Goal: Task Accomplishment & Management: Manage account settings

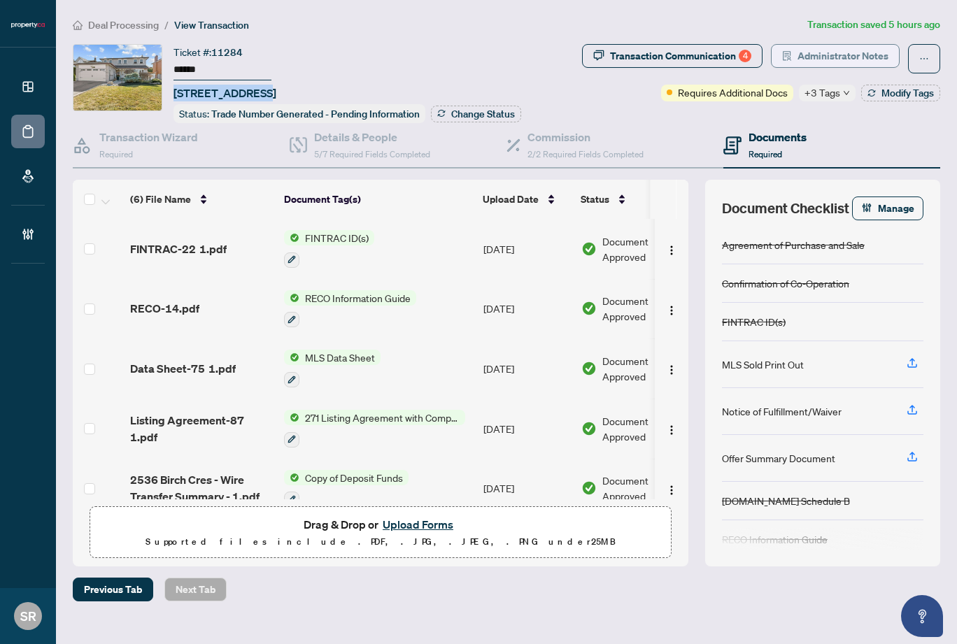
click at [887, 55] on span "Administrator Notes" at bounding box center [843, 56] width 91 height 22
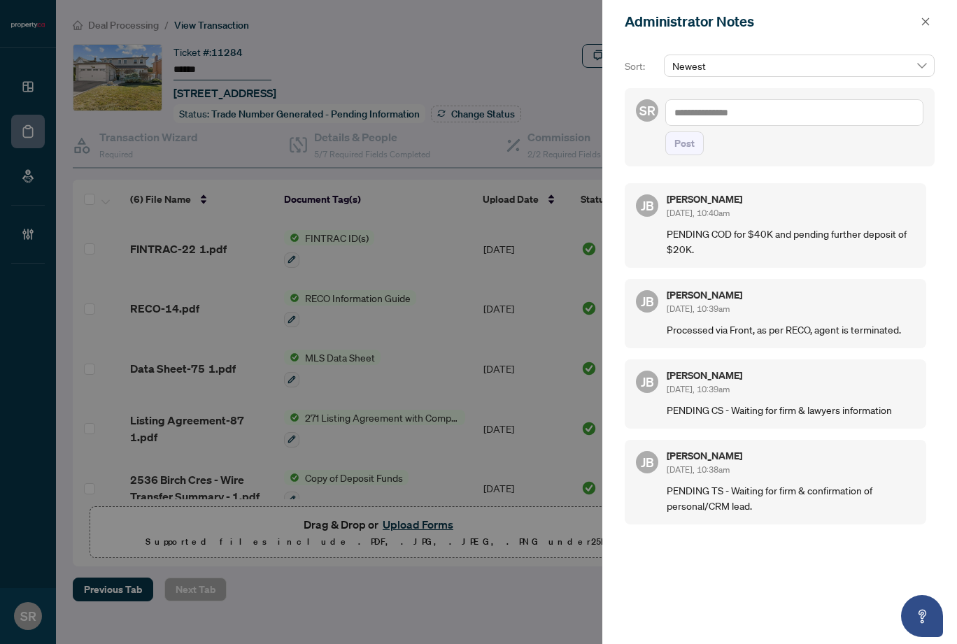
click at [802, 115] on textarea at bounding box center [794, 112] width 258 height 27
type textarea "**********"
click at [693, 136] on span "Post" at bounding box center [684, 143] width 20 height 22
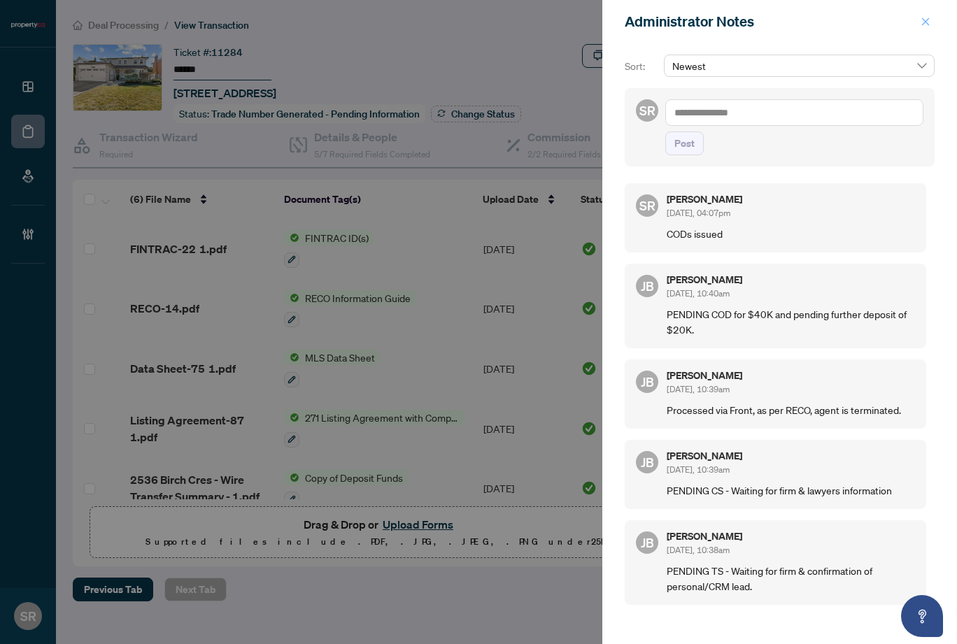
click at [926, 20] on icon "close" at bounding box center [926, 22] width 10 height 10
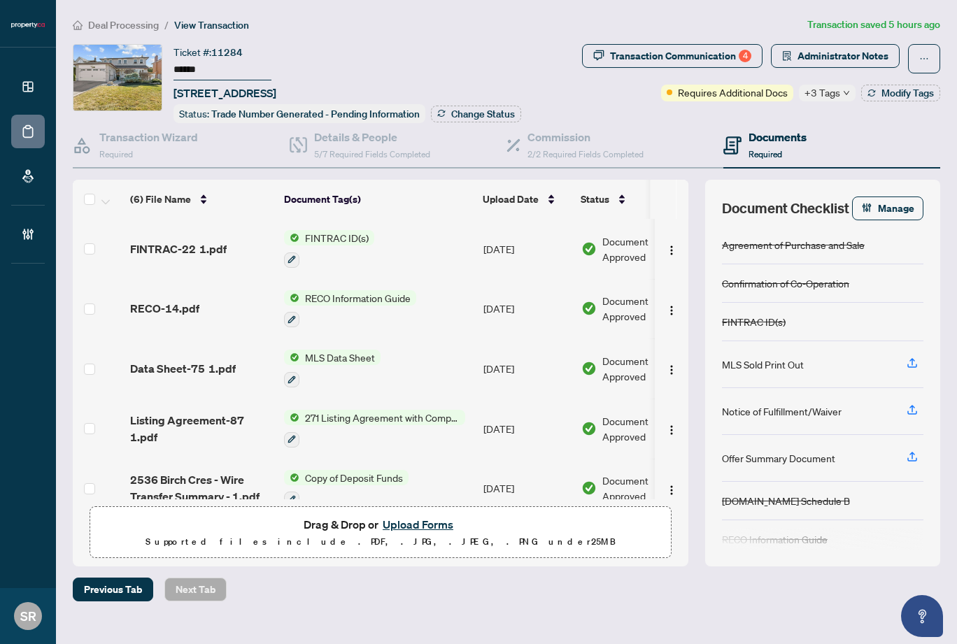
click at [610, 41] on div "Deal Processing / View Transaction Transaction saved 5 hours ago Ticket #: 1128…" at bounding box center [506, 309] width 879 height 585
click at [606, 27] on ol "Deal Processing / View Transaction" at bounding box center [437, 25] width 729 height 16
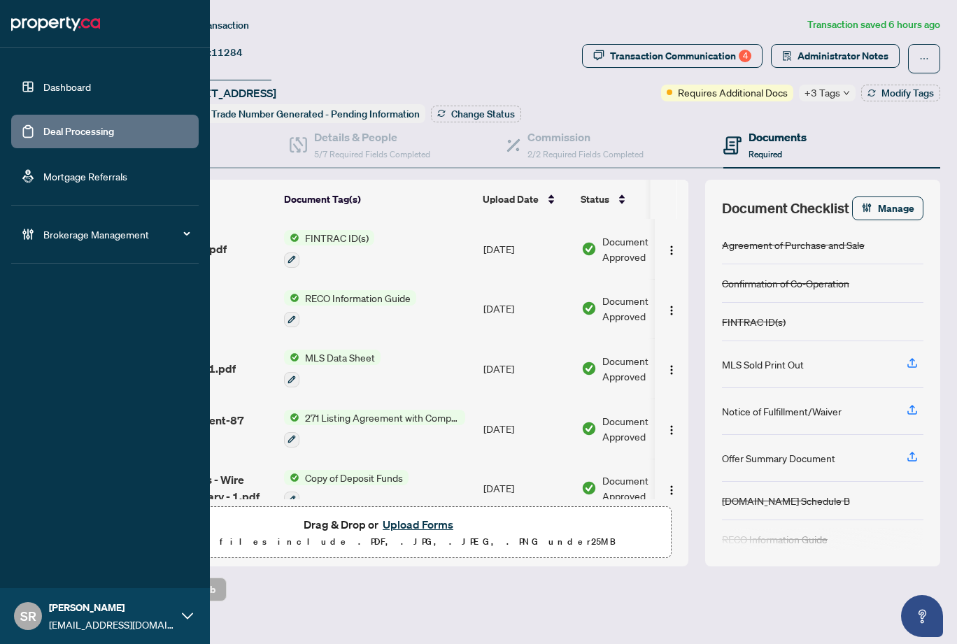
click at [43, 138] on link "Deal Processing" at bounding box center [78, 131] width 71 height 13
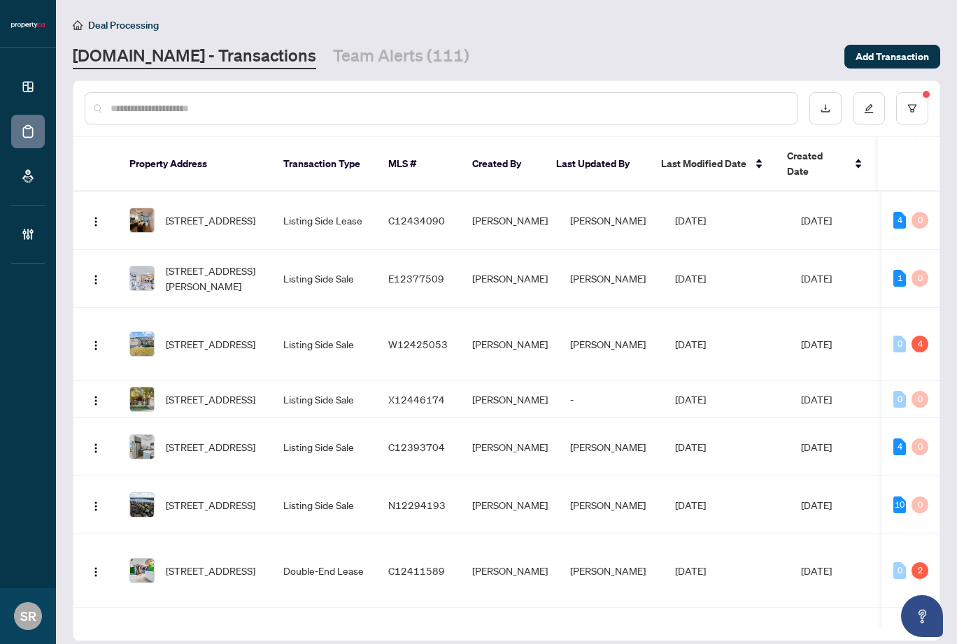
click at [277, 109] on input "text" at bounding box center [449, 108] width 676 height 15
paste input "*********"
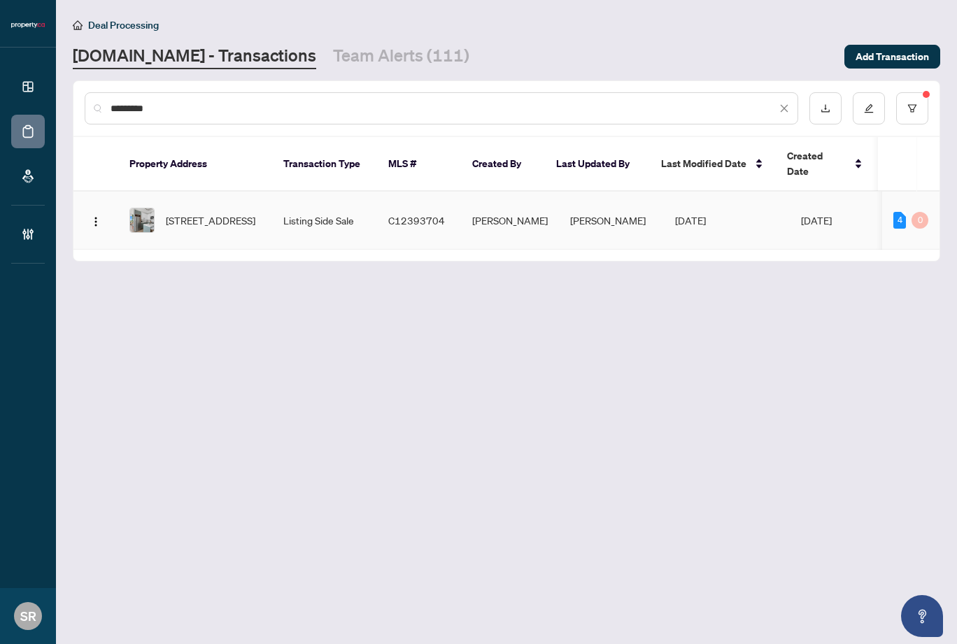
type input "*********"
click at [761, 208] on td "[DATE]" at bounding box center [727, 221] width 126 height 58
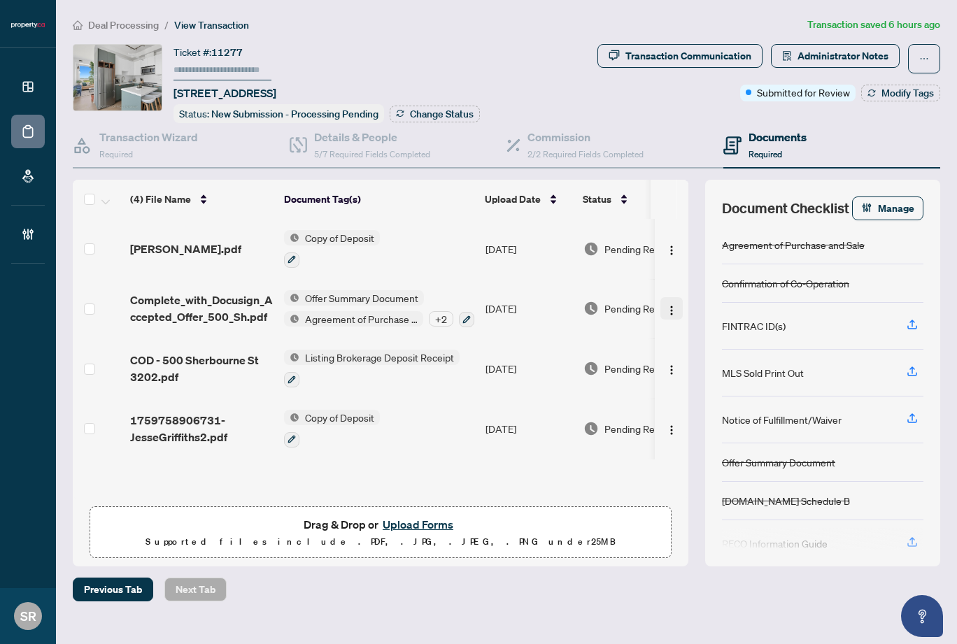
click at [672, 305] on img "button" at bounding box center [671, 310] width 11 height 11
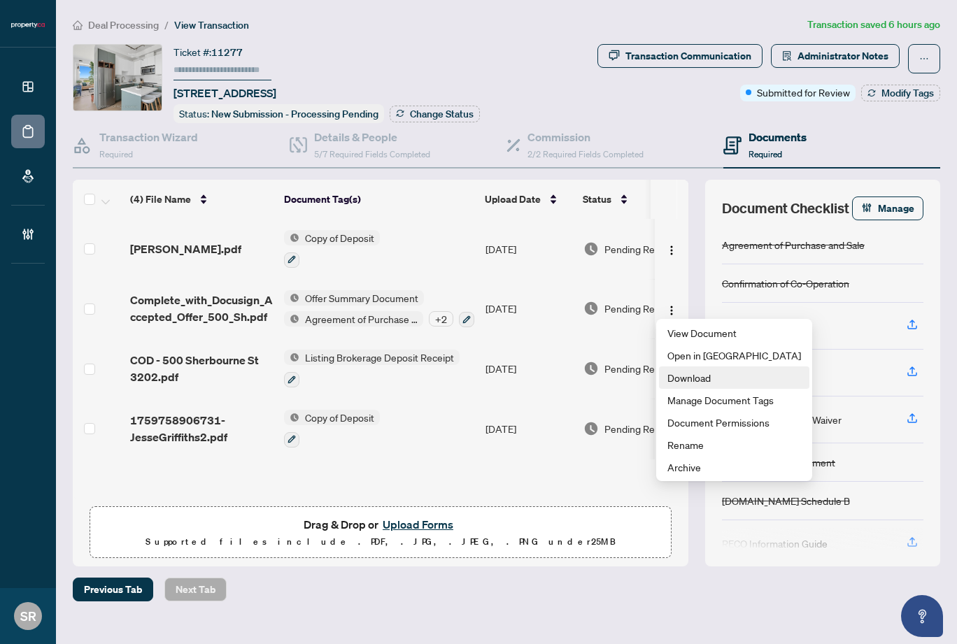
click at [696, 379] on span "Download" at bounding box center [734, 377] width 134 height 15
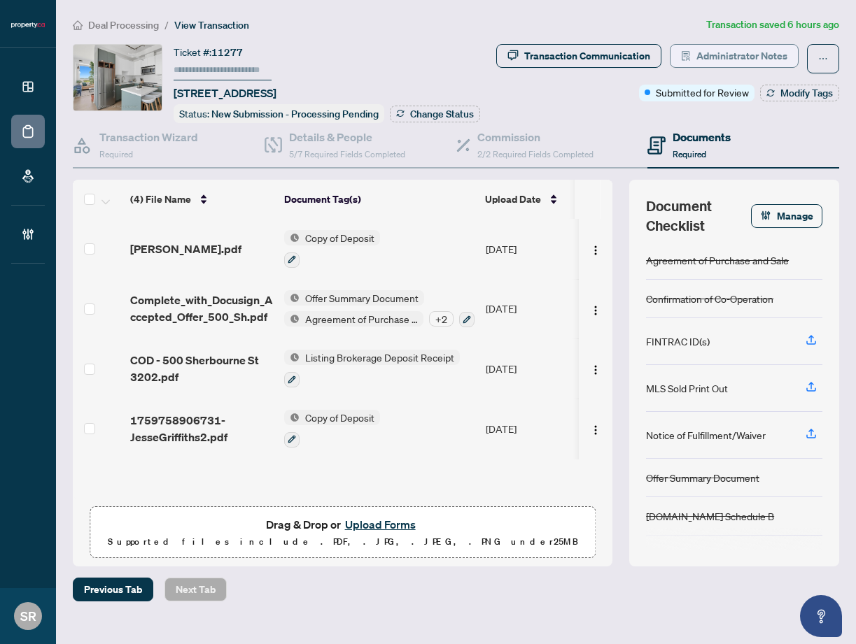
click at [735, 47] on span "Administrator Notes" at bounding box center [741, 56] width 91 height 22
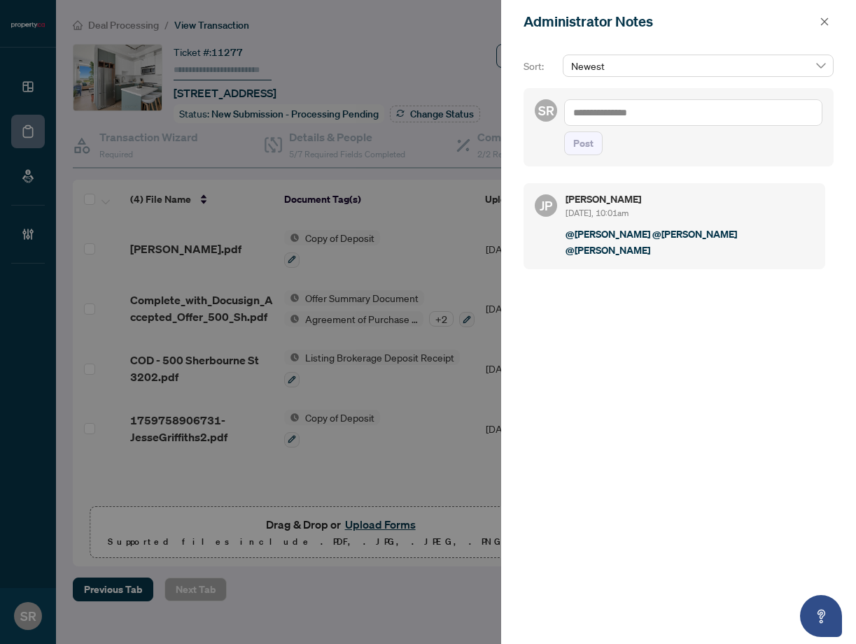
click at [608, 112] on textarea at bounding box center [693, 112] width 258 height 27
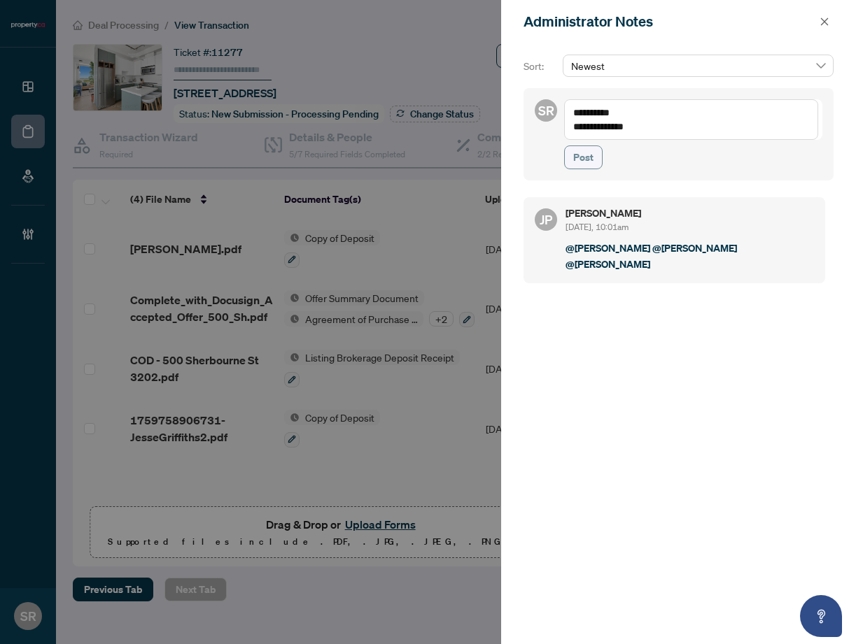
type textarea "**********"
click at [574, 155] on span "Post" at bounding box center [583, 157] width 20 height 22
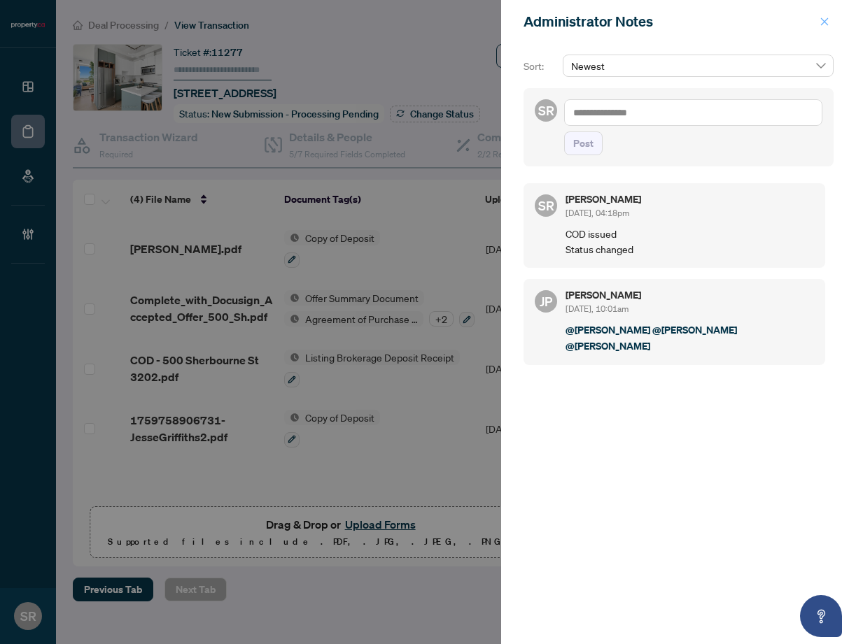
click at [822, 17] on icon "close" at bounding box center [824, 22] width 10 height 10
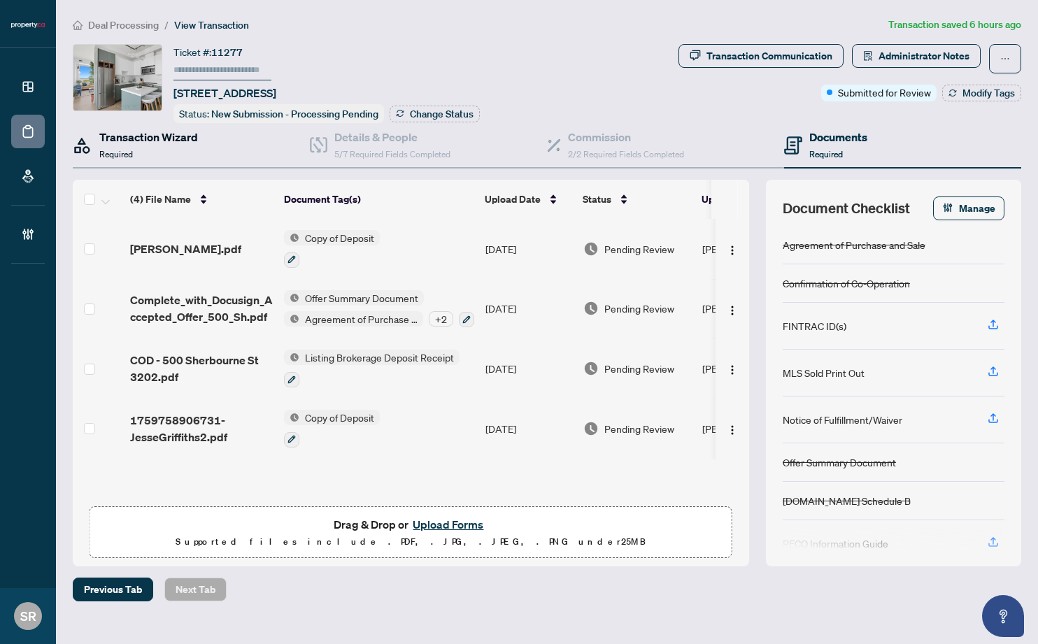
click at [176, 136] on h4 "Transaction Wizard" at bounding box center [148, 137] width 99 height 17
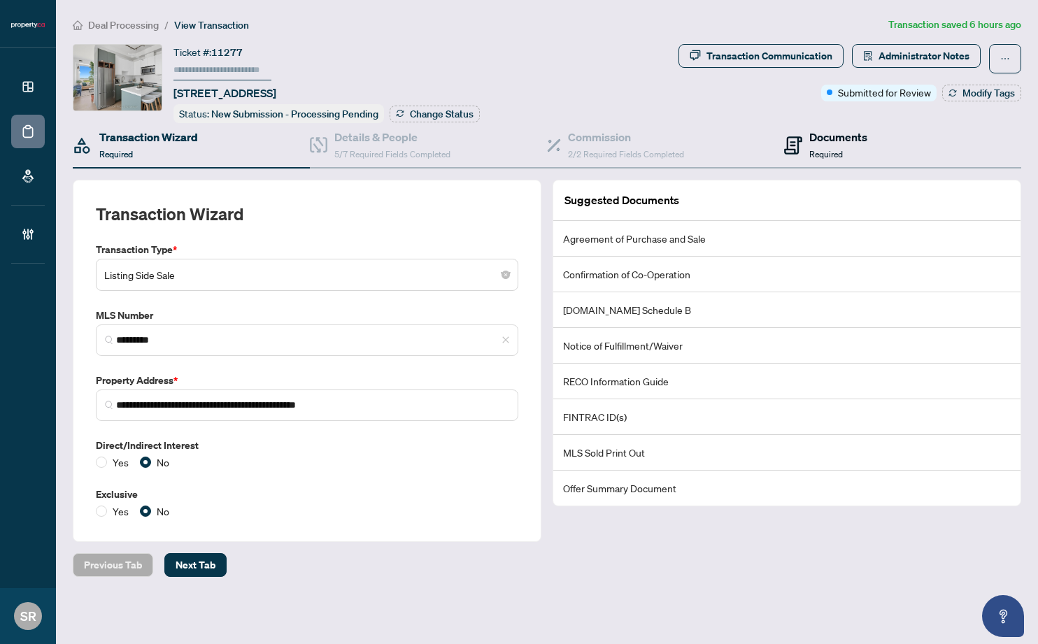
click at [834, 158] on div "Documents Required" at bounding box center [838, 145] width 58 height 33
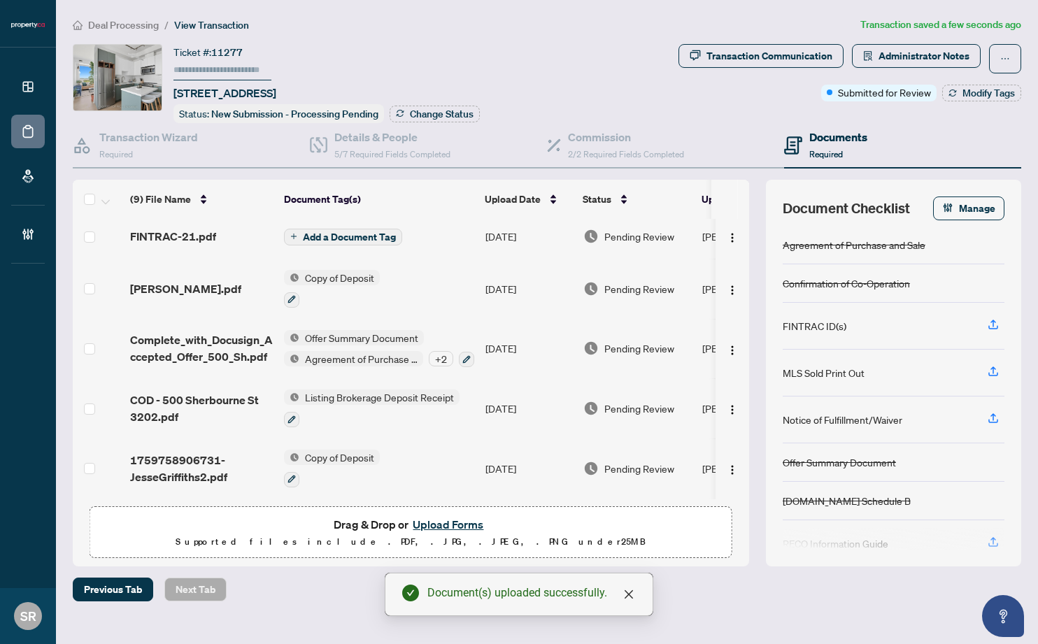
scroll to position [160, 0]
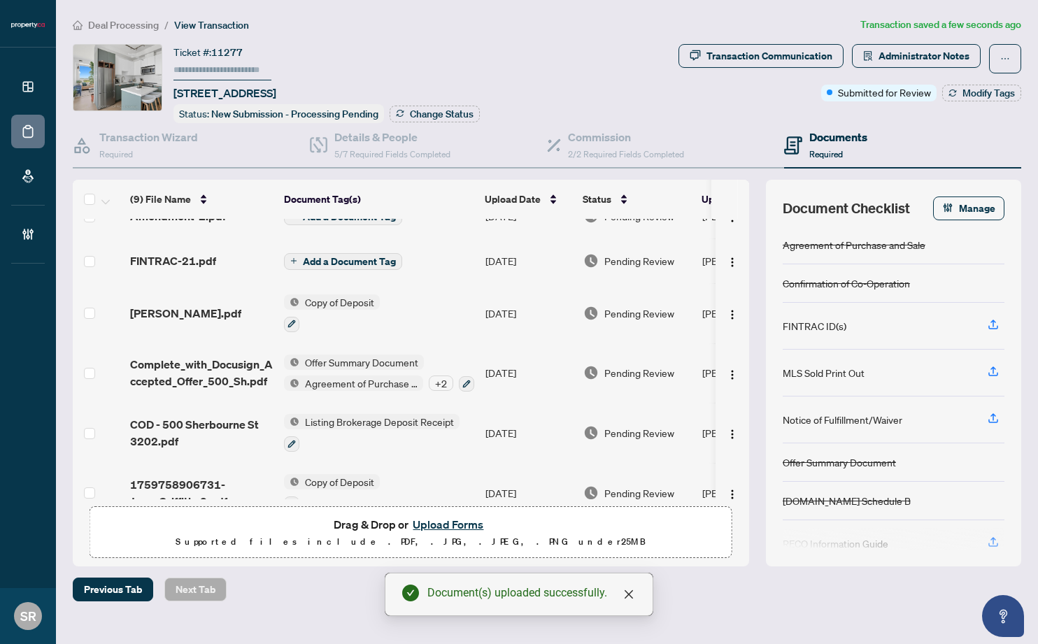
click at [348, 257] on span "Add a Document Tag" at bounding box center [349, 262] width 93 height 10
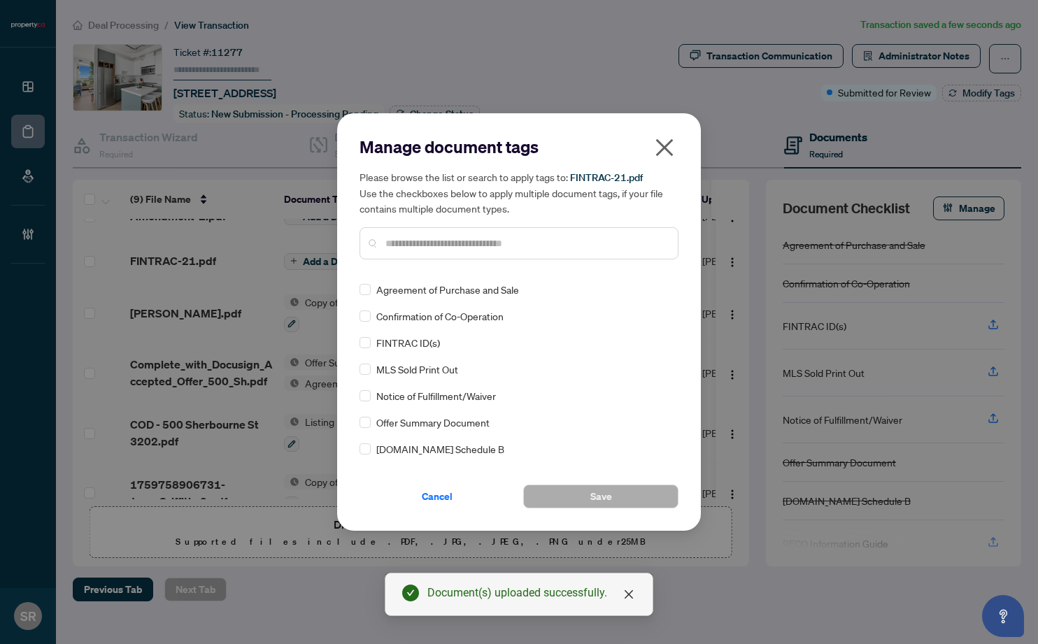
click at [433, 246] on input "text" at bounding box center [525, 243] width 281 height 15
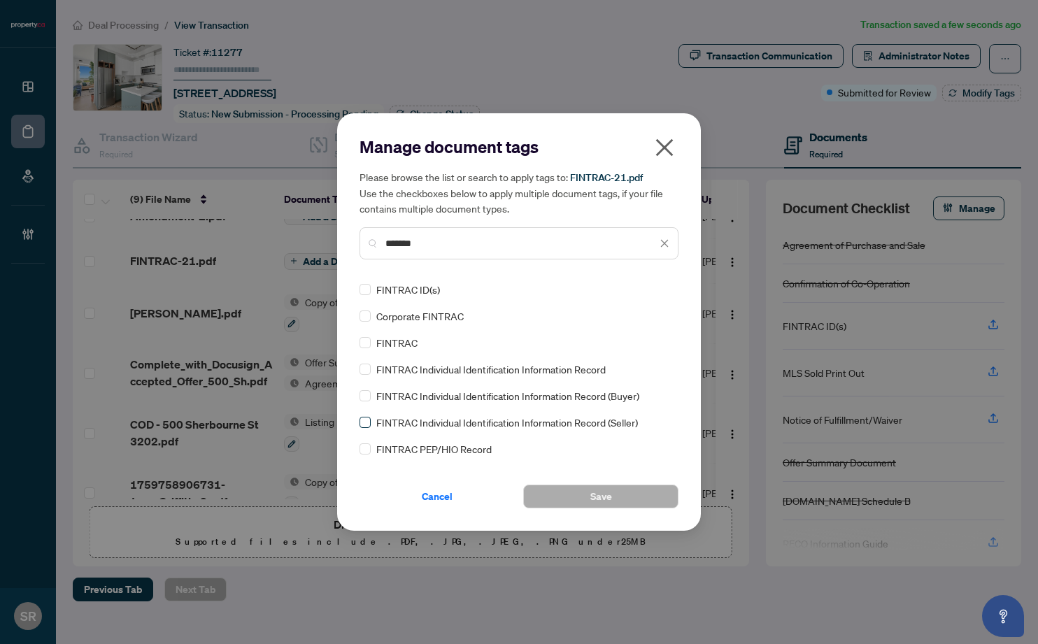
type input "*******"
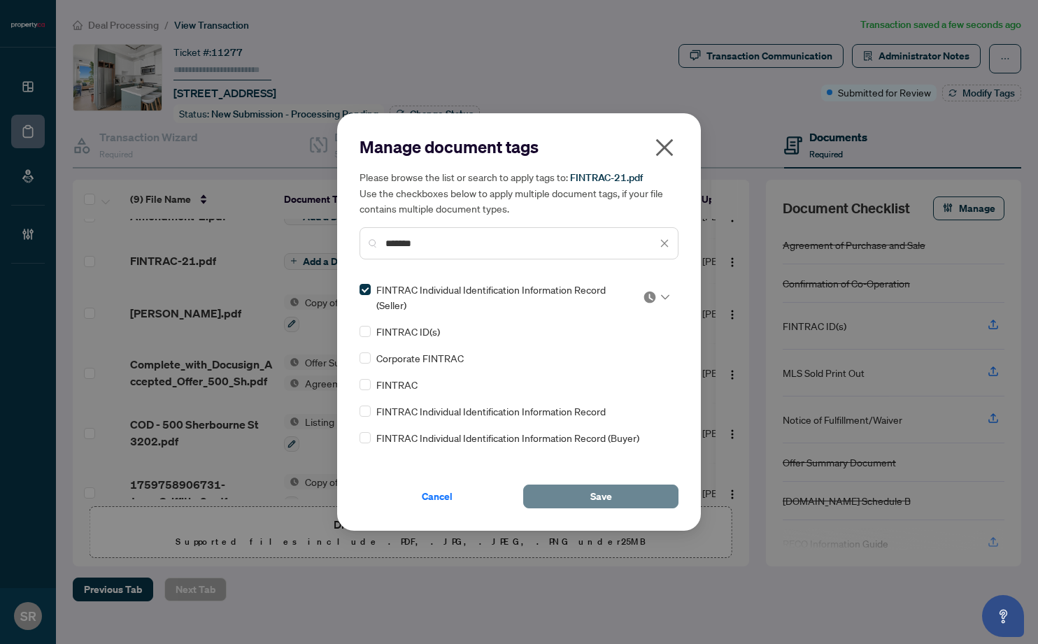
click at [591, 494] on span "Save" at bounding box center [601, 497] width 22 height 22
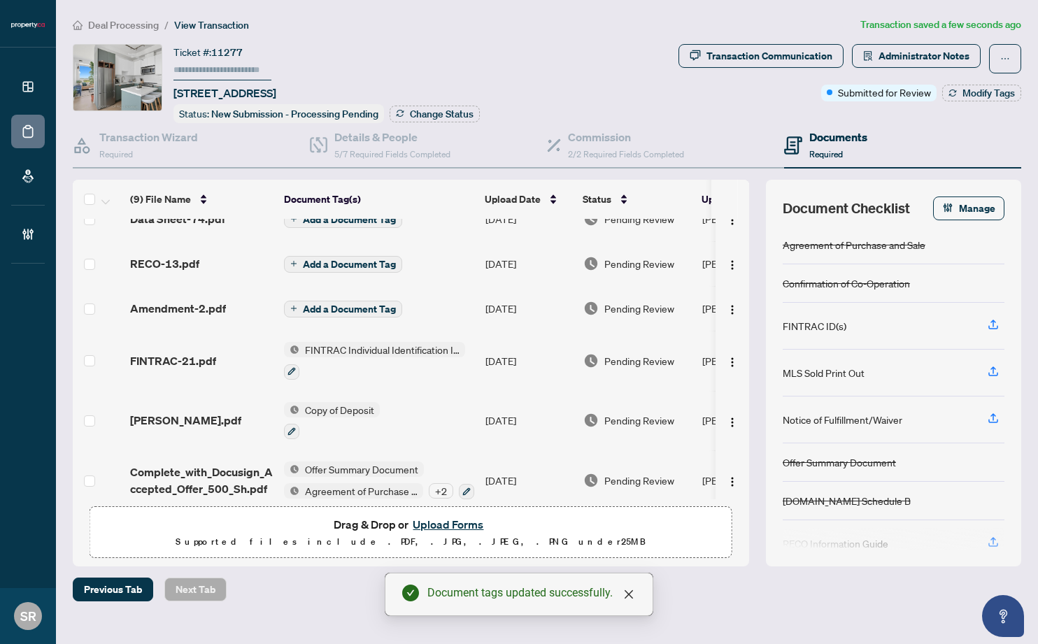
scroll to position [0, 0]
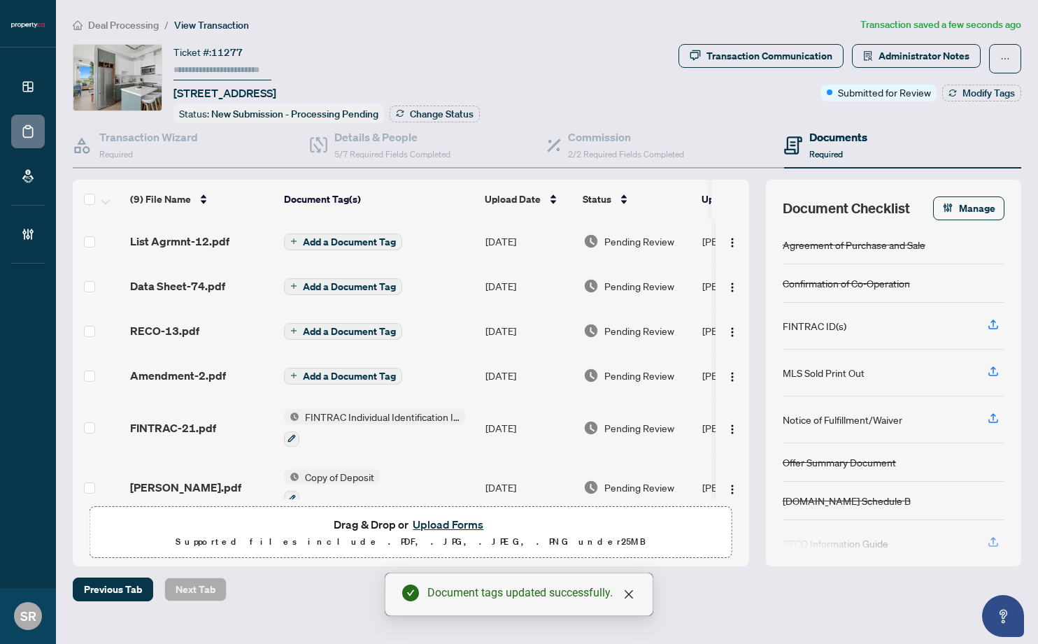
click at [349, 374] on span "Add a Document Tag" at bounding box center [349, 376] width 93 height 10
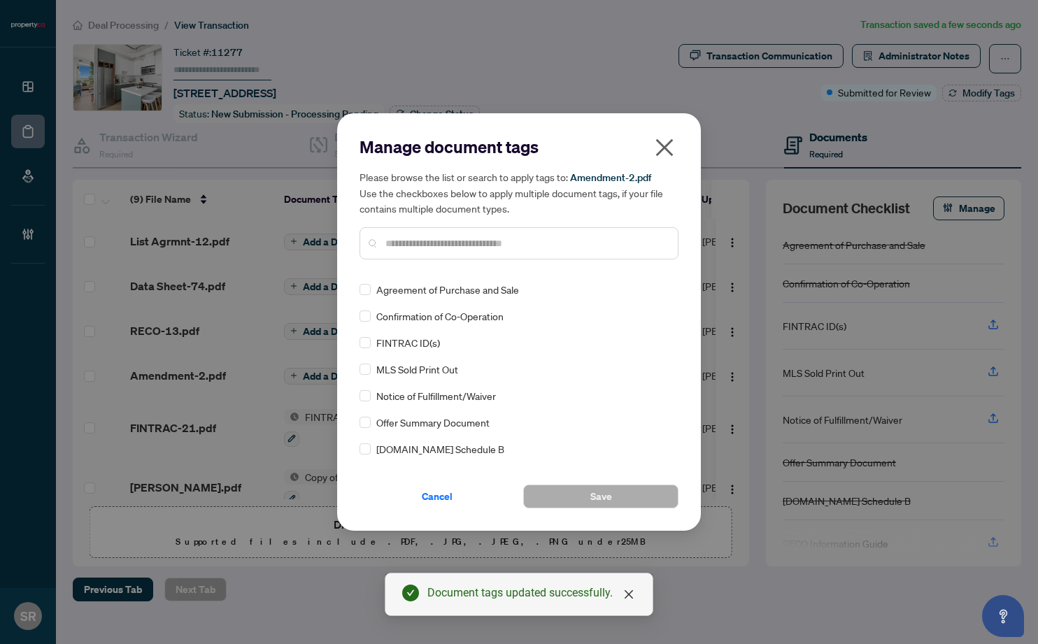
click at [427, 248] on input "text" at bounding box center [525, 243] width 281 height 15
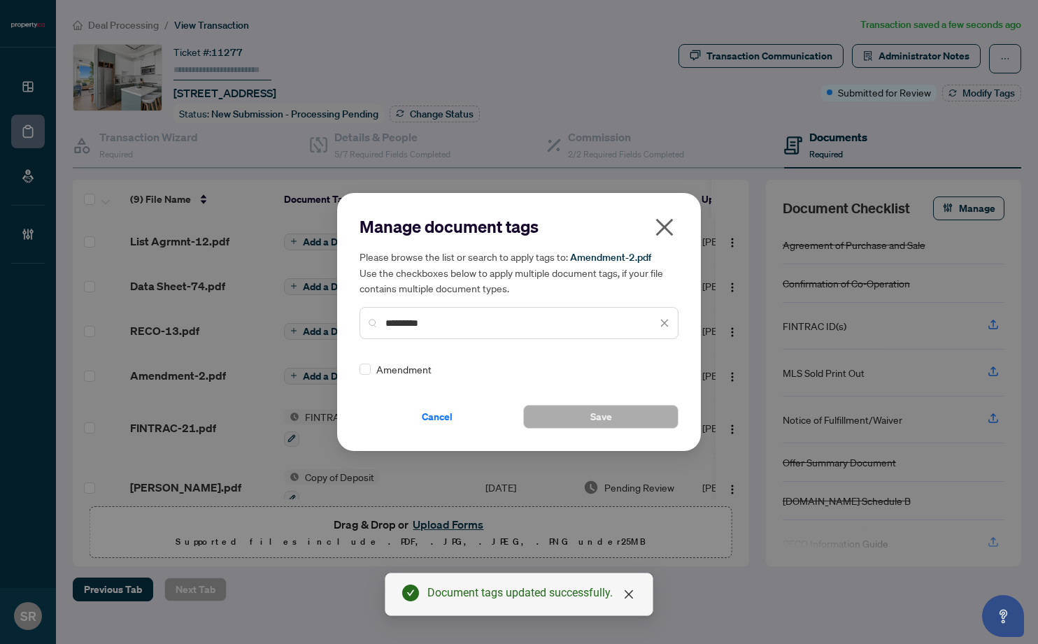
type input "*********"
drag, startPoint x: 625, startPoint y: 416, endPoint x: 604, endPoint y: 411, distance: 20.7
click at [625, 416] on button "Save" at bounding box center [600, 417] width 155 height 24
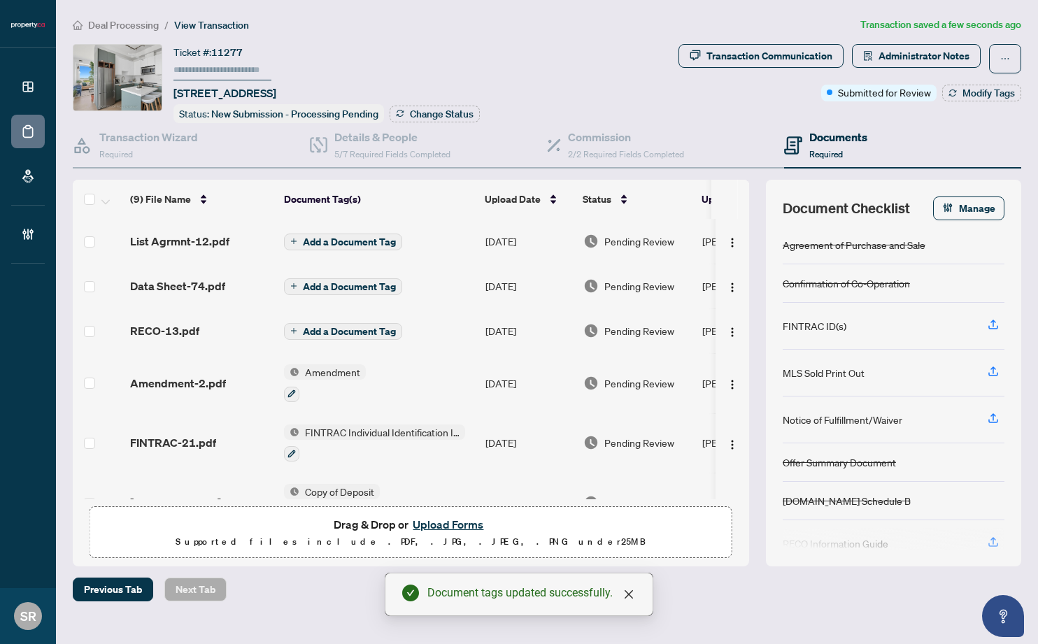
click at [342, 329] on span "Add a Document Tag" at bounding box center [349, 332] width 93 height 10
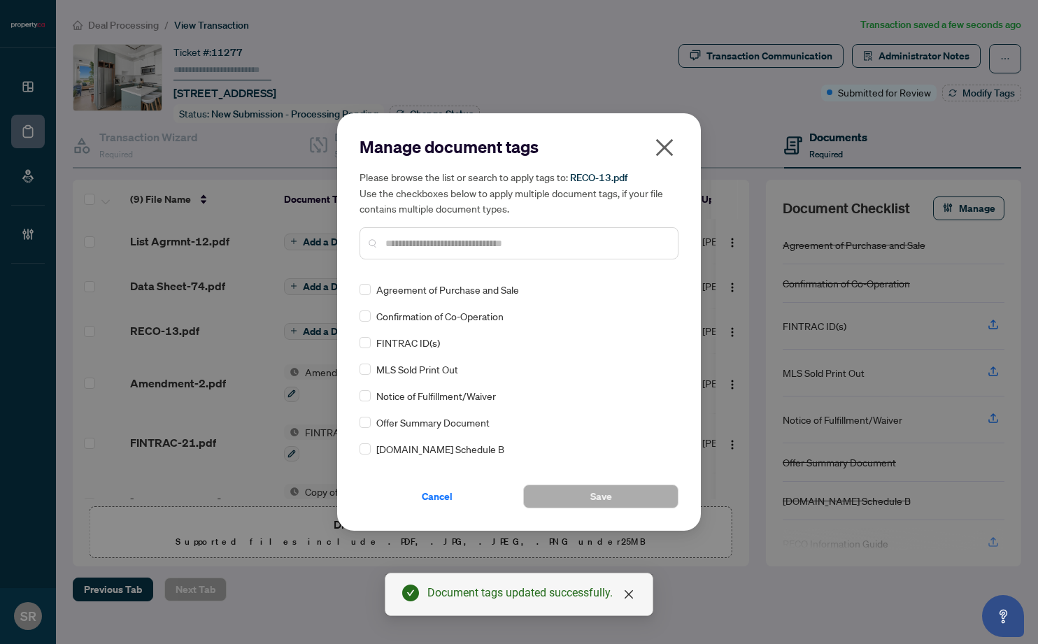
click at [427, 238] on input "text" at bounding box center [525, 243] width 281 height 15
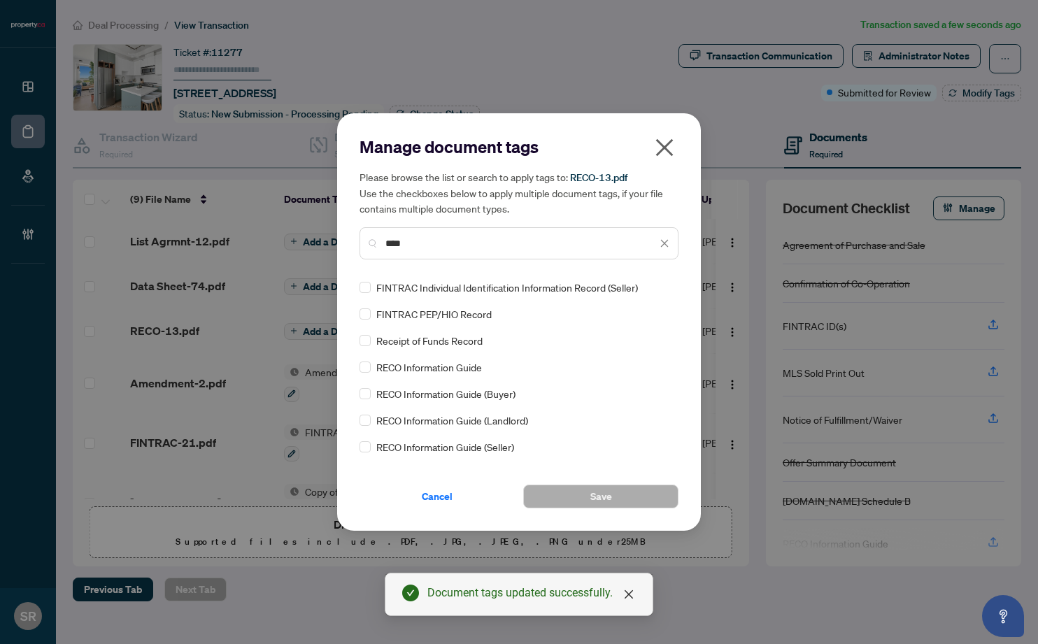
scroll to position [133, 0]
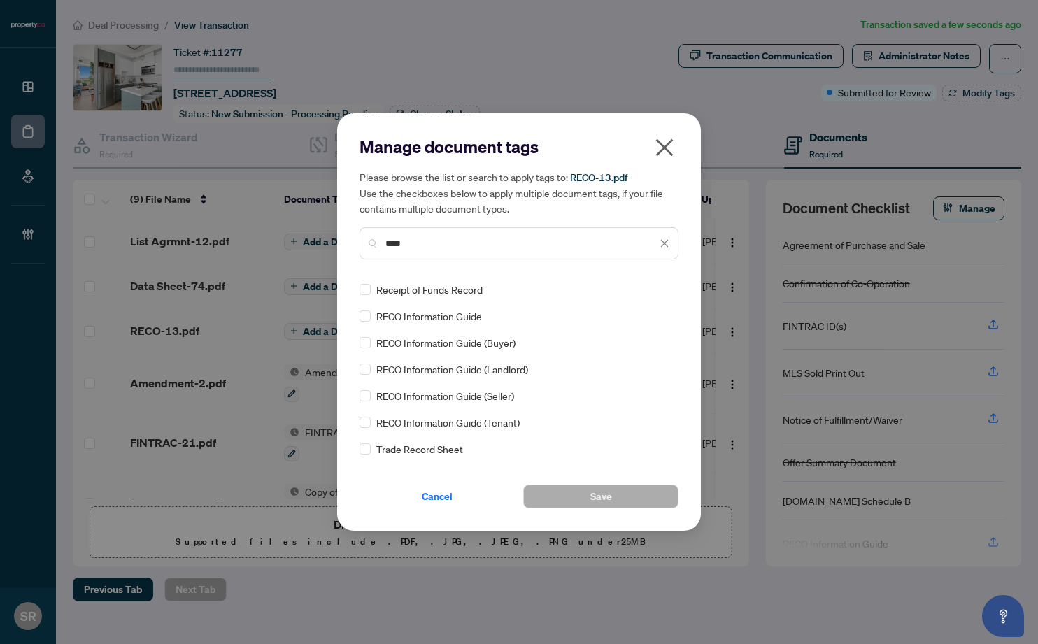
type input "****"
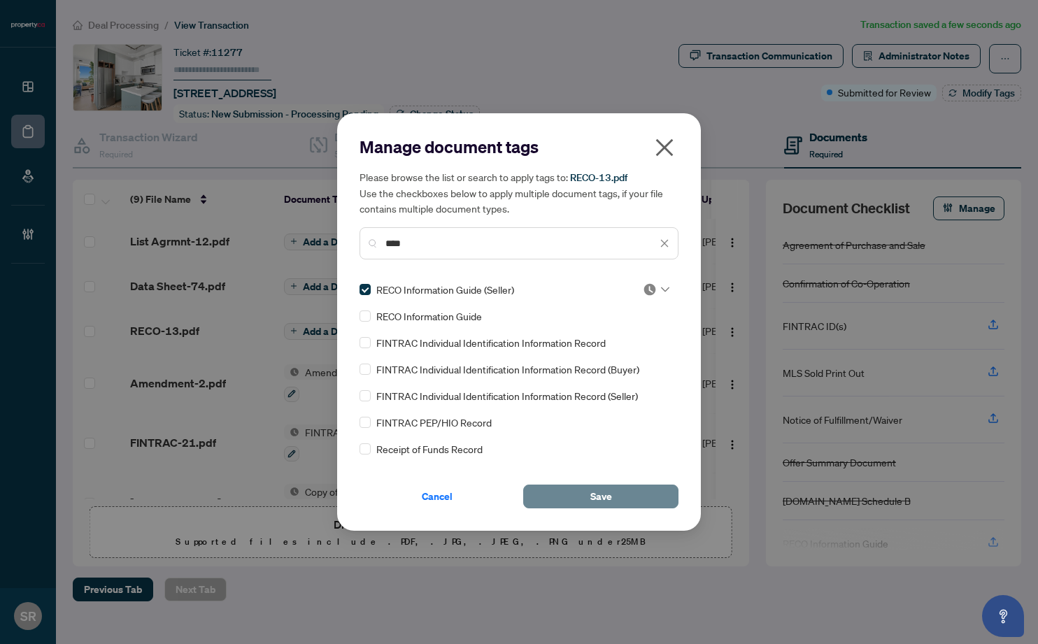
click at [590, 491] on button "Save" at bounding box center [600, 497] width 155 height 24
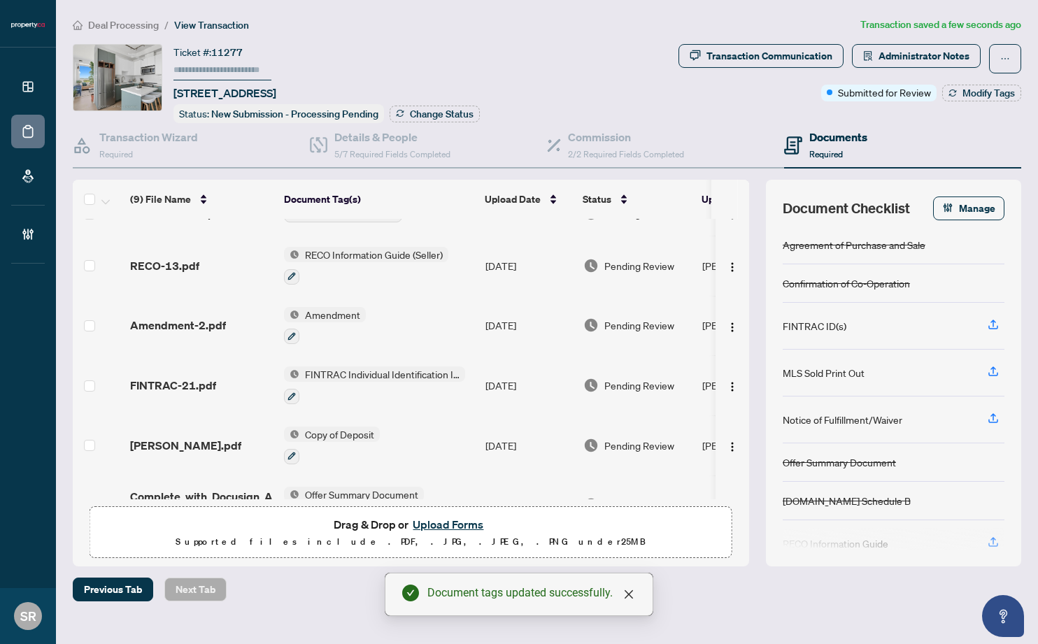
scroll to position [75, 0]
click at [338, 311] on span "Amendment" at bounding box center [332, 312] width 66 height 15
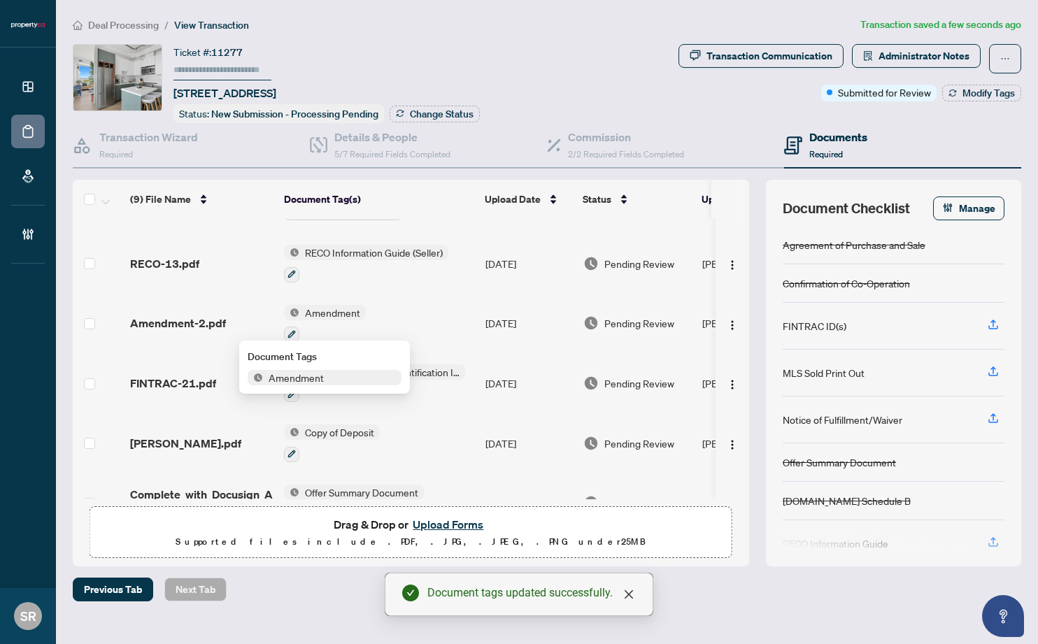
click at [351, 380] on span "Amendment" at bounding box center [325, 377] width 154 height 15
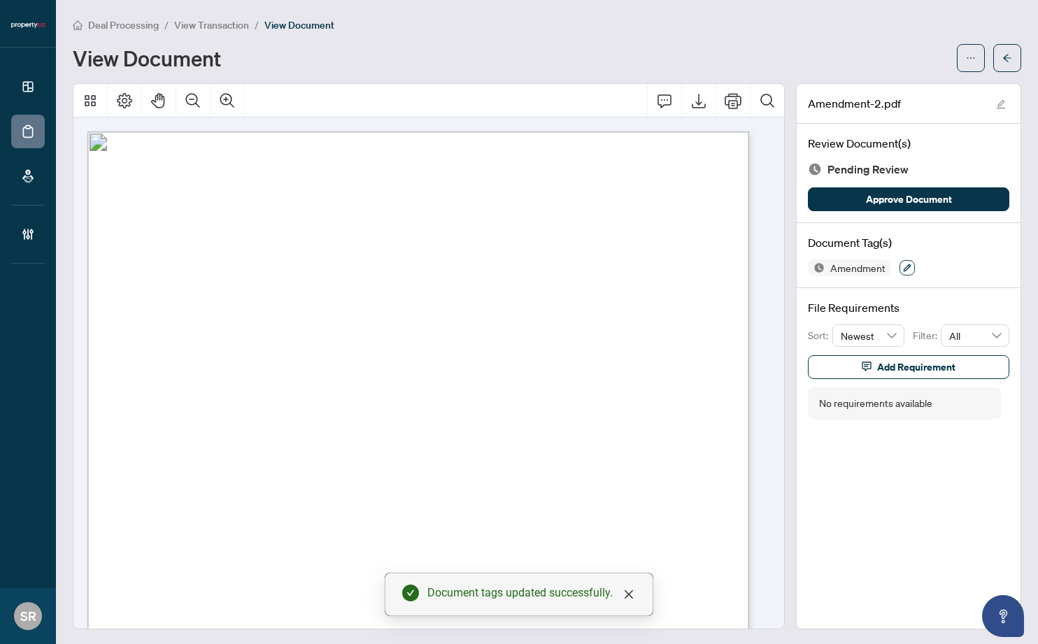
click at [903, 264] on icon "button" at bounding box center [907, 268] width 8 height 8
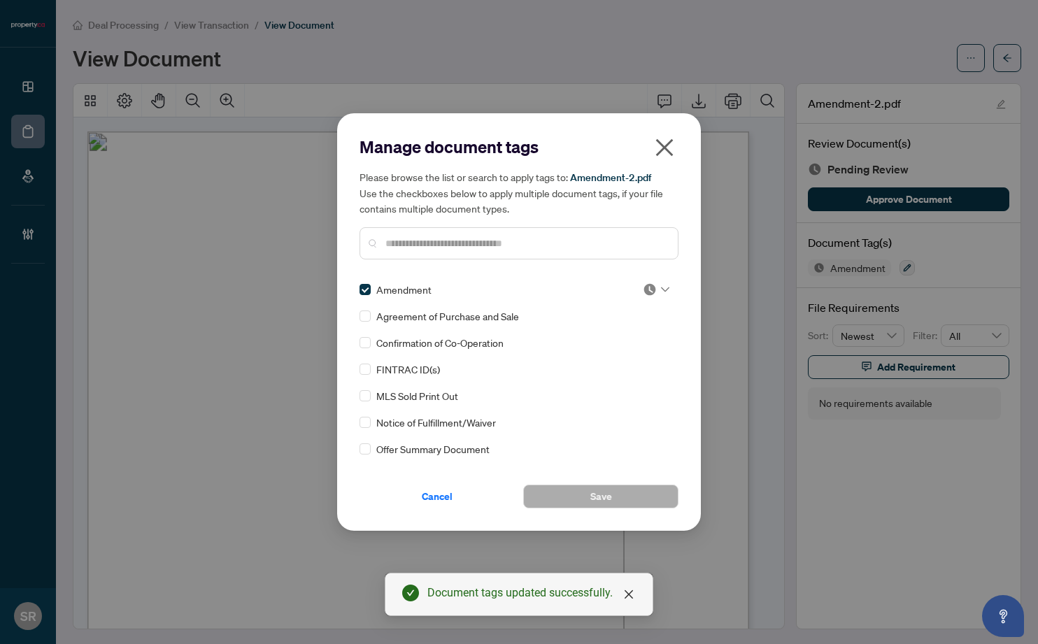
click at [571, 255] on div at bounding box center [519, 243] width 319 height 32
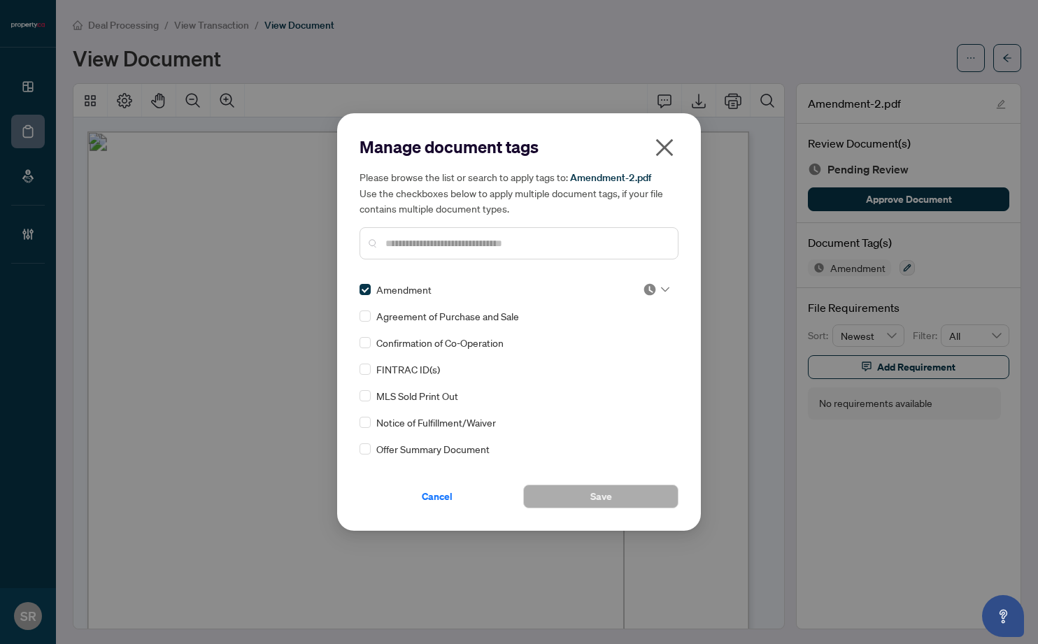
click at [569, 246] on input "text" at bounding box center [525, 243] width 281 height 15
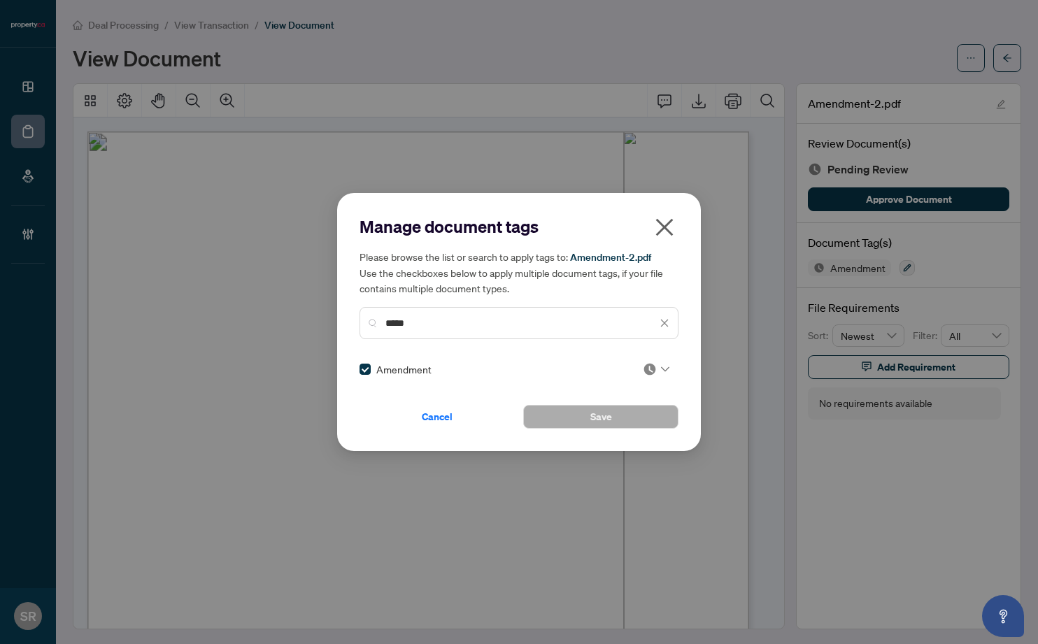
type input "*****"
click at [670, 224] on icon "close" at bounding box center [664, 227] width 22 height 22
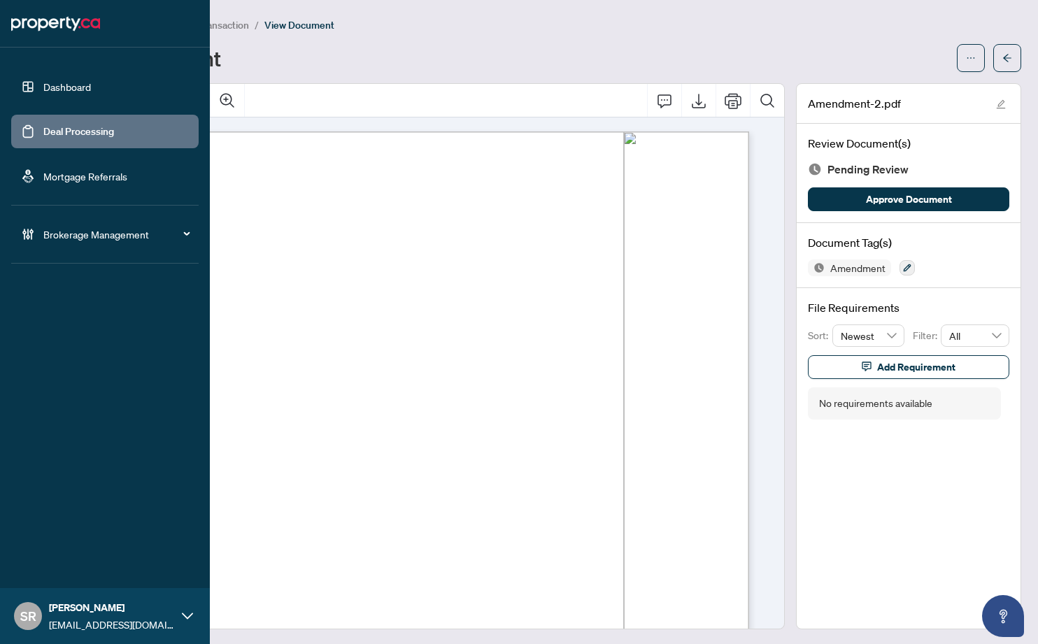
click at [43, 135] on link "Deal Processing" at bounding box center [78, 131] width 71 height 13
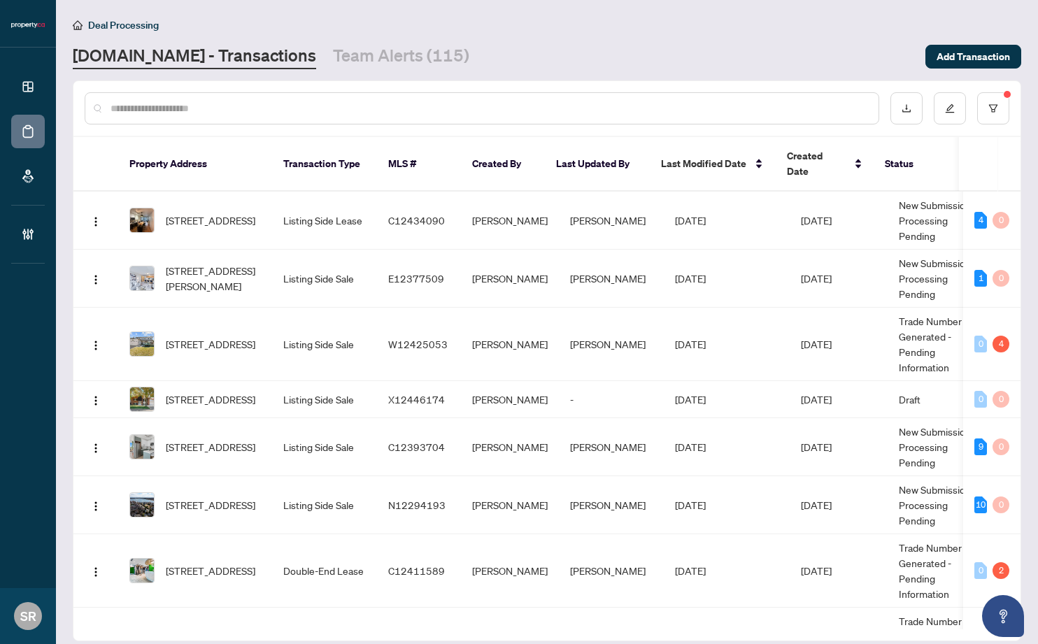
click at [316, 102] on input "text" at bounding box center [489, 108] width 757 height 15
paste input "*********"
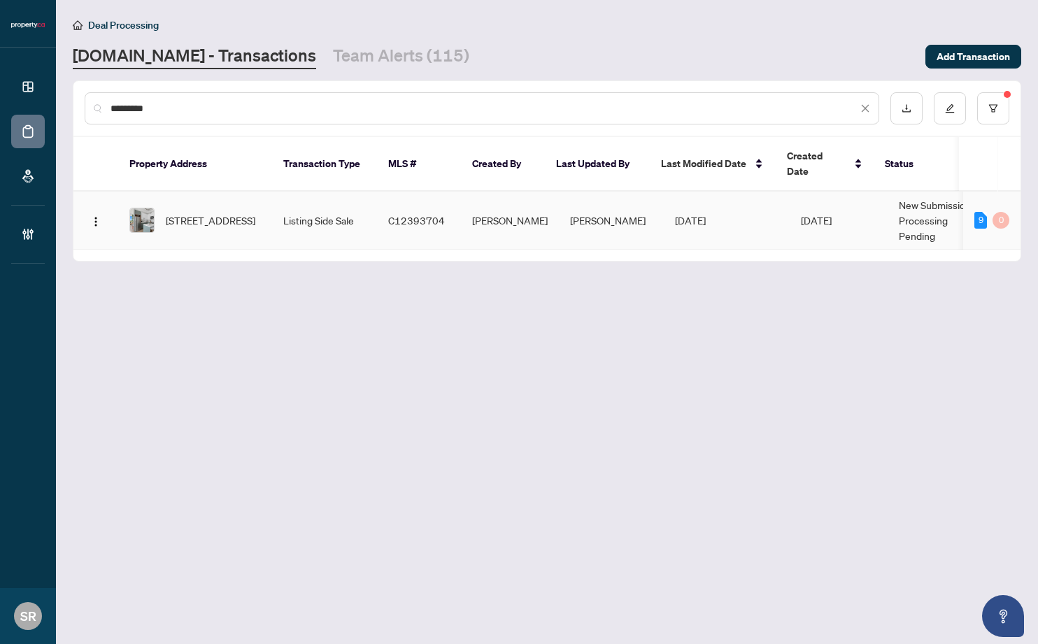
type input "*********"
click at [631, 216] on td "[PERSON_NAME]" at bounding box center [611, 221] width 105 height 58
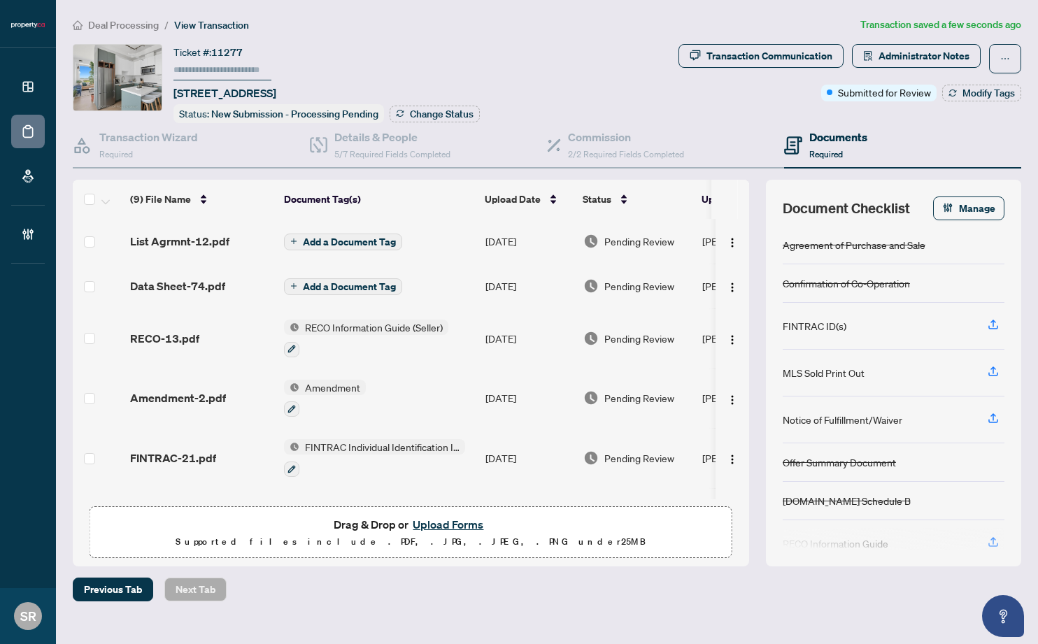
click at [349, 282] on span "Add a Document Tag" at bounding box center [349, 287] width 93 height 10
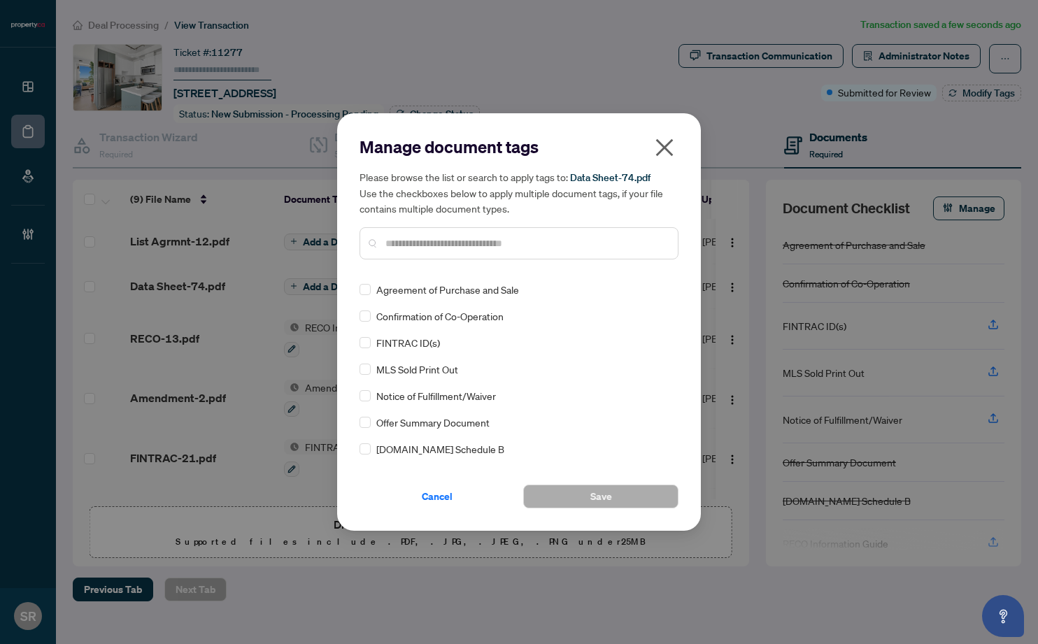
click at [455, 244] on input "text" at bounding box center [525, 243] width 281 height 15
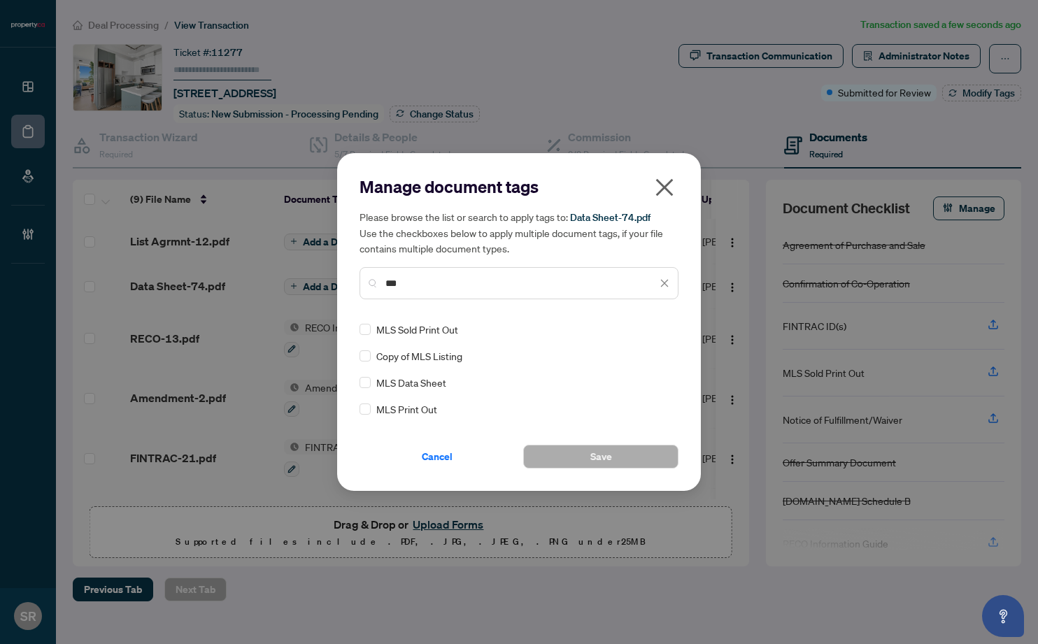
type input "***"
click at [570, 460] on button "Save" at bounding box center [600, 457] width 155 height 24
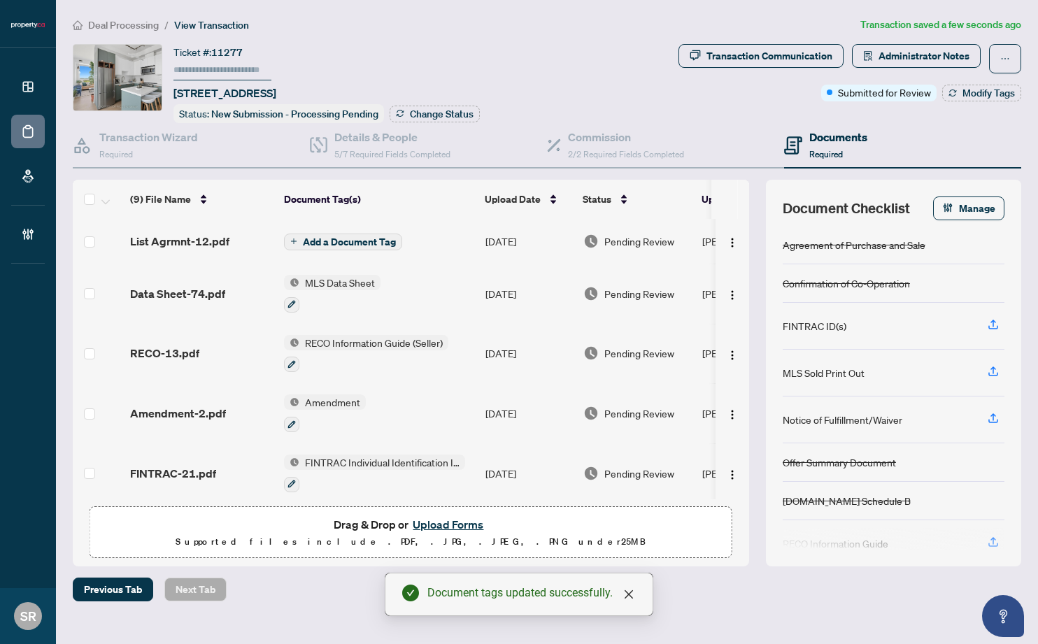
click at [356, 237] on span "Add a Document Tag" at bounding box center [349, 242] width 93 height 10
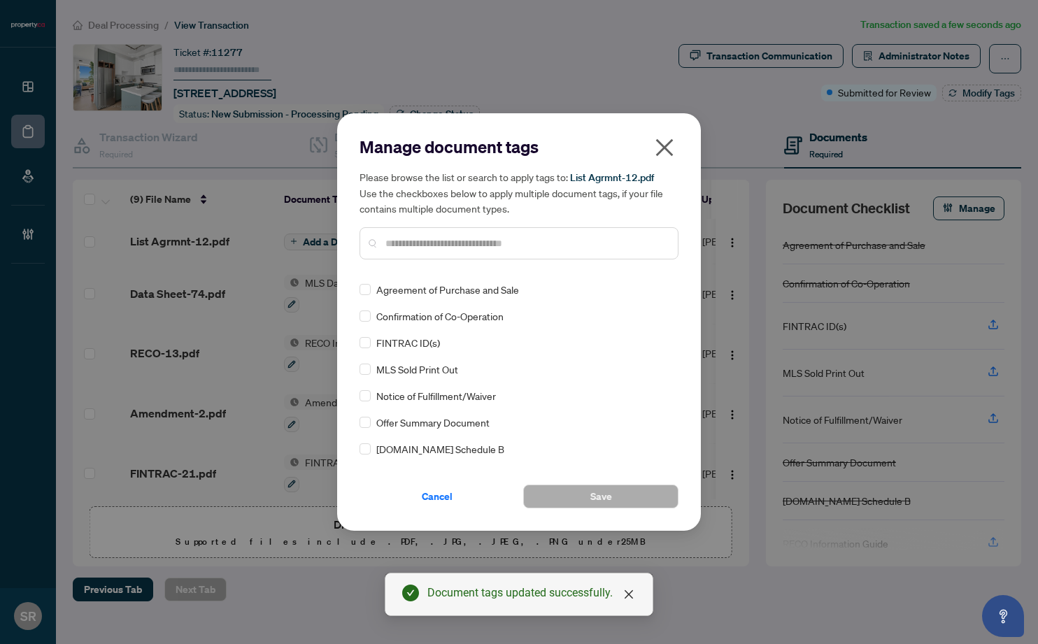
click at [446, 236] on input "text" at bounding box center [525, 243] width 281 height 15
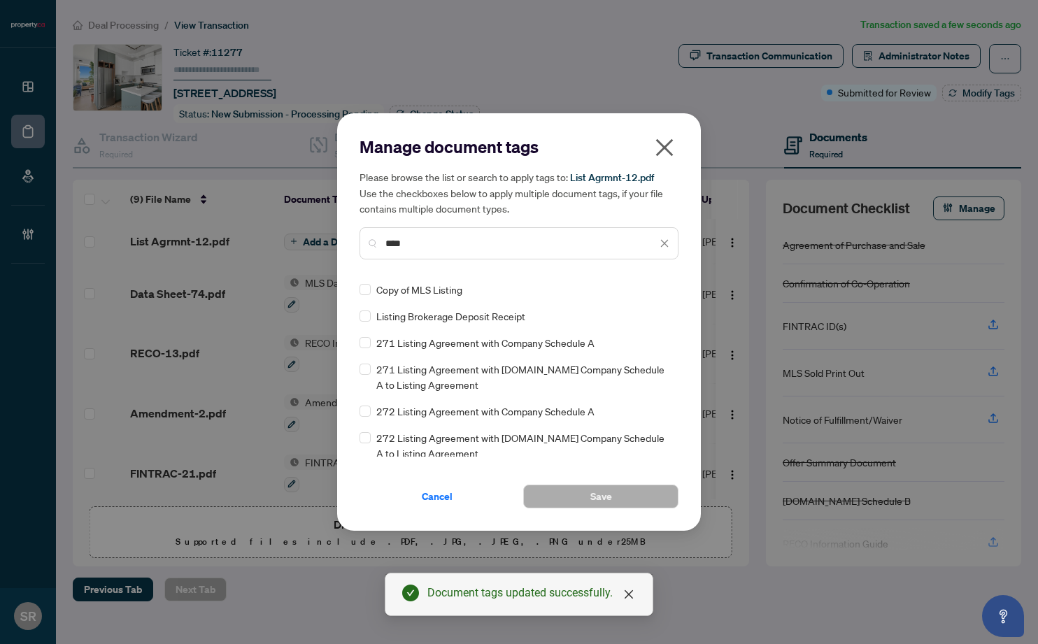
type input "****"
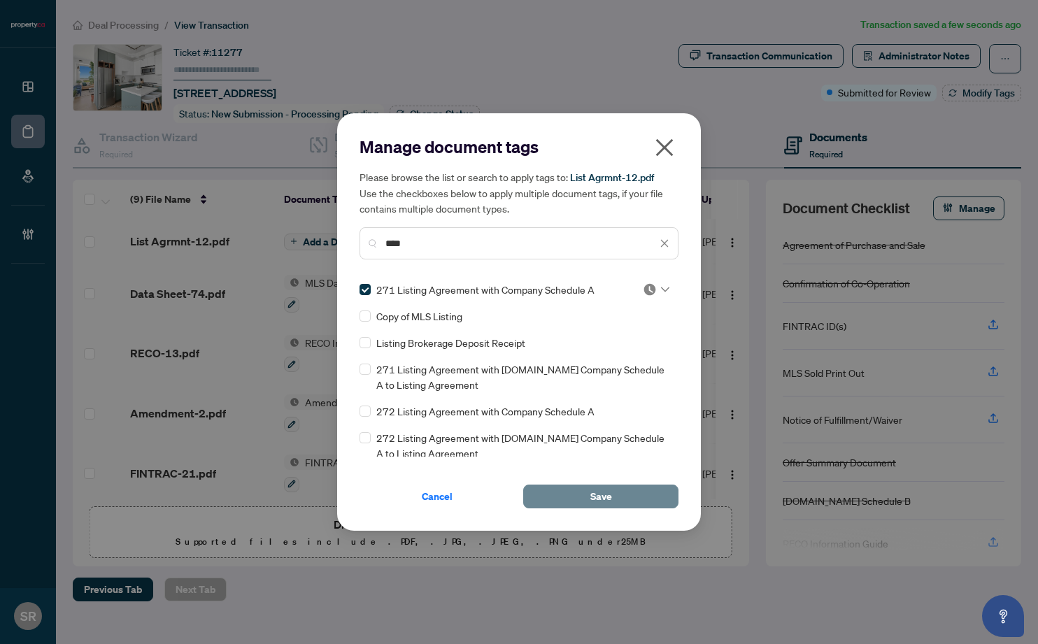
click at [607, 490] on span "Save" at bounding box center [601, 497] width 22 height 22
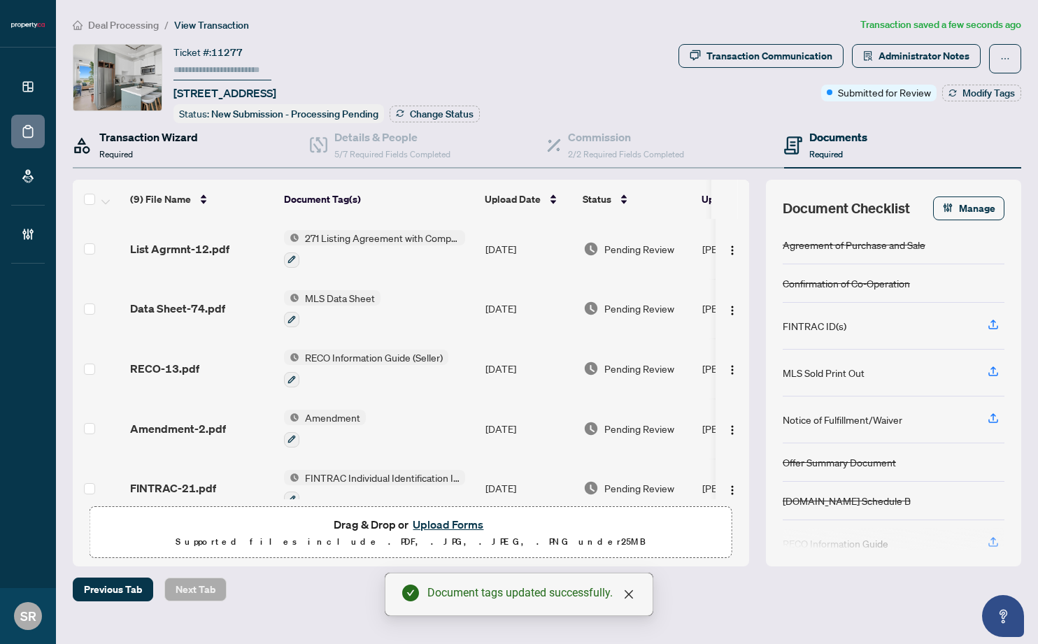
click at [172, 143] on h4 "Transaction Wizard" at bounding box center [148, 137] width 99 height 17
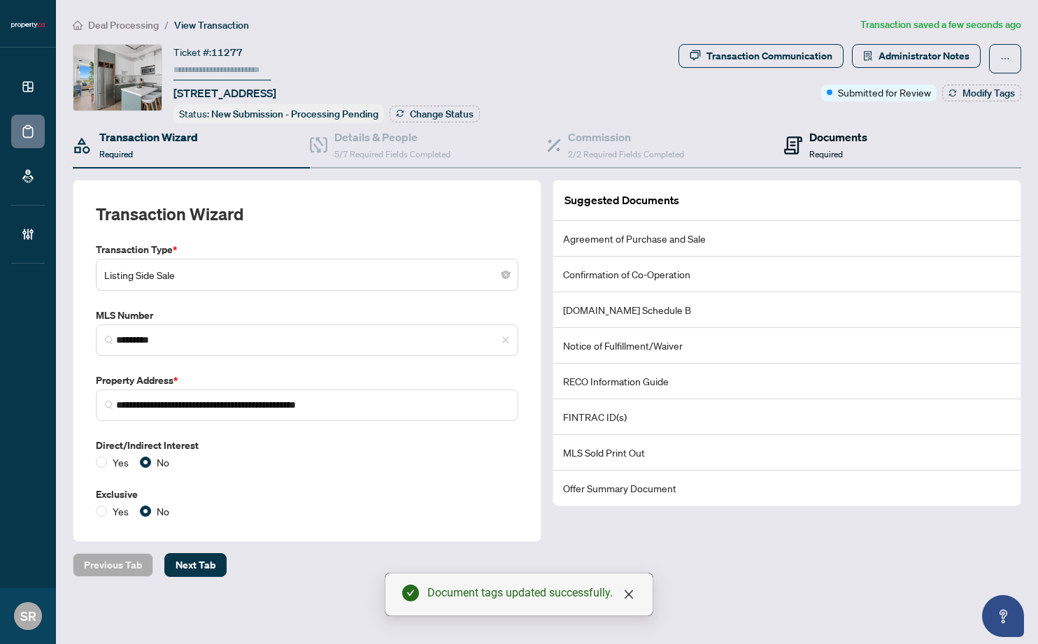
drag, startPoint x: 856, startPoint y: 139, endPoint x: 881, endPoint y: 136, distance: 25.3
click at [857, 139] on h4 "Documents" at bounding box center [838, 137] width 58 height 17
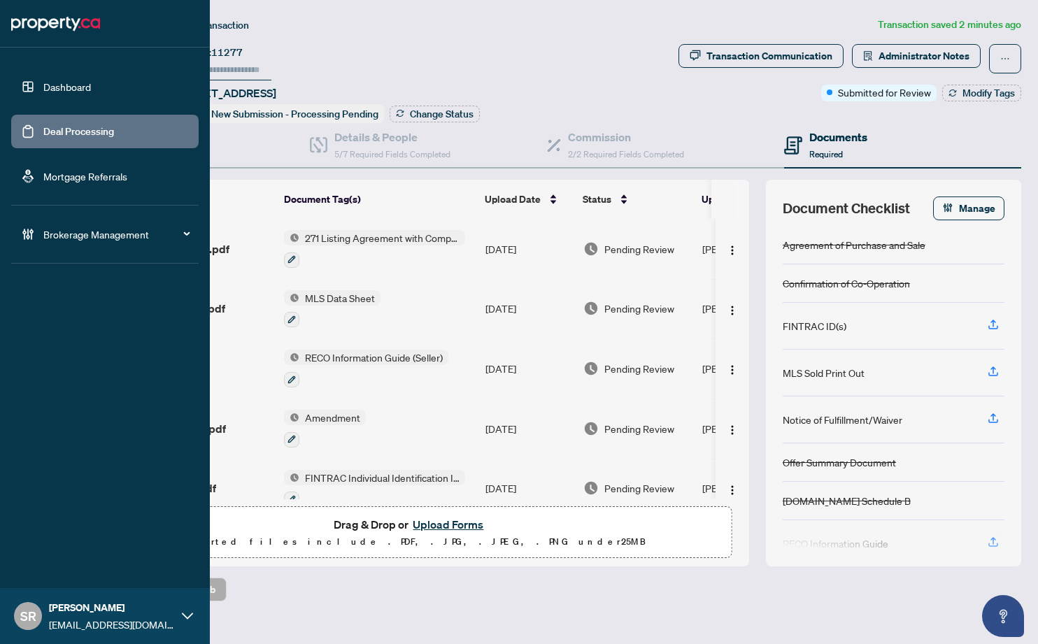
click at [54, 129] on link "Deal Processing" at bounding box center [78, 131] width 71 height 13
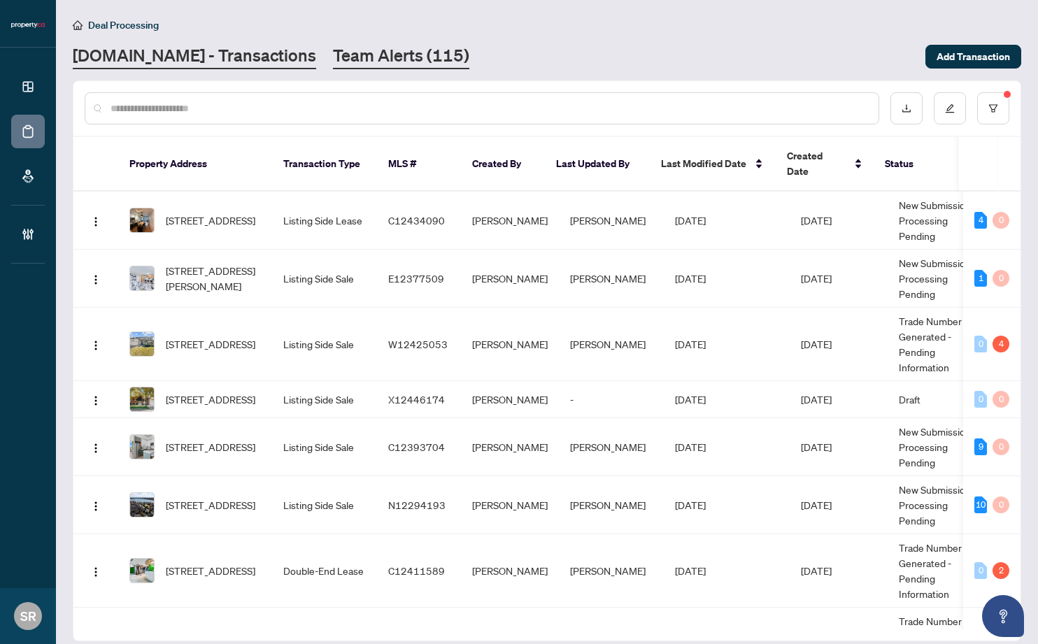
click at [346, 47] on link "Team Alerts (115)" at bounding box center [401, 56] width 136 height 25
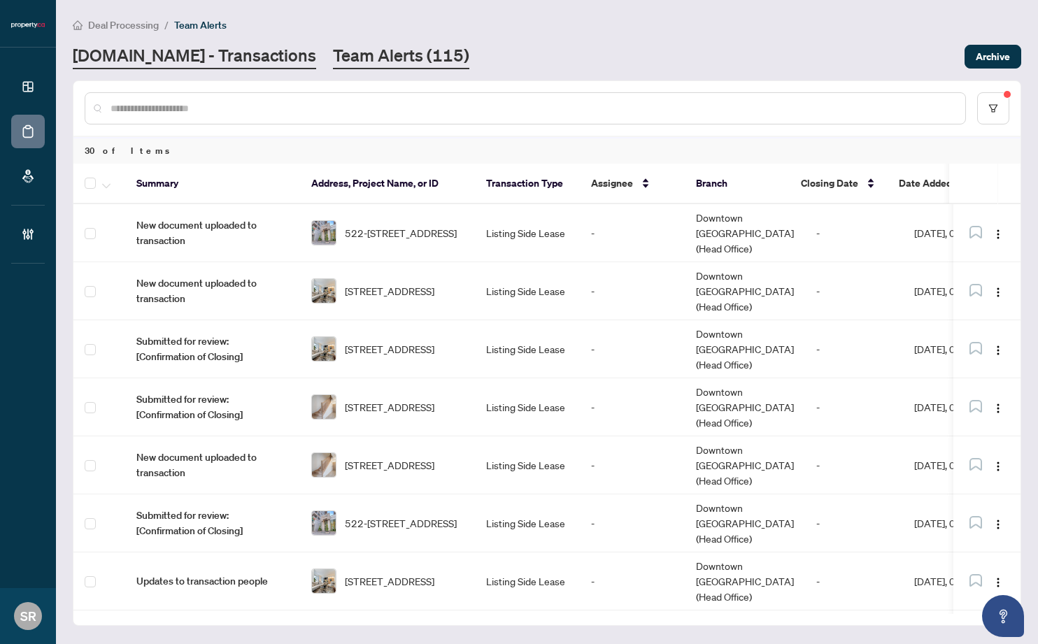
click at [204, 50] on link "[DOMAIN_NAME] - Transactions" at bounding box center [194, 56] width 243 height 25
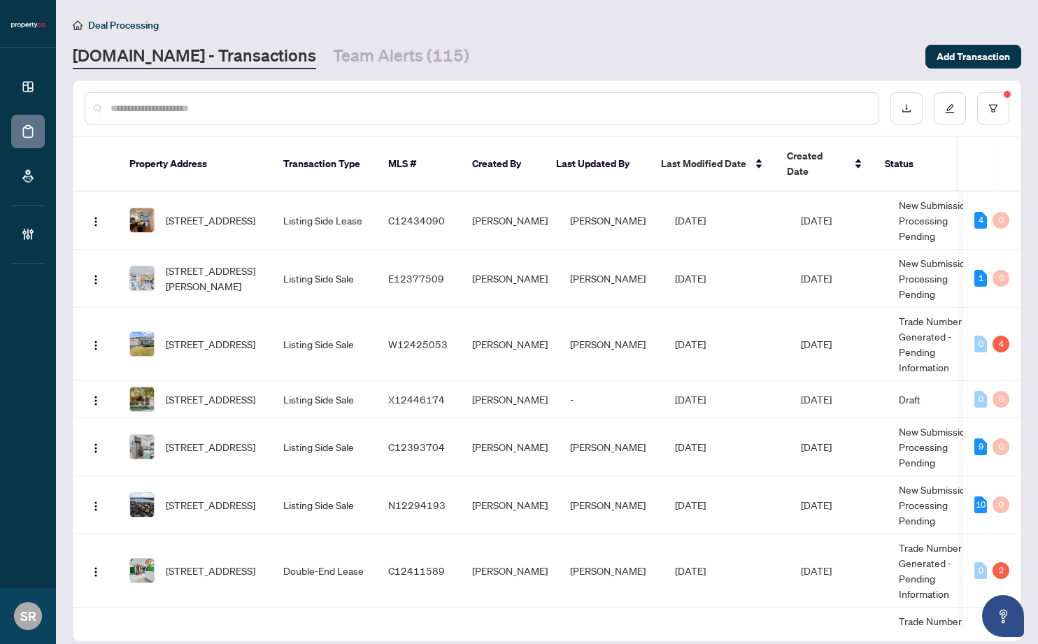
click at [406, 108] on input "text" at bounding box center [489, 108] width 757 height 15
click at [559, 214] on td "[PERSON_NAME]" at bounding box center [611, 221] width 105 height 58
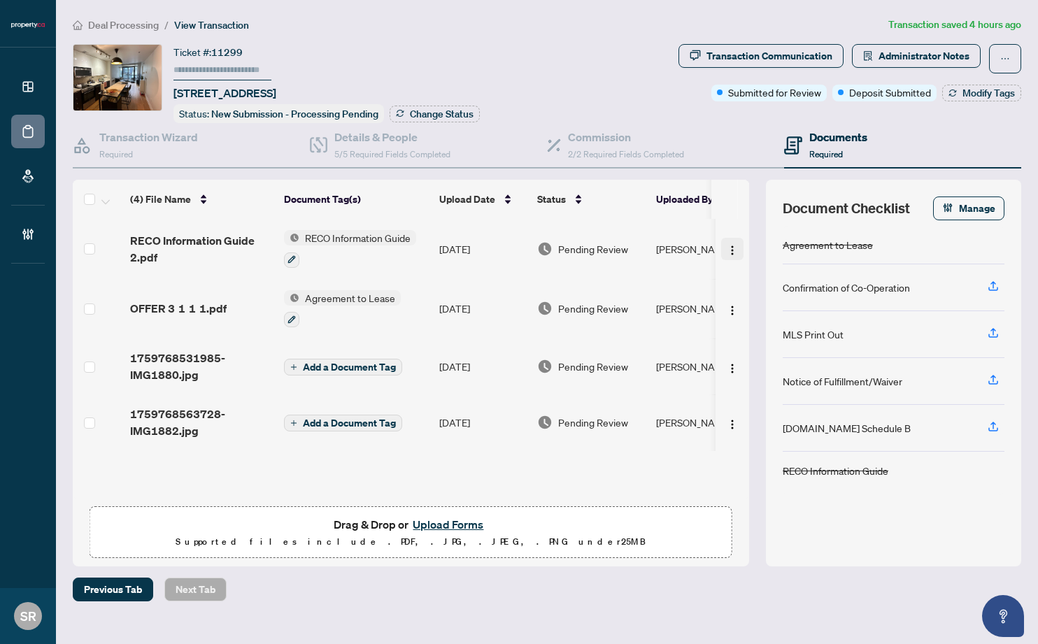
click at [727, 247] on img "button" at bounding box center [732, 250] width 11 height 11
click at [545, 372] on td "Pending Review" at bounding box center [591, 367] width 119 height 56
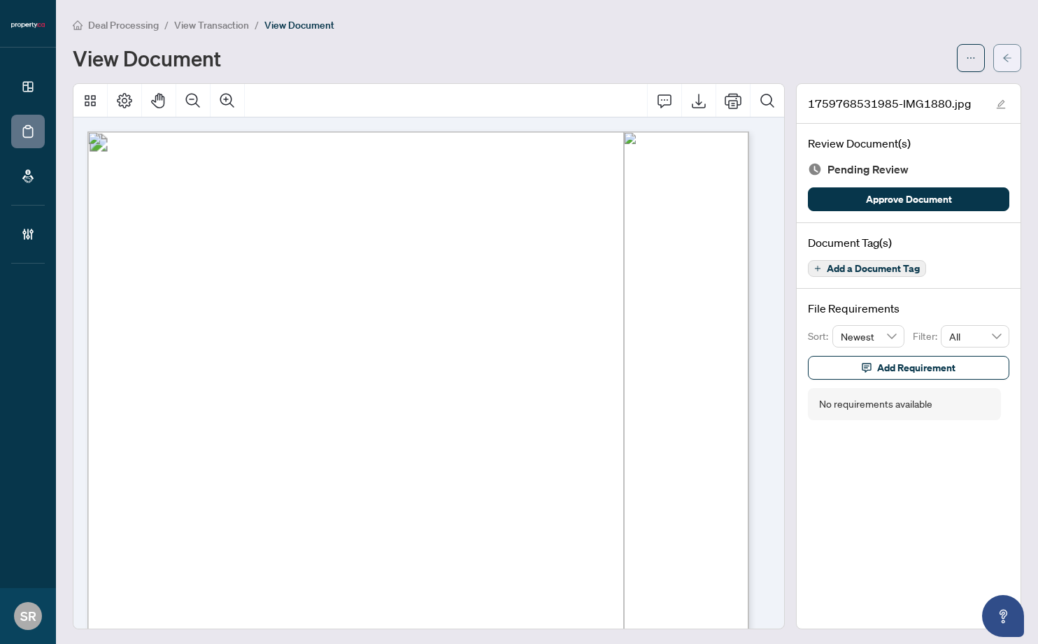
click at [956, 57] on icon "arrow-left" at bounding box center [1007, 58] width 8 height 8
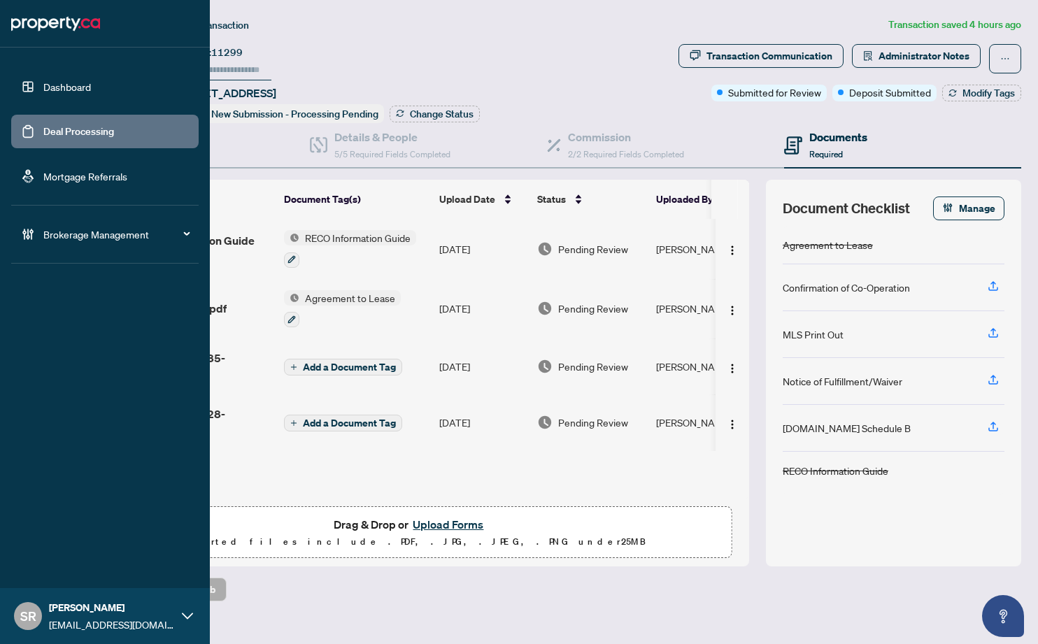
click at [43, 127] on link "Deal Processing" at bounding box center [78, 131] width 71 height 13
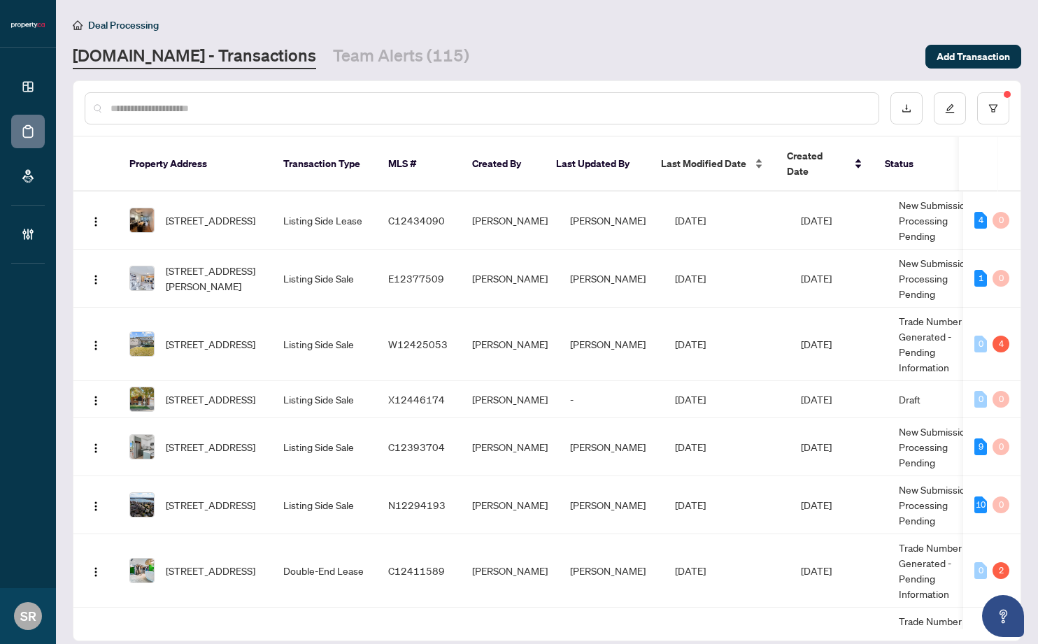
click at [719, 156] on span "Last Modified Date" at bounding box center [703, 163] width 85 height 15
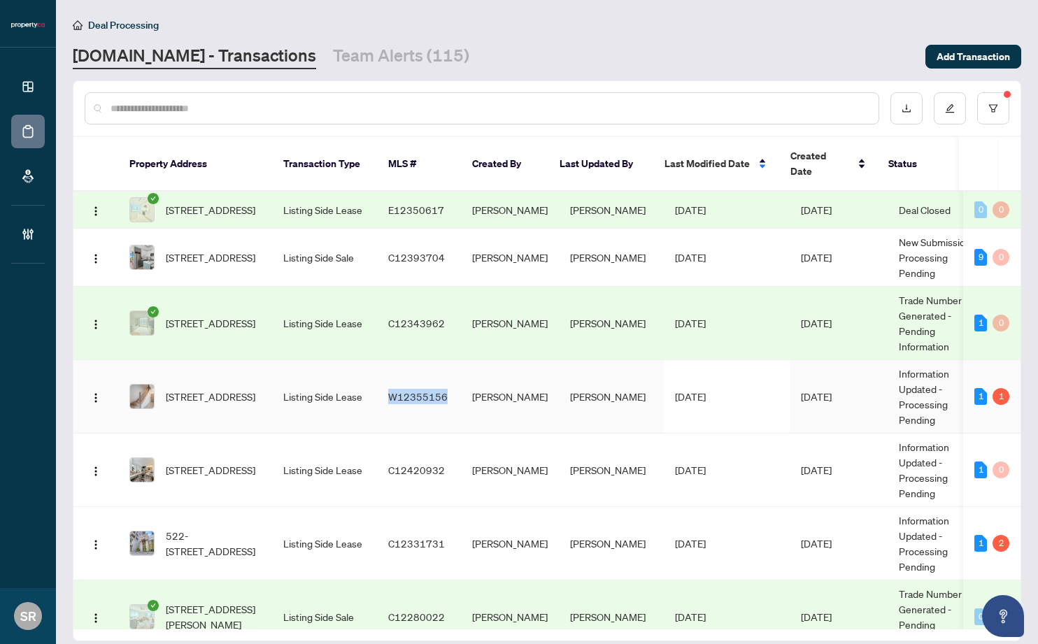
copy span "W12355156"
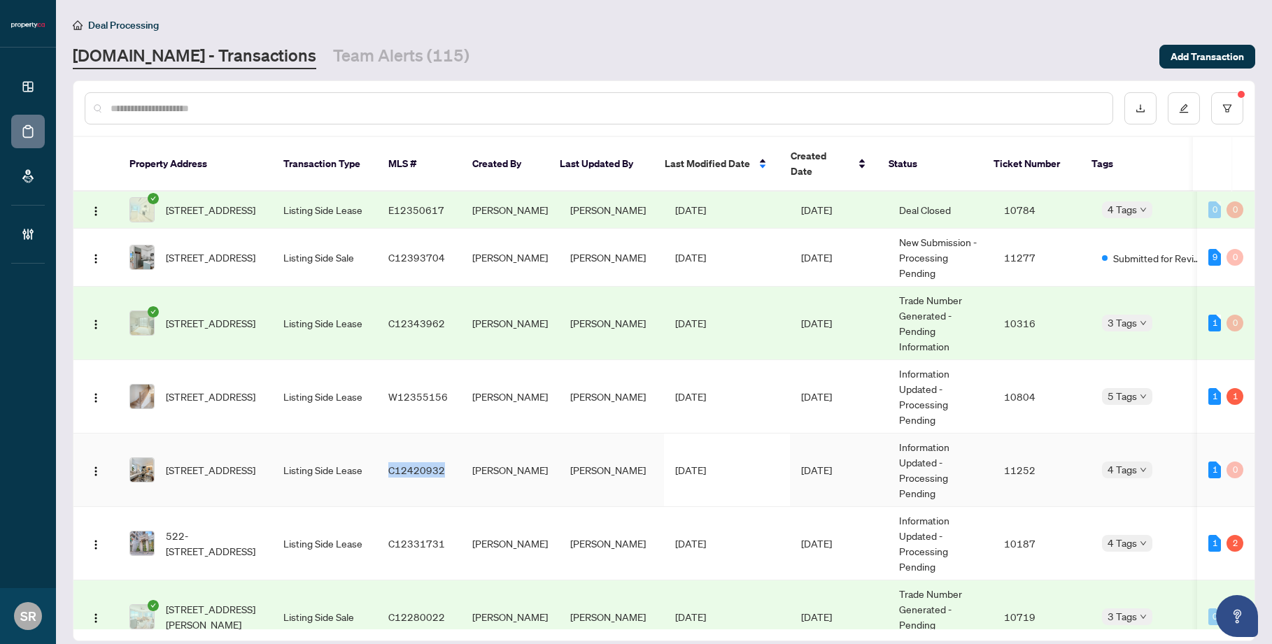
copy span "C12420932"
click at [813, 478] on td "[DATE]" at bounding box center [839, 470] width 98 height 73
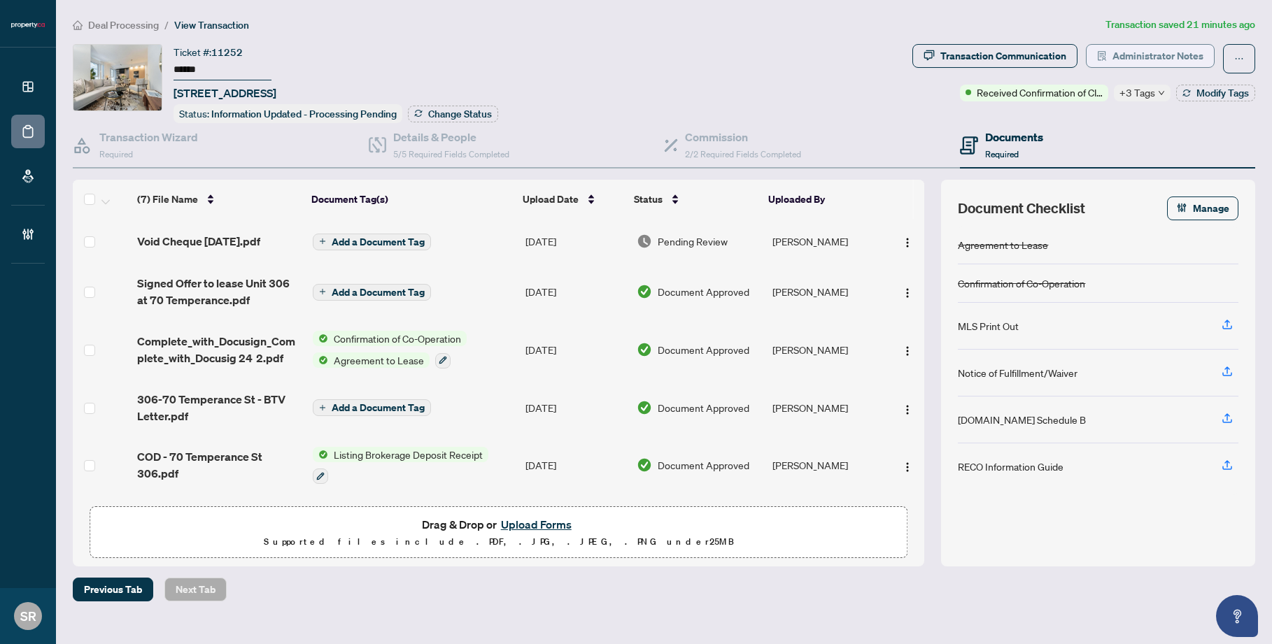
click at [956, 48] on span "Administrator Notes" at bounding box center [1157, 56] width 91 height 22
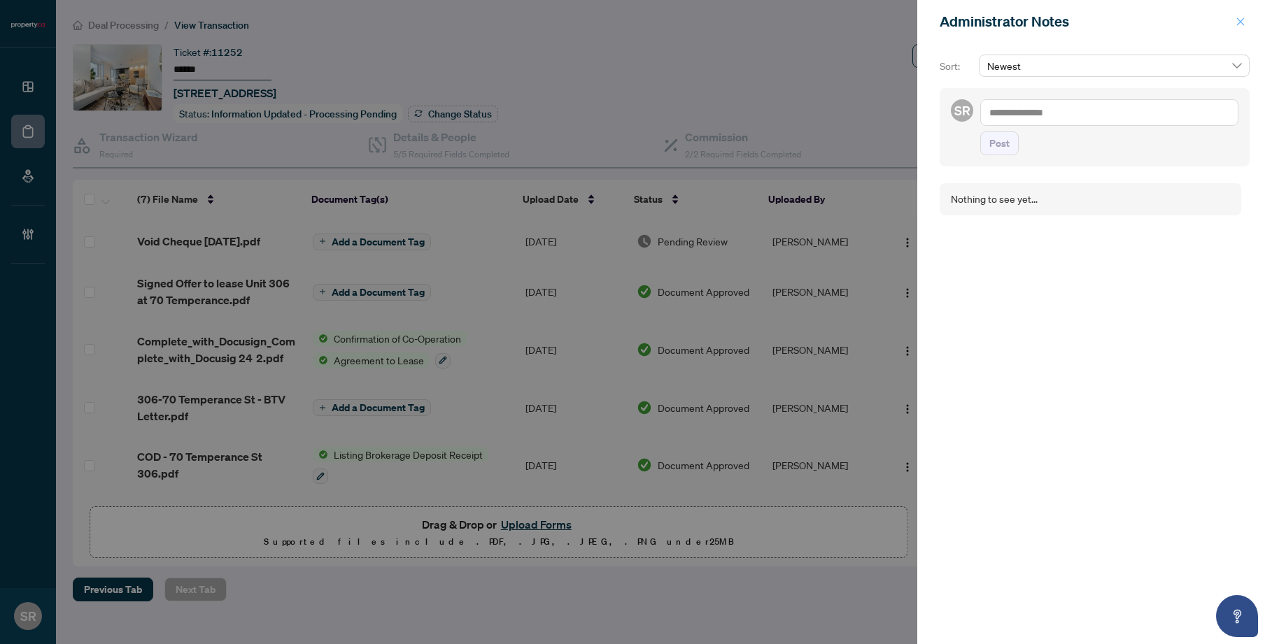
click at [956, 18] on icon "close" at bounding box center [1240, 22] width 10 height 10
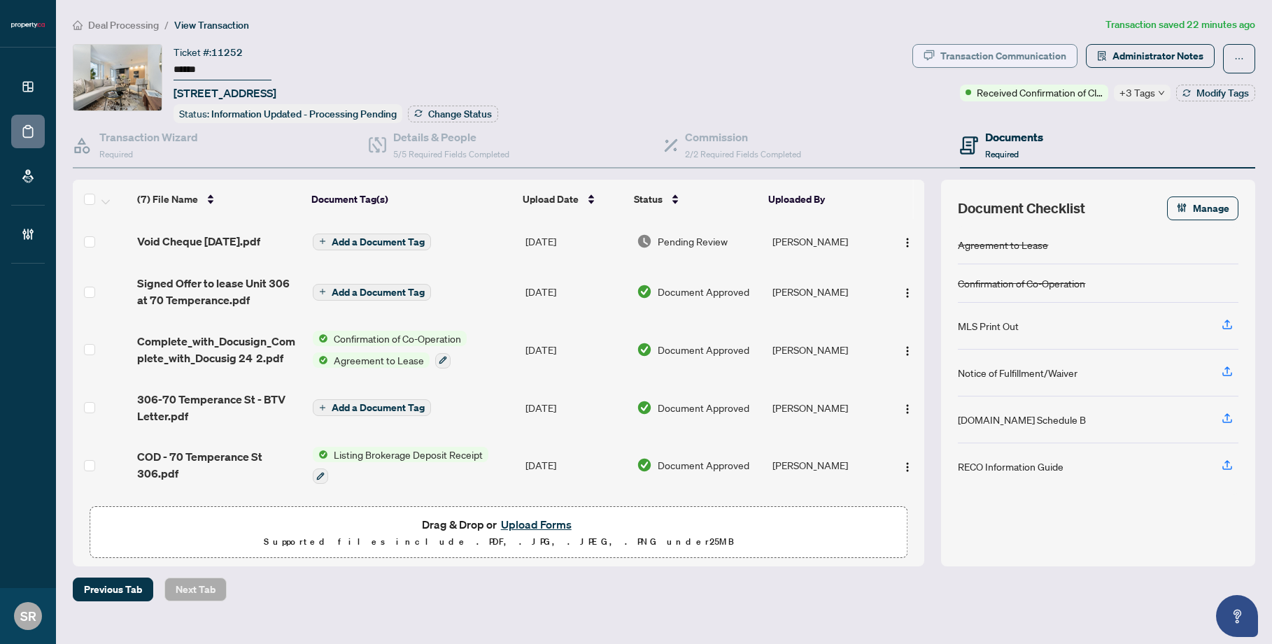
click at [956, 48] on div "Transaction Communication" at bounding box center [1003, 56] width 126 height 22
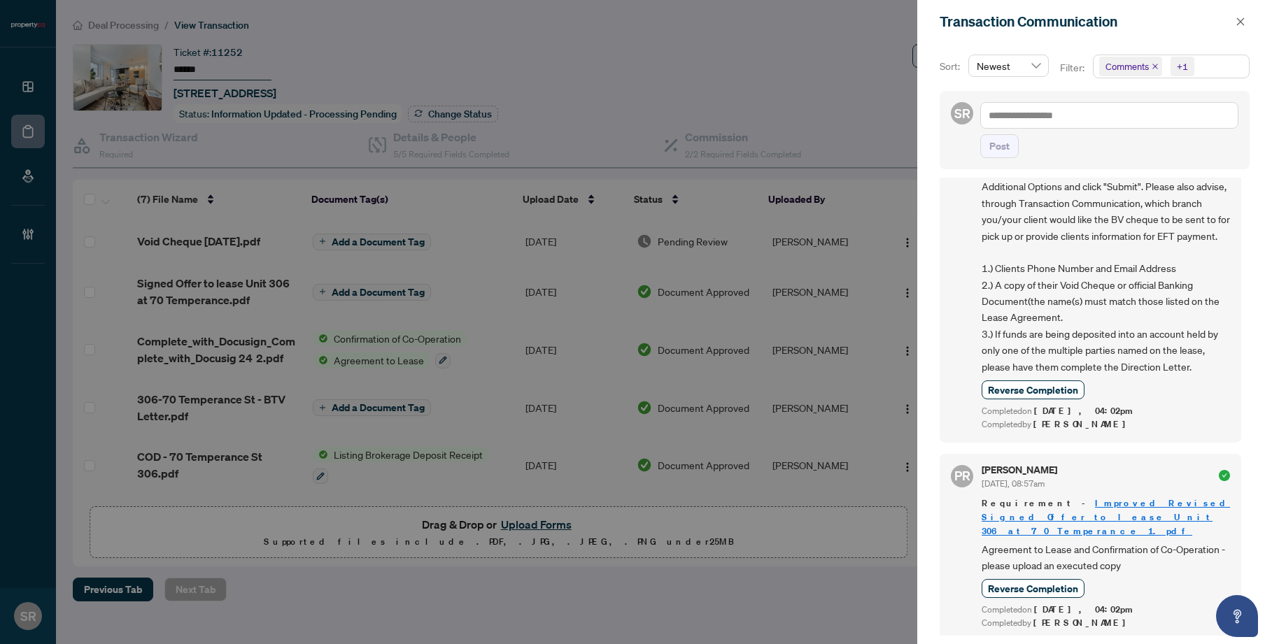
scroll to position [807, 0]
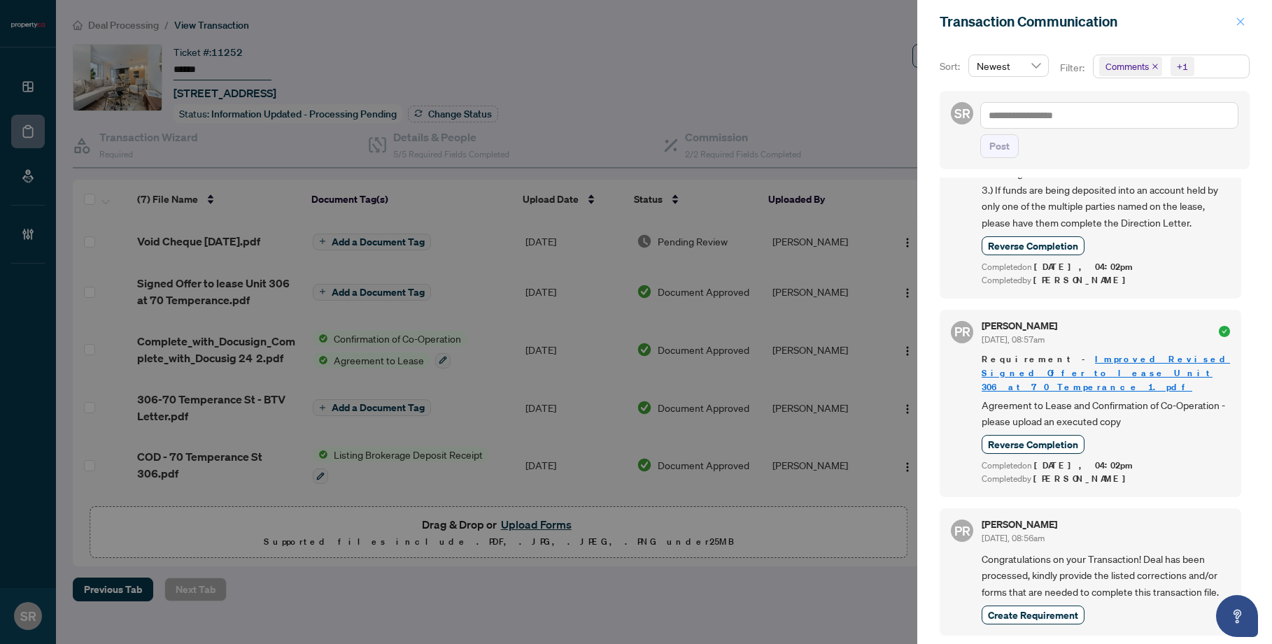
click at [956, 17] on icon "close" at bounding box center [1240, 22] width 10 height 10
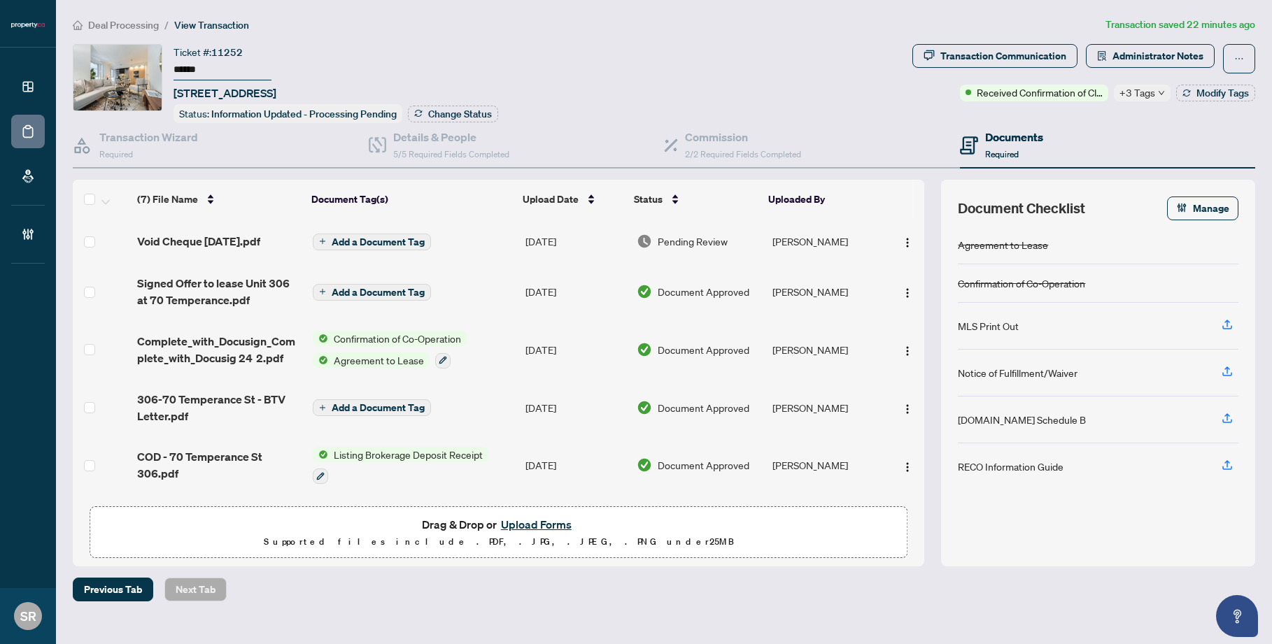
click at [794, 45] on div "Ticket #: 11252 ****** [STREET_ADDRESS] Status: Information Updated - Processin…" at bounding box center [490, 83] width 834 height 79
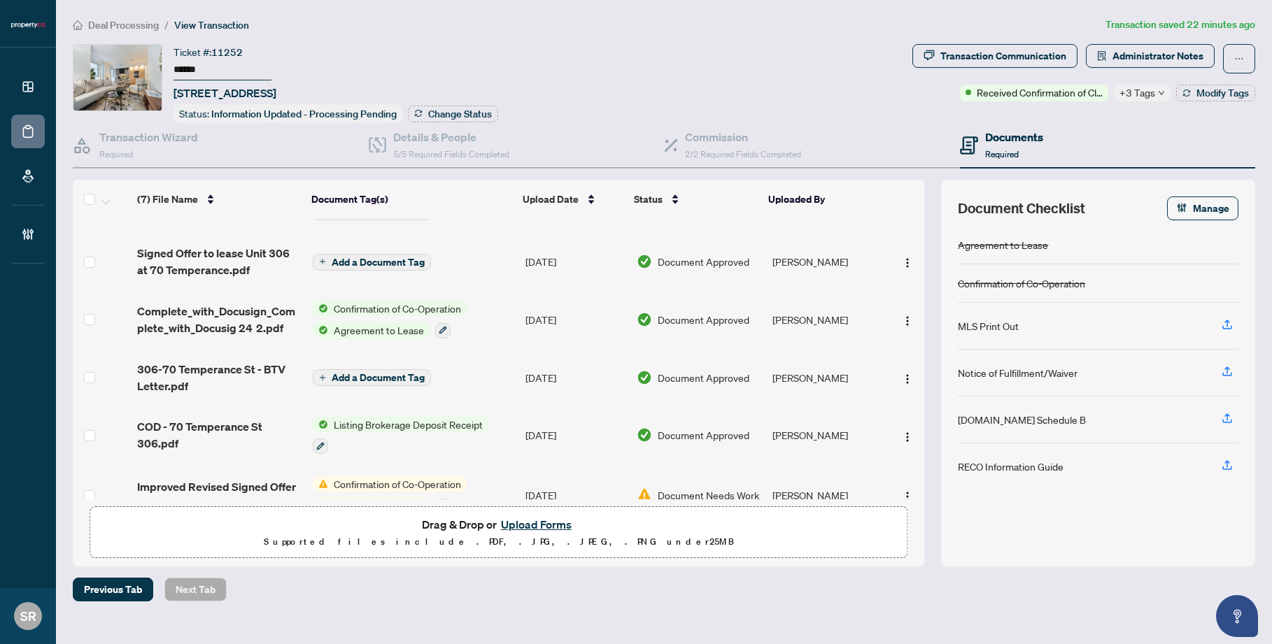
scroll to position [50, 0]
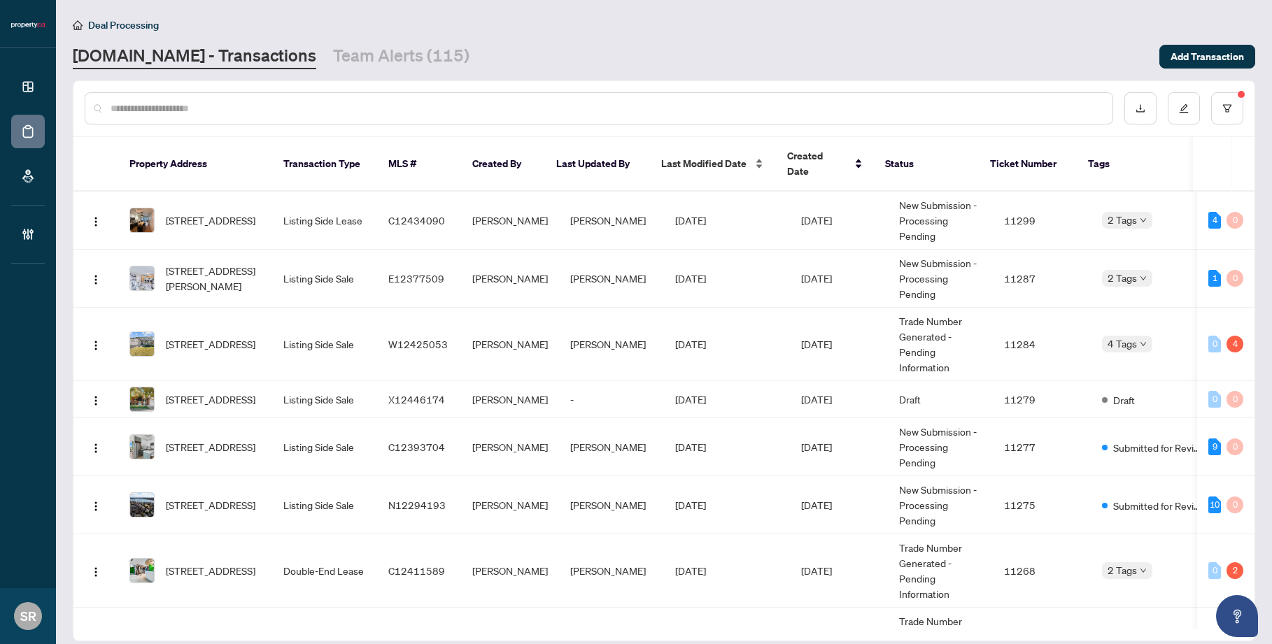
click at [710, 156] on span "Last Modified Date" at bounding box center [703, 163] width 85 height 15
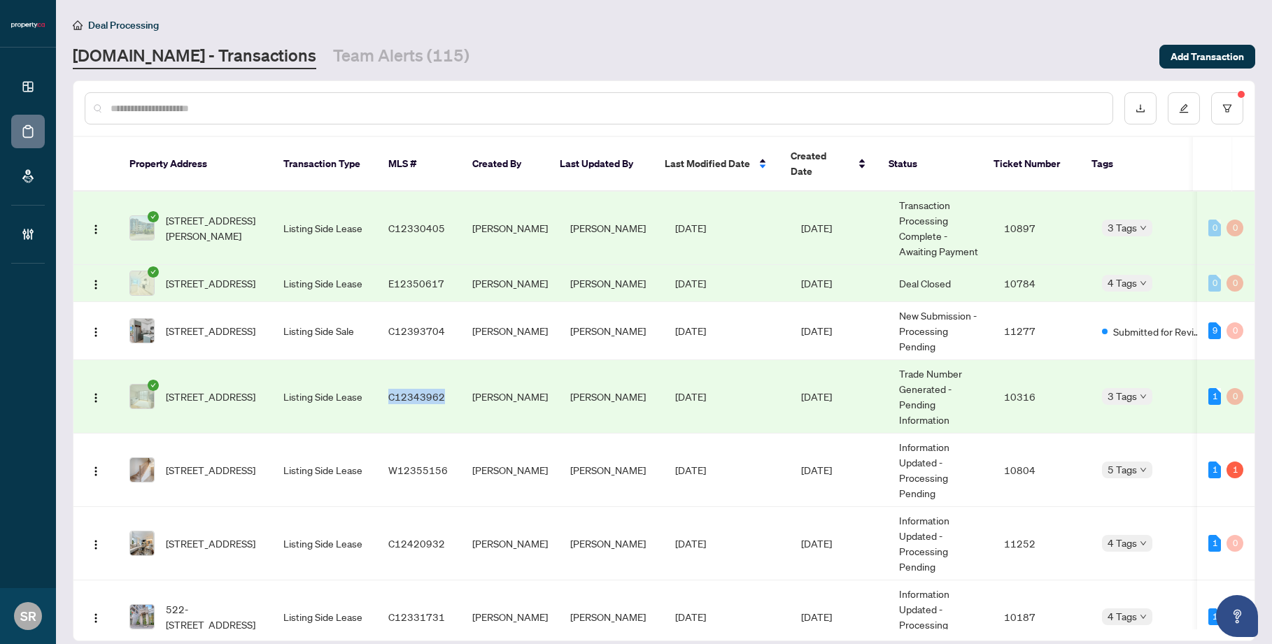
copy span "C12343962"
click at [618, 385] on td "[PERSON_NAME]" at bounding box center [611, 396] width 105 height 73
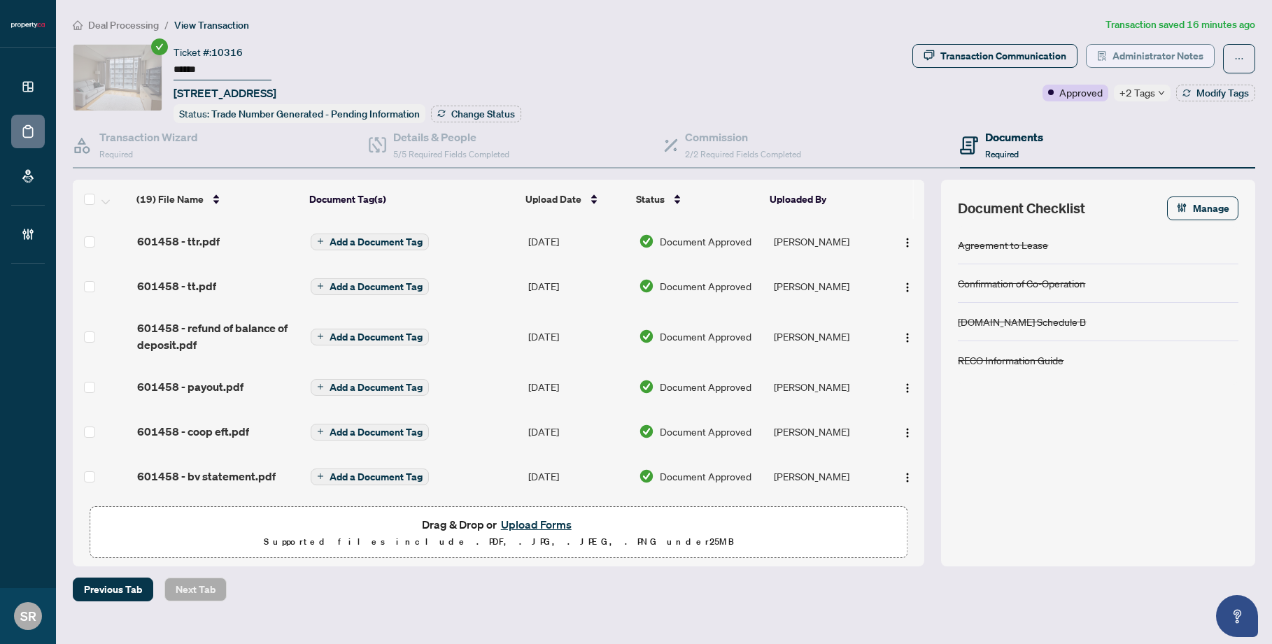
click at [956, 52] on span "Administrator Notes" at bounding box center [1157, 56] width 91 height 22
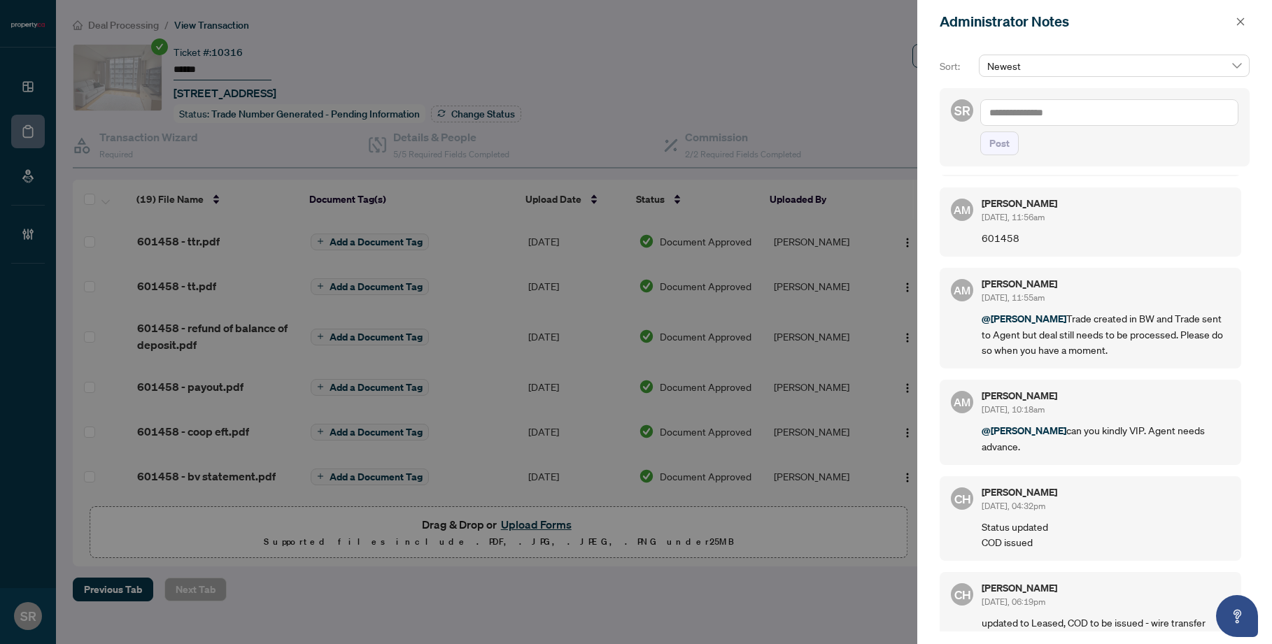
scroll to position [188, 0]
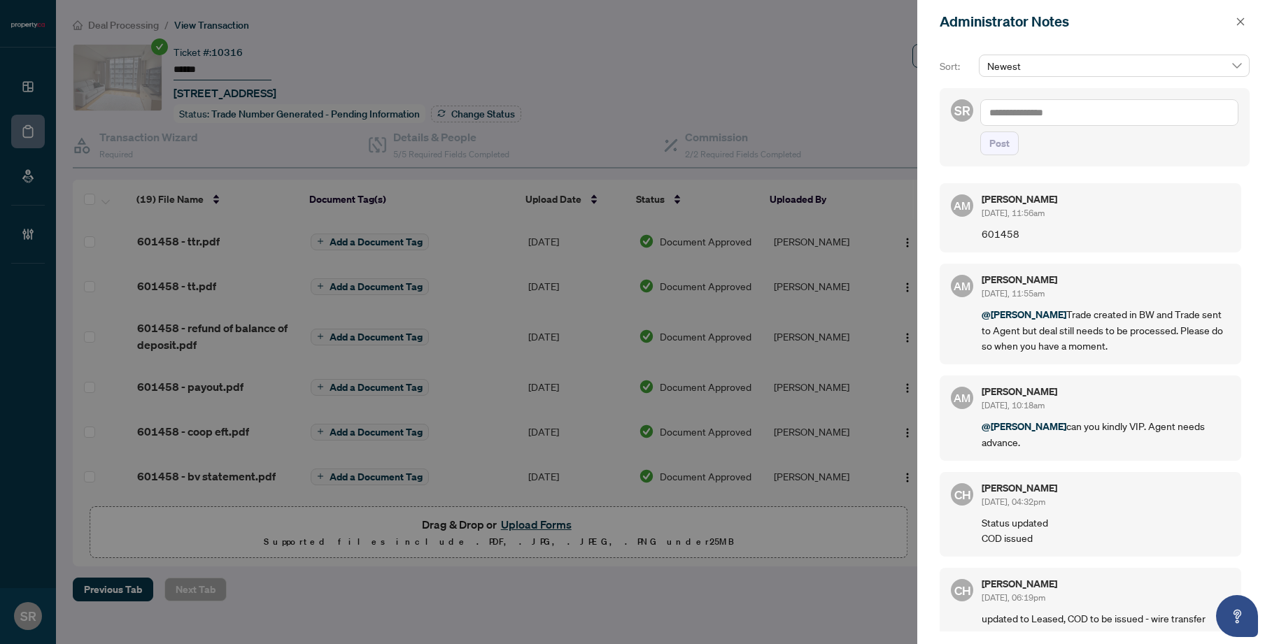
click at [691, 55] on div at bounding box center [636, 322] width 1272 height 644
click at [956, 22] on button "button" at bounding box center [1240, 21] width 18 height 17
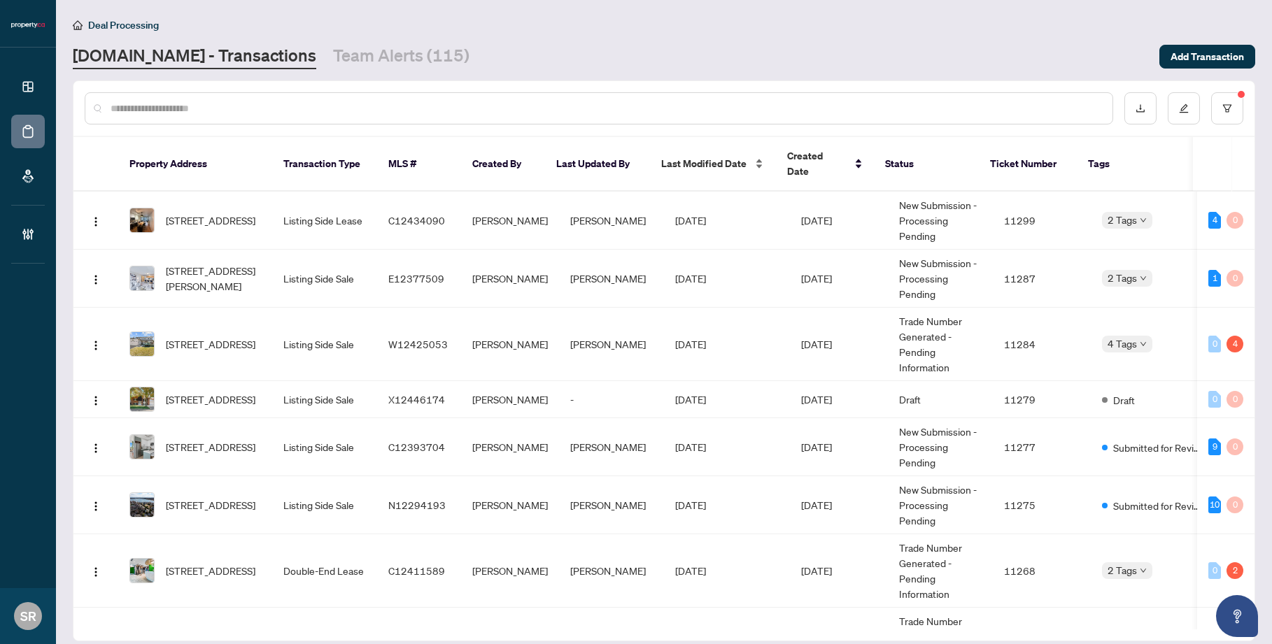
click at [723, 156] on span "Last Modified Date" at bounding box center [703, 163] width 85 height 15
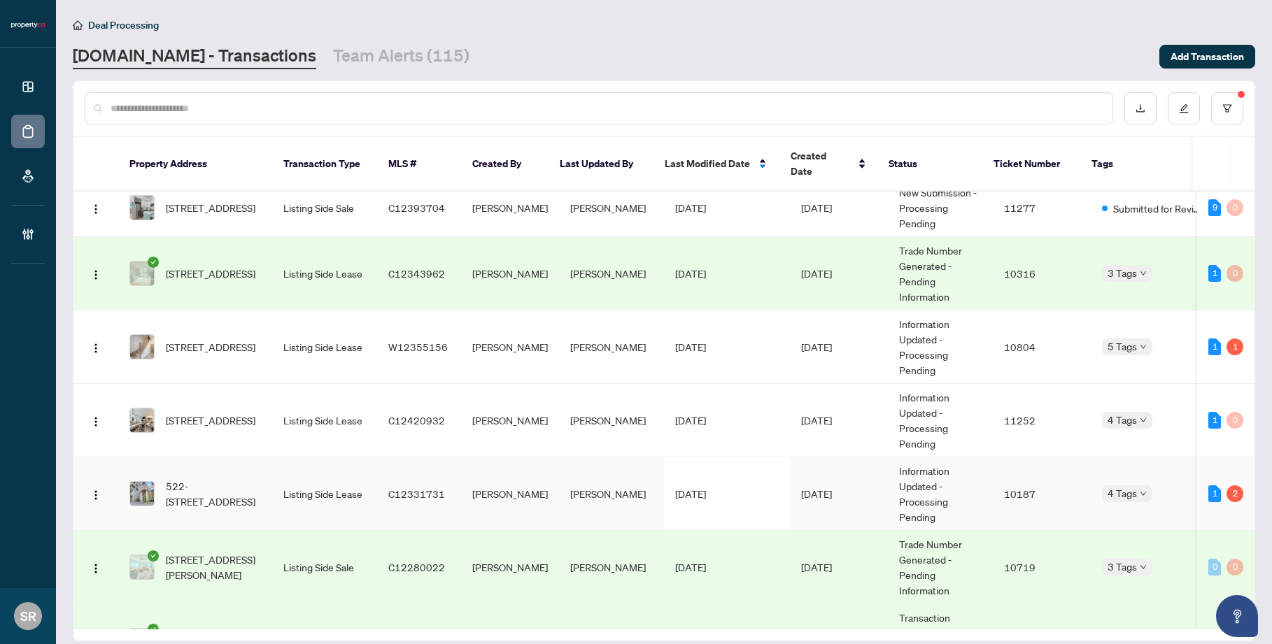
scroll to position [124, 0]
copy span "C12331731"
click at [596, 507] on td "[PERSON_NAME]" at bounding box center [611, 493] width 105 height 73
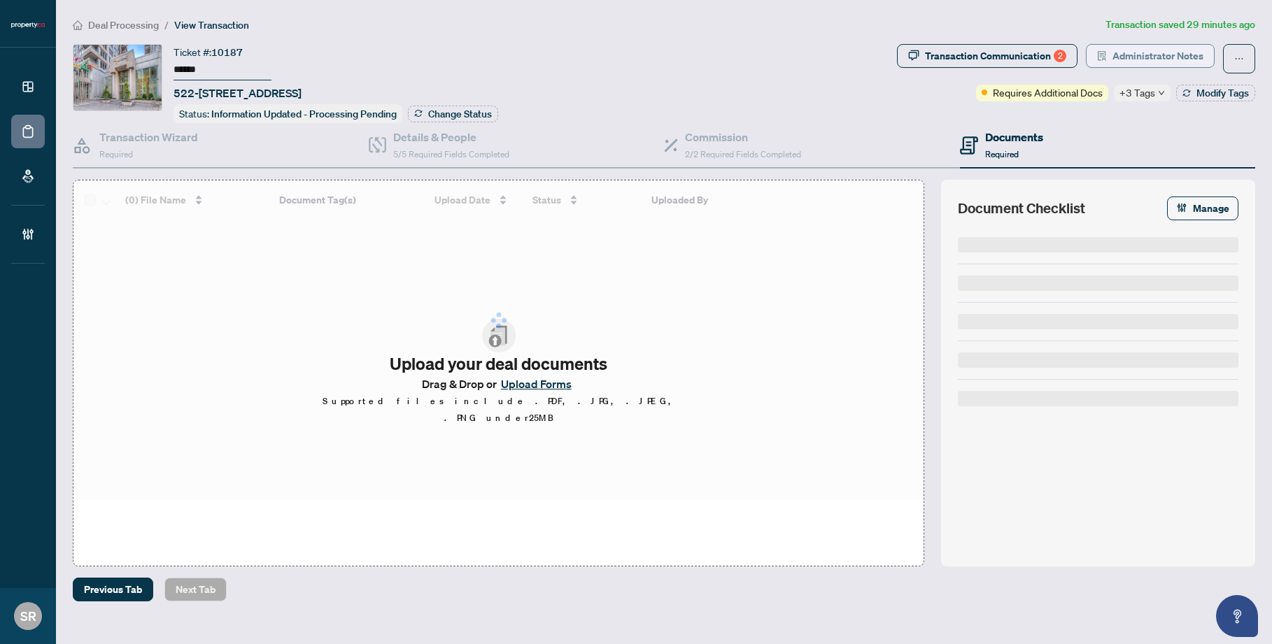
click at [956, 49] on span "Administrator Notes" at bounding box center [1157, 56] width 91 height 22
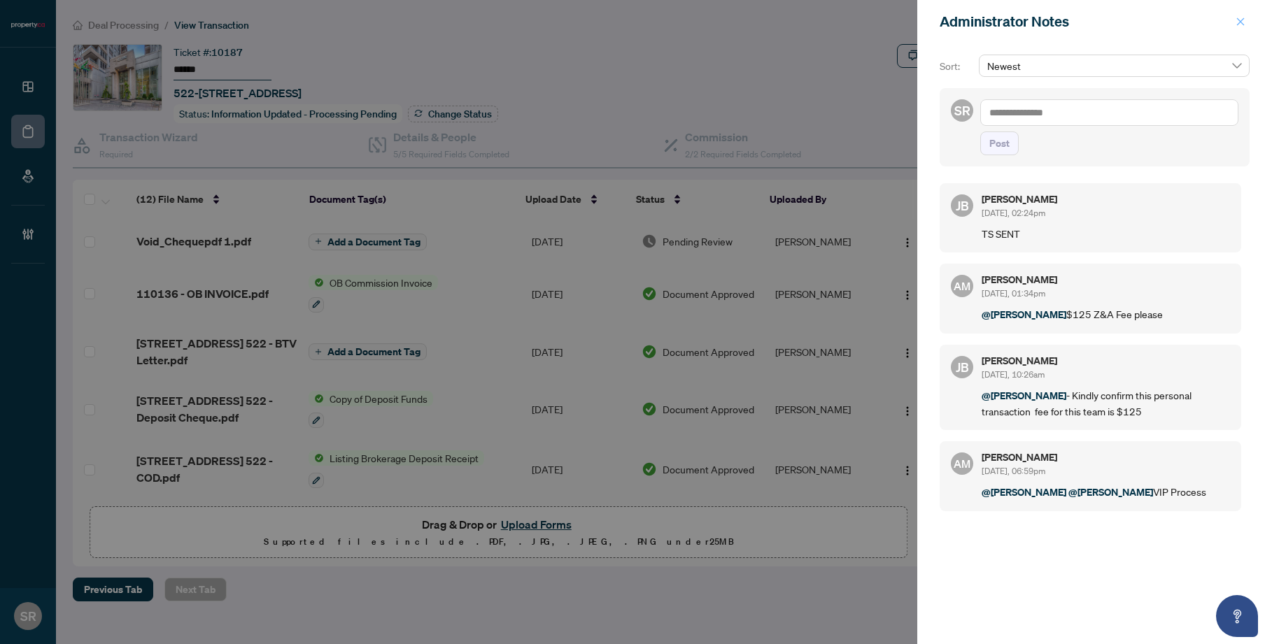
click at [956, 17] on icon "close" at bounding box center [1240, 22] width 10 height 10
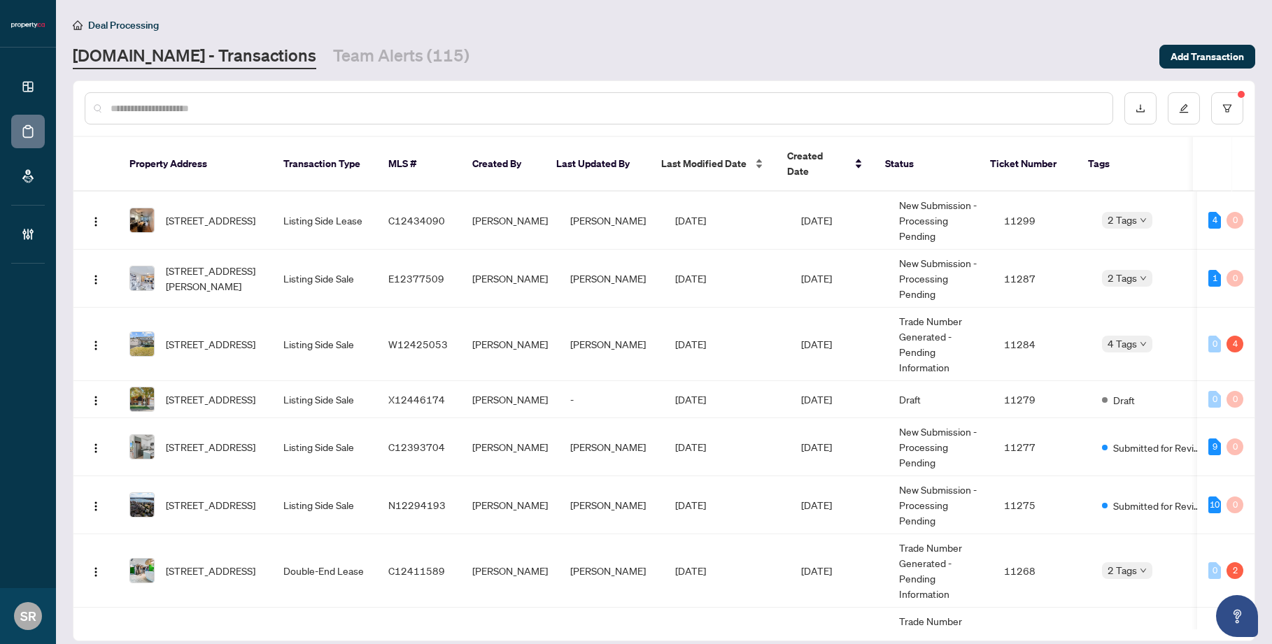
click at [730, 156] on span "Last Modified Date" at bounding box center [703, 163] width 85 height 15
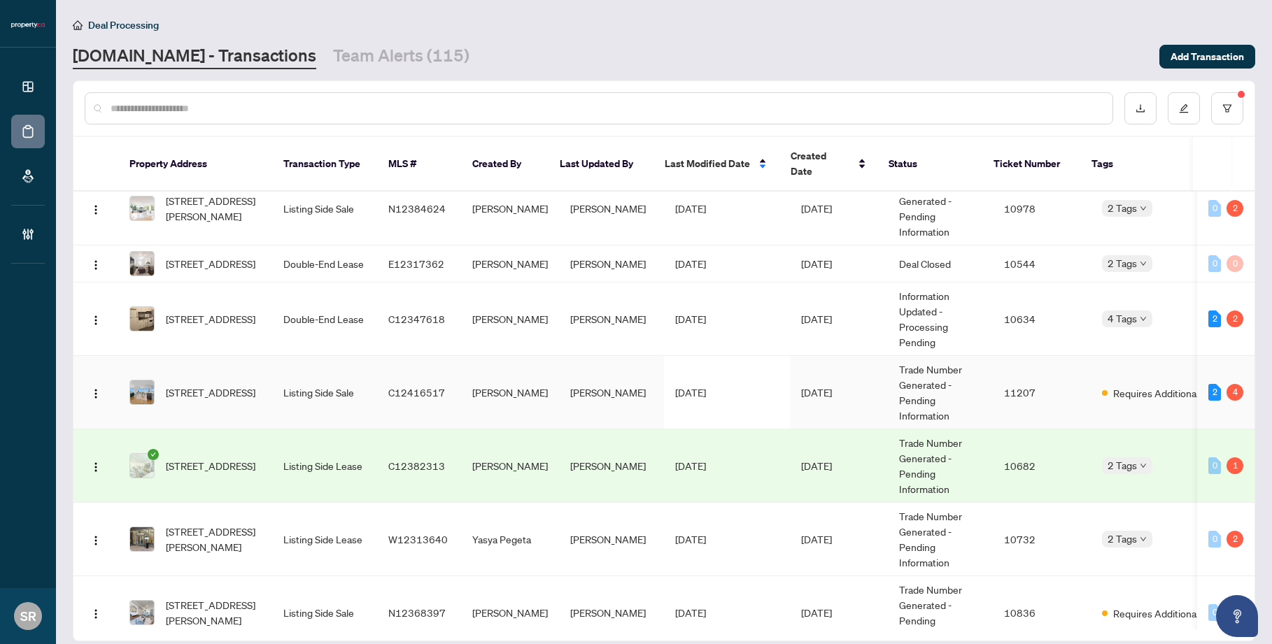
scroll to position [2013, 0]
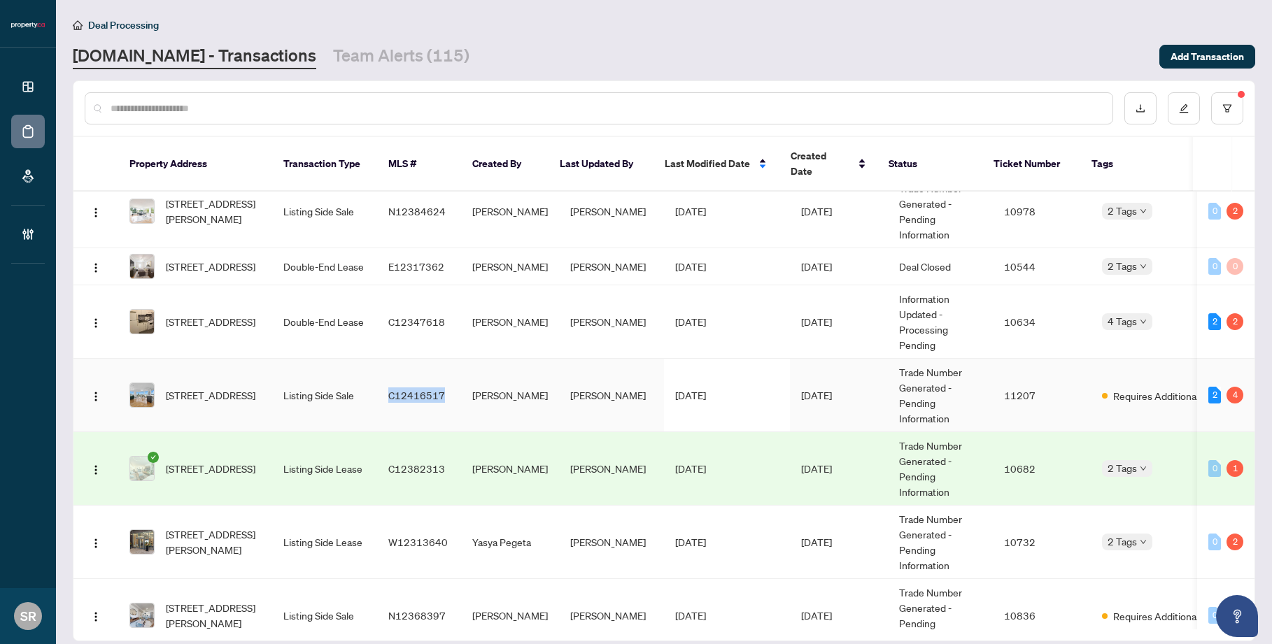
copy span "C12416517"
click at [195, 388] on span "[STREET_ADDRESS]" at bounding box center [211, 395] width 90 height 15
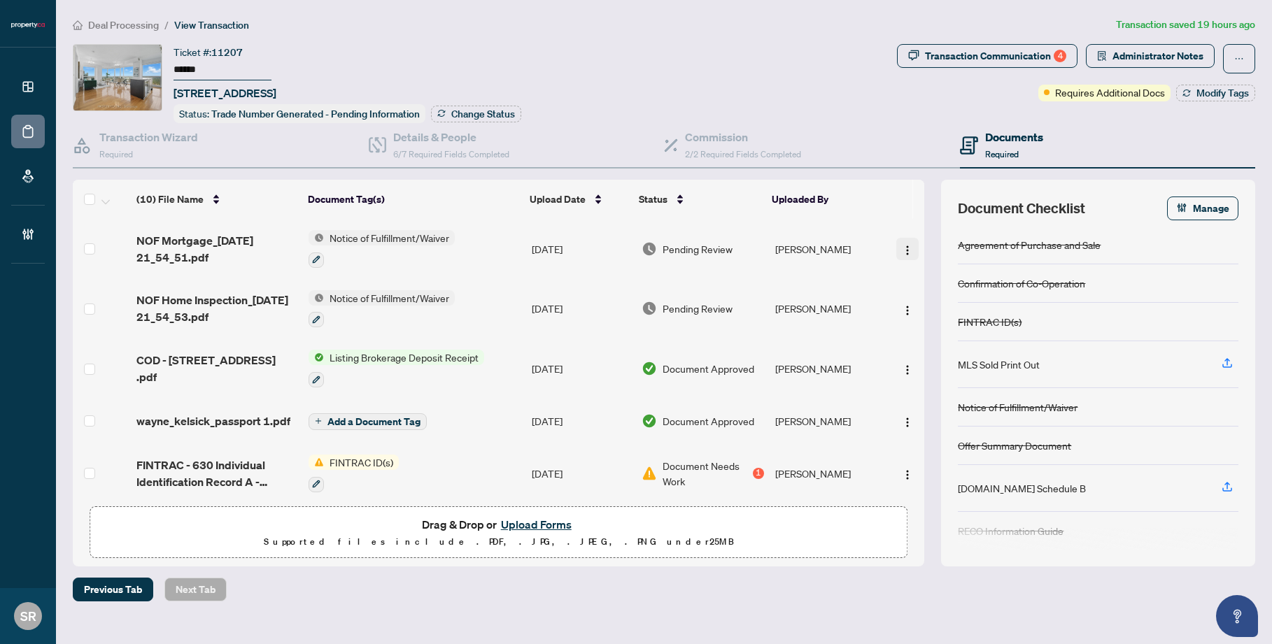
click at [902, 245] on img "button" at bounding box center [907, 250] width 11 height 11
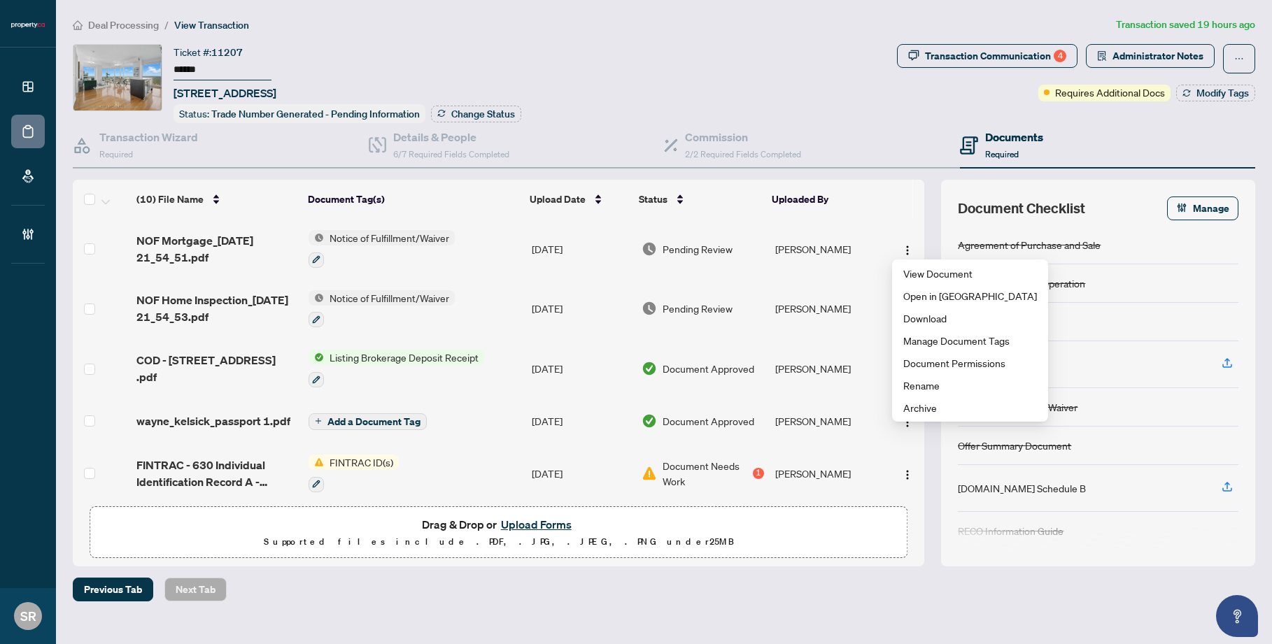
click at [828, 248] on td "[PERSON_NAME]" at bounding box center [829, 249] width 118 height 60
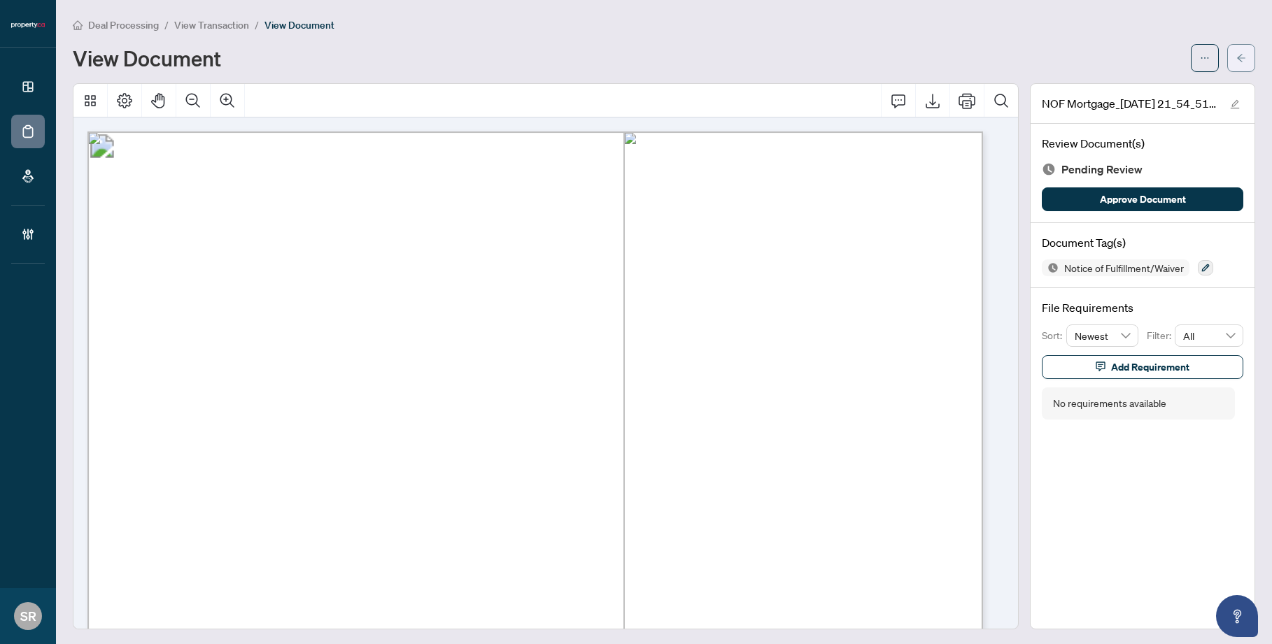
click at [956, 53] on icon "arrow-left" at bounding box center [1241, 58] width 10 height 10
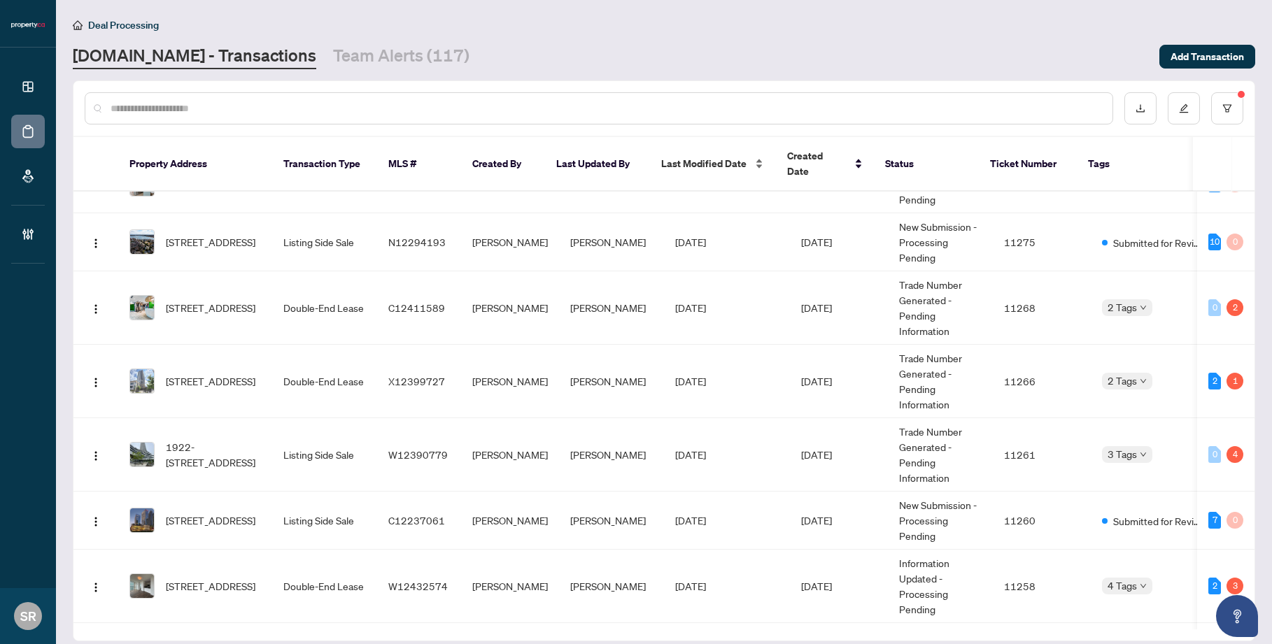
click at [727, 156] on span "Last Modified Date" at bounding box center [703, 163] width 85 height 15
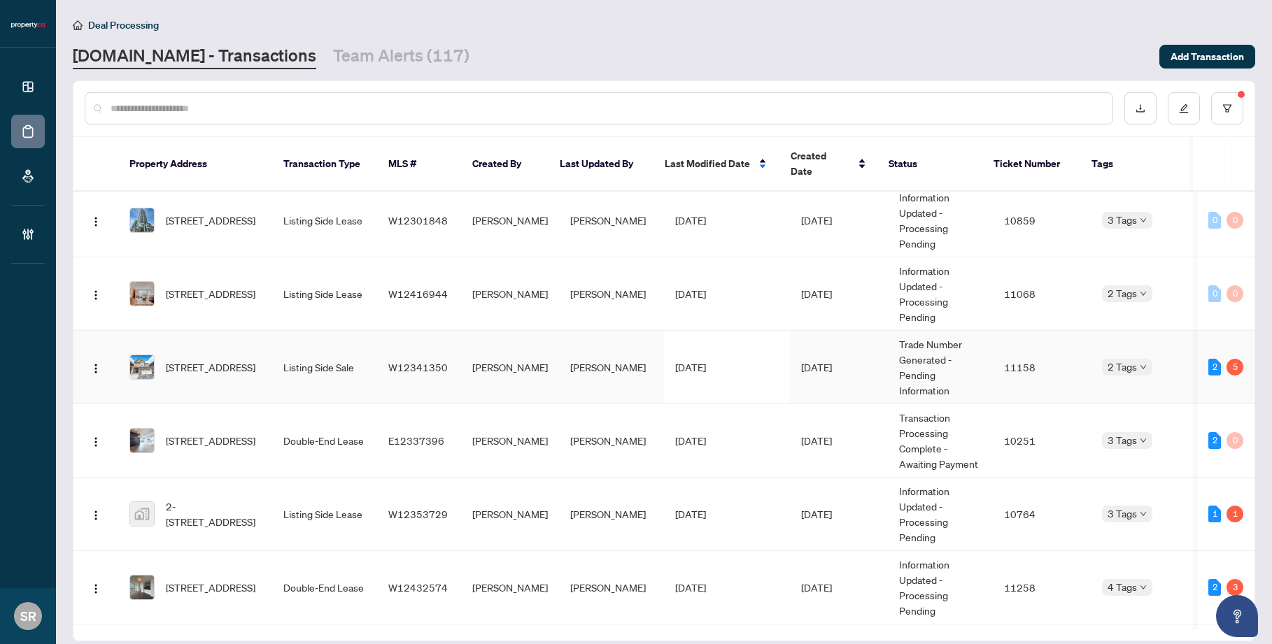
scroll to position [695, 0]
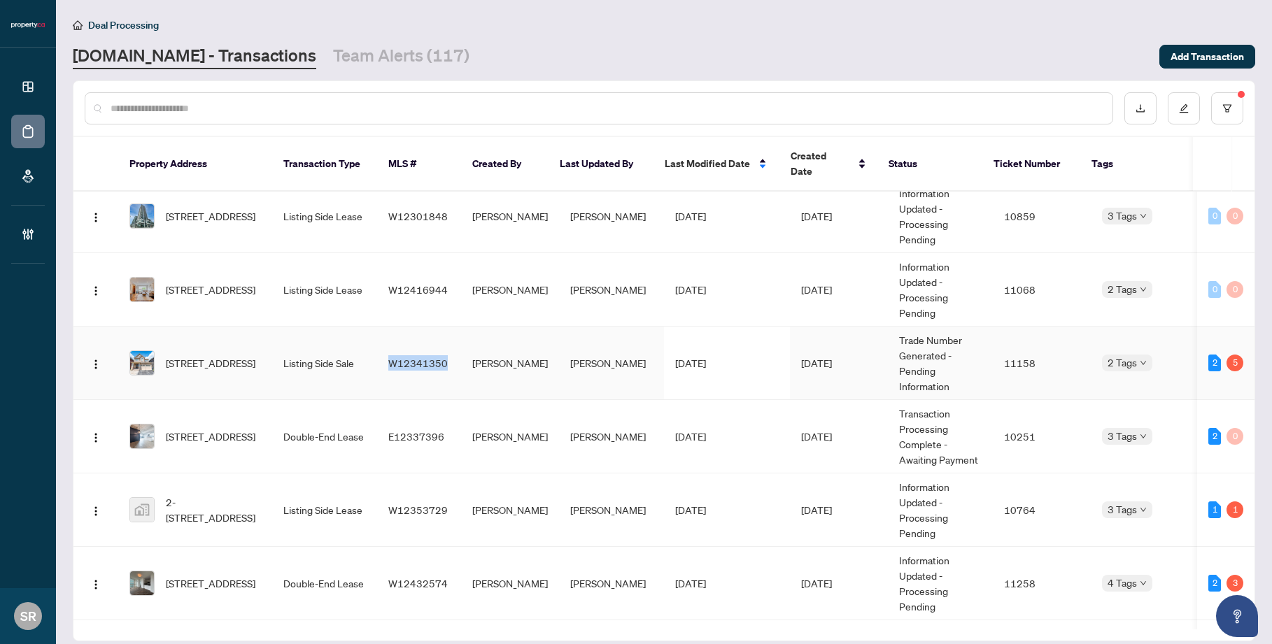
copy span "W12341350"
click at [729, 375] on td "[DATE]" at bounding box center [727, 363] width 126 height 73
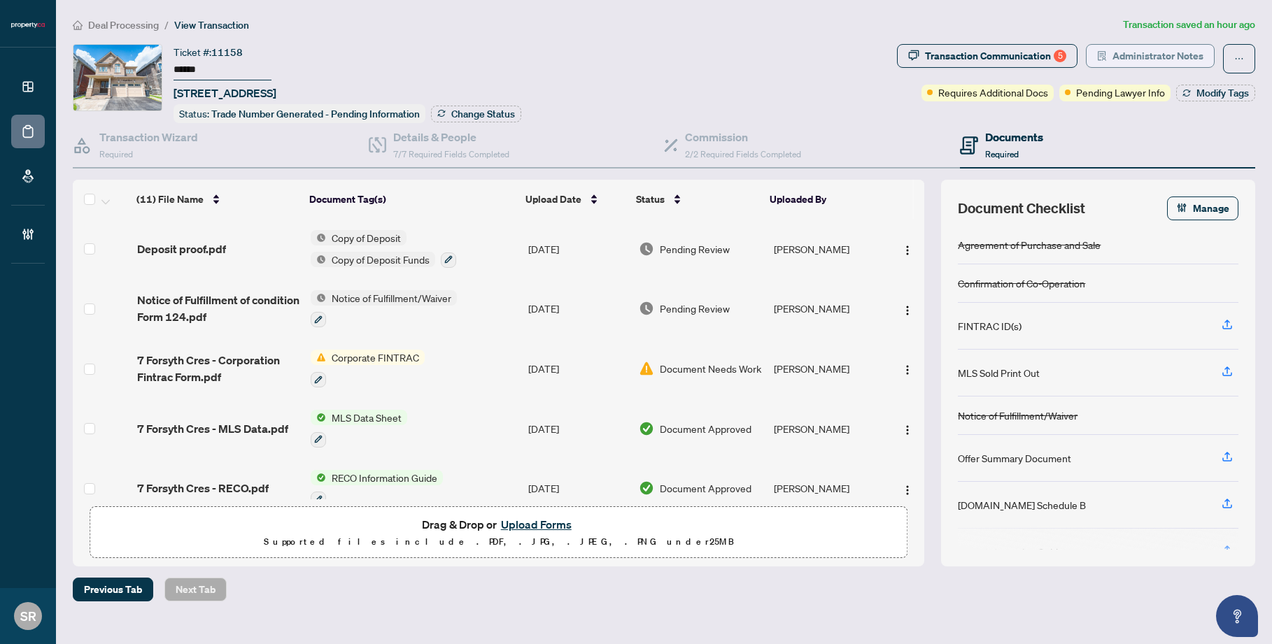
click at [956, 53] on span "Administrator Notes" at bounding box center [1157, 56] width 91 height 22
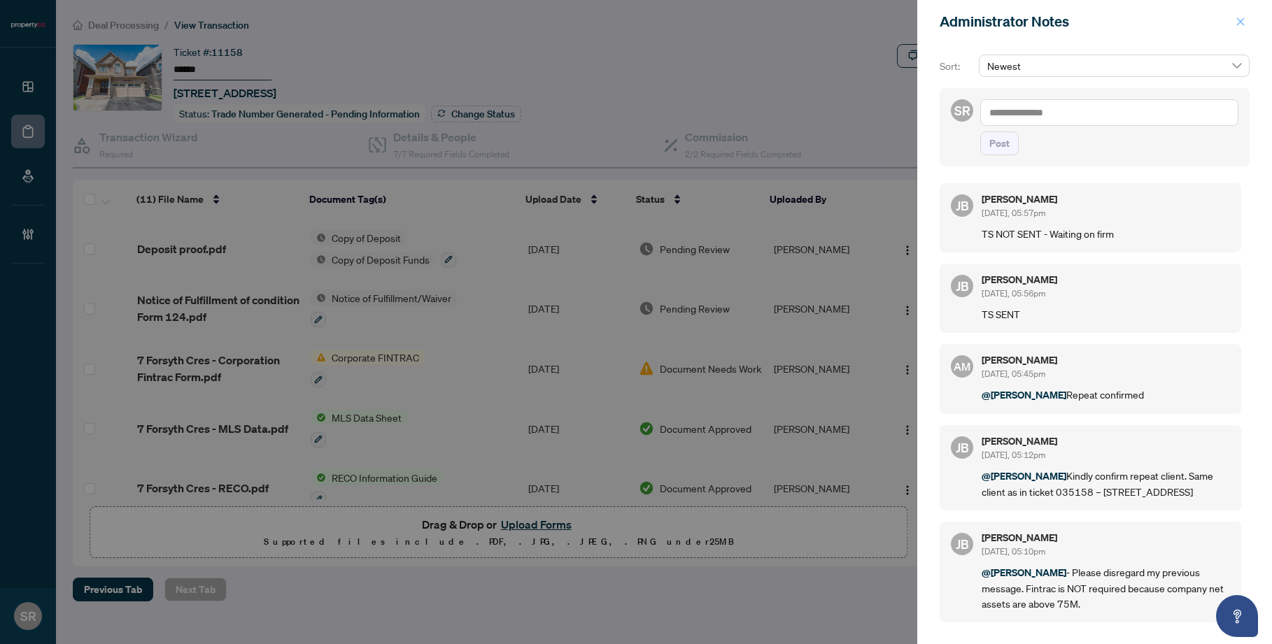
click at [956, 18] on icon "close" at bounding box center [1240, 22] width 10 height 10
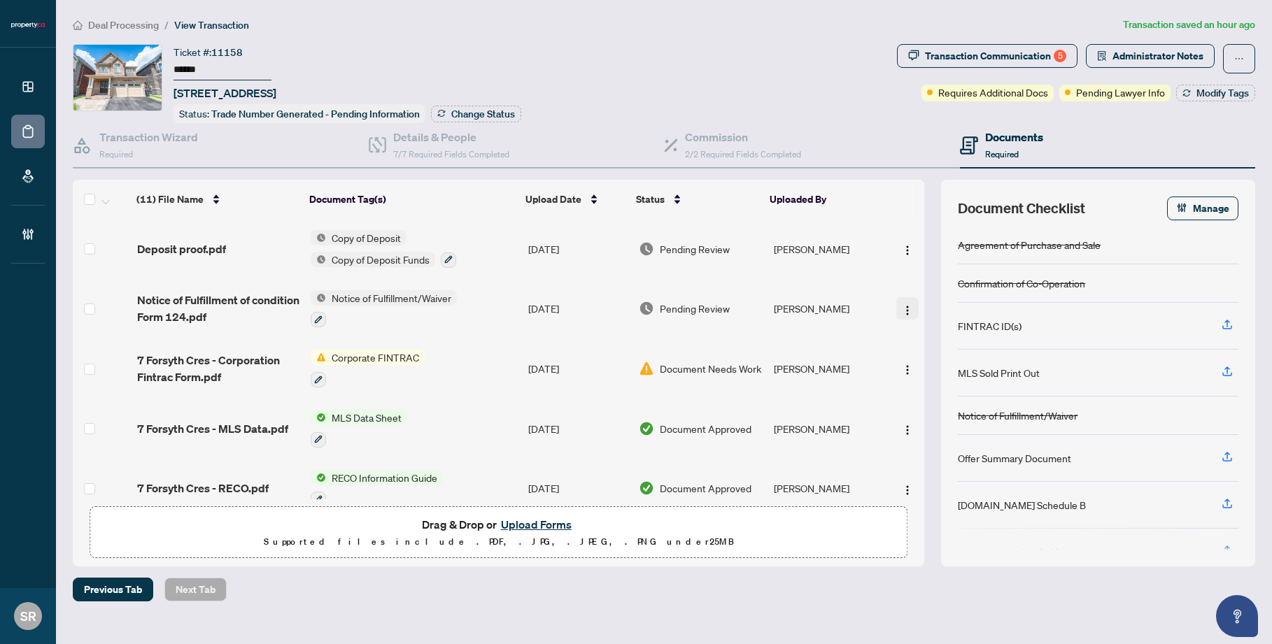
click at [907, 305] on img "button" at bounding box center [907, 310] width 11 height 11
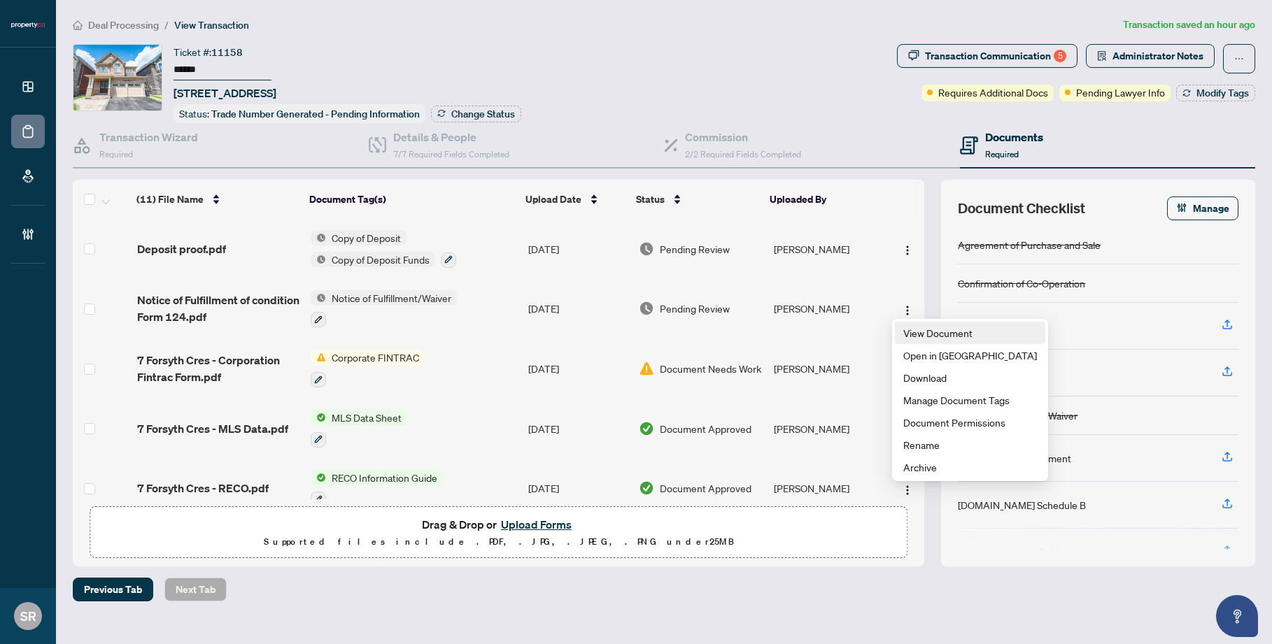
click at [950, 342] on li "View Document" at bounding box center [970, 333] width 150 height 22
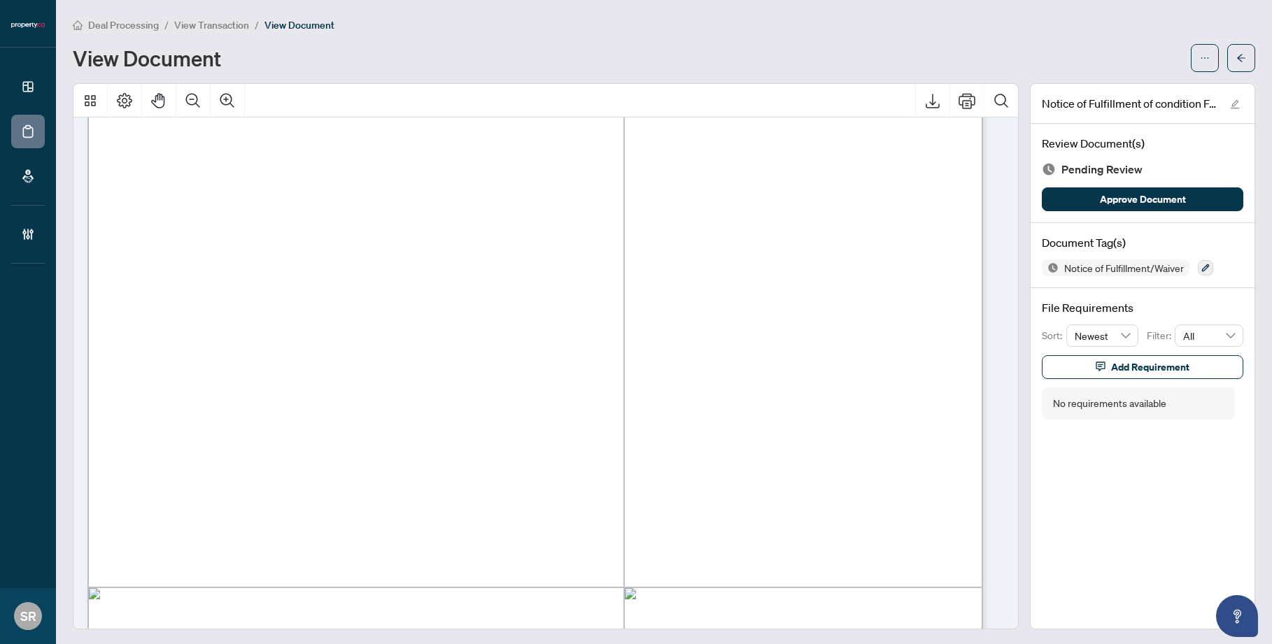
scroll to position [196, 0]
click at [956, 59] on icon "arrow-left" at bounding box center [1241, 58] width 10 height 10
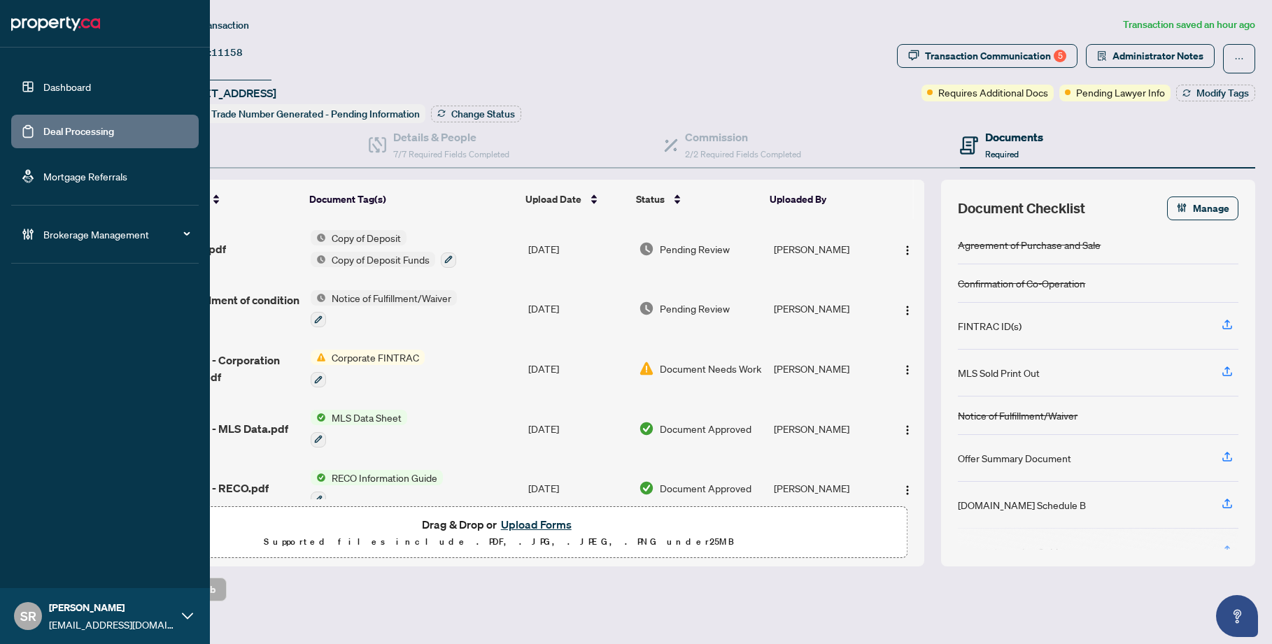
click at [100, 131] on link "Deal Processing" at bounding box center [78, 131] width 71 height 13
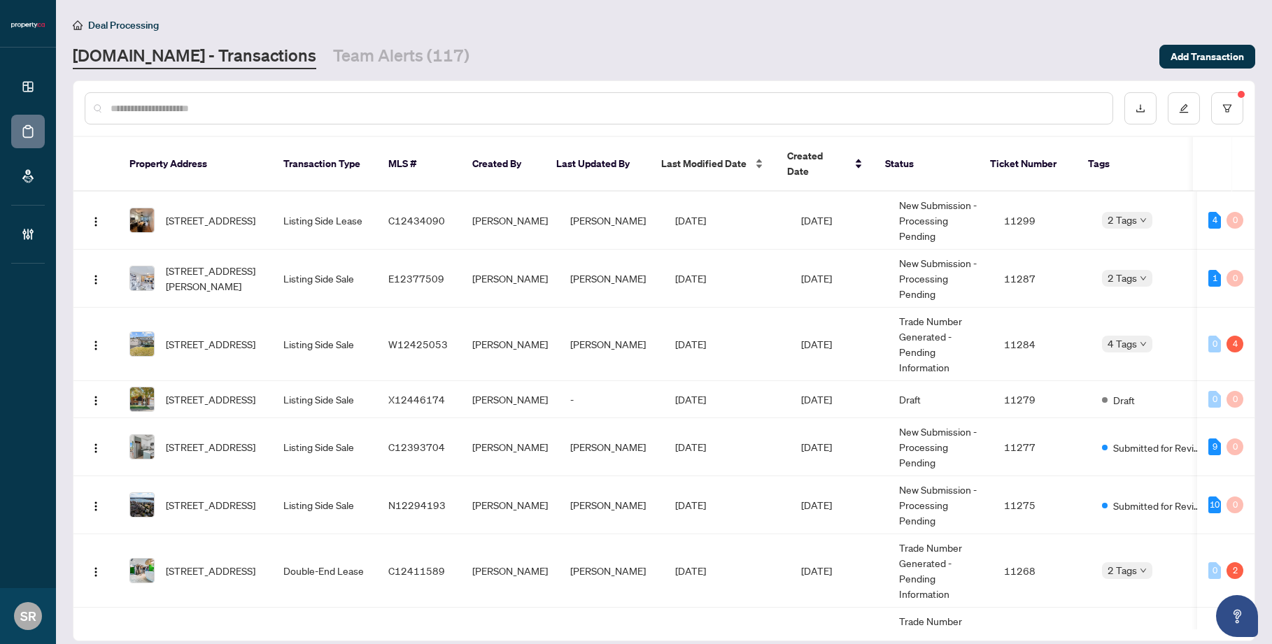
click at [729, 156] on span "Last Modified Date" at bounding box center [703, 163] width 85 height 15
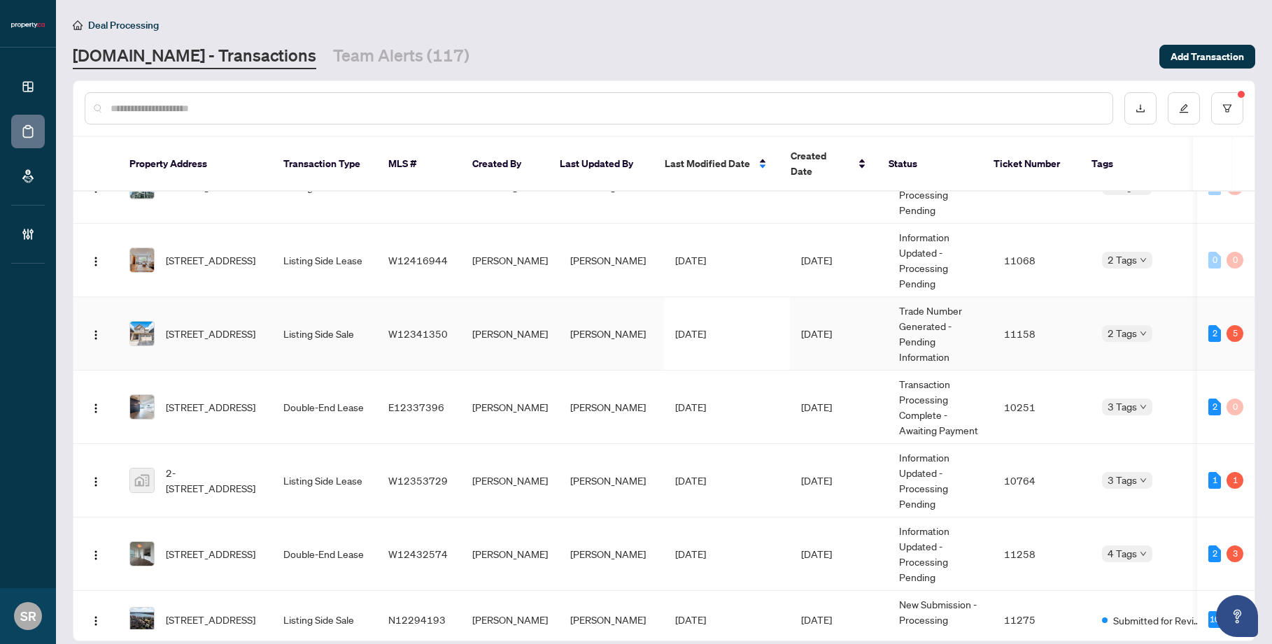
scroll to position [748, 0]
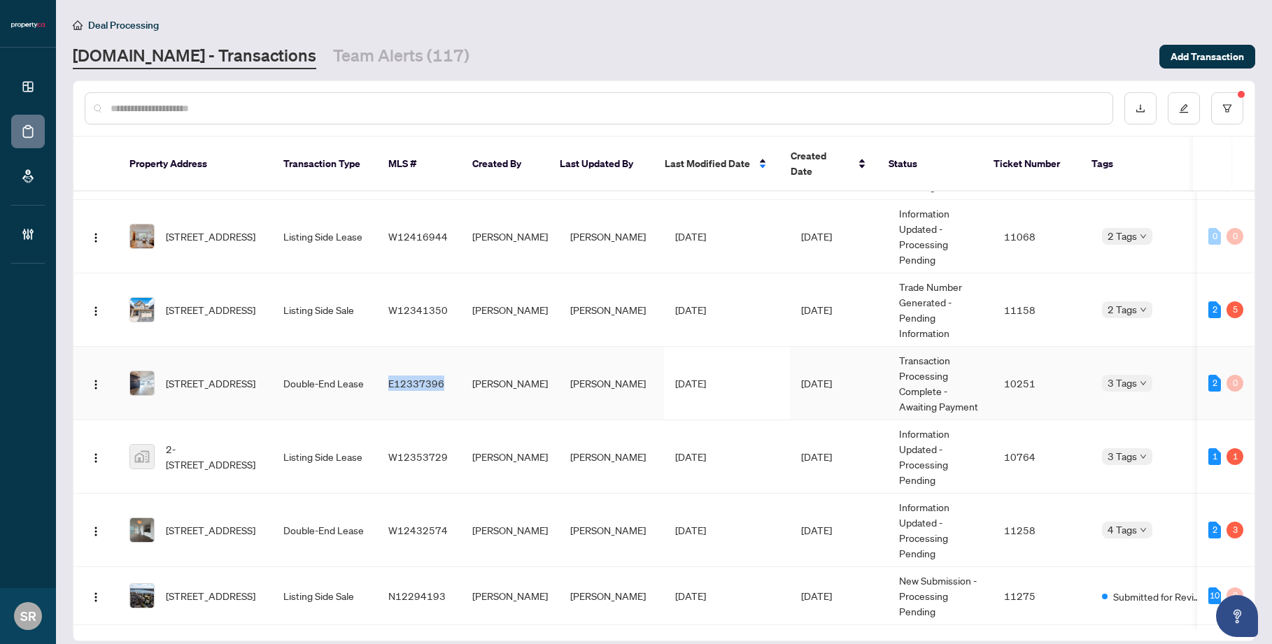
copy span "E12337396"
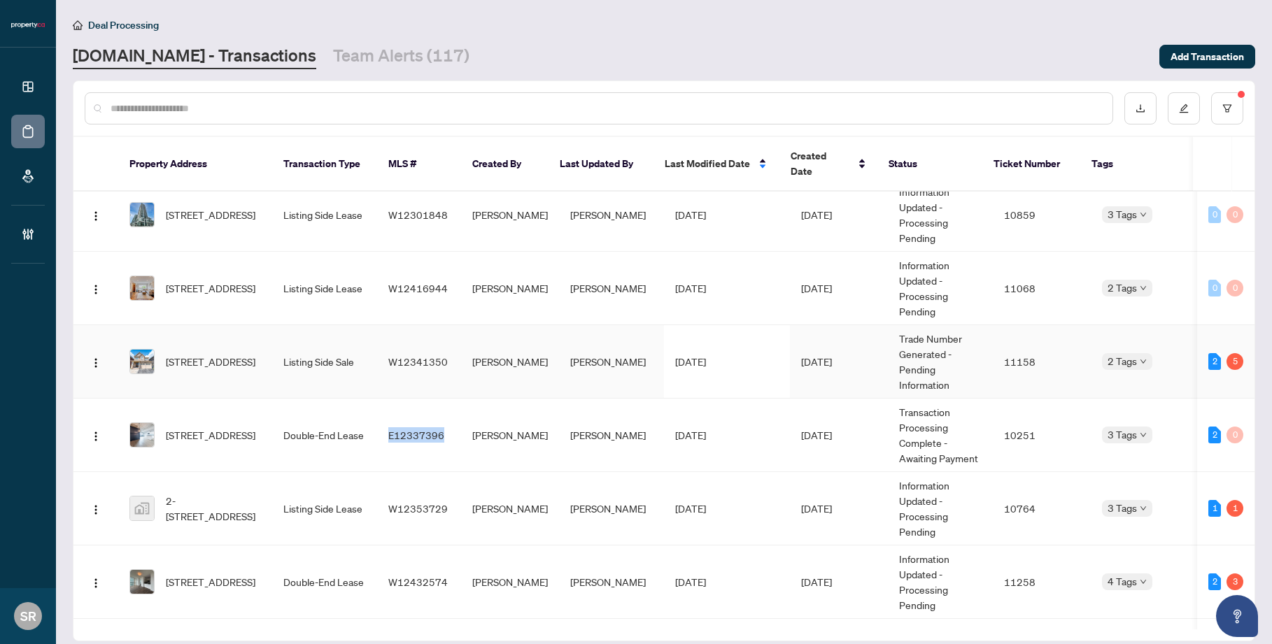
scroll to position [697, 0]
copy span "W12353729"
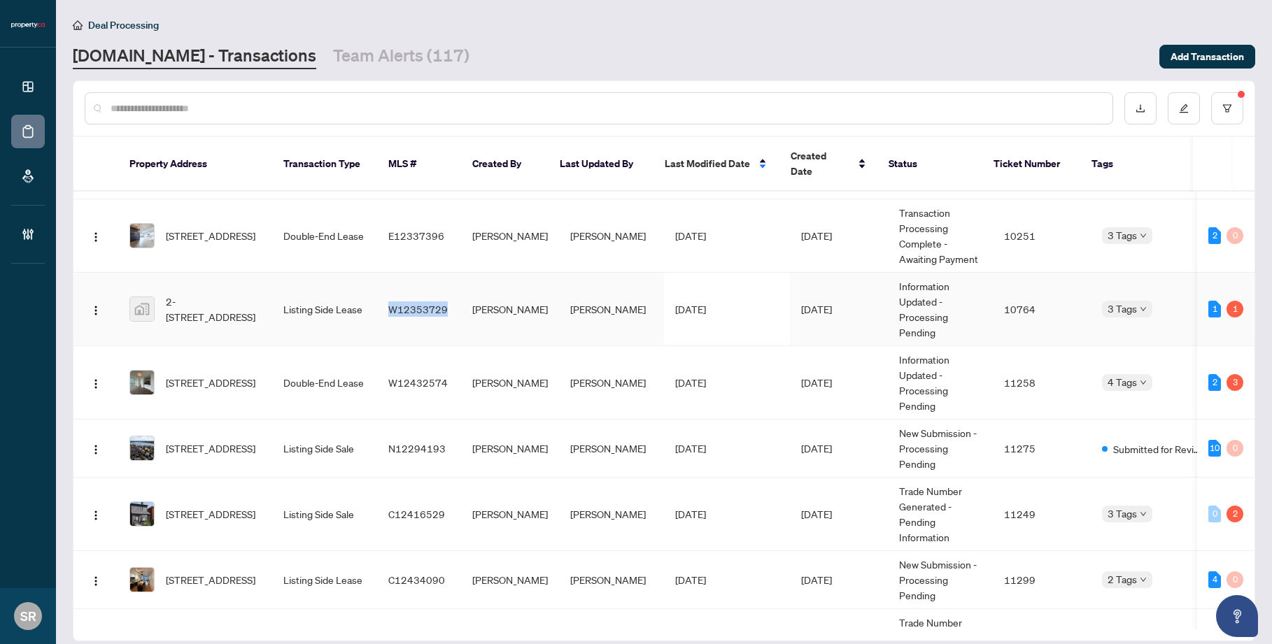
scroll to position [896, 0]
copy span "W12432574"
copy span "N12294193"
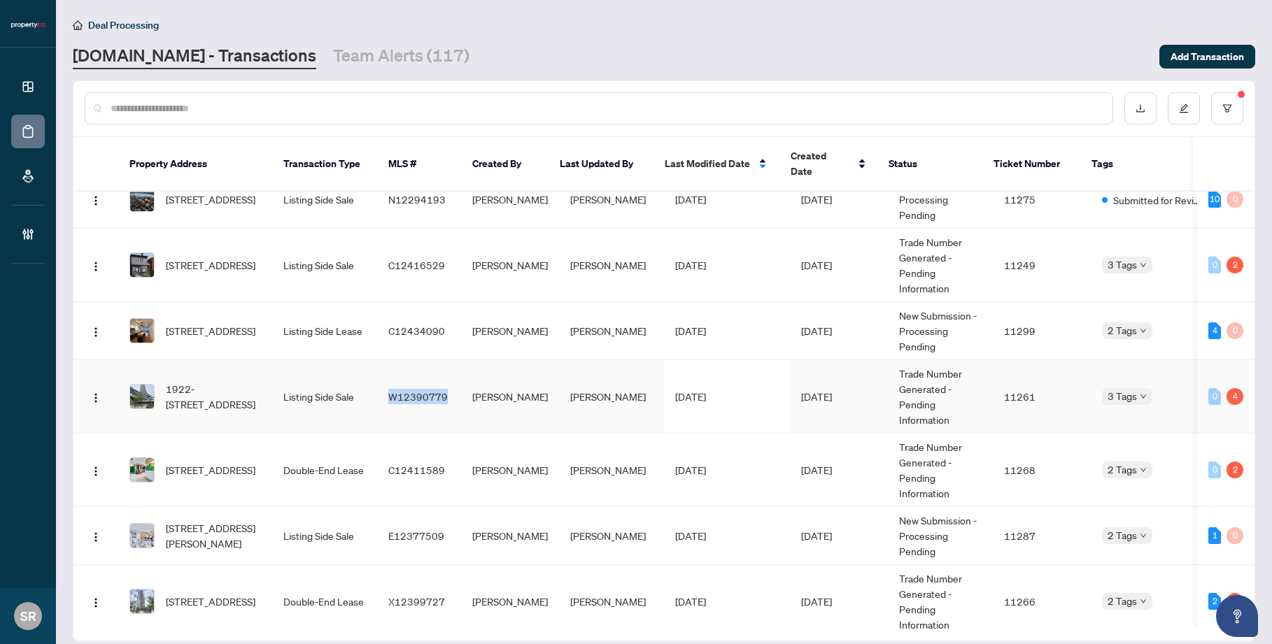
scroll to position [1145, 0]
click at [318, 368] on td "Listing Side Sale" at bounding box center [324, 396] width 105 height 73
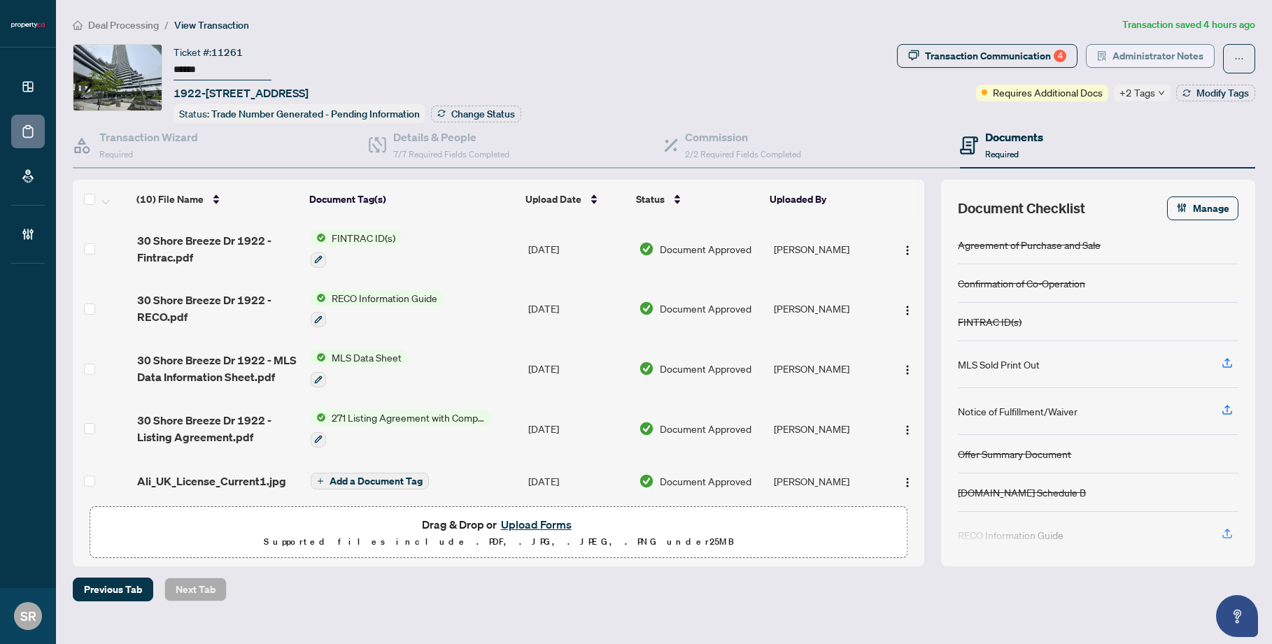
click at [956, 61] on span "Administrator Notes" at bounding box center [1157, 56] width 91 height 22
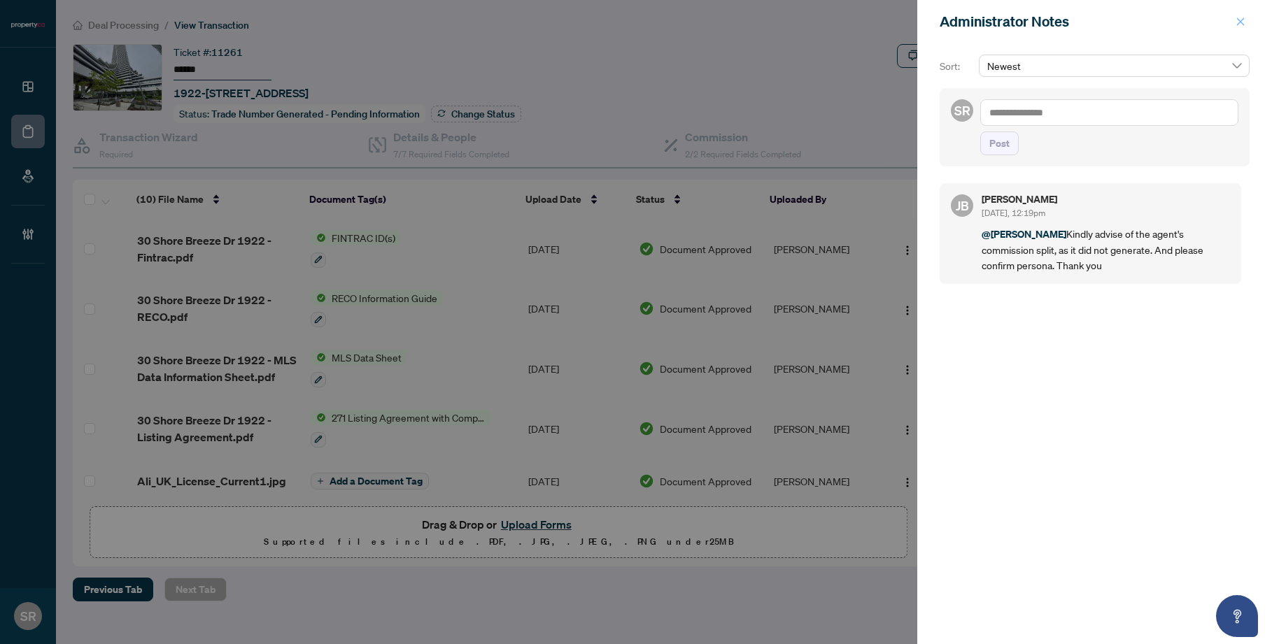
click at [956, 17] on icon "close" at bounding box center [1240, 22] width 10 height 10
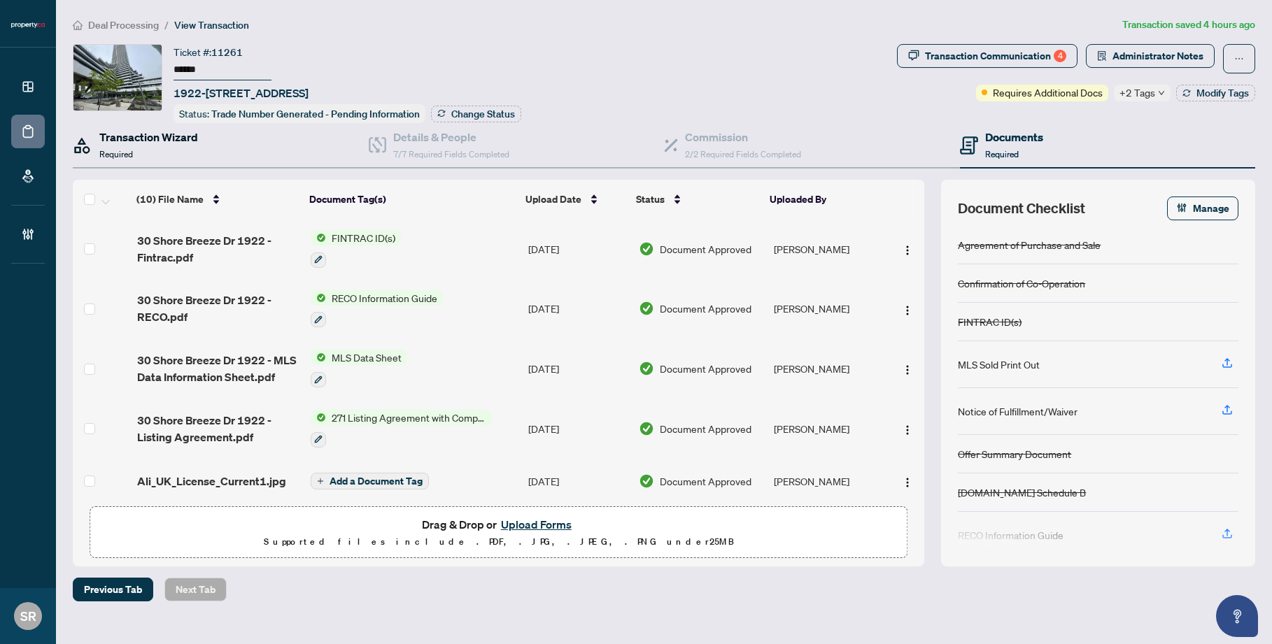
click at [140, 148] on div "Transaction Wizard Required" at bounding box center [148, 145] width 99 height 33
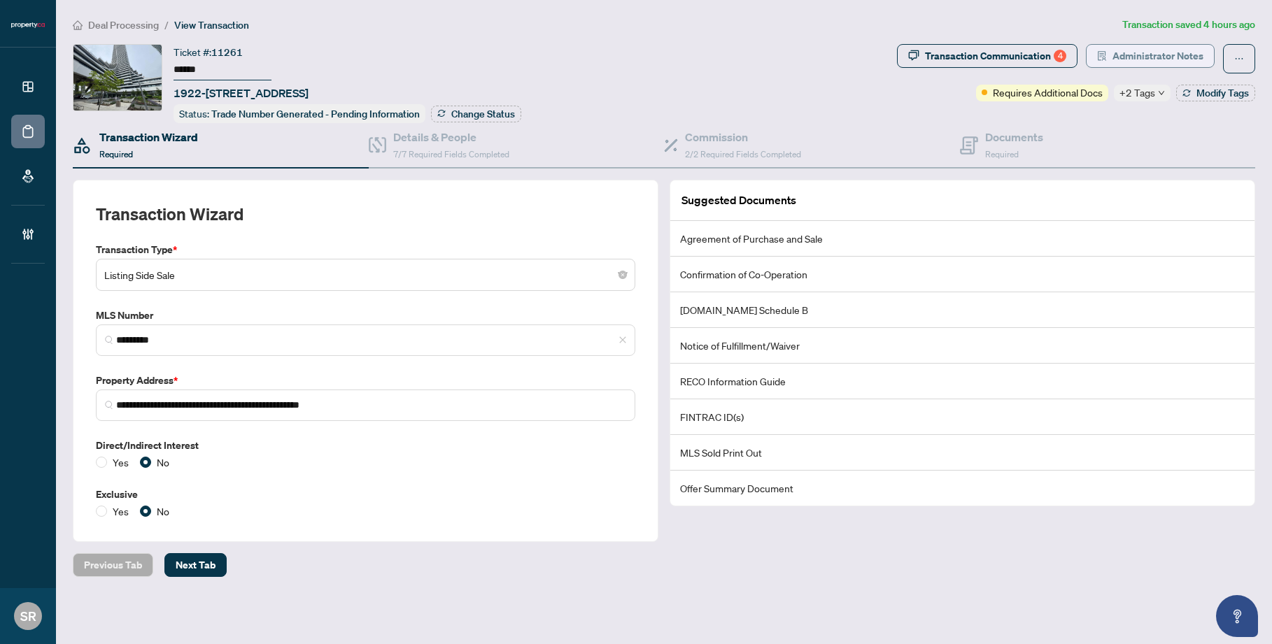
click at [956, 55] on span "Administrator Notes" at bounding box center [1157, 56] width 91 height 22
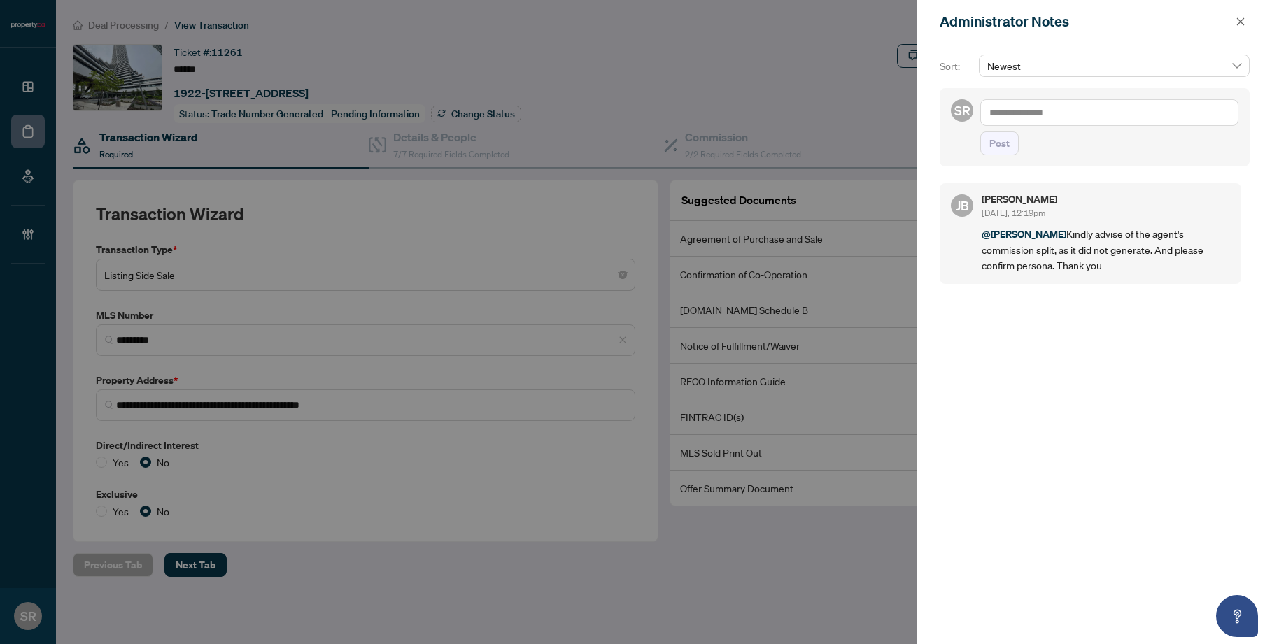
click at [956, 111] on textarea at bounding box center [1109, 112] width 258 height 27
click at [776, 103] on div at bounding box center [636, 322] width 1272 height 644
click at [956, 21] on icon "close" at bounding box center [1240, 22] width 10 height 10
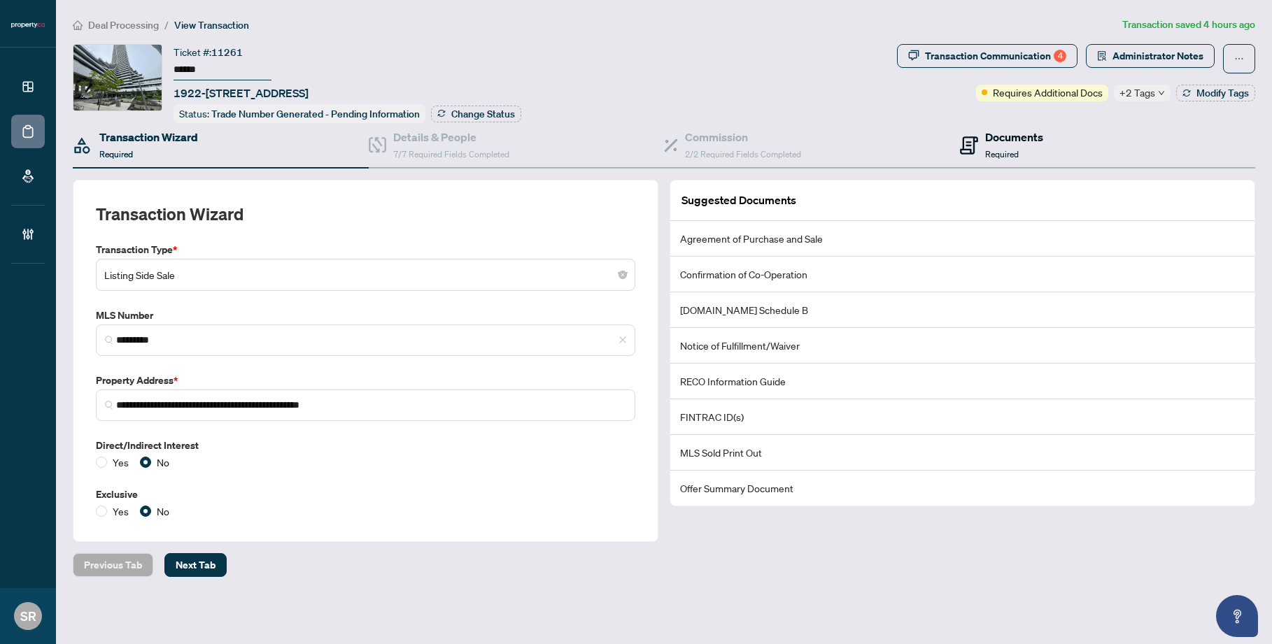
click at [956, 132] on h4 "Documents" at bounding box center [1014, 137] width 58 height 17
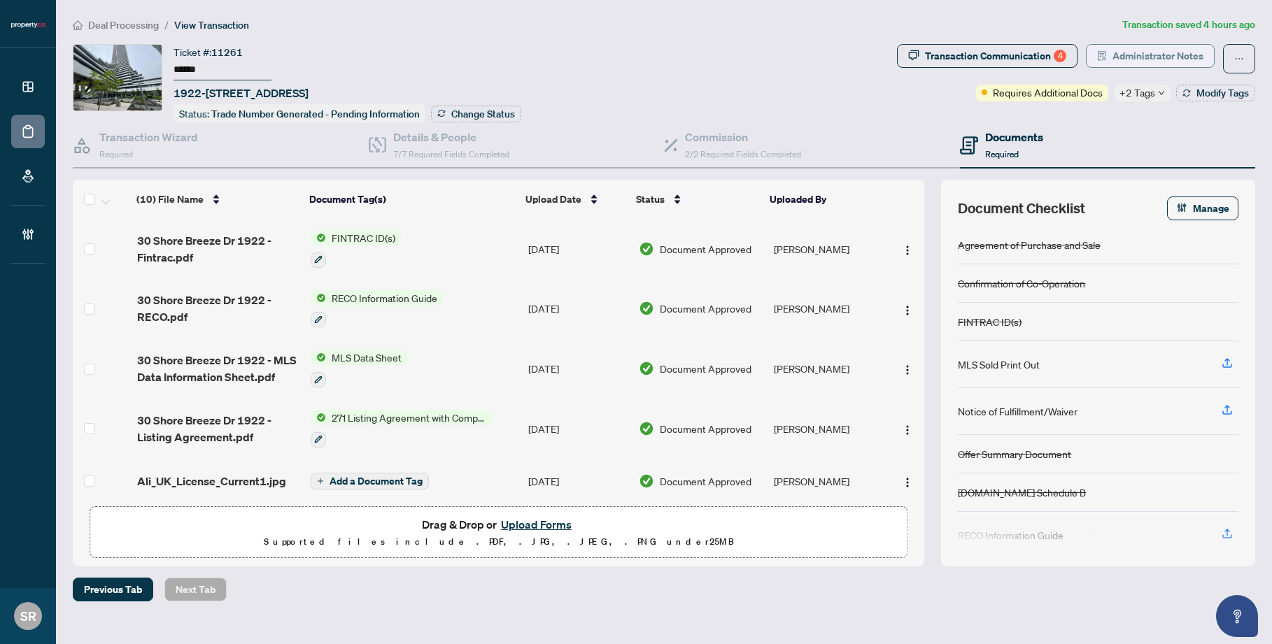
click at [956, 51] on span "Administrator Notes" at bounding box center [1157, 56] width 91 height 22
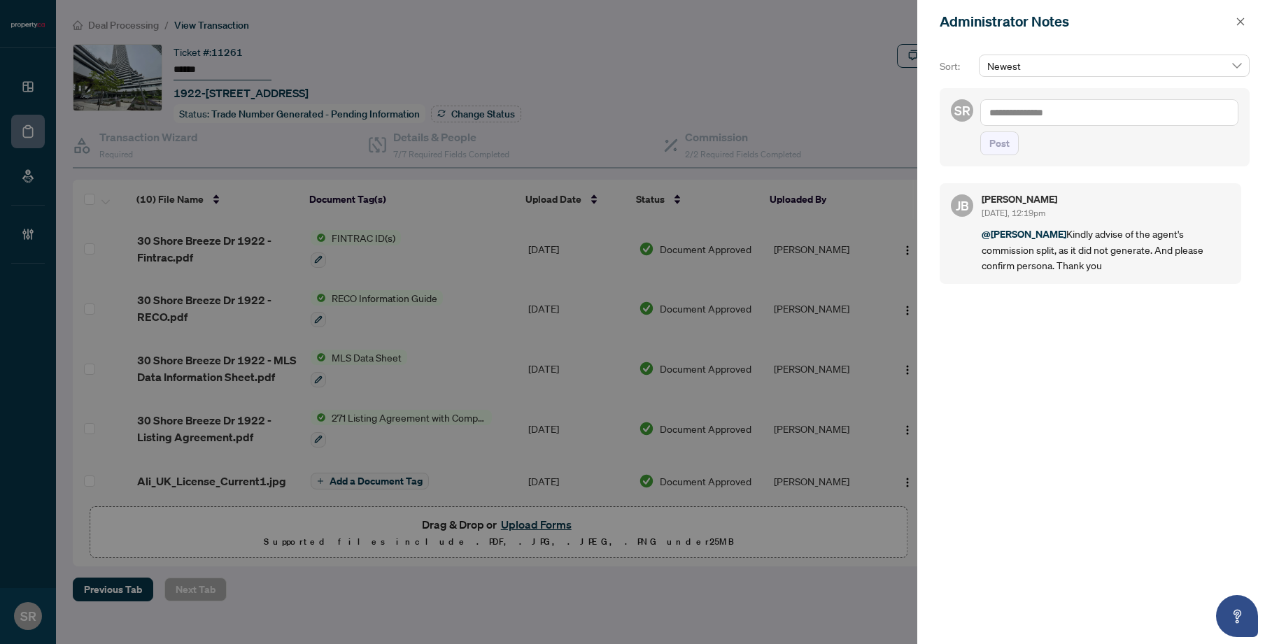
click at [956, 120] on textarea at bounding box center [1109, 112] width 258 height 27
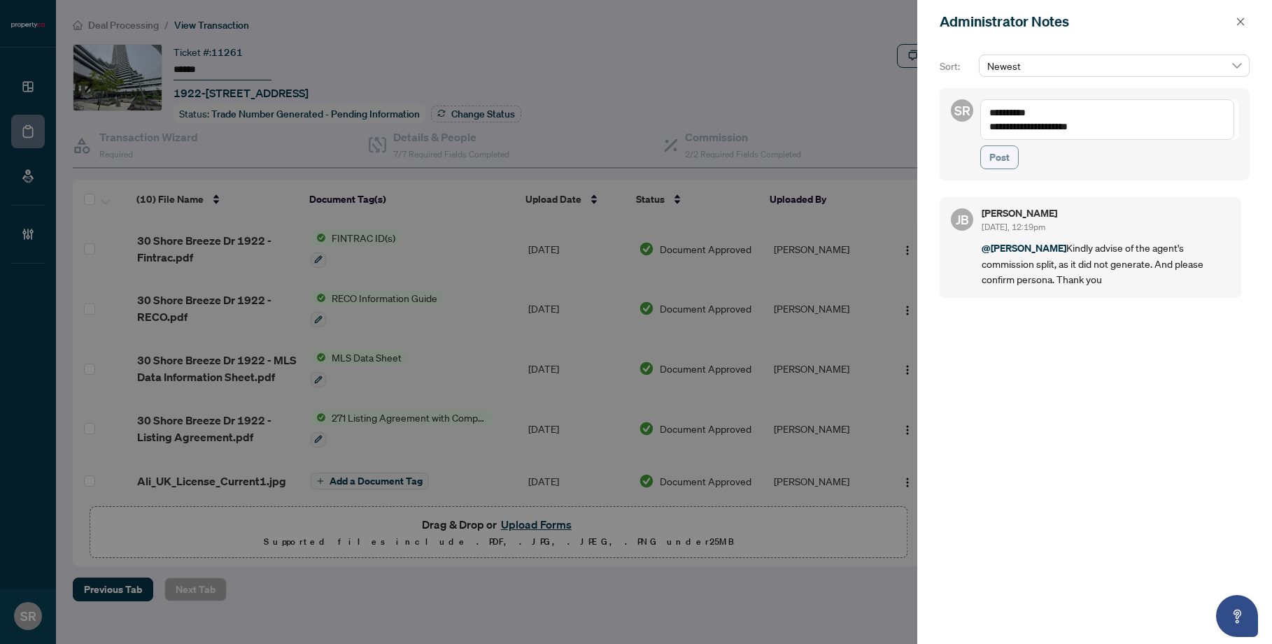
type textarea "**********"
click at [956, 157] on span "Post" at bounding box center [999, 157] width 20 height 22
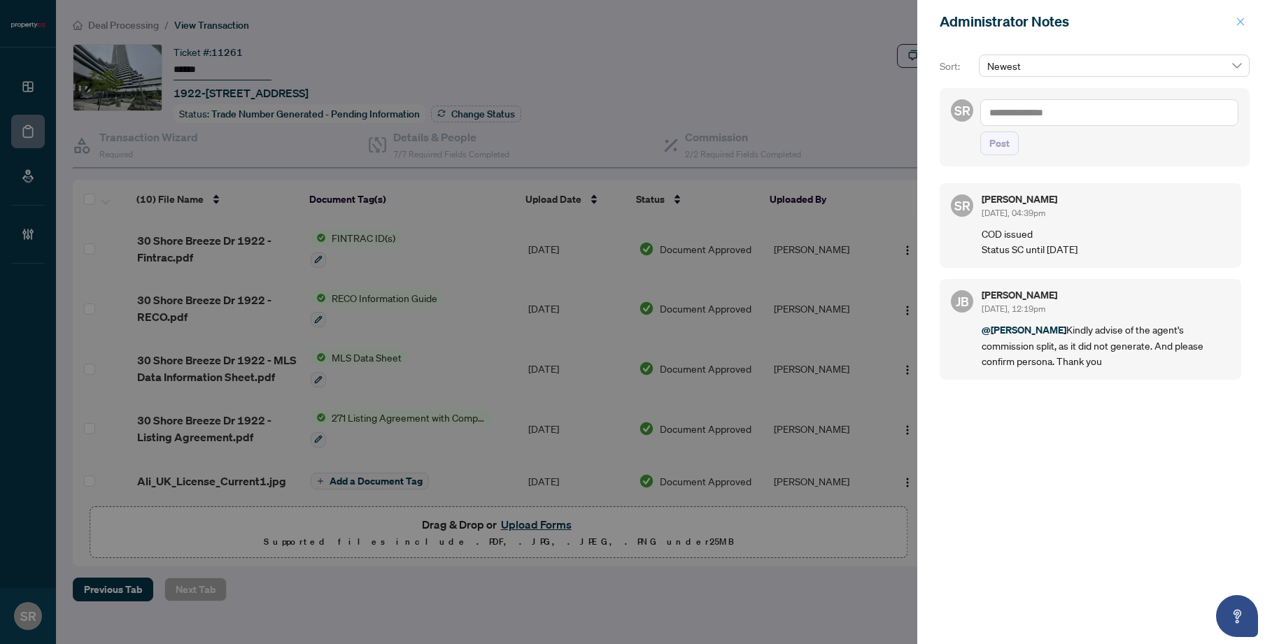
click at [956, 26] on icon "close" at bounding box center [1240, 22] width 10 height 10
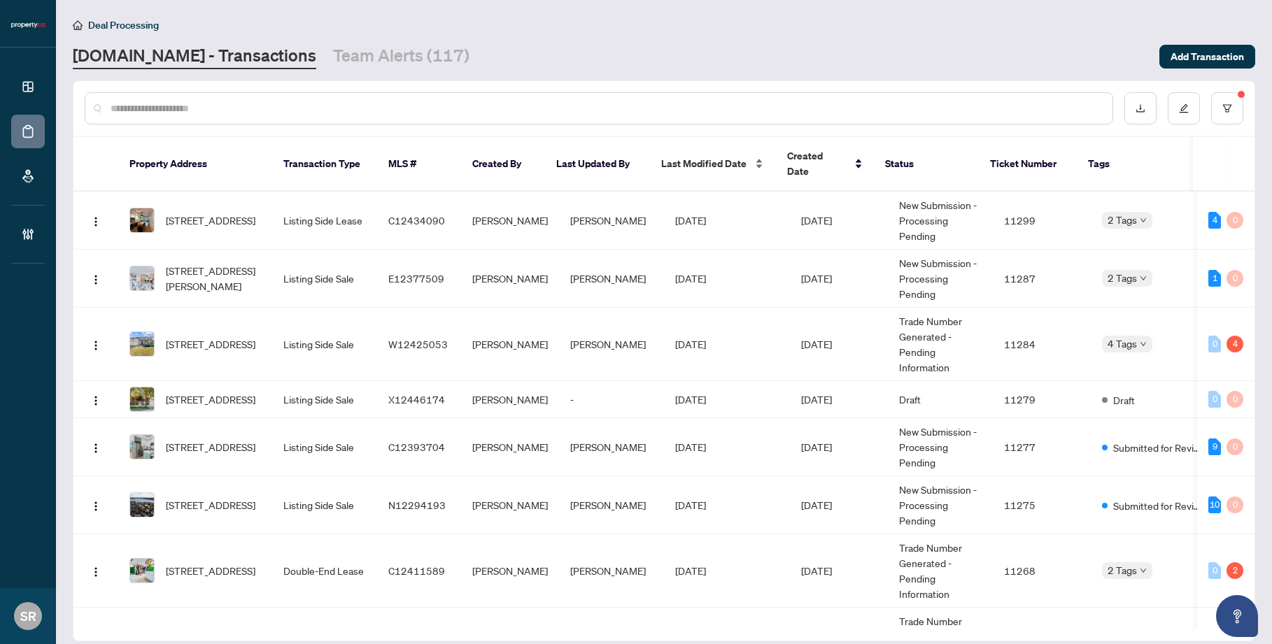
click at [705, 156] on span "Last Modified Date" at bounding box center [703, 163] width 85 height 15
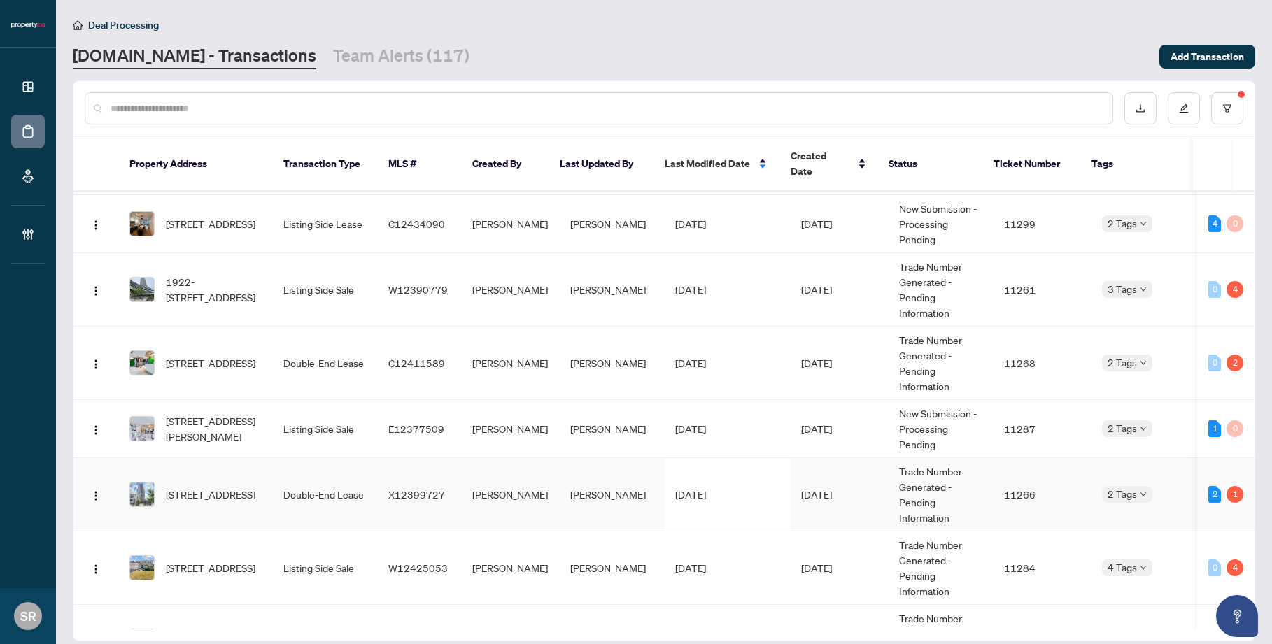
scroll to position [1256, 0]
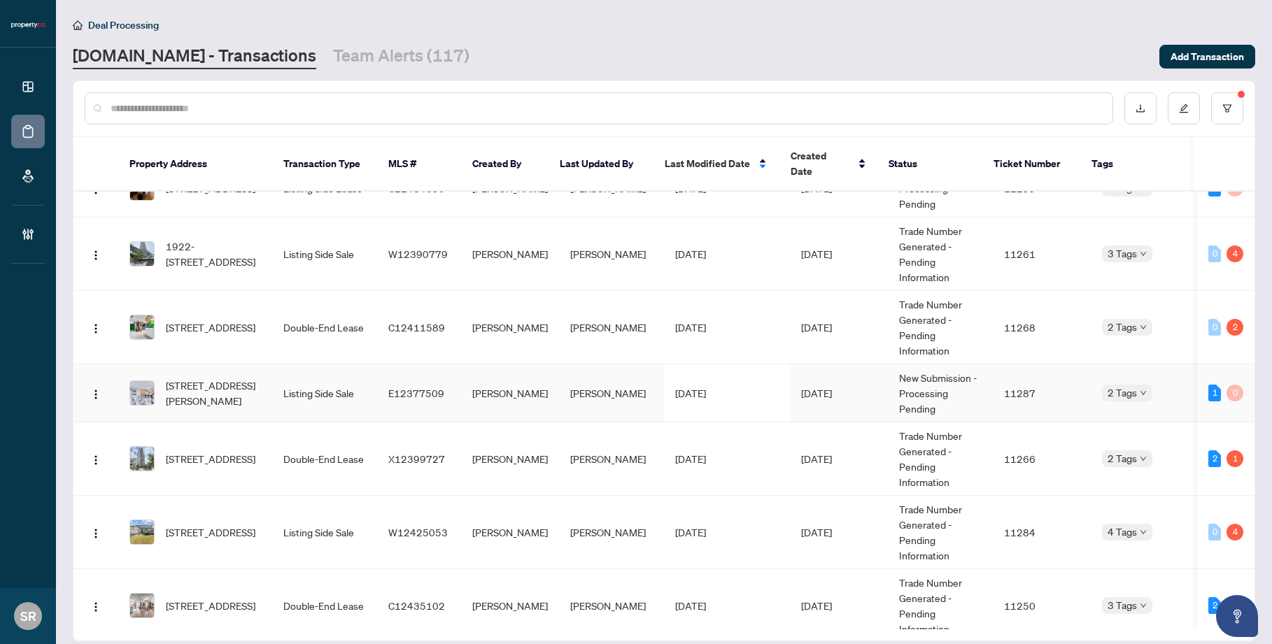
click at [321, 388] on td "Listing Side Sale" at bounding box center [324, 393] width 105 height 58
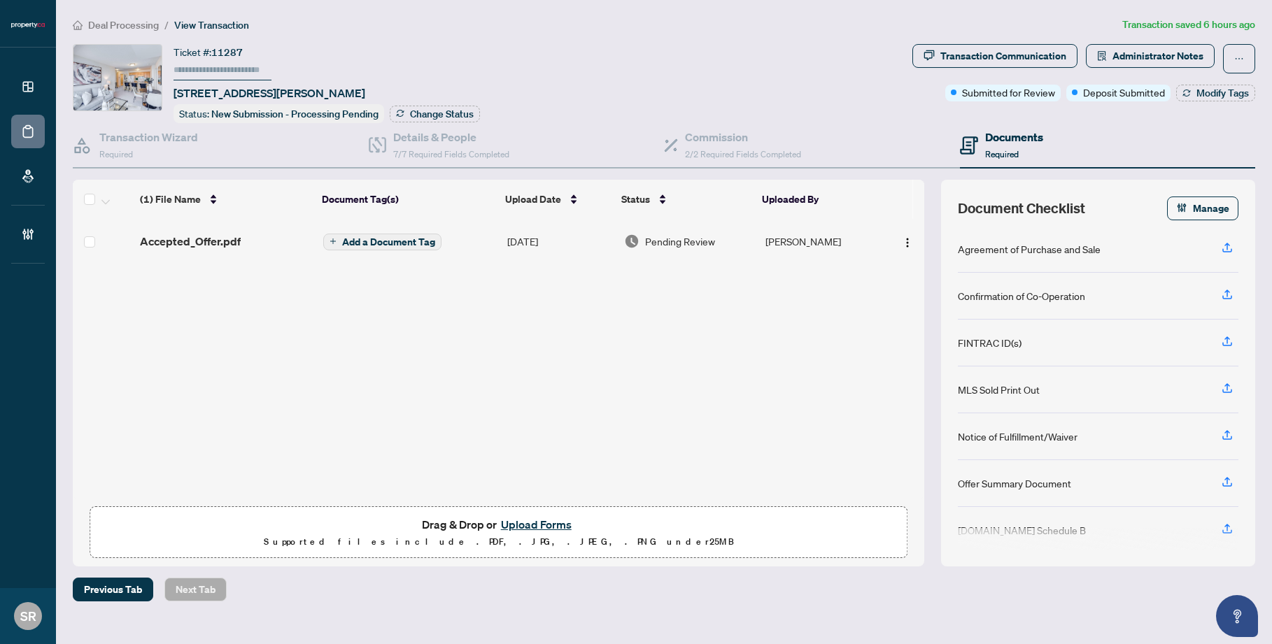
click at [956, 41] on div "Deal Processing / View Transaction Transaction saved 6 hours ago Ticket #: 1128…" at bounding box center [664, 309] width 1194 height 585
click at [956, 48] on span "Administrator Notes" at bounding box center [1157, 56] width 91 height 22
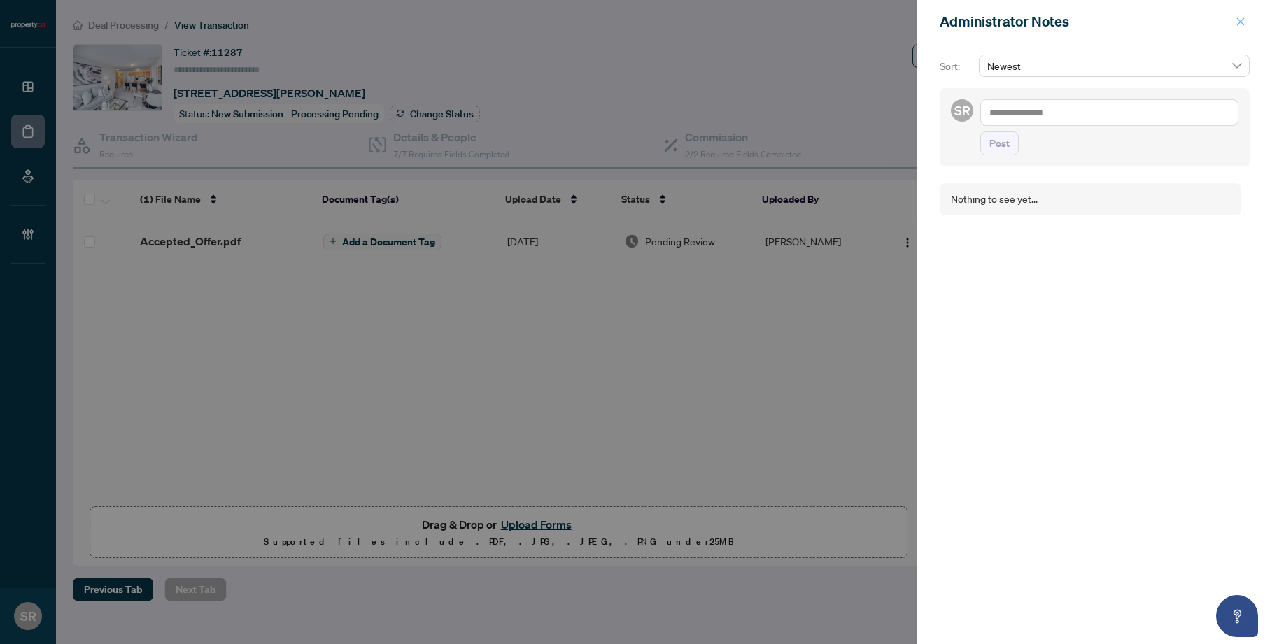
click at [956, 18] on icon "close" at bounding box center [1240, 22] width 10 height 10
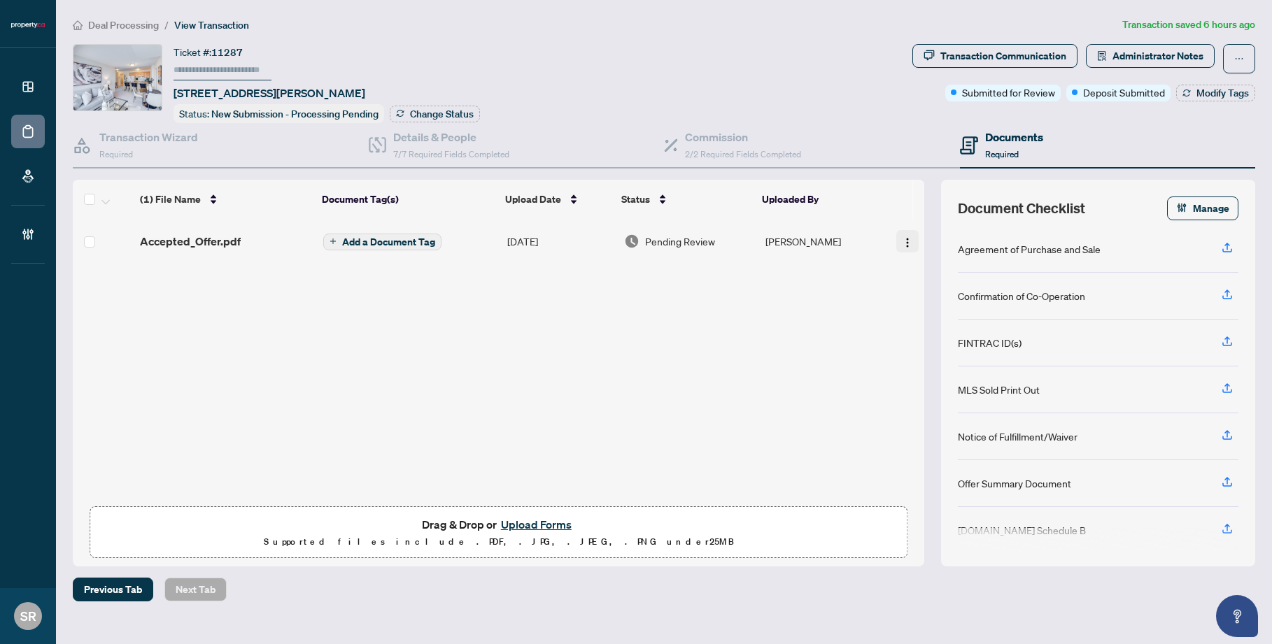
click at [902, 237] on img "button" at bounding box center [907, 242] width 11 height 11
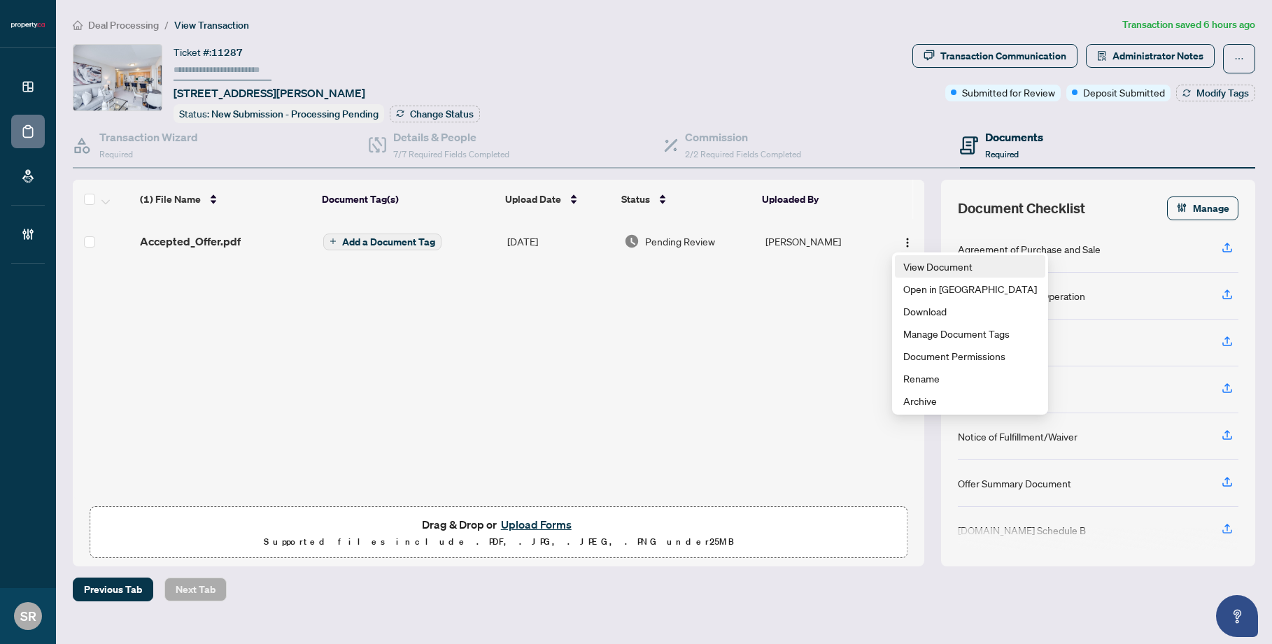
click at [925, 271] on span "View Document" at bounding box center [970, 266] width 134 height 15
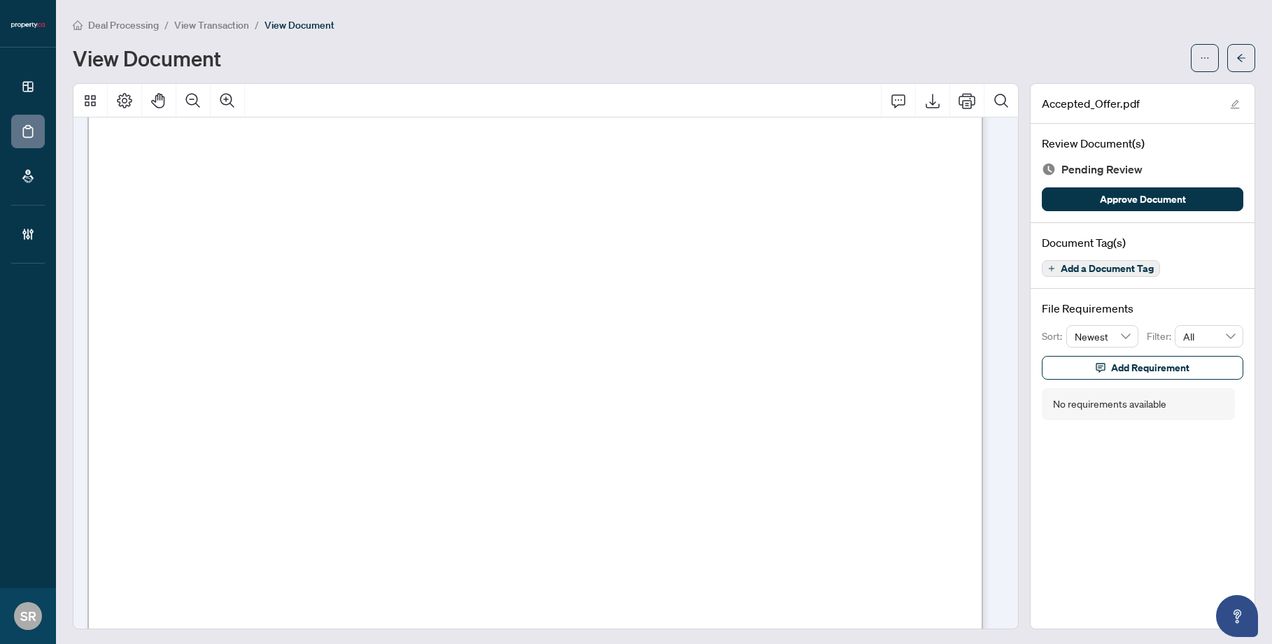
scroll to position [8611, 0]
click at [956, 59] on button "button" at bounding box center [1241, 58] width 28 height 28
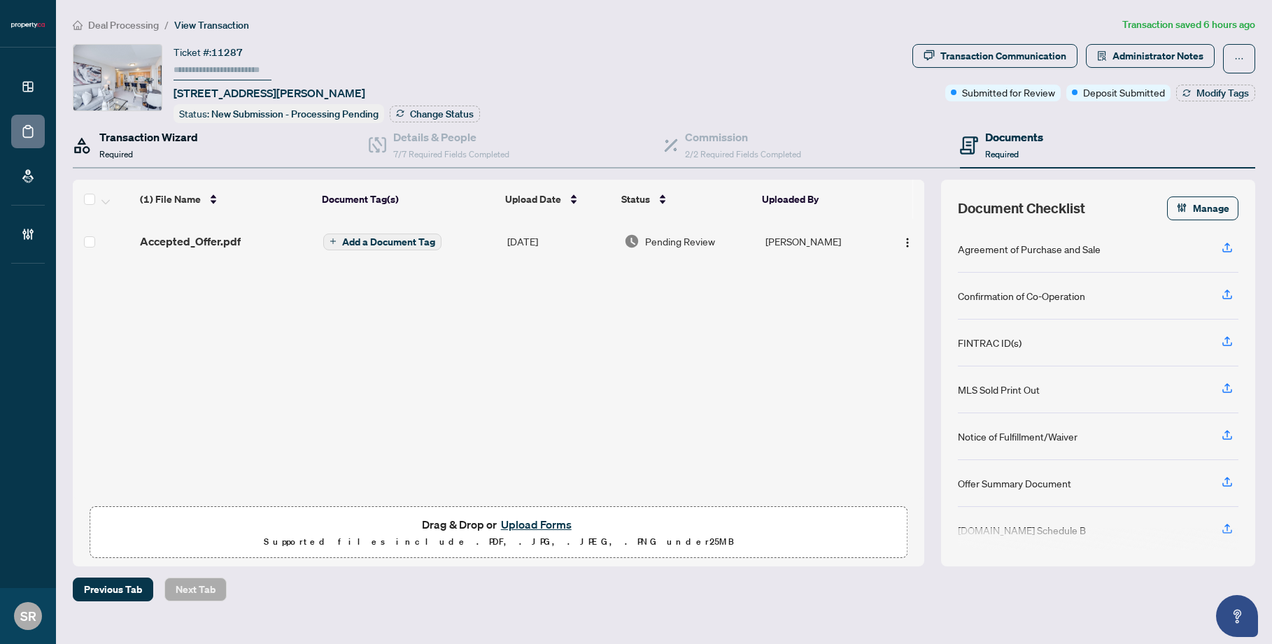
click at [157, 139] on h4 "Transaction Wizard" at bounding box center [148, 137] width 99 height 17
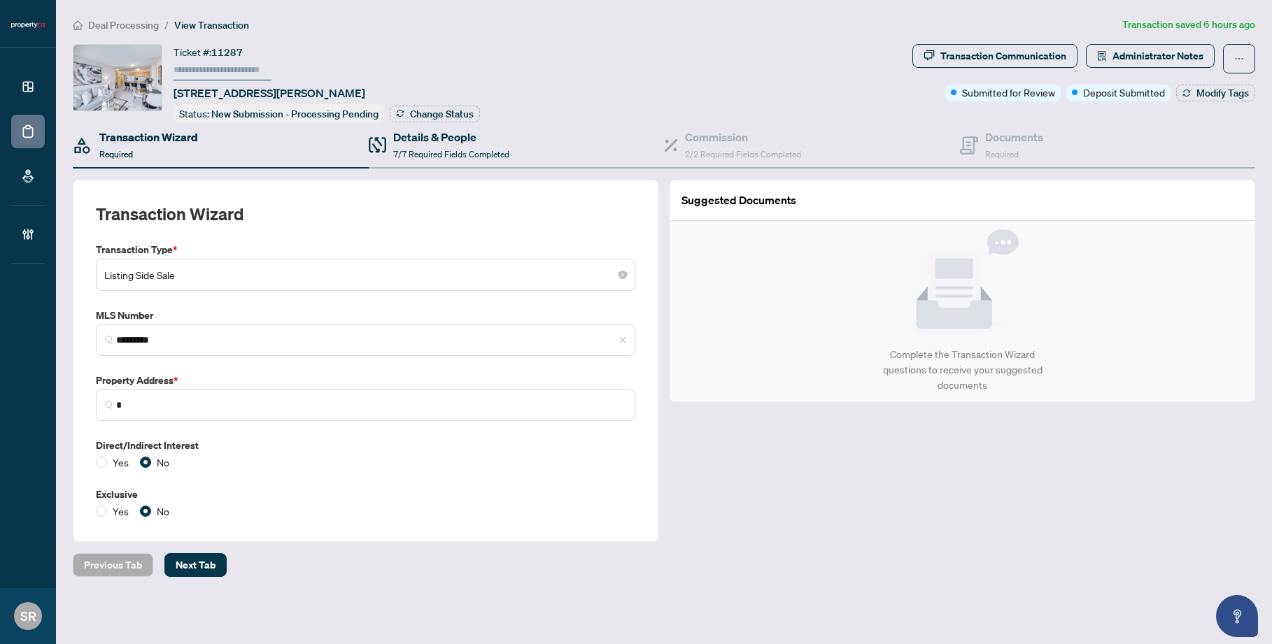
type input "**********"
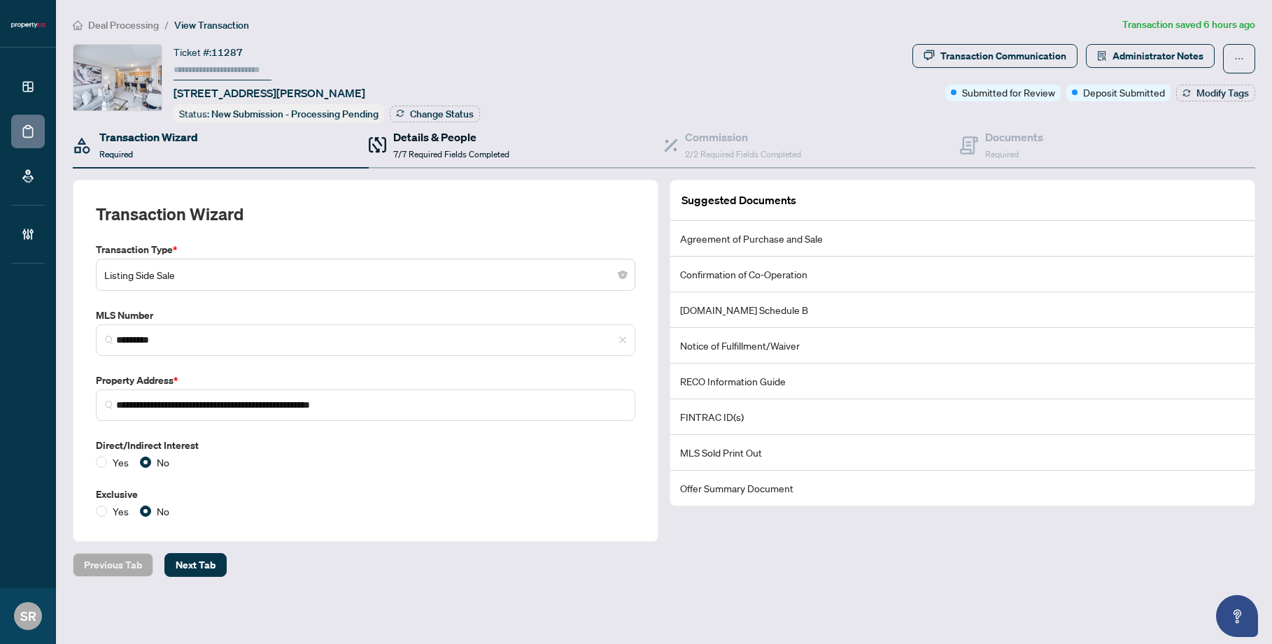
click at [418, 149] on span "7/7 Required Fields Completed" at bounding box center [451, 154] width 116 height 10
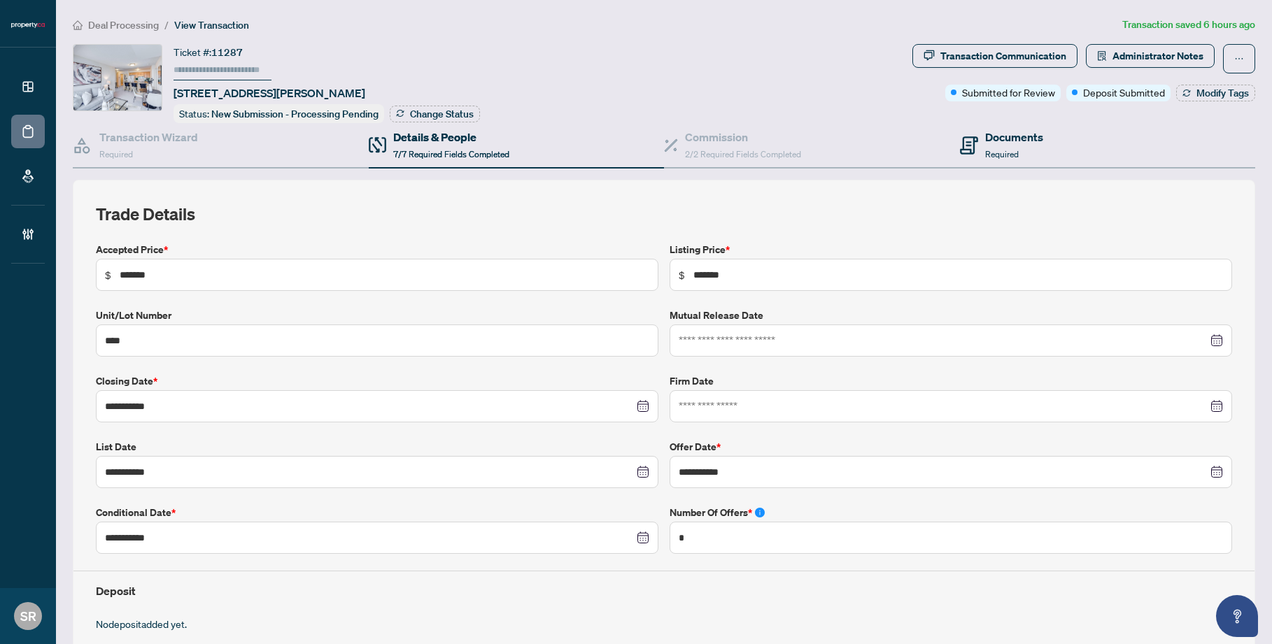
click at [956, 160] on div "Documents Required" at bounding box center [1108, 145] width 296 height 45
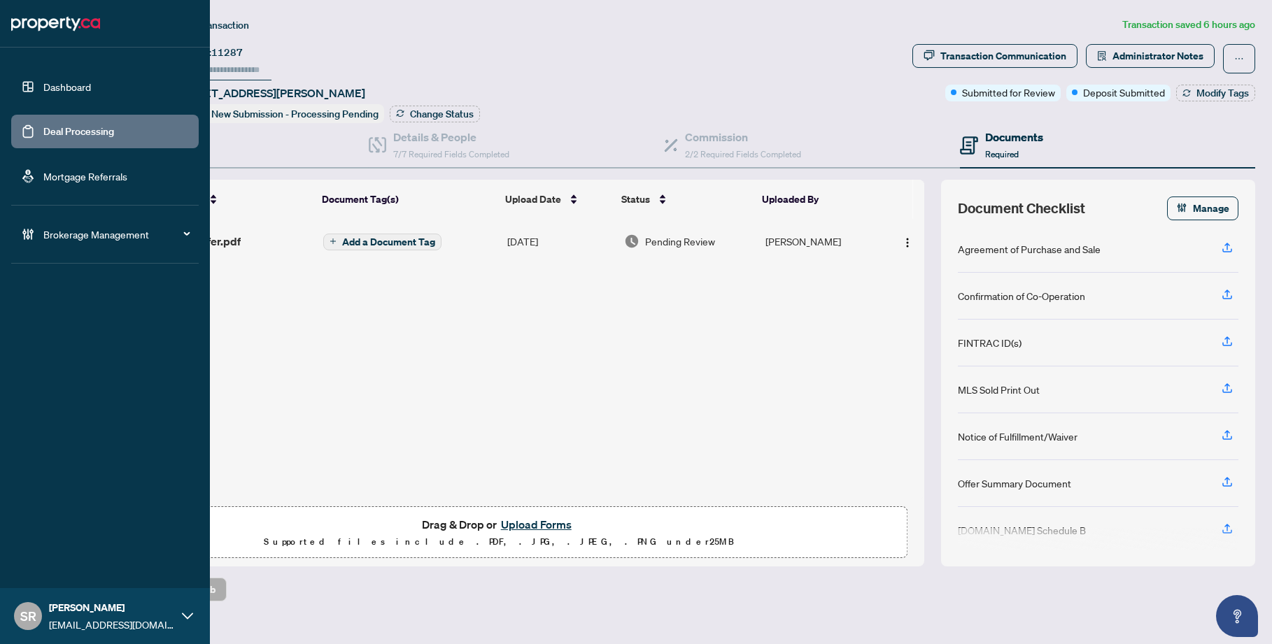
click at [56, 136] on link "Deal Processing" at bounding box center [78, 131] width 71 height 13
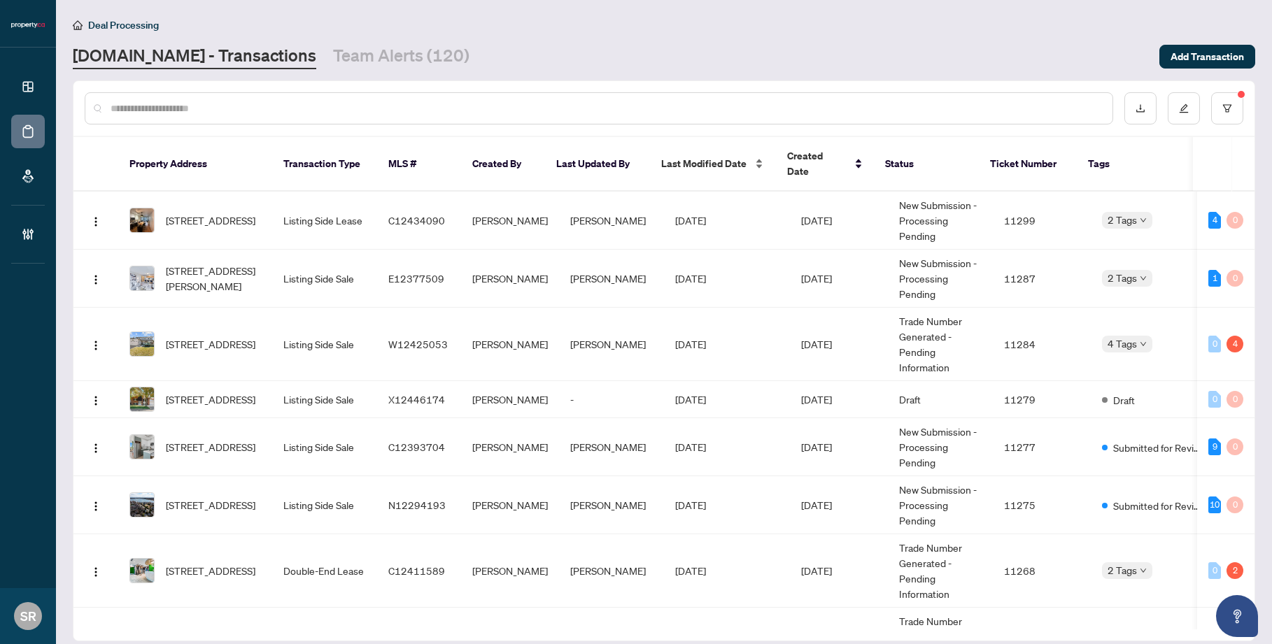
click at [716, 159] on span "Last Modified Date" at bounding box center [703, 163] width 85 height 15
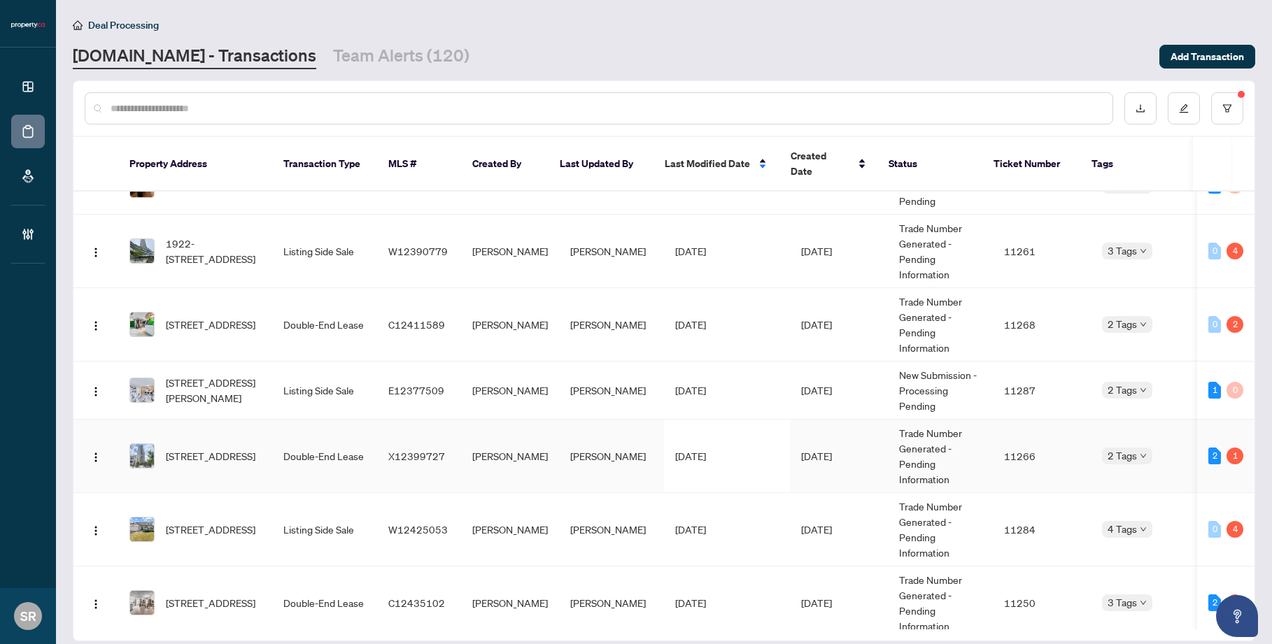
scroll to position [1271, 0]
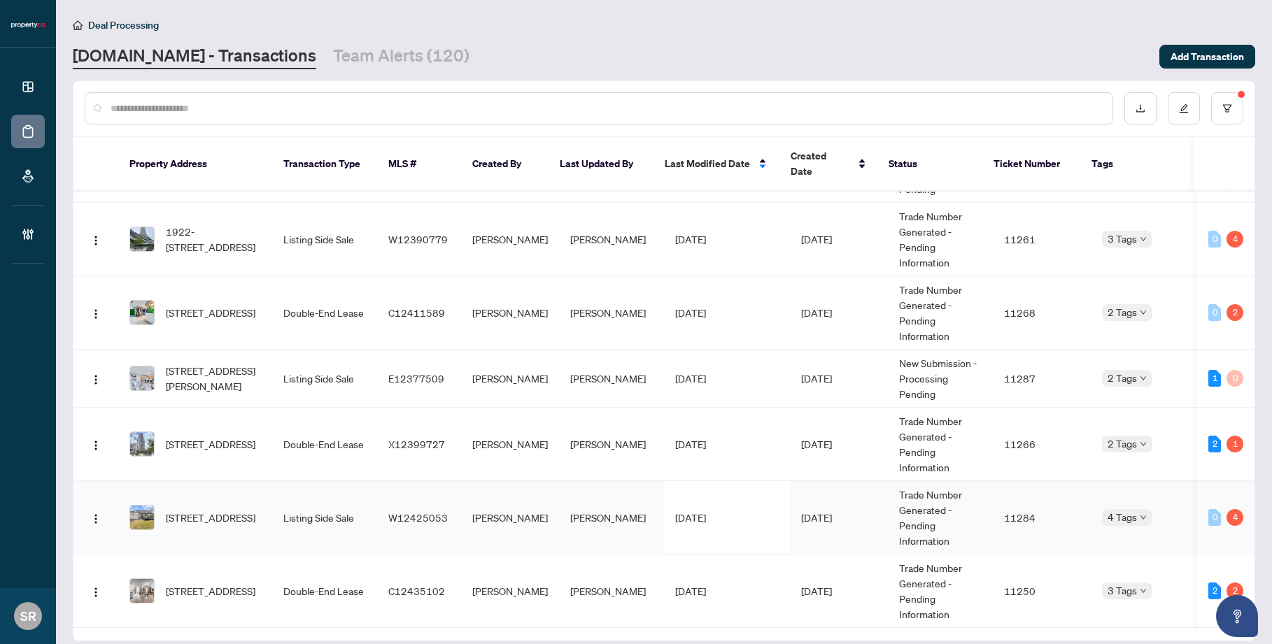
click at [819, 523] on td "[DATE]" at bounding box center [839, 517] width 98 height 73
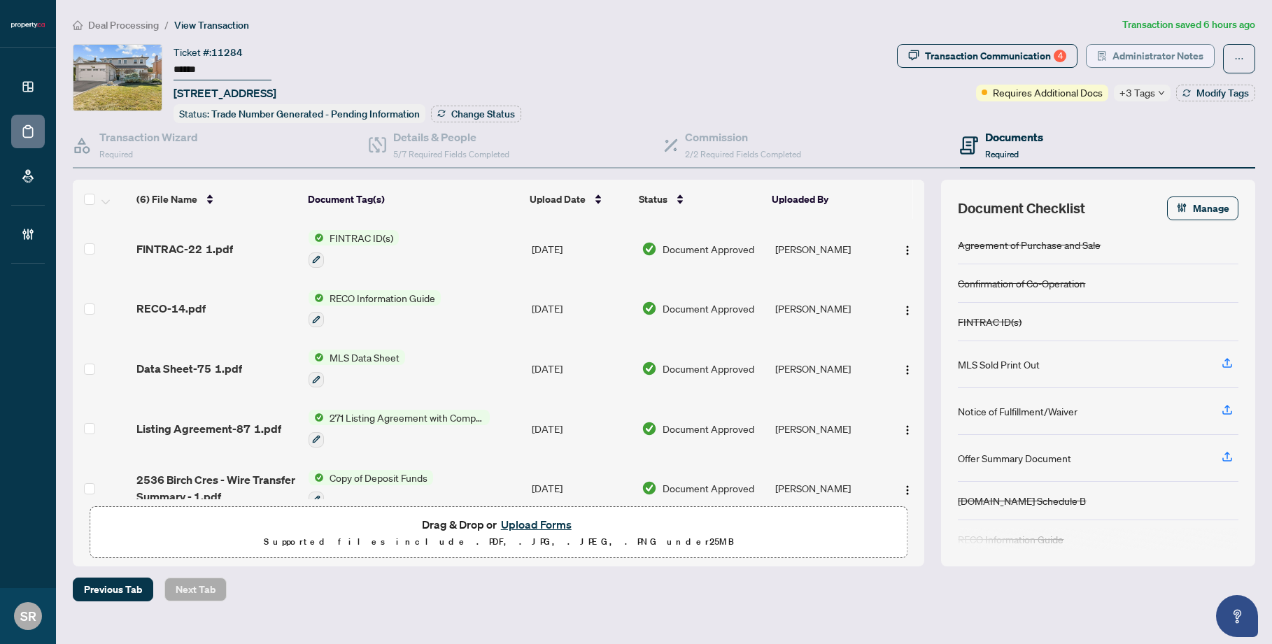
click at [956, 49] on span "Administrator Notes" at bounding box center [1157, 56] width 91 height 22
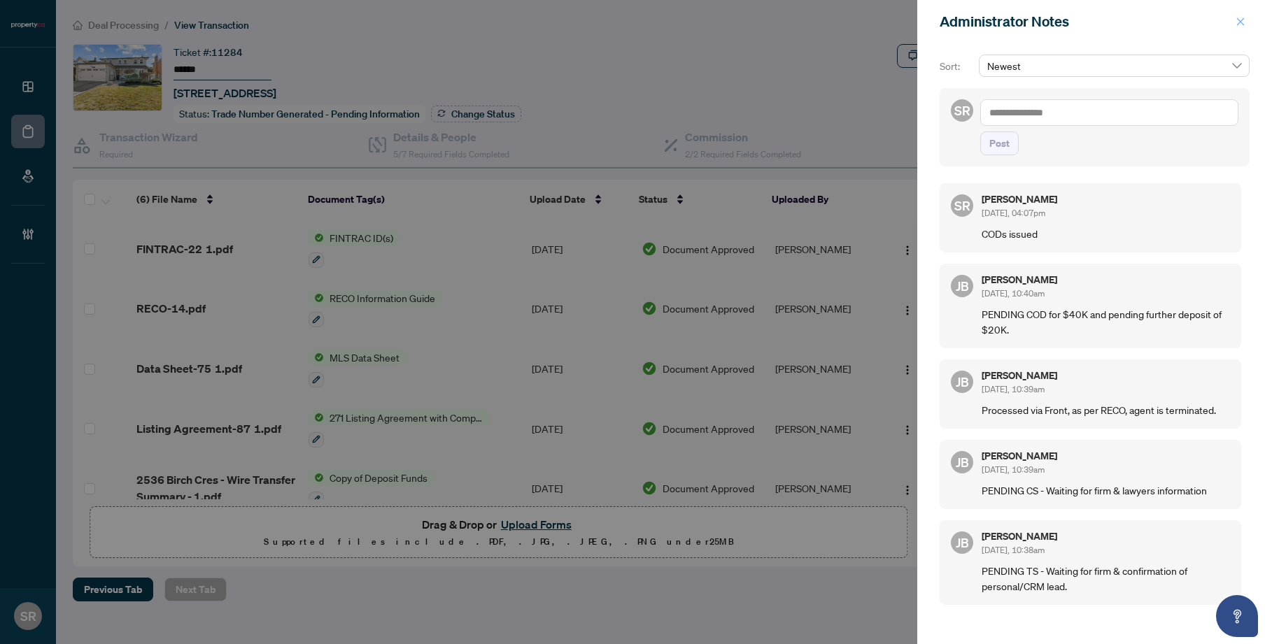
click at [956, 17] on icon "close" at bounding box center [1240, 22] width 10 height 10
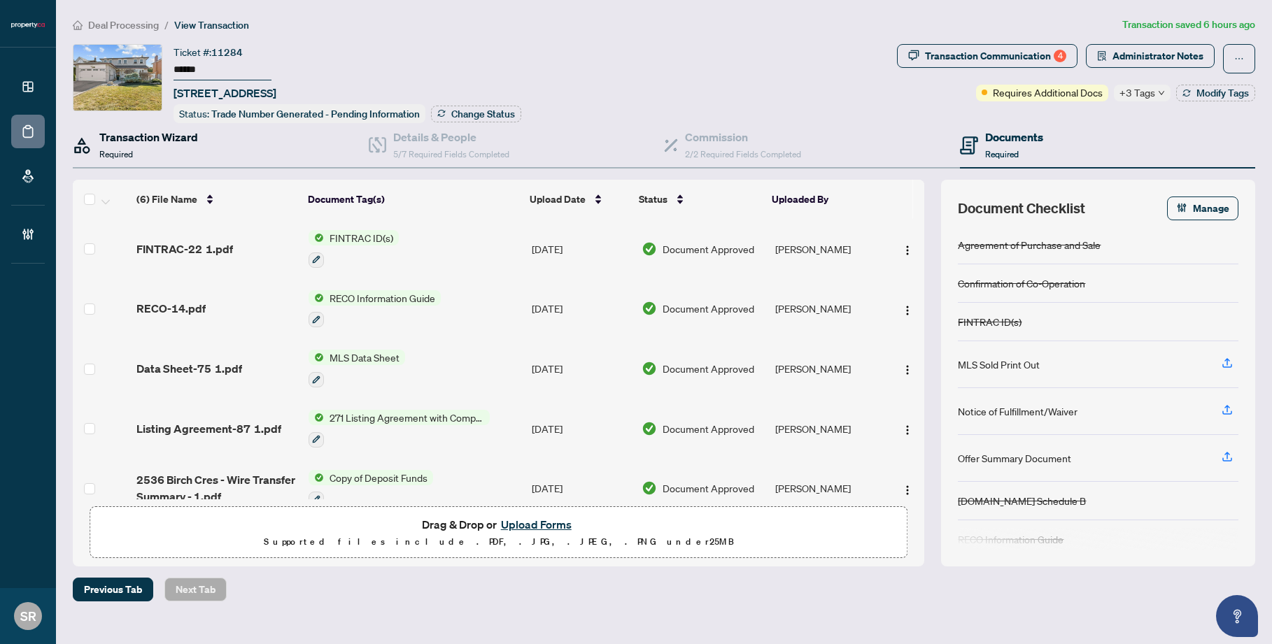
click at [169, 151] on div "Transaction Wizard Required" at bounding box center [148, 145] width 99 height 33
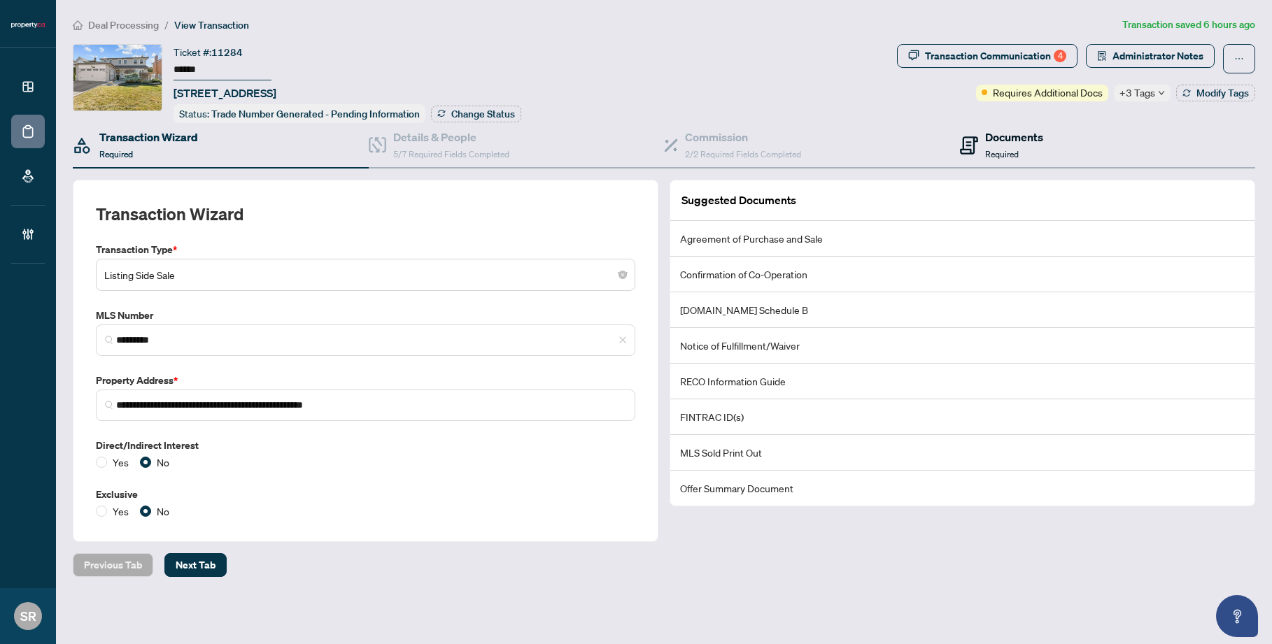
click at [956, 149] on span "Required" at bounding box center [1002, 154] width 34 height 10
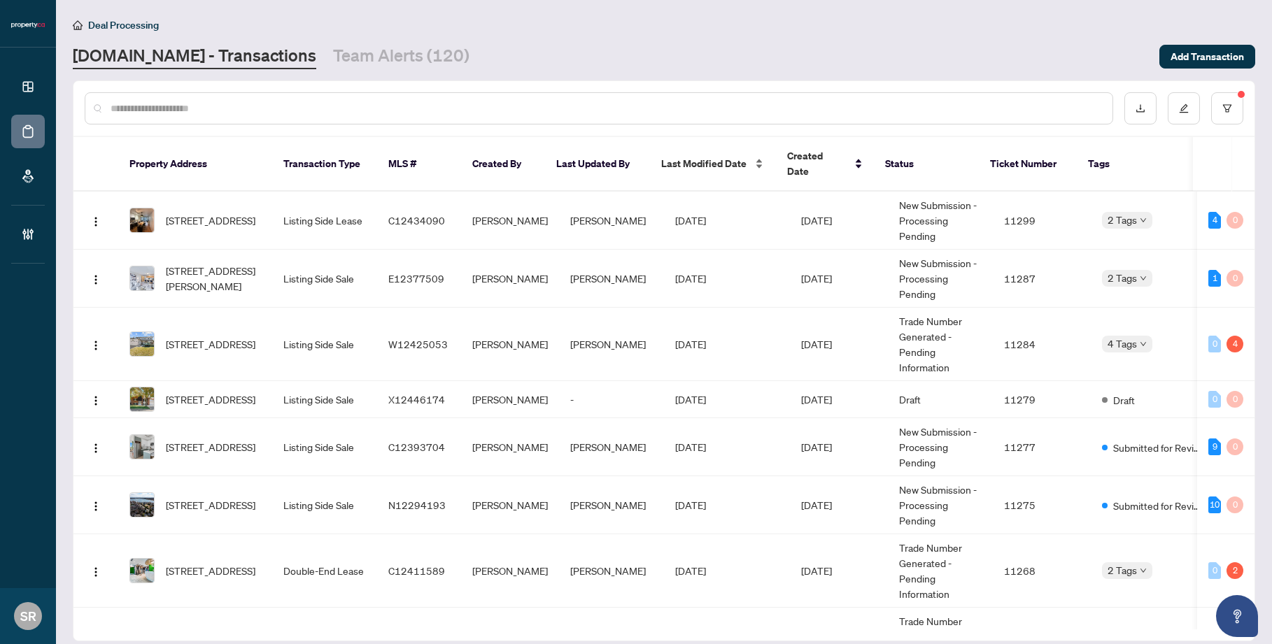
click at [720, 157] on span "Last Modified Date" at bounding box center [703, 163] width 85 height 15
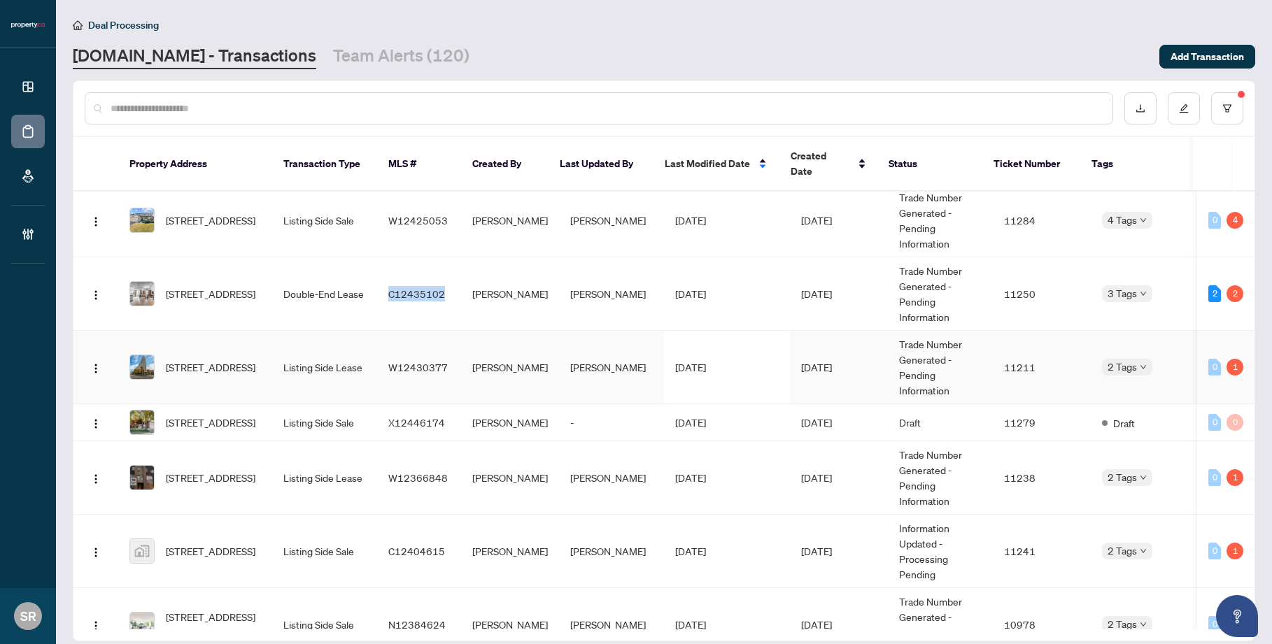
scroll to position [1568, 0]
click at [343, 414] on td "Listing Side Sale" at bounding box center [324, 422] width 105 height 37
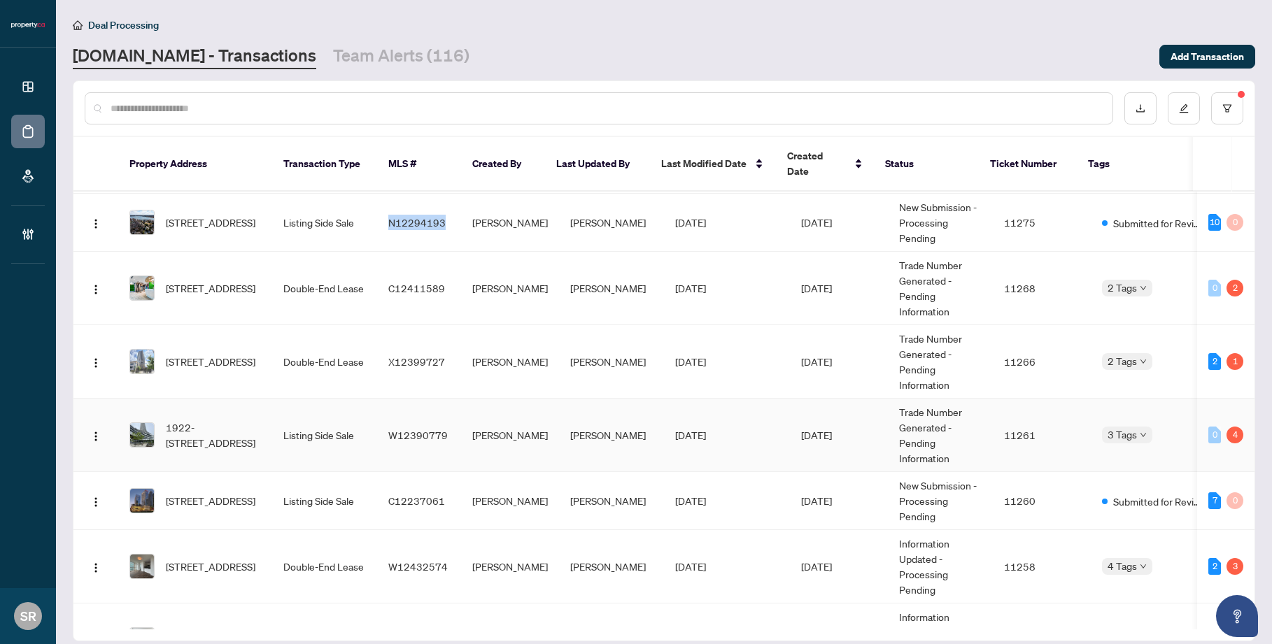
scroll to position [283, 0]
click at [722, 156] on span "Last Modified Date" at bounding box center [703, 163] width 85 height 15
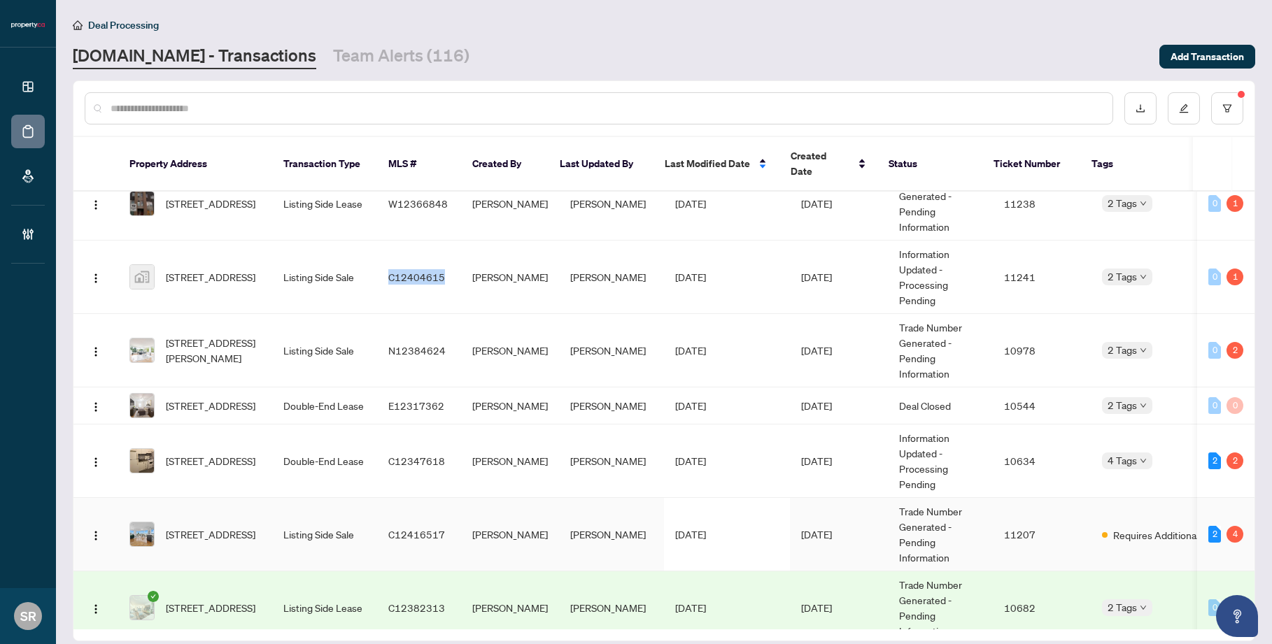
scroll to position [1841, 0]
click at [225, 55] on link "[DOMAIN_NAME] - Transactions" at bounding box center [194, 56] width 243 height 25
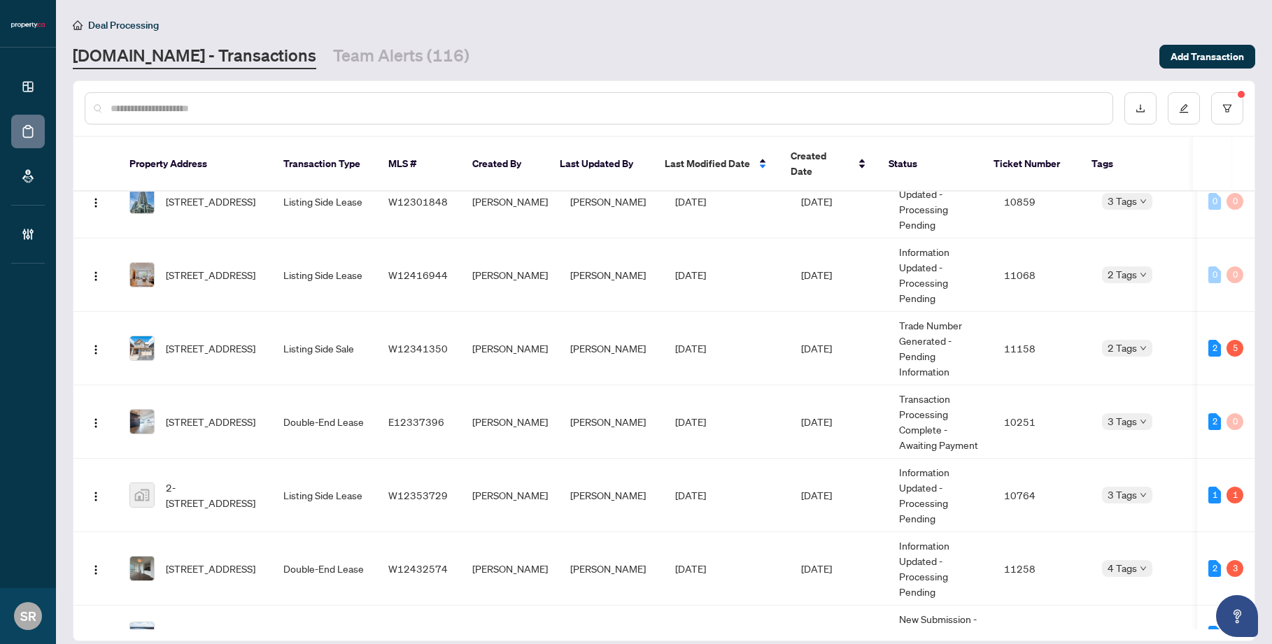
scroll to position [637, 0]
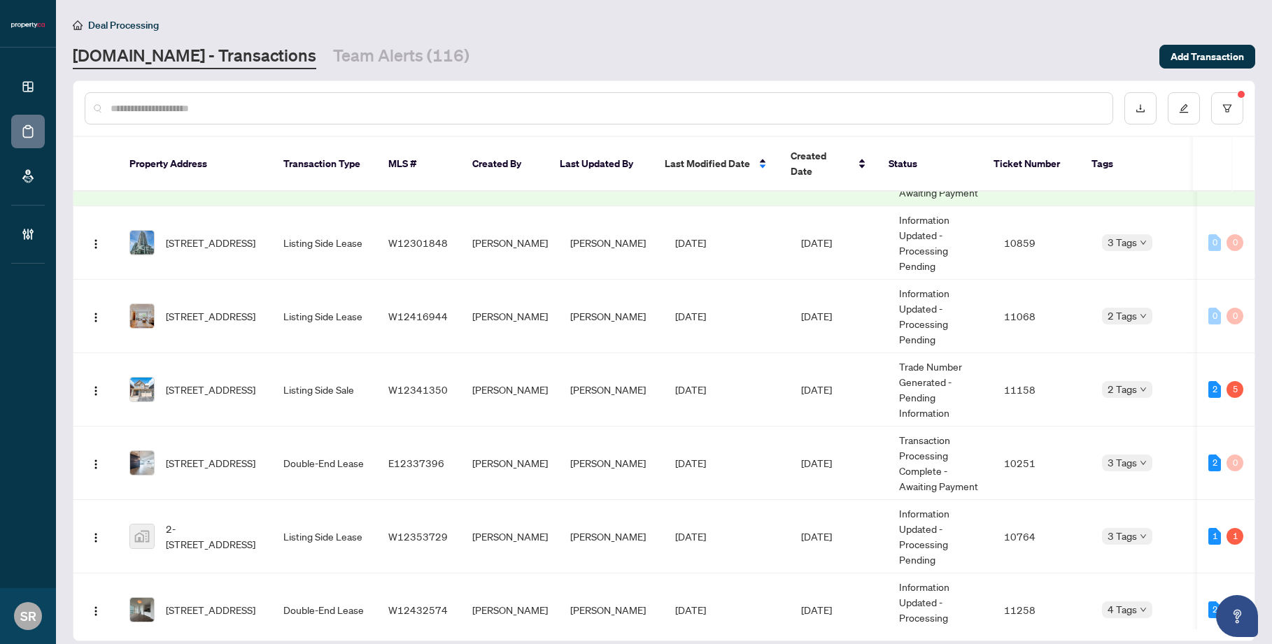
click at [376, 101] on input "text" at bounding box center [606, 108] width 991 height 15
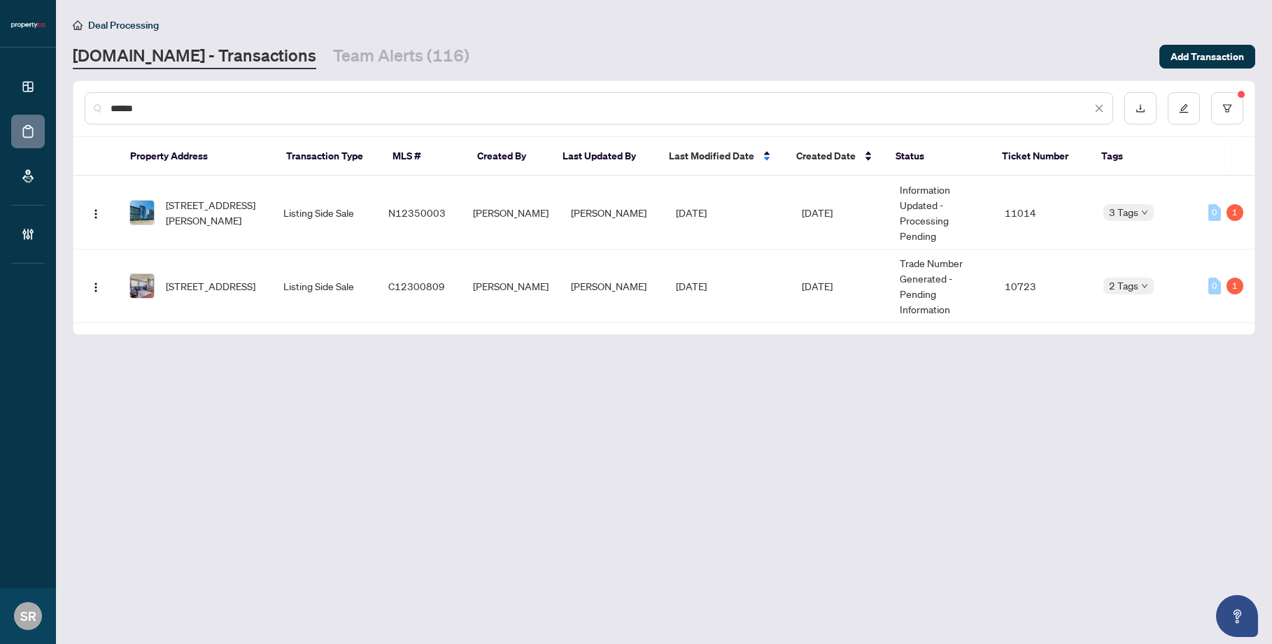
scroll to position [0, 0]
type input "******"
click at [615, 227] on td "[PERSON_NAME]" at bounding box center [612, 212] width 105 height 73
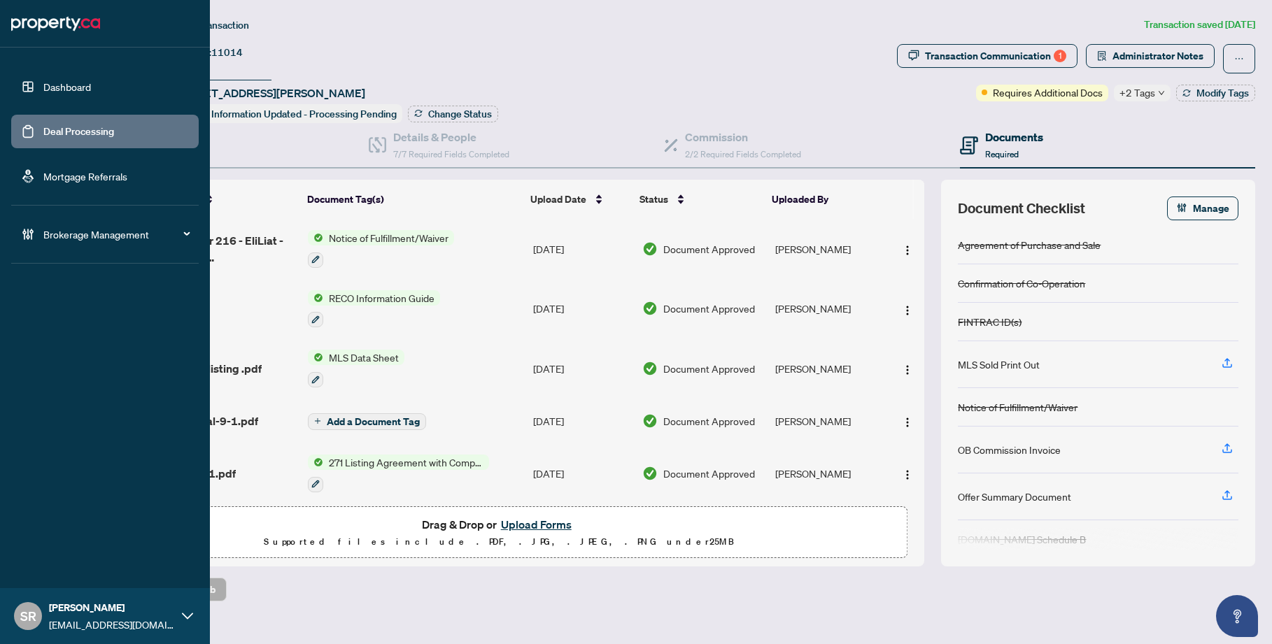
click at [43, 134] on link "Deal Processing" at bounding box center [78, 131] width 71 height 13
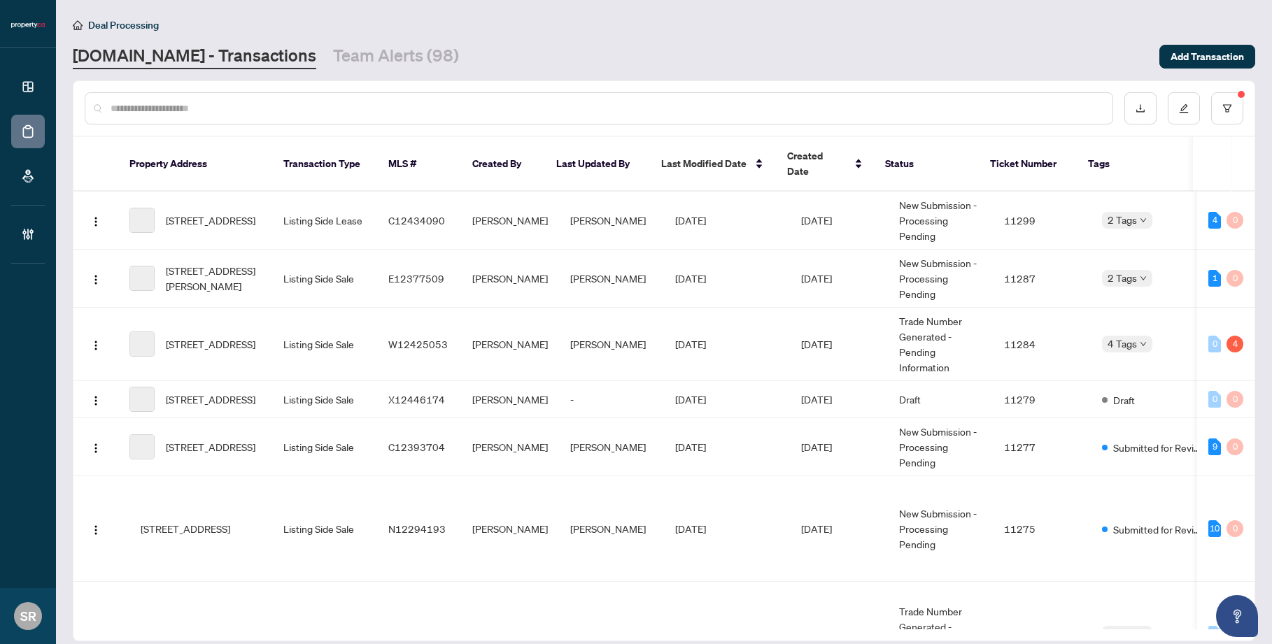
click at [227, 106] on input "text" at bounding box center [606, 108] width 991 height 15
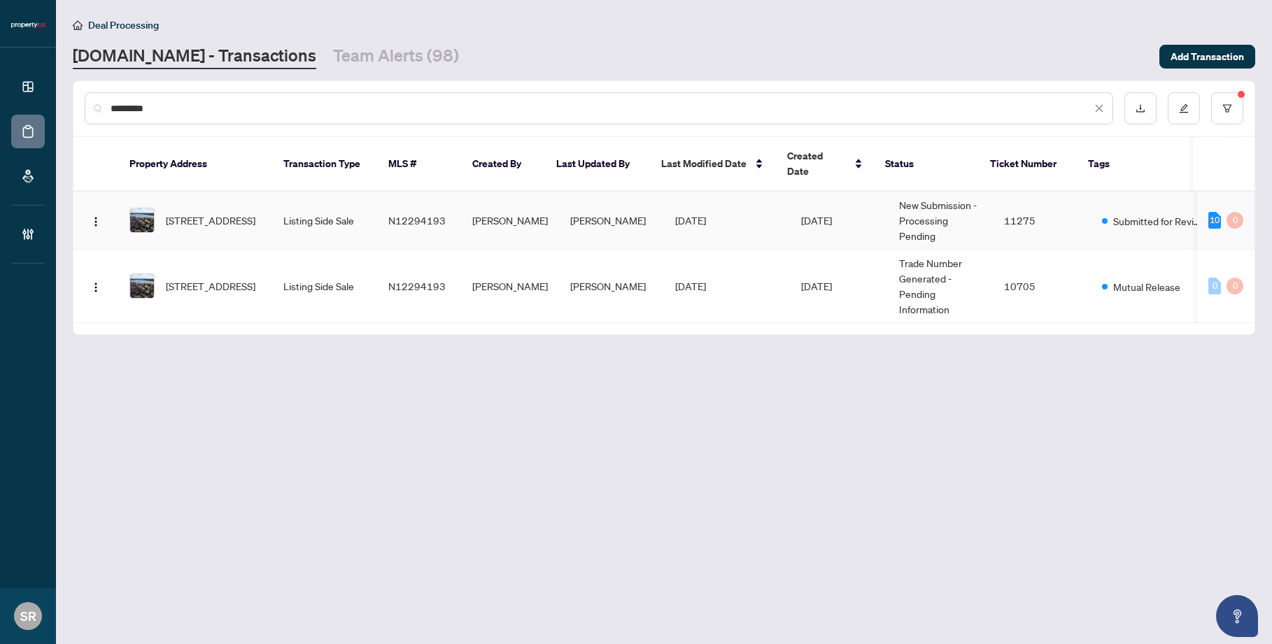
type input "*********"
click at [428, 219] on td "N12294193" at bounding box center [419, 221] width 84 height 58
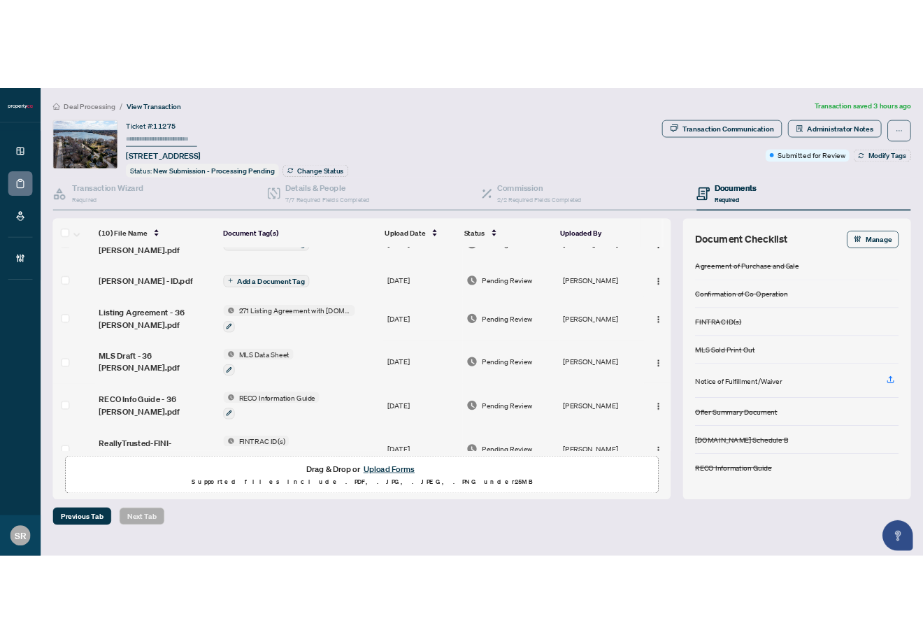
scroll to position [288, 0]
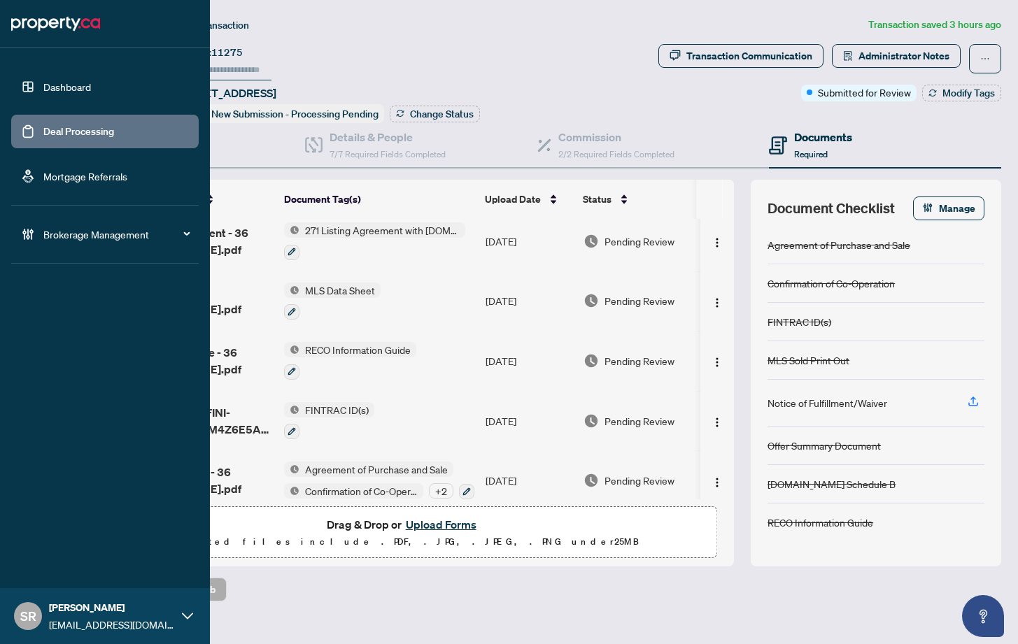
click at [43, 135] on link "Deal Processing" at bounding box center [78, 131] width 71 height 13
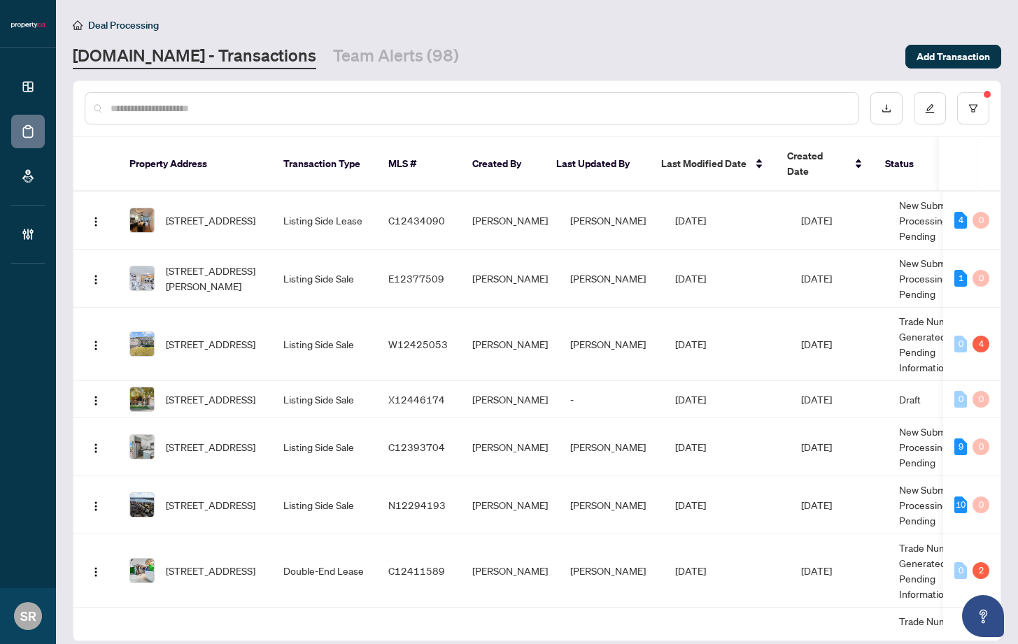
click at [367, 107] on input "text" at bounding box center [479, 108] width 737 height 15
paste input "*********"
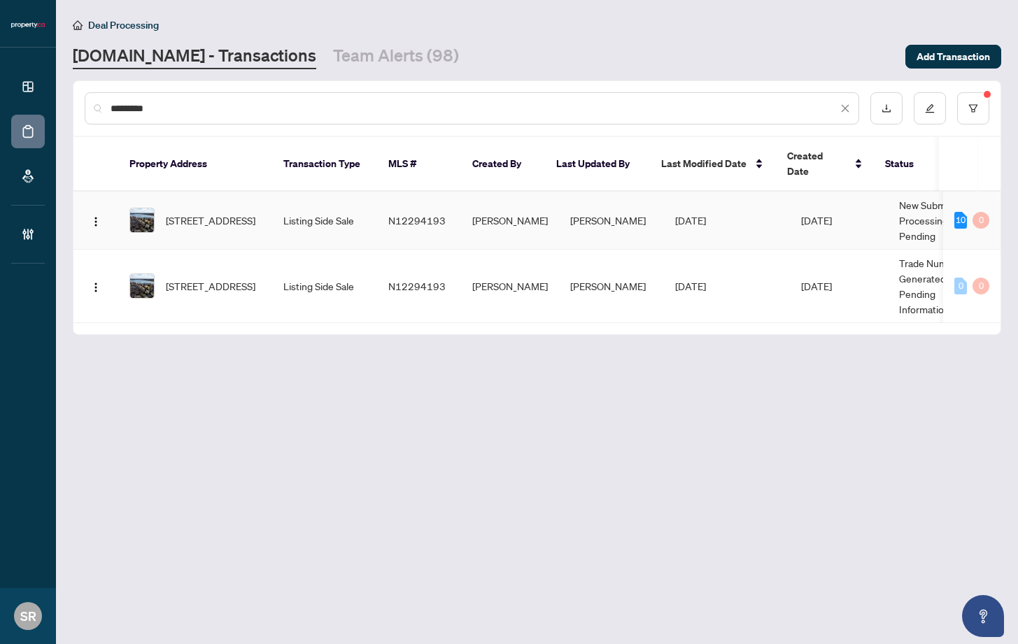
type input "*********"
click at [758, 207] on td "[DATE]" at bounding box center [727, 221] width 126 height 58
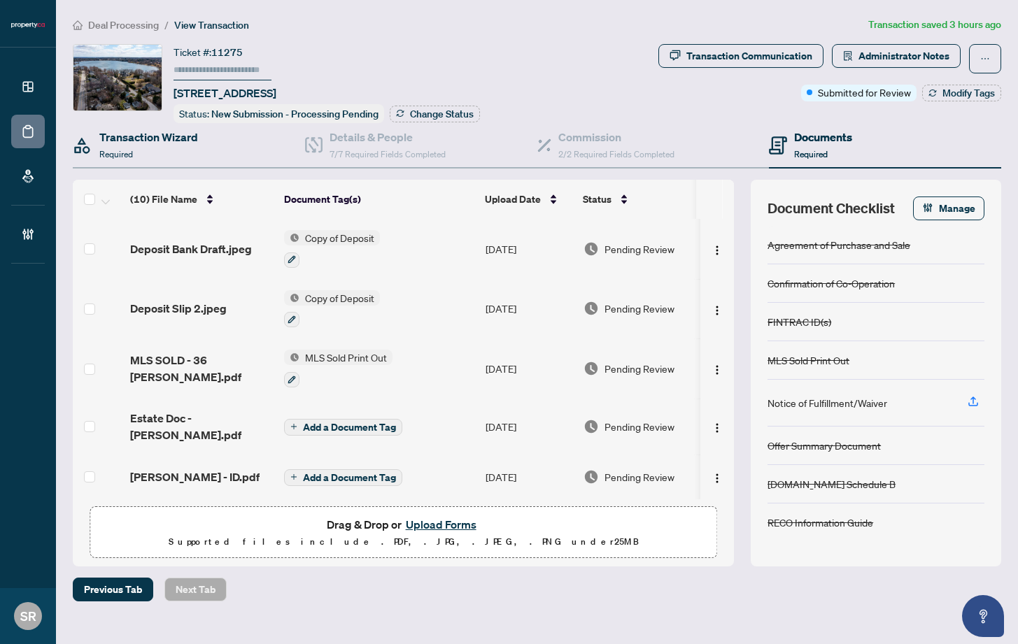
click at [201, 161] on div "Transaction Wizard Required" at bounding box center [189, 145] width 232 height 45
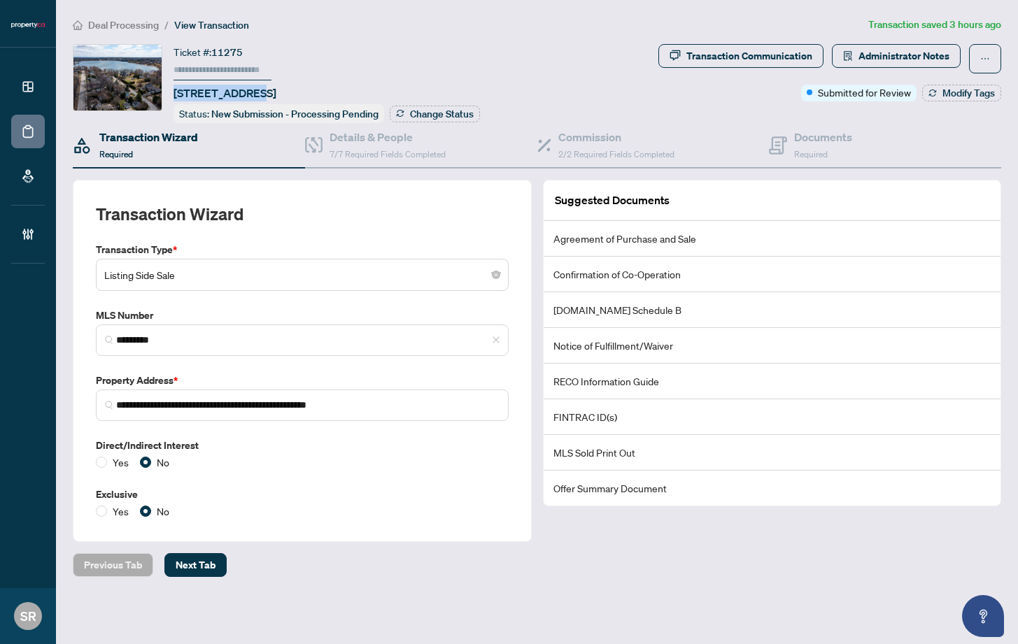
drag, startPoint x: 246, startPoint y: 92, endPoint x: 172, endPoint y: 94, distance: 73.5
click at [172, 94] on div "Ticket #: 11275 [STREET_ADDRESS][PERSON_NAME] Status: New Submission - Processi…" at bounding box center [363, 83] width 580 height 79
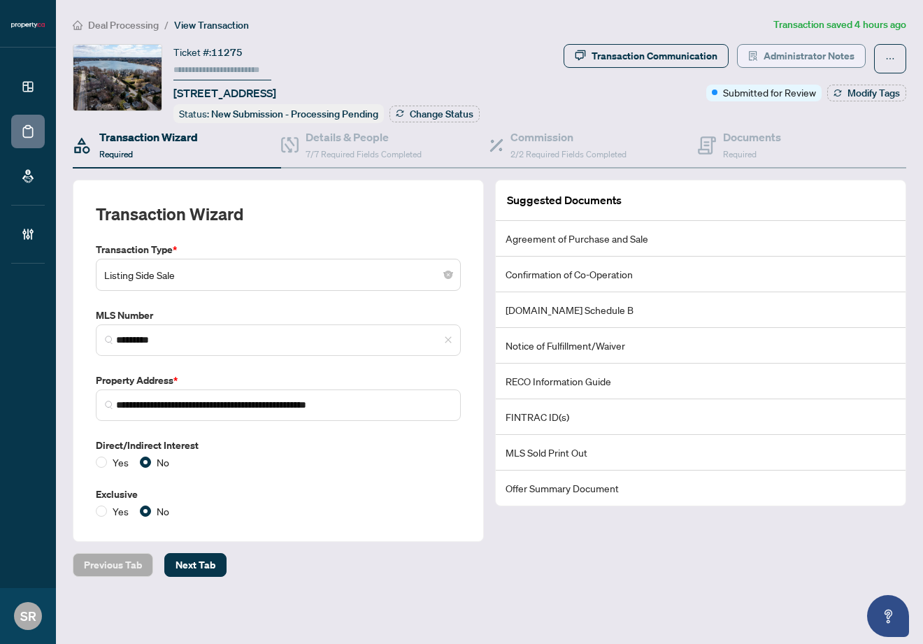
click at [821, 60] on span "Administrator Notes" at bounding box center [809, 56] width 91 height 22
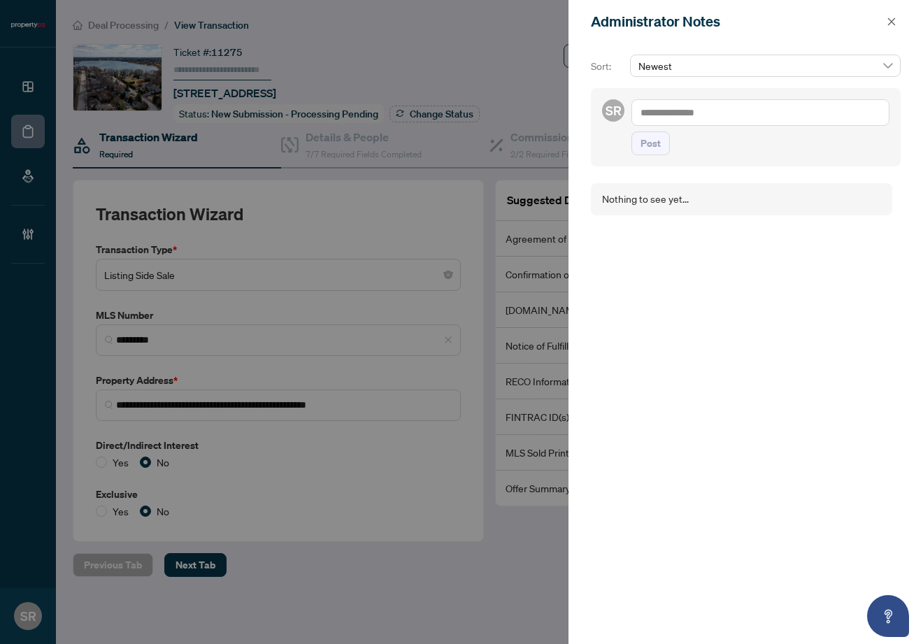
click at [723, 120] on textarea at bounding box center [761, 112] width 258 height 27
type textarea "**********"
click at [661, 145] on button "Post" at bounding box center [651, 144] width 38 height 24
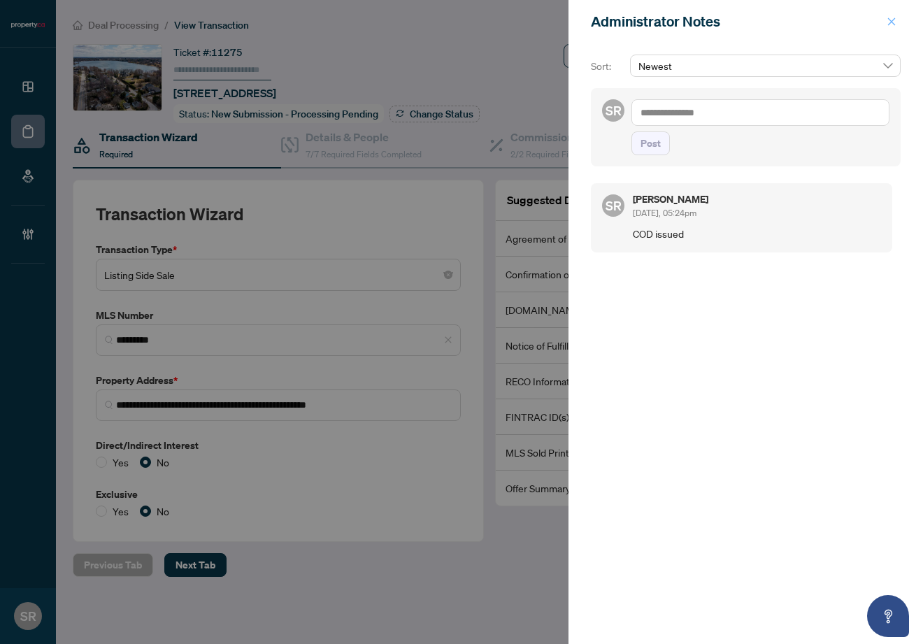
click at [885, 20] on button "button" at bounding box center [892, 21] width 18 height 17
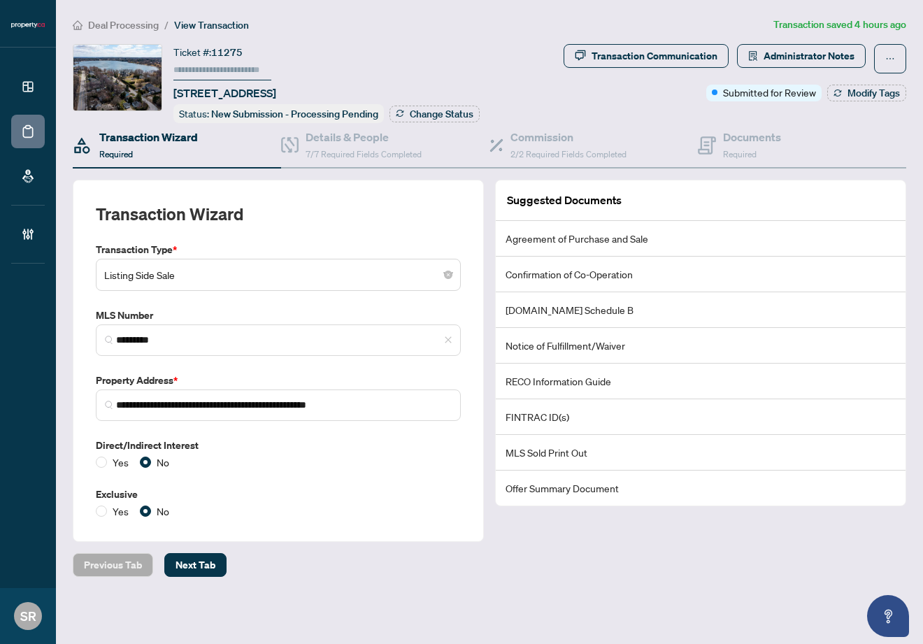
click at [472, 30] on ol "Deal Processing / View Transaction" at bounding box center [420, 25] width 695 height 16
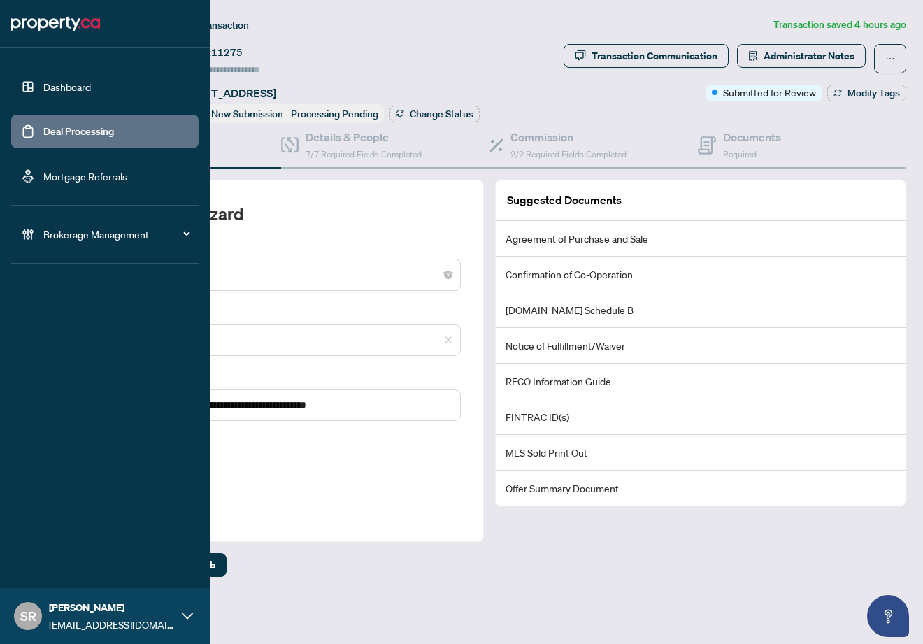
click at [114, 127] on link "Deal Processing" at bounding box center [78, 131] width 71 height 13
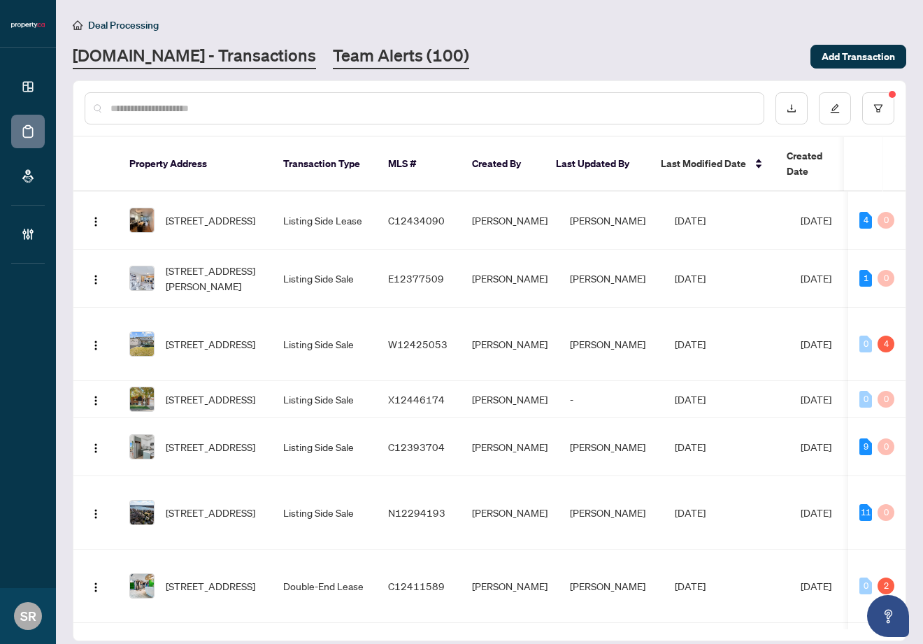
click at [364, 59] on link "Team Alerts (100)" at bounding box center [401, 56] width 136 height 25
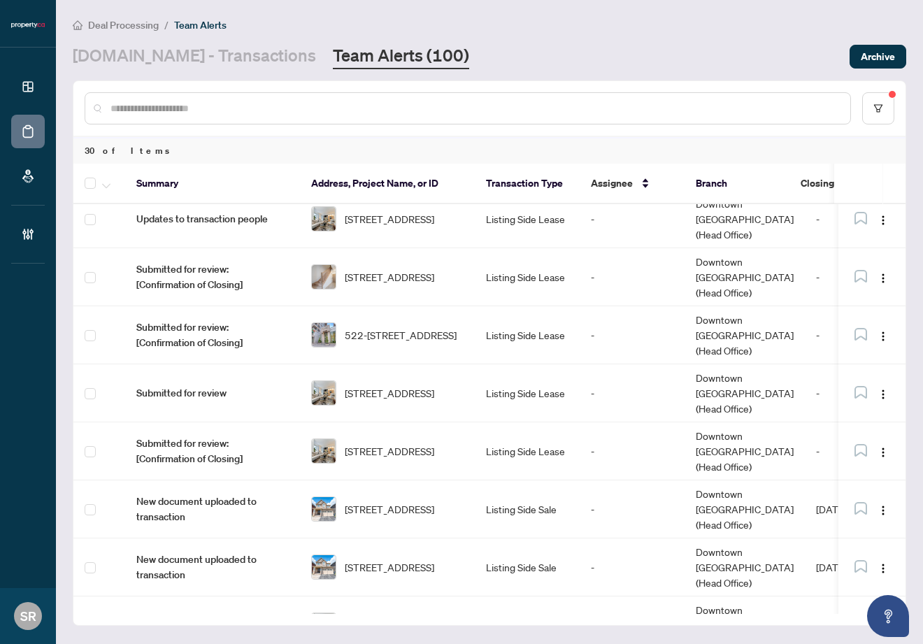
scroll to position [380, 0]
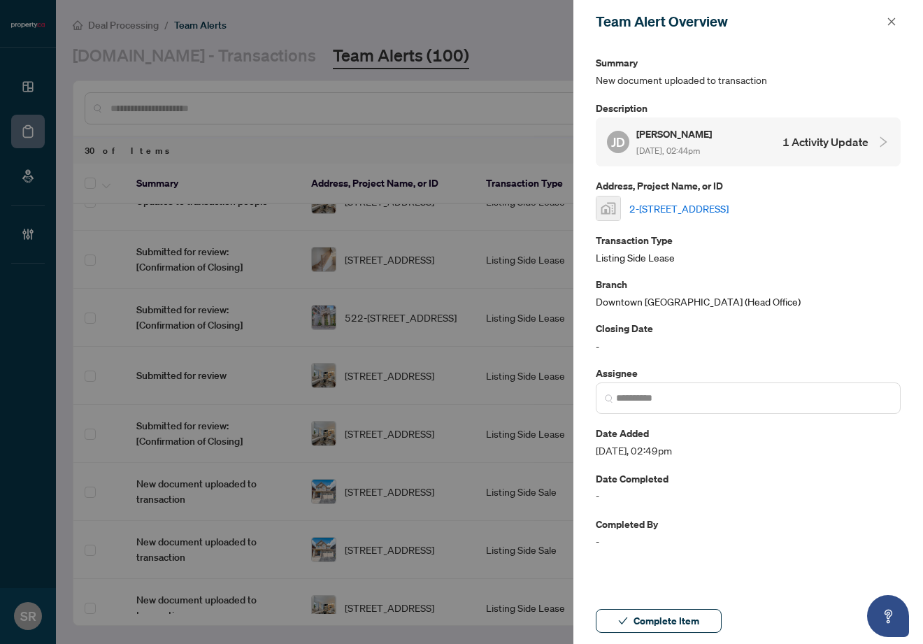
click at [766, 155] on div "[PERSON_NAME] [PERSON_NAME] Do [DATE], 02:44pm 1 Activity Update" at bounding box center [738, 142] width 262 height 32
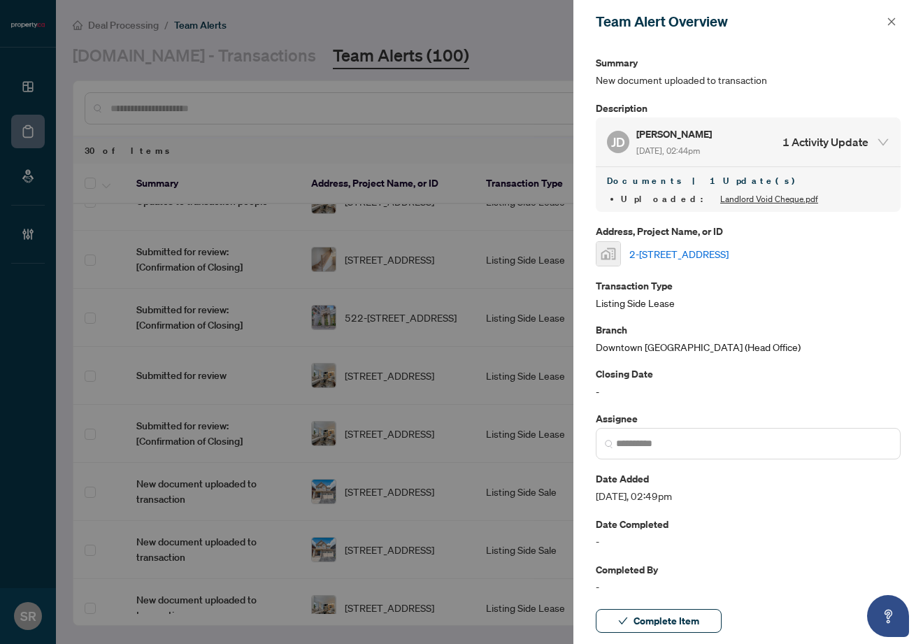
click at [842, 142] on h4 "1 Activity Update" at bounding box center [826, 142] width 86 height 17
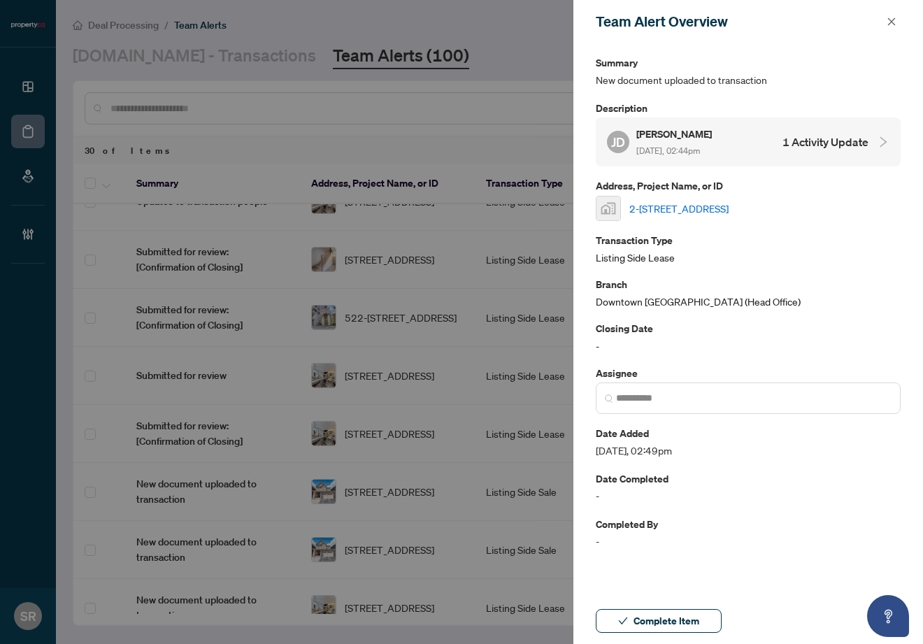
click at [699, 208] on link "2-[STREET_ADDRESS]" at bounding box center [679, 208] width 99 height 15
click at [892, 26] on icon "close" at bounding box center [892, 22] width 10 height 10
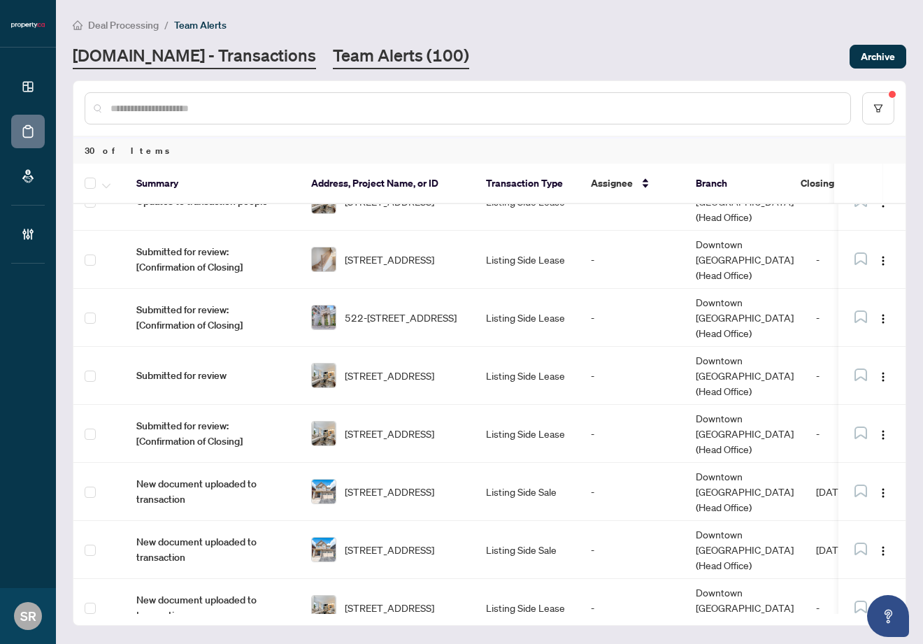
click at [225, 55] on link "[DOMAIN_NAME] - Transactions" at bounding box center [194, 56] width 243 height 25
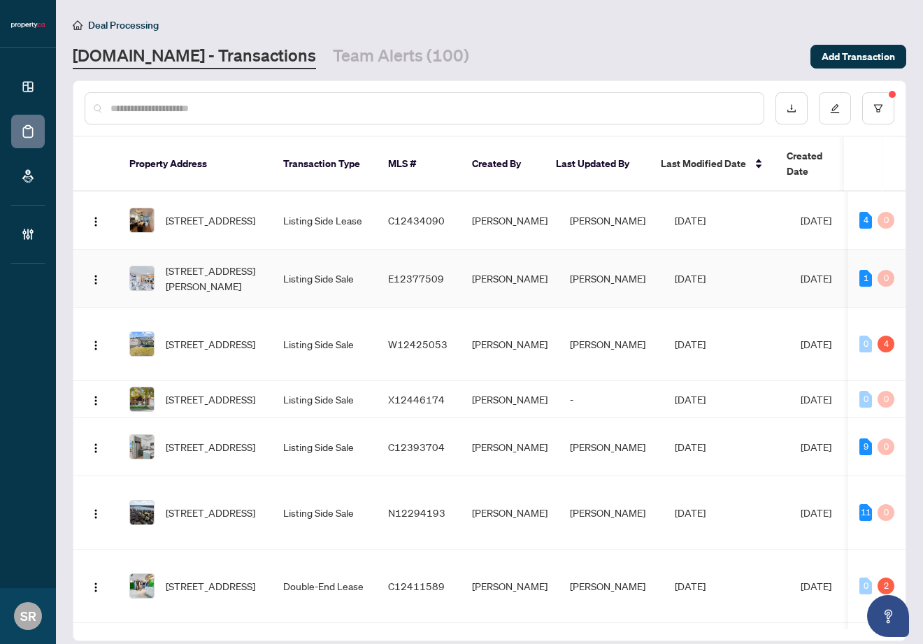
click at [601, 260] on td "[PERSON_NAME]" at bounding box center [611, 279] width 105 height 58
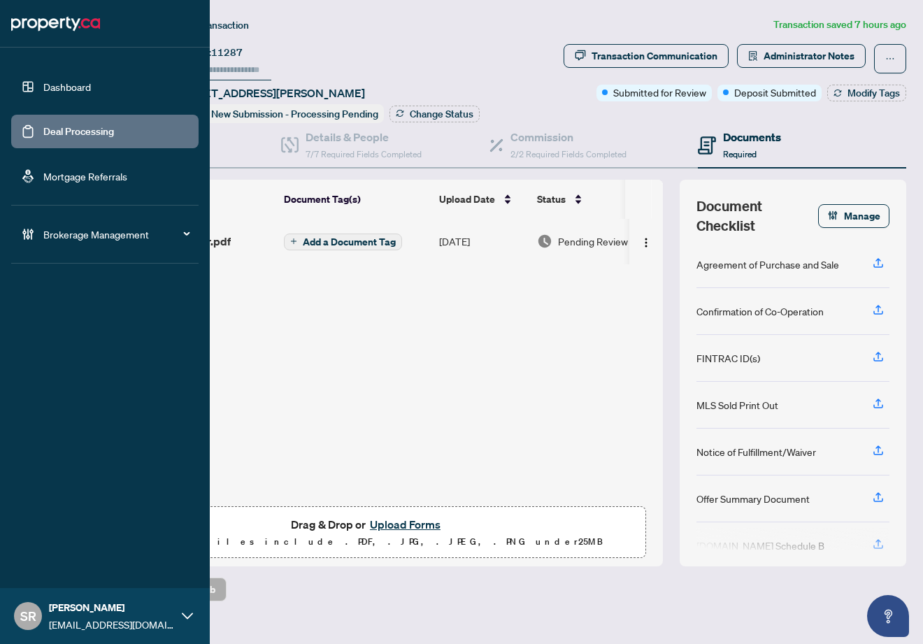
click at [60, 133] on link "Deal Processing" at bounding box center [78, 131] width 71 height 13
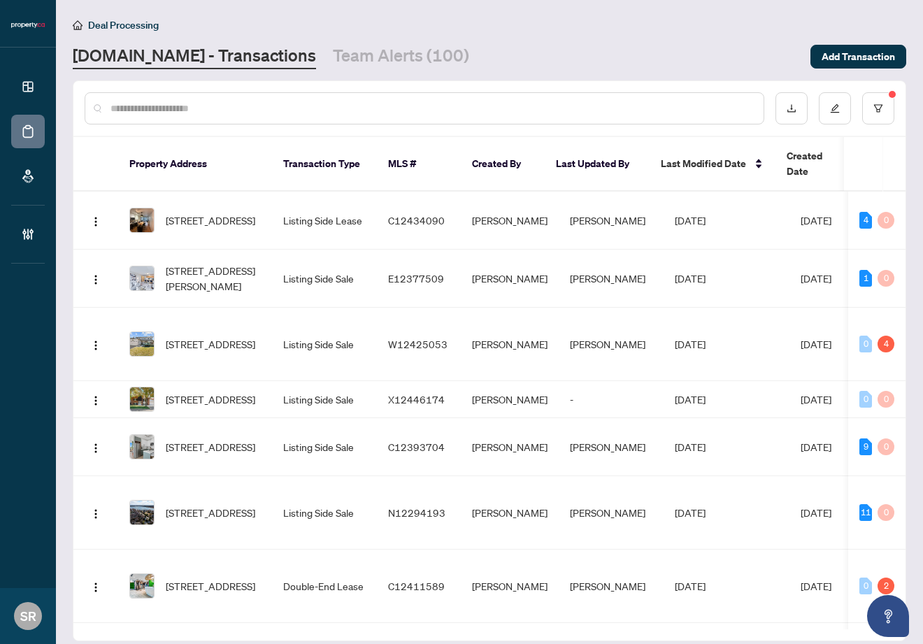
click at [281, 110] on input "text" at bounding box center [432, 108] width 642 height 15
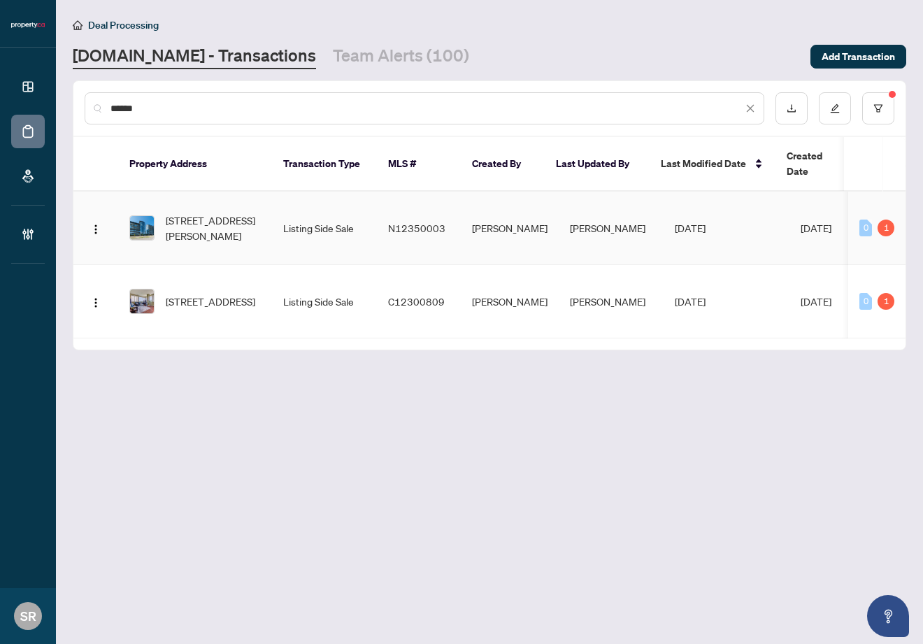
type input "******"
click at [396, 223] on td "N12350003" at bounding box center [419, 228] width 84 height 73
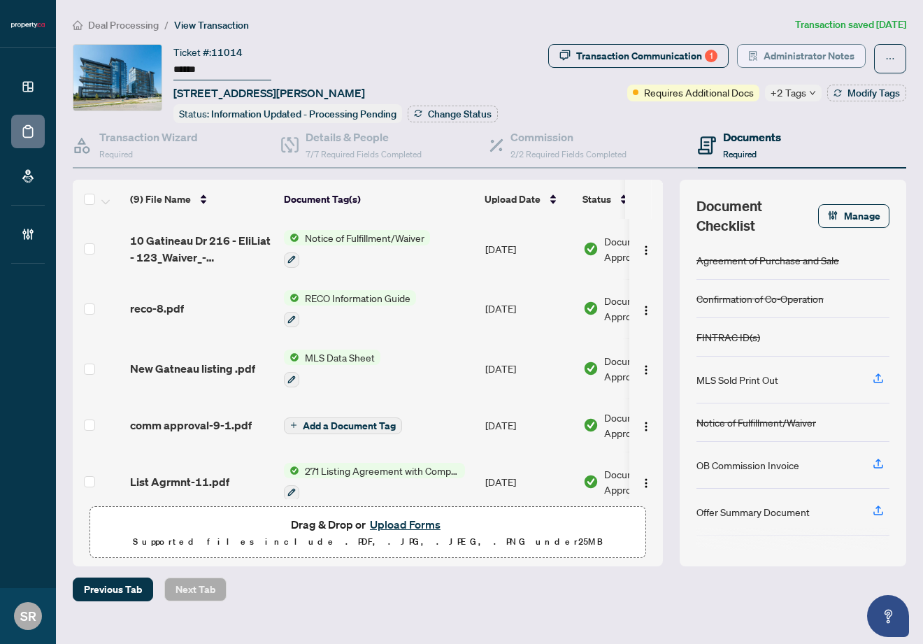
click at [808, 65] on button "Administrator Notes" at bounding box center [801, 56] width 129 height 24
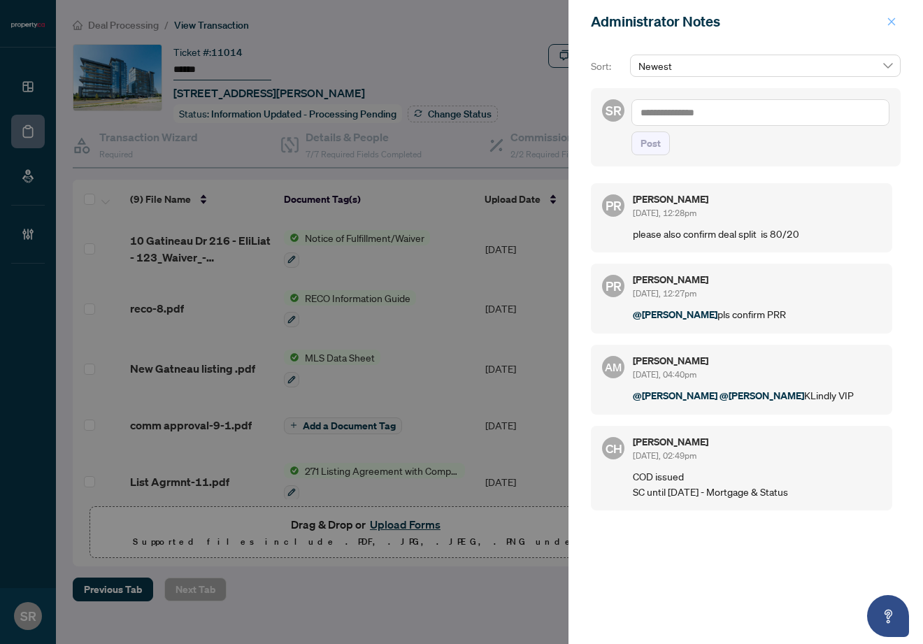
click at [895, 21] on icon "close" at bounding box center [892, 22] width 10 height 10
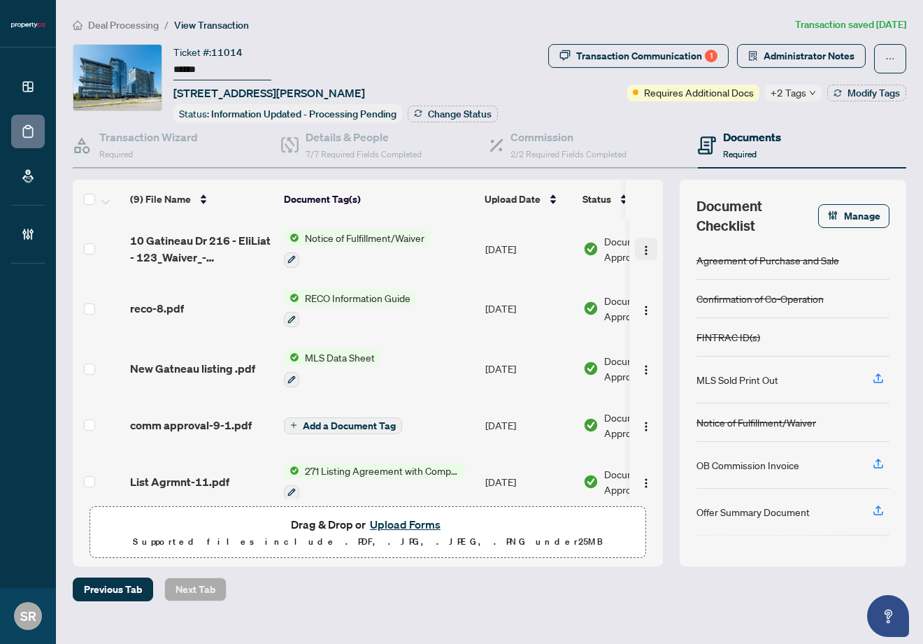
click at [641, 248] on img "button" at bounding box center [646, 250] width 11 height 11
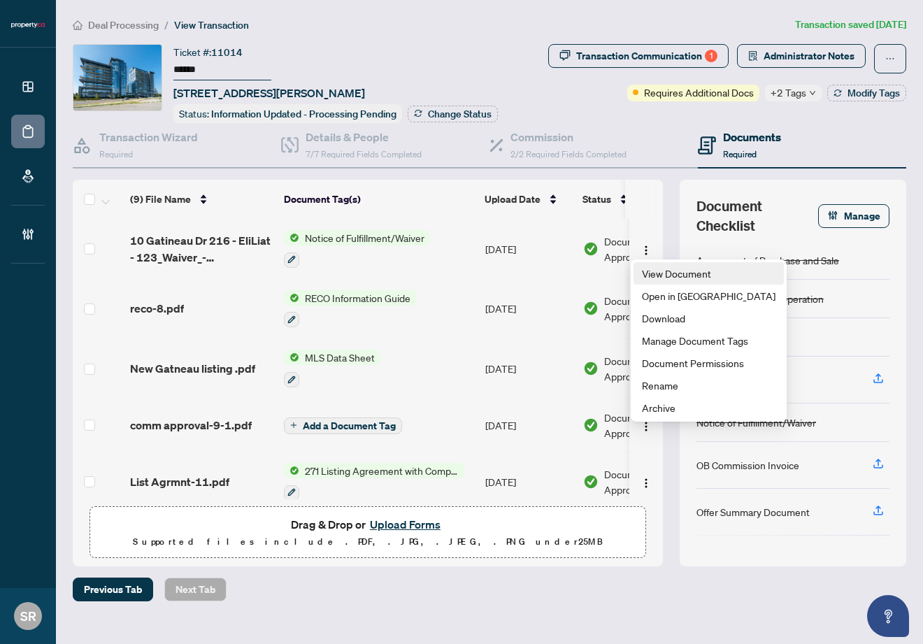
click at [658, 270] on span "View Document" at bounding box center [709, 273] width 134 height 15
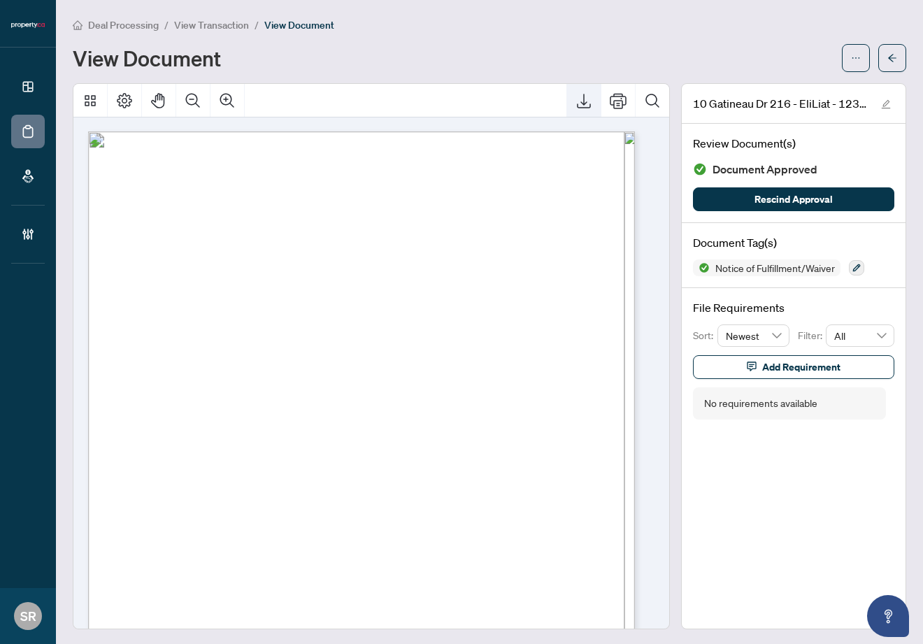
click at [576, 99] on icon "Export" at bounding box center [584, 100] width 17 height 17
click at [888, 55] on icon "arrow-left" at bounding box center [892, 58] width 8 height 8
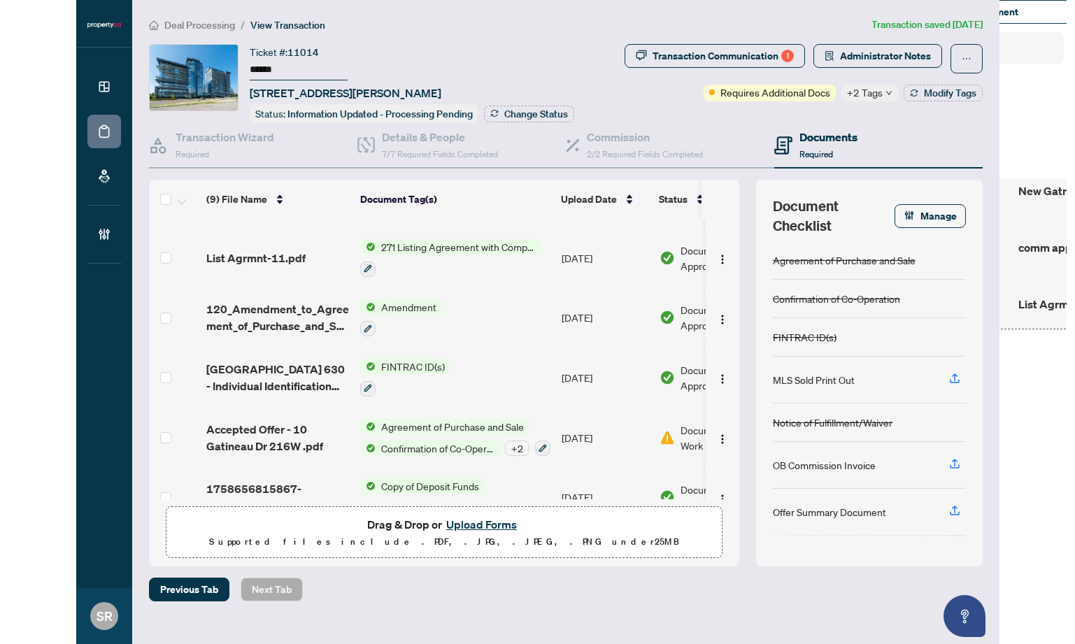
scroll to position [246, 0]
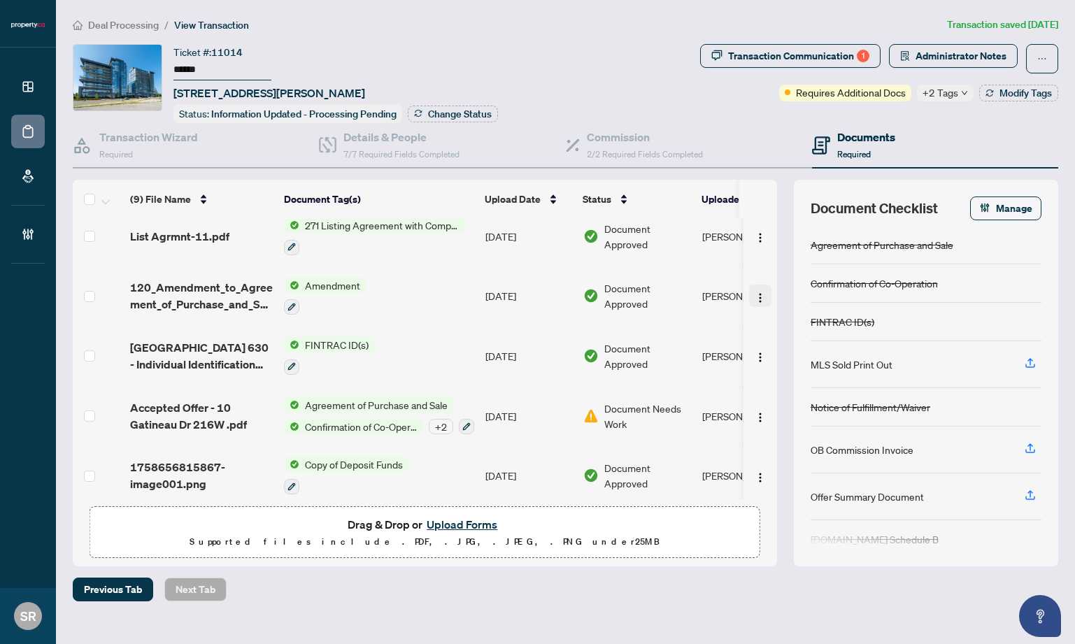
click at [749, 286] on button "button" at bounding box center [760, 296] width 22 height 22
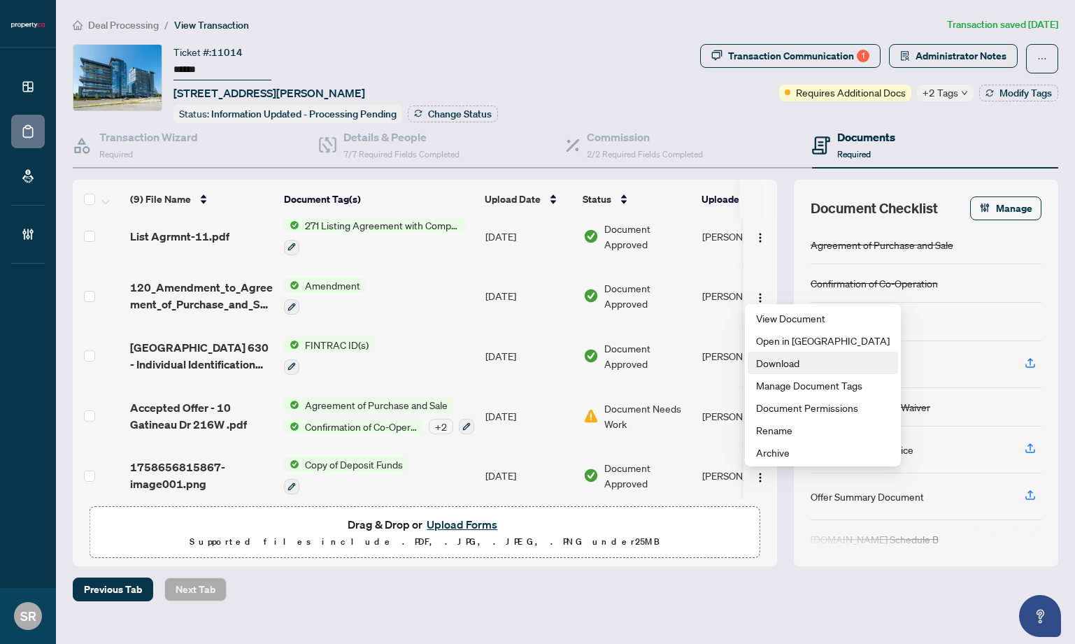
click at [786, 360] on span "Download" at bounding box center [823, 362] width 134 height 15
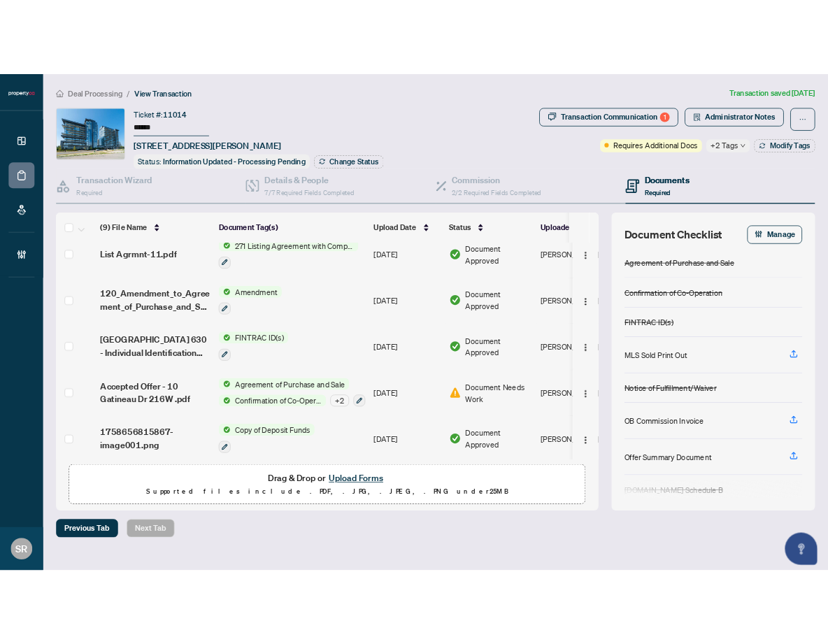
scroll to position [252, 0]
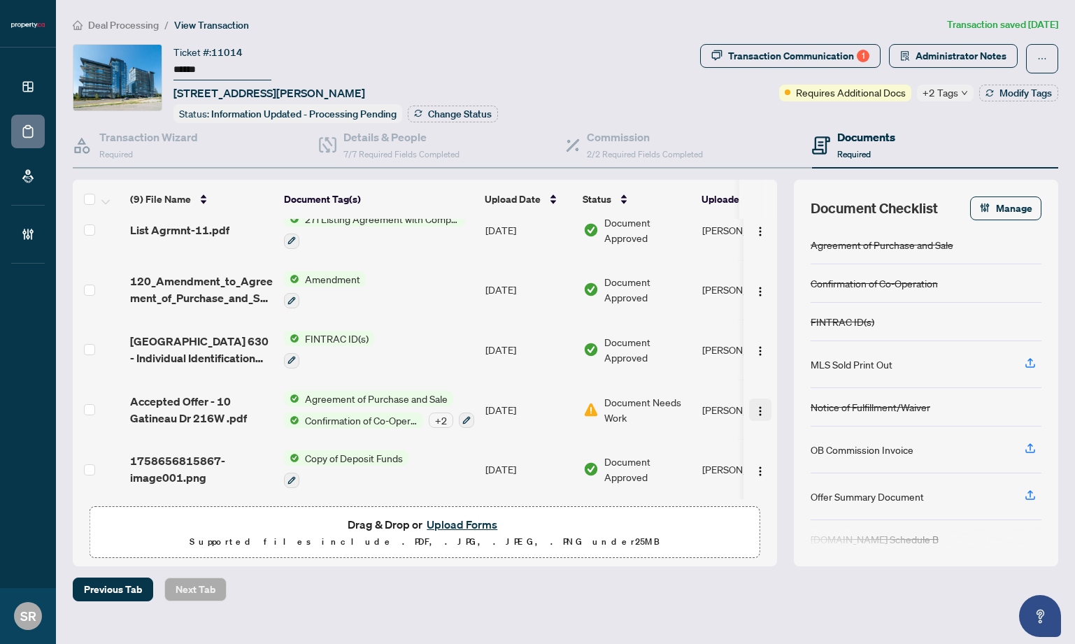
click at [749, 405] on div "(9) File Name Document Tag(s) Upload Date Status Uploaded By (9) File Name Docu…" at bounding box center [425, 340] width 704 height 320
click at [758, 406] on img "button" at bounding box center [760, 411] width 11 height 11
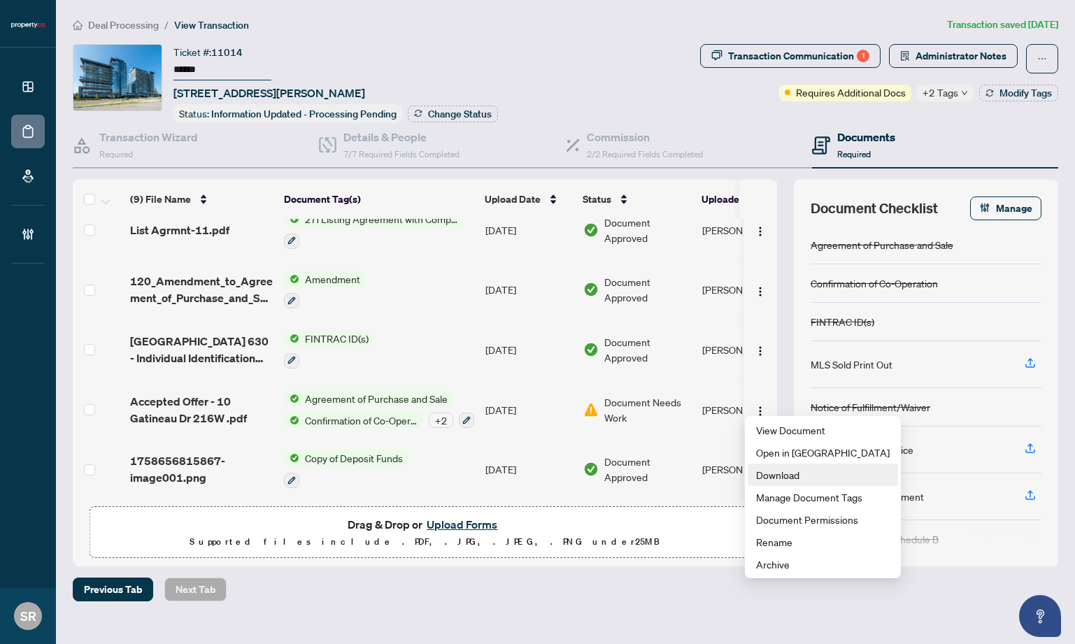
click at [781, 474] on span "Download" at bounding box center [823, 474] width 134 height 15
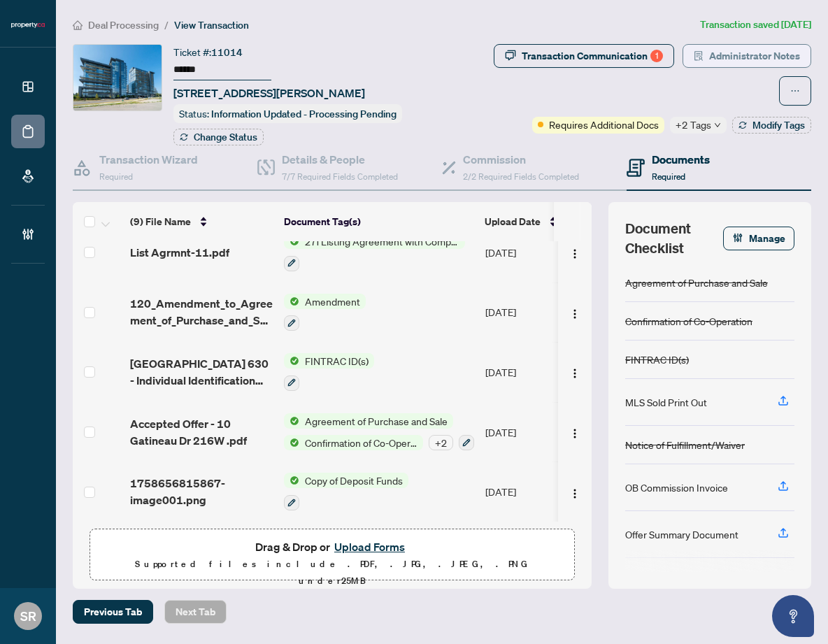
click at [769, 52] on span "Administrator Notes" at bounding box center [754, 56] width 91 height 22
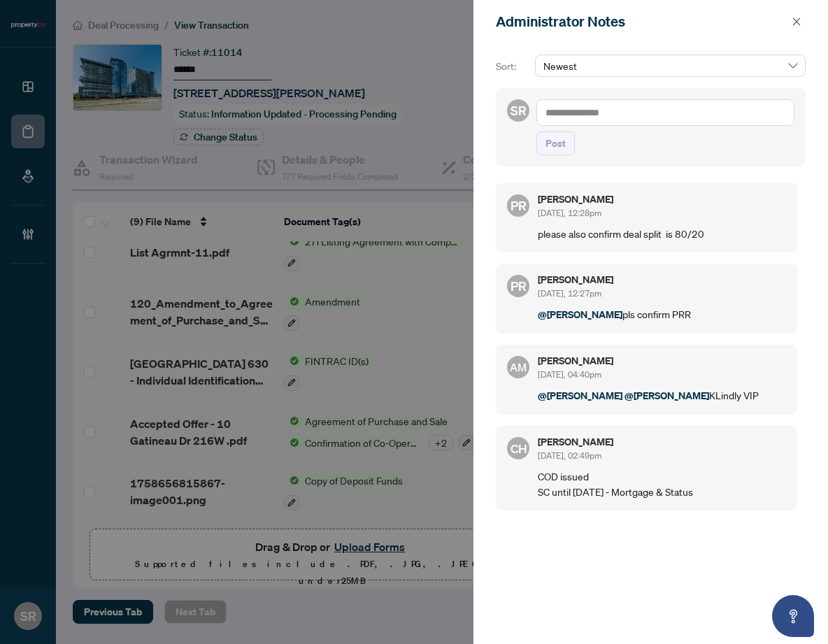
click at [612, 111] on textarea at bounding box center [666, 112] width 258 height 27
click at [597, 114] on textarea "**********" at bounding box center [666, 112] width 258 height 27
type textarea "**********"
click at [562, 143] on span "Post" at bounding box center [556, 143] width 20 height 22
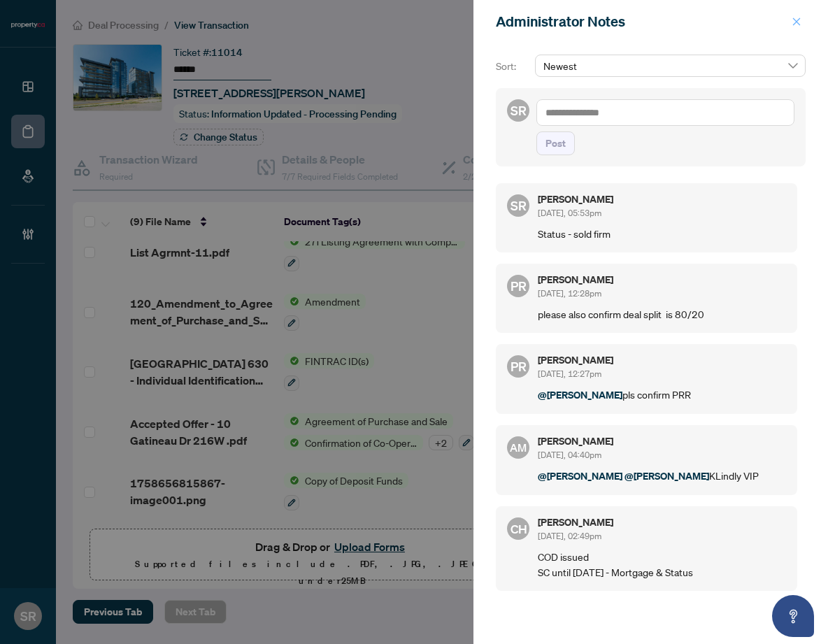
click at [800, 15] on span "button" at bounding box center [797, 21] width 10 height 22
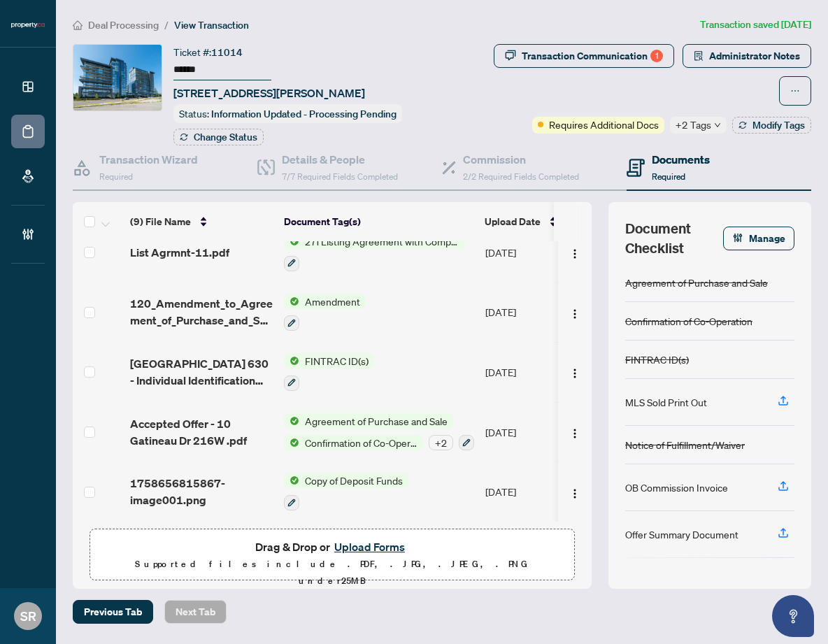
drag, startPoint x: 435, startPoint y: 29, endPoint x: 458, endPoint y: 24, distance: 23.8
click at [440, 36] on div "Deal Processing / View Transaction Transaction saved [DATE] Ticket #: 11014 ***…" at bounding box center [442, 320] width 750 height 607
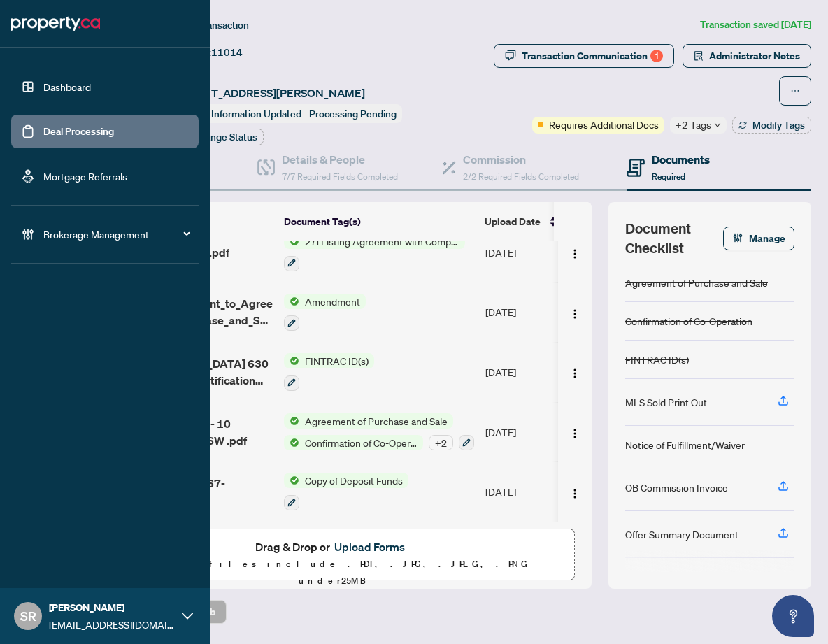
click at [43, 132] on link "Deal Processing" at bounding box center [78, 131] width 71 height 13
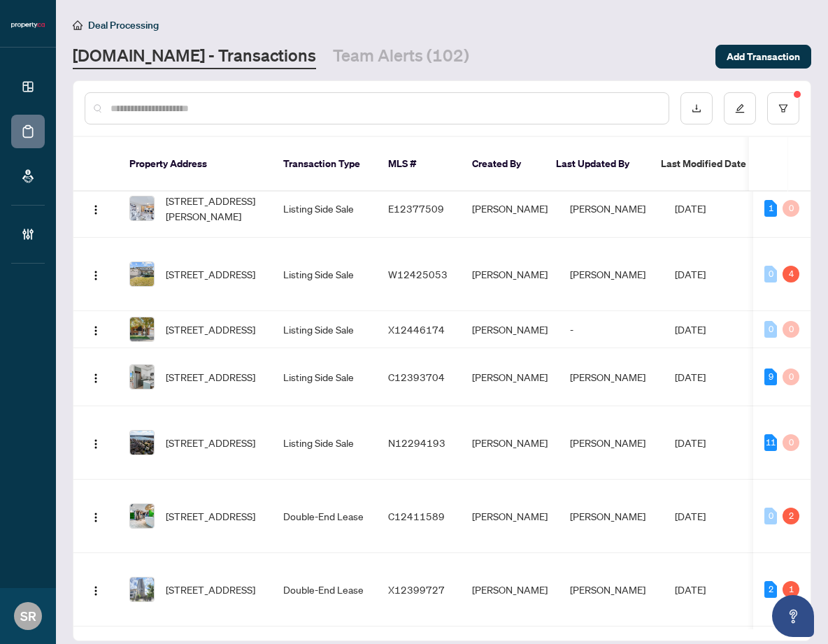
scroll to position [22, 0]
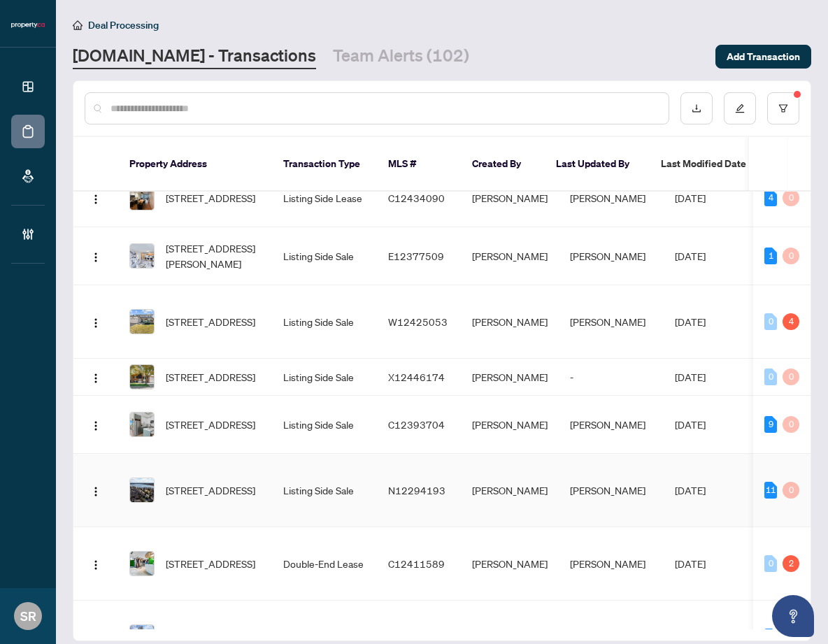
click at [611, 470] on td "[PERSON_NAME]" at bounding box center [611, 490] width 105 height 73
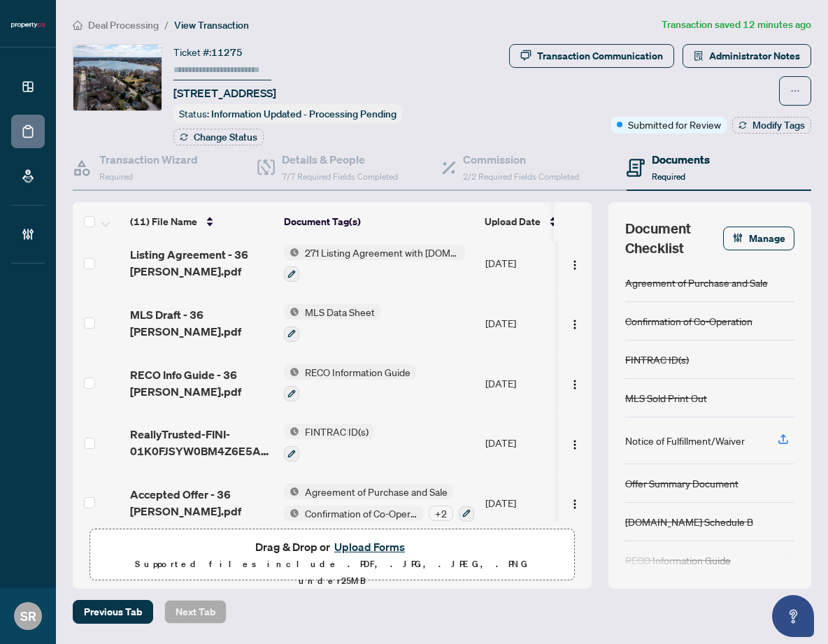
scroll to position [359, 0]
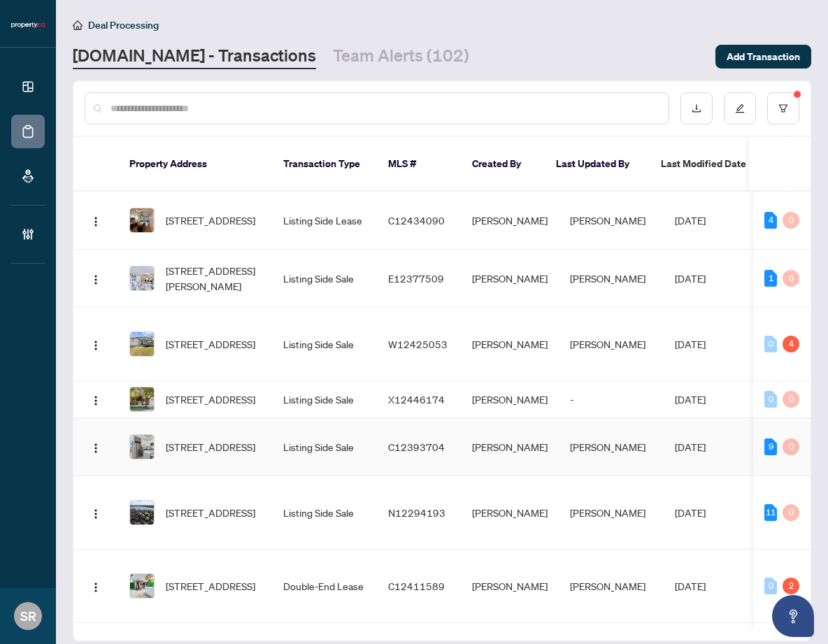
click at [481, 446] on td "[PERSON_NAME]" at bounding box center [510, 447] width 98 height 58
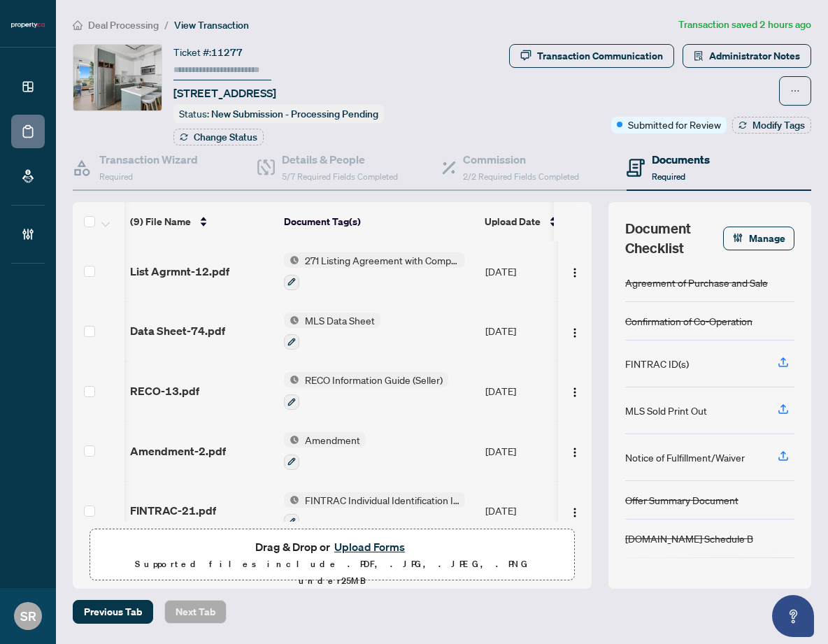
scroll to position [0, 185]
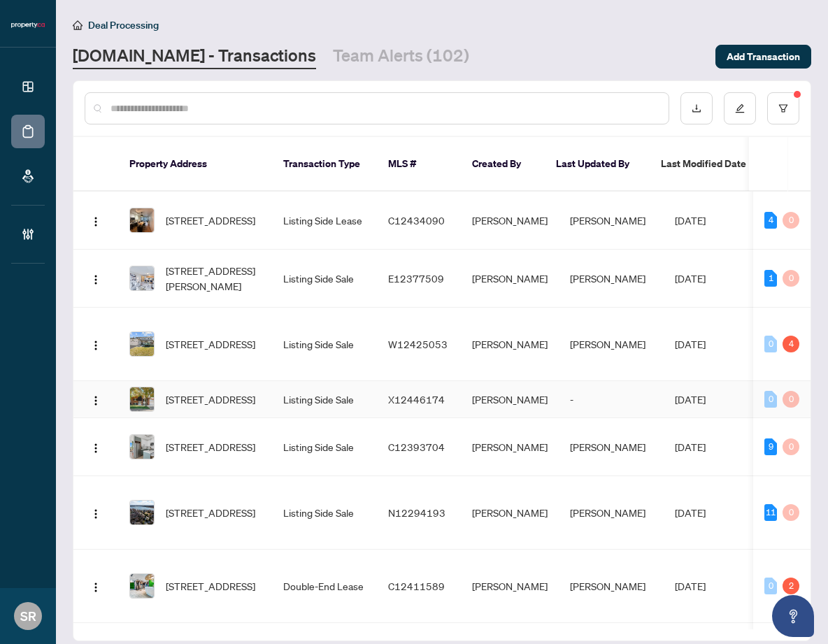
click at [291, 390] on td "Listing Side Sale" at bounding box center [324, 399] width 105 height 37
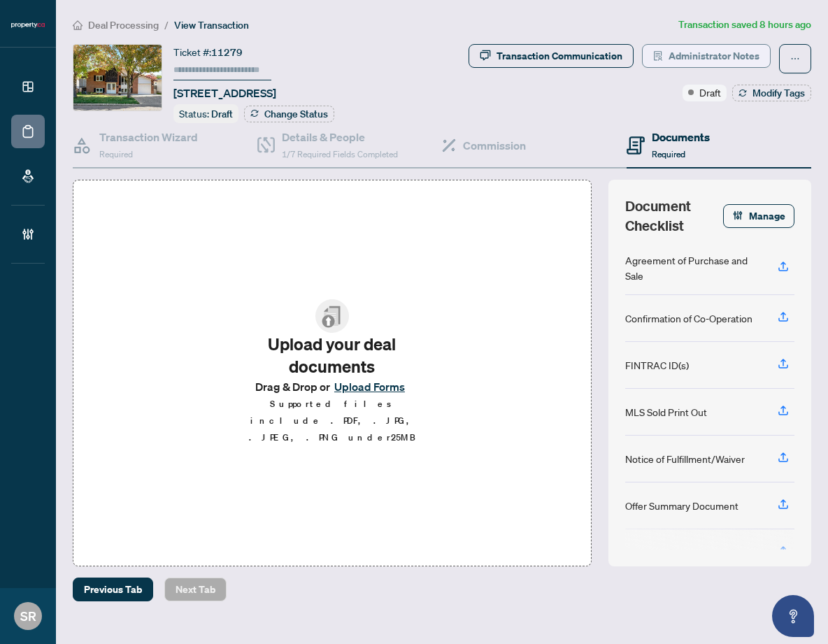
click at [681, 57] on span "Administrator Notes" at bounding box center [714, 56] width 91 height 22
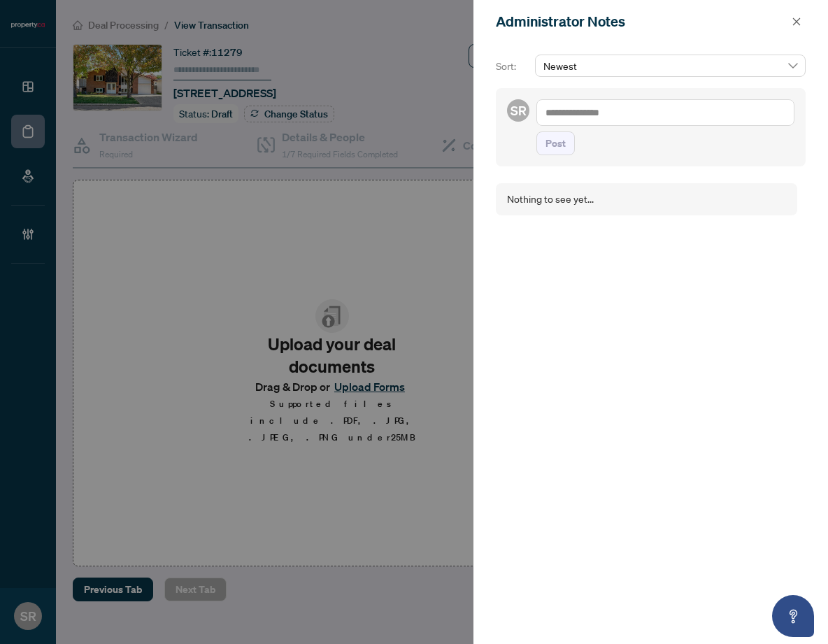
drag, startPoint x: 799, startPoint y: 17, endPoint x: 361, endPoint y: 32, distance: 438.2
click at [793, 17] on icon "close" at bounding box center [797, 22] width 10 height 10
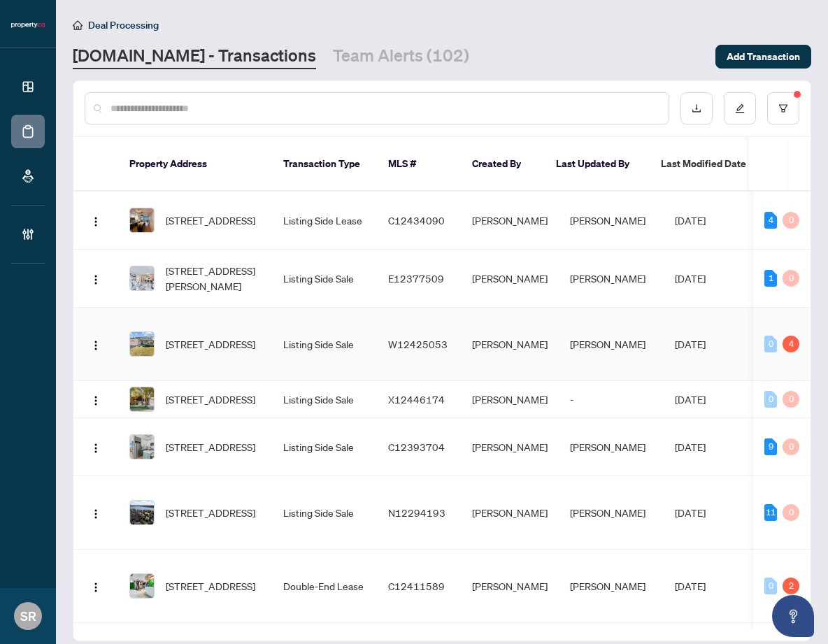
click at [405, 338] on span "W12425053" at bounding box center [417, 344] width 59 height 13
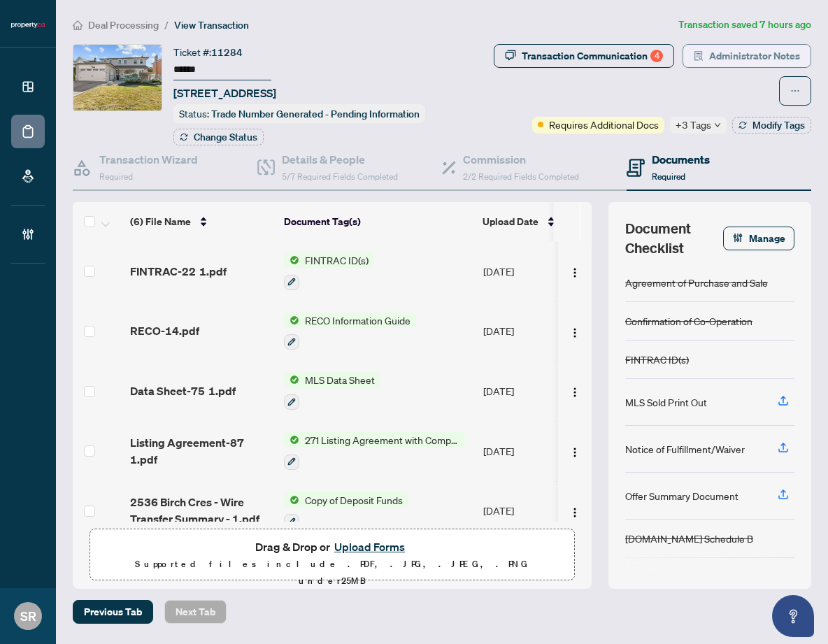
click at [709, 60] on span "Administrator Notes" at bounding box center [754, 56] width 91 height 22
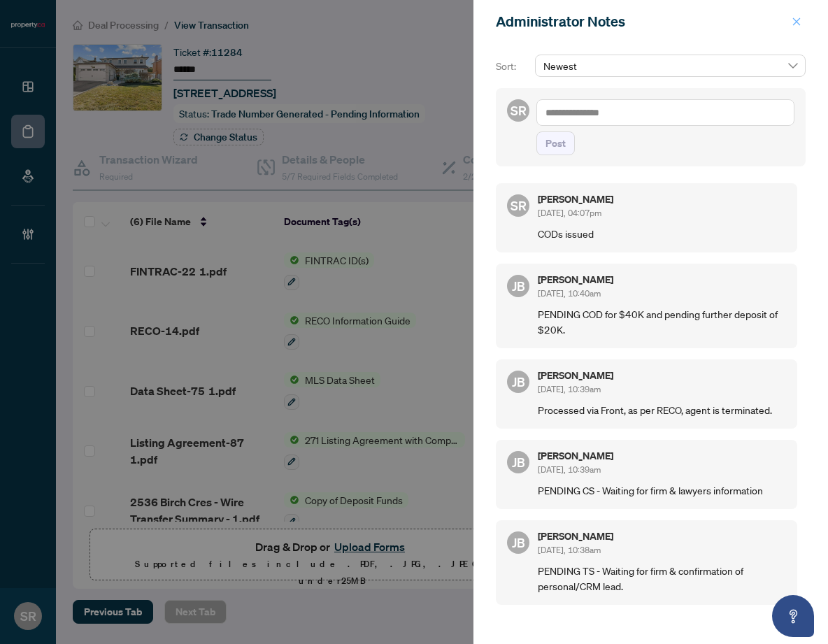
click at [800, 23] on icon "close" at bounding box center [797, 22] width 10 height 10
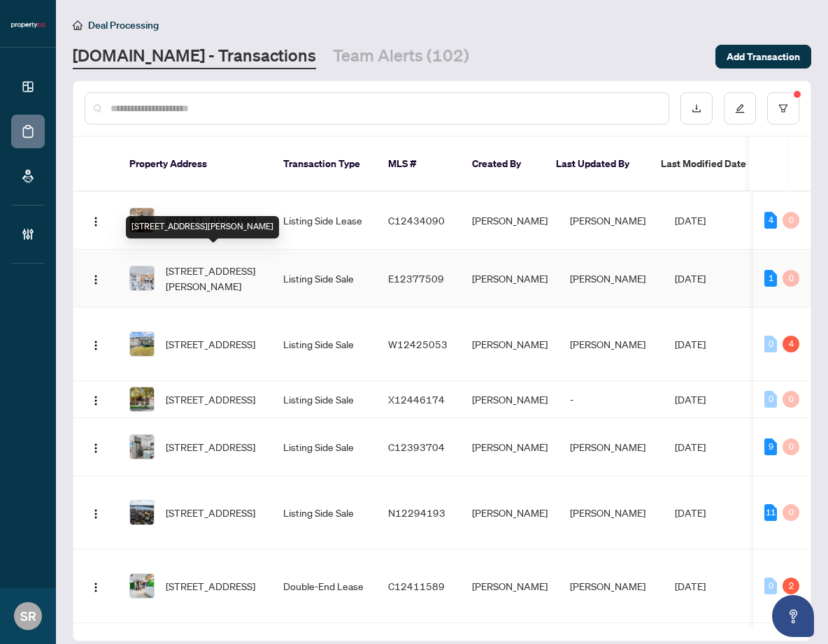
click at [201, 264] on span "[STREET_ADDRESS][PERSON_NAME]" at bounding box center [213, 278] width 95 height 31
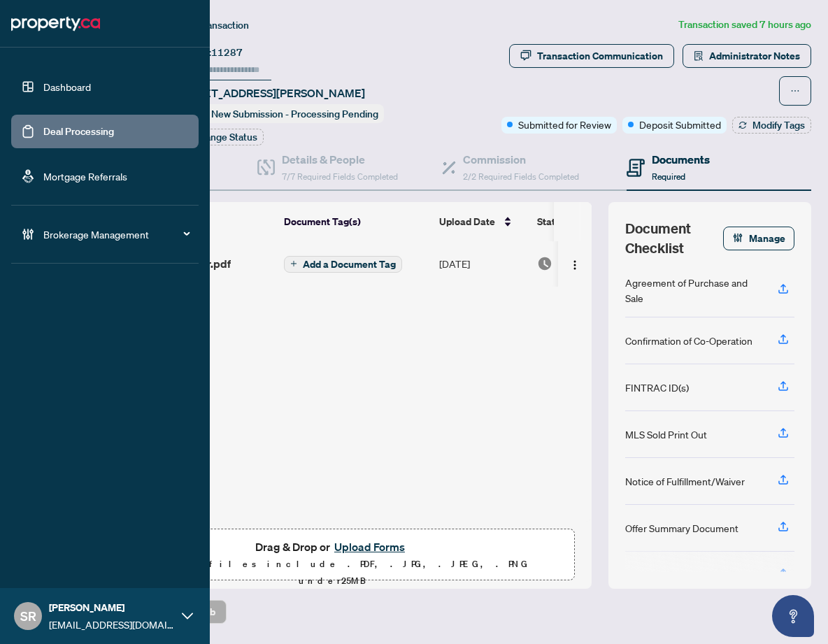
click at [43, 127] on link "Deal Processing" at bounding box center [78, 131] width 71 height 13
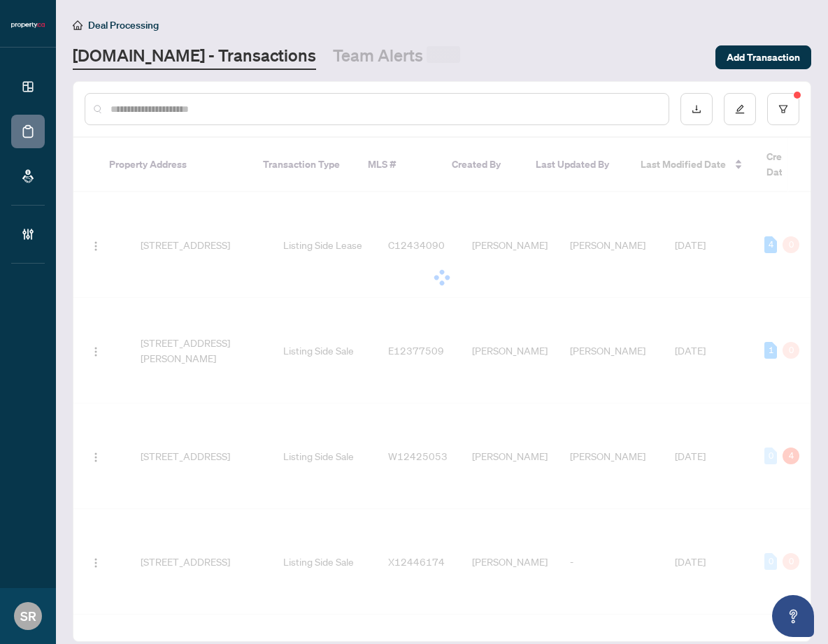
click at [236, 109] on input "text" at bounding box center [384, 108] width 547 height 15
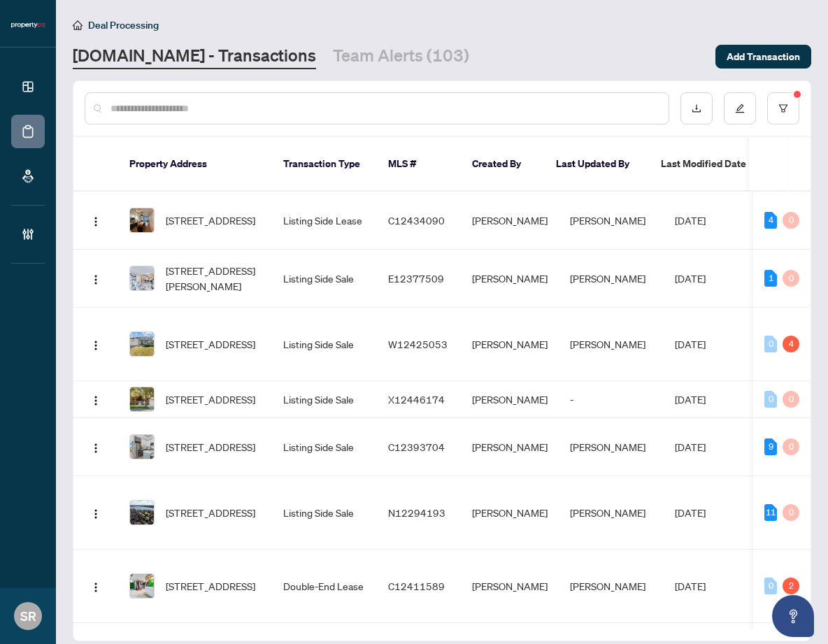
paste input "*********"
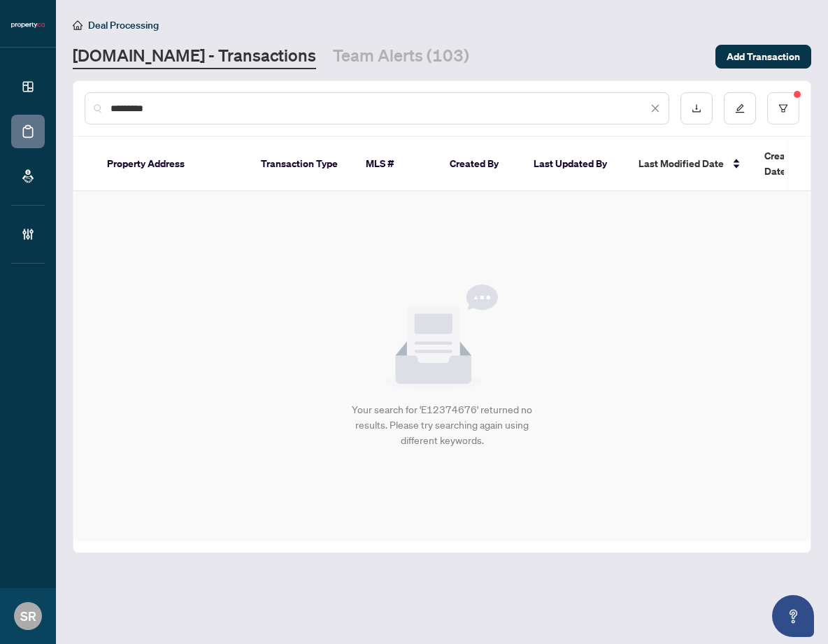
type input "*********"
click at [335, 46] on link "Team Alerts (103)" at bounding box center [401, 56] width 136 height 25
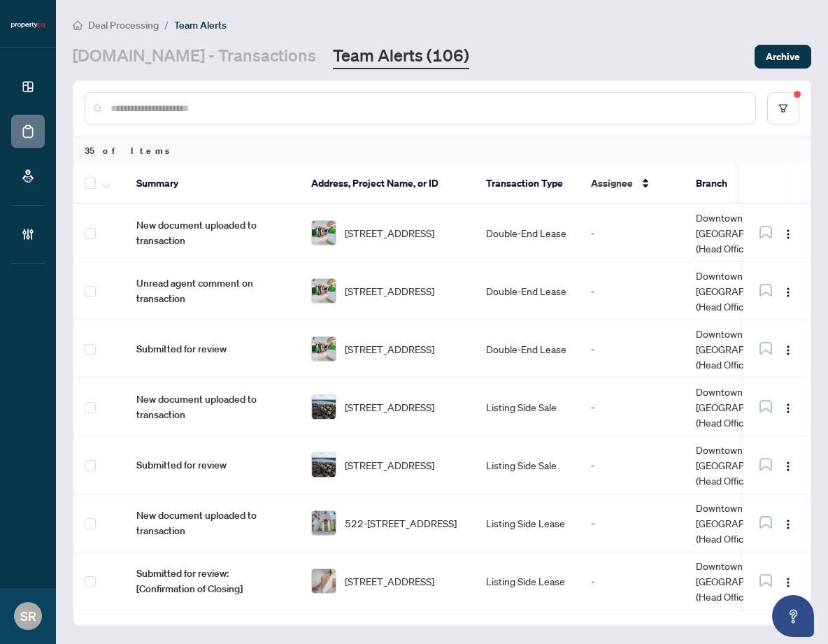
click at [358, 112] on input "text" at bounding box center [428, 108] width 634 height 15
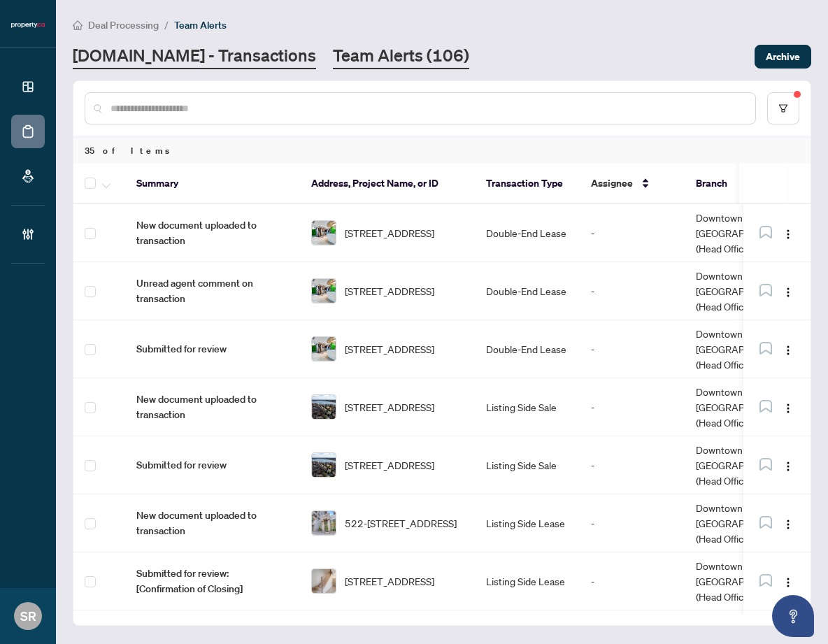
click at [169, 62] on link "[DOMAIN_NAME] - Transactions" at bounding box center [194, 56] width 243 height 25
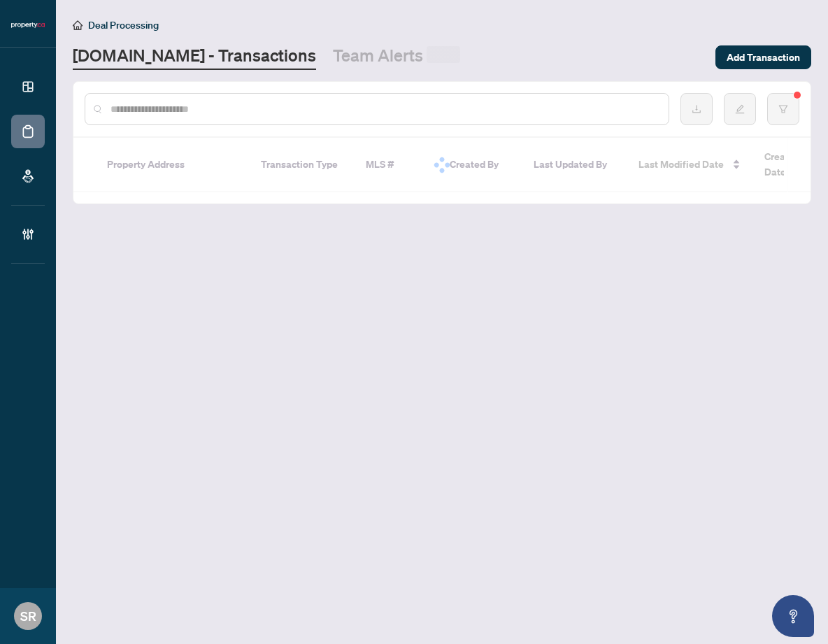
click at [185, 109] on input "text" at bounding box center [384, 108] width 547 height 15
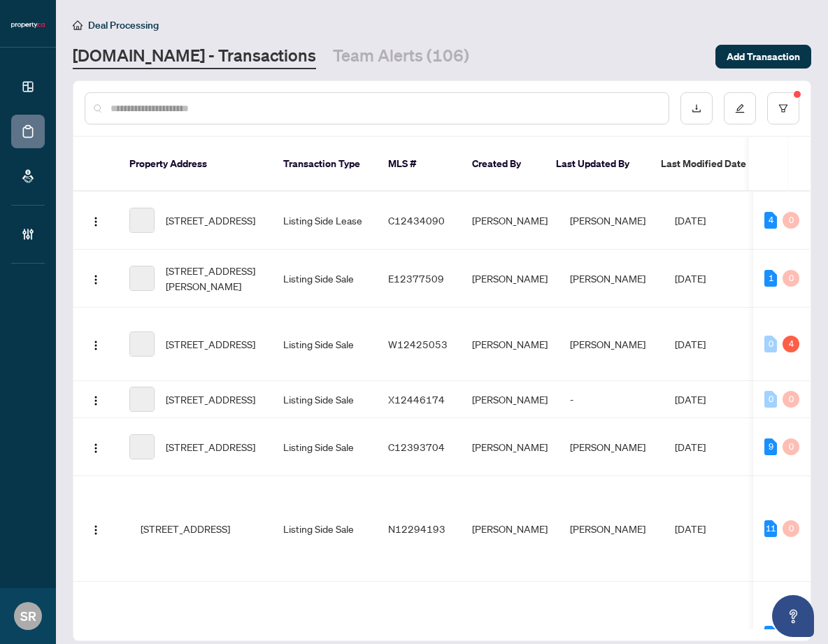
paste input "*********"
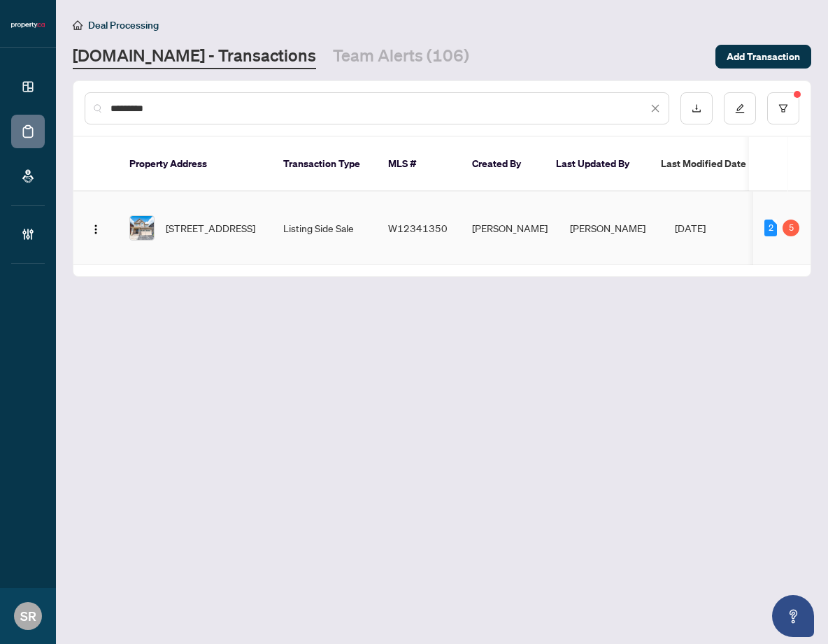
type input "*********"
click at [586, 224] on td "[PERSON_NAME]" at bounding box center [611, 228] width 105 height 73
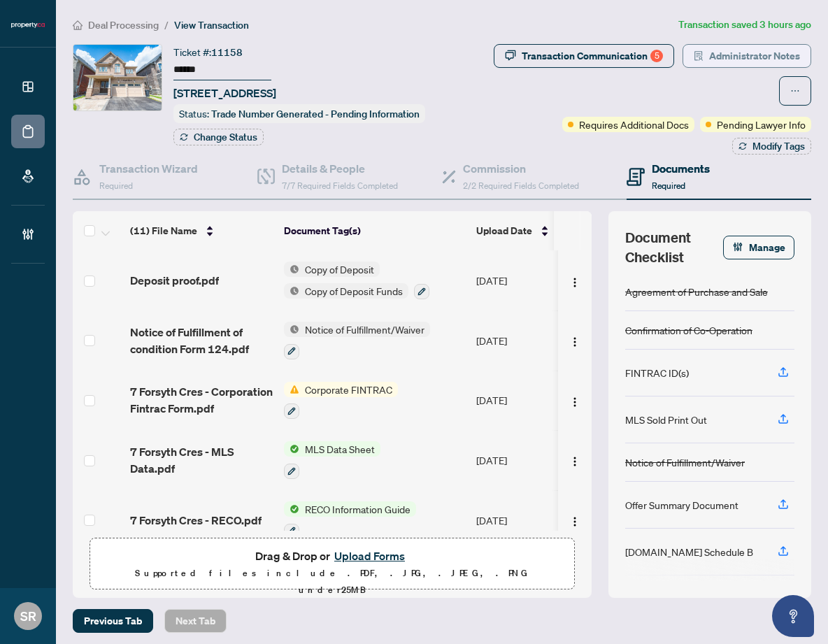
click at [752, 63] on span "Administrator Notes" at bounding box center [754, 56] width 91 height 22
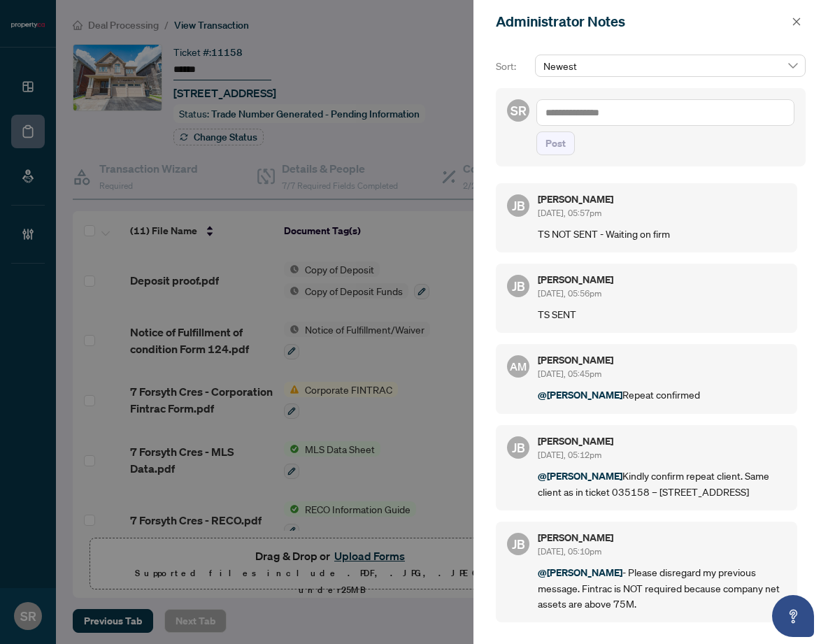
click at [341, 280] on div at bounding box center [414, 322] width 828 height 644
click at [791, 25] on button "button" at bounding box center [797, 21] width 18 height 17
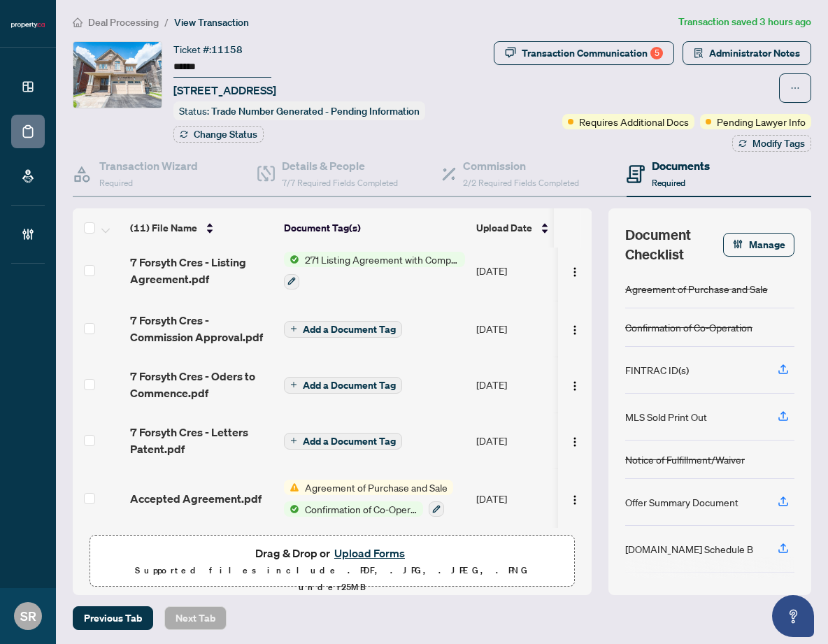
scroll to position [3, 0]
click at [569, 495] on img "button" at bounding box center [574, 499] width 11 height 11
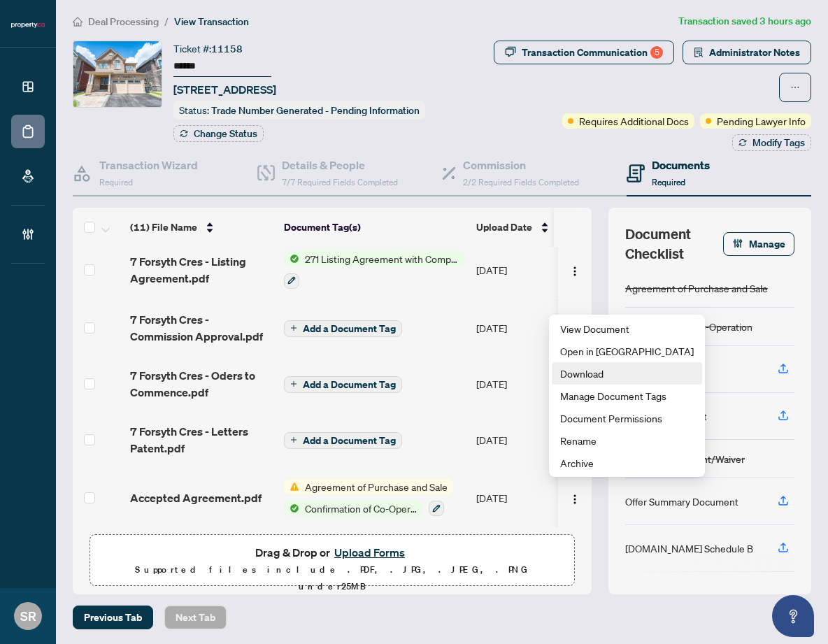
click at [590, 367] on span "Download" at bounding box center [627, 373] width 134 height 15
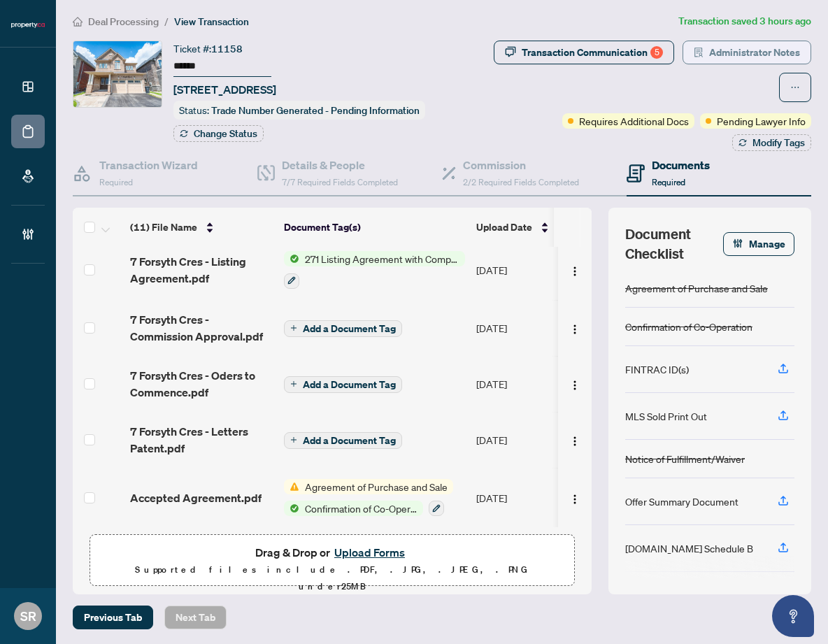
click at [737, 52] on span "Administrator Notes" at bounding box center [754, 52] width 91 height 22
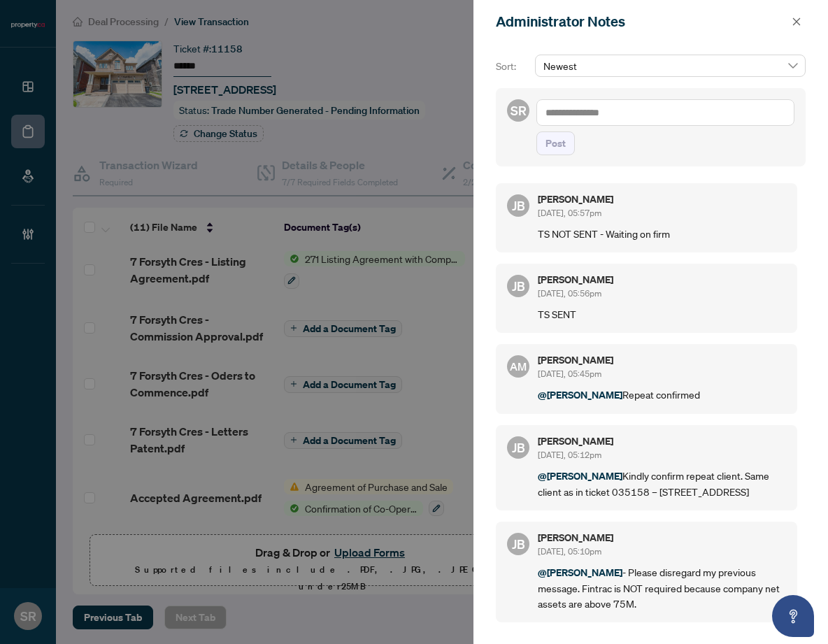
click at [600, 110] on textarea at bounding box center [666, 112] width 258 height 27
type textarea "*********"
click at [560, 143] on span "Post" at bounding box center [556, 143] width 20 height 22
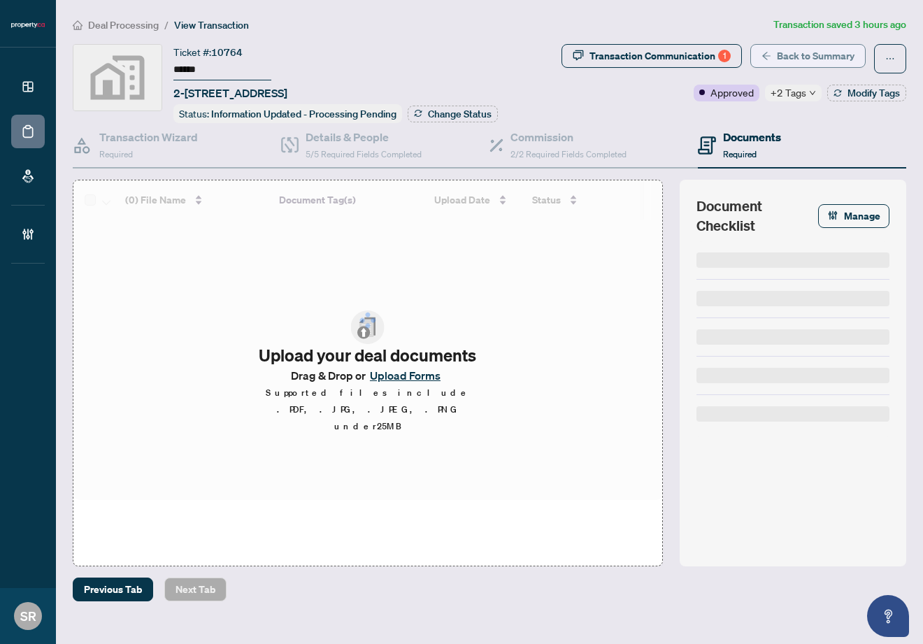
click at [831, 54] on span "Back to Summary" at bounding box center [816, 56] width 78 height 22
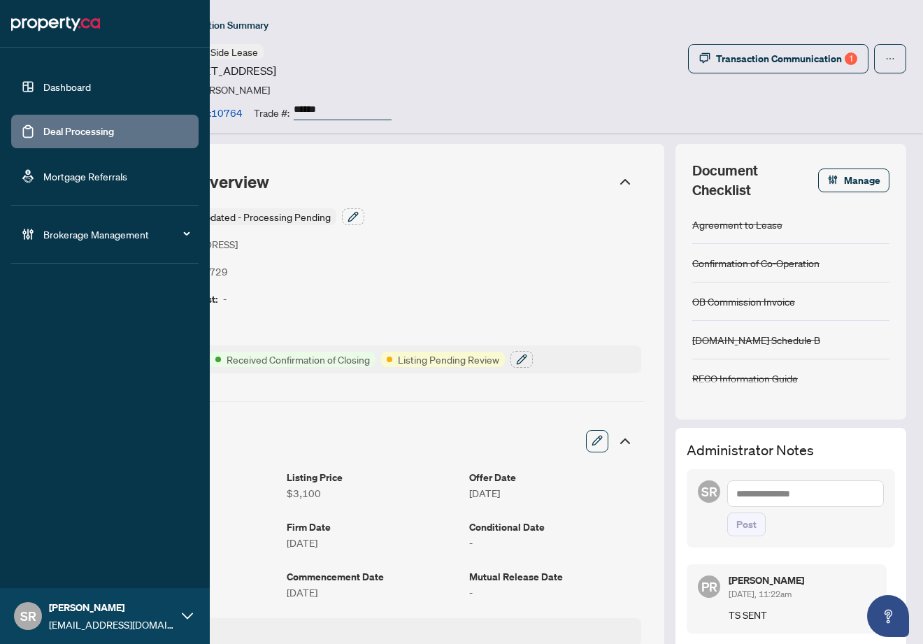
click at [43, 132] on link "Deal Processing" at bounding box center [78, 131] width 71 height 13
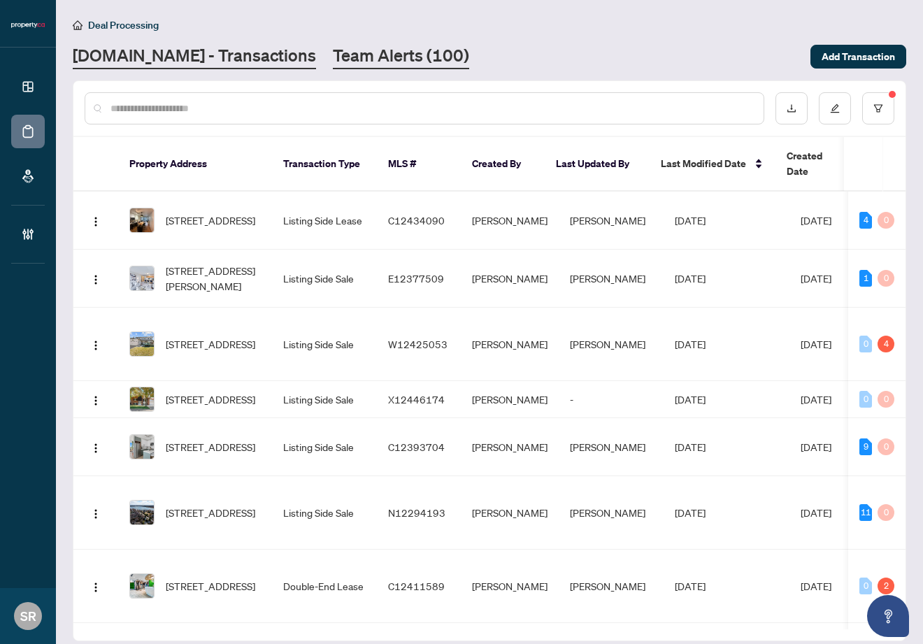
click at [381, 59] on link "Team Alerts (100)" at bounding box center [401, 56] width 136 height 25
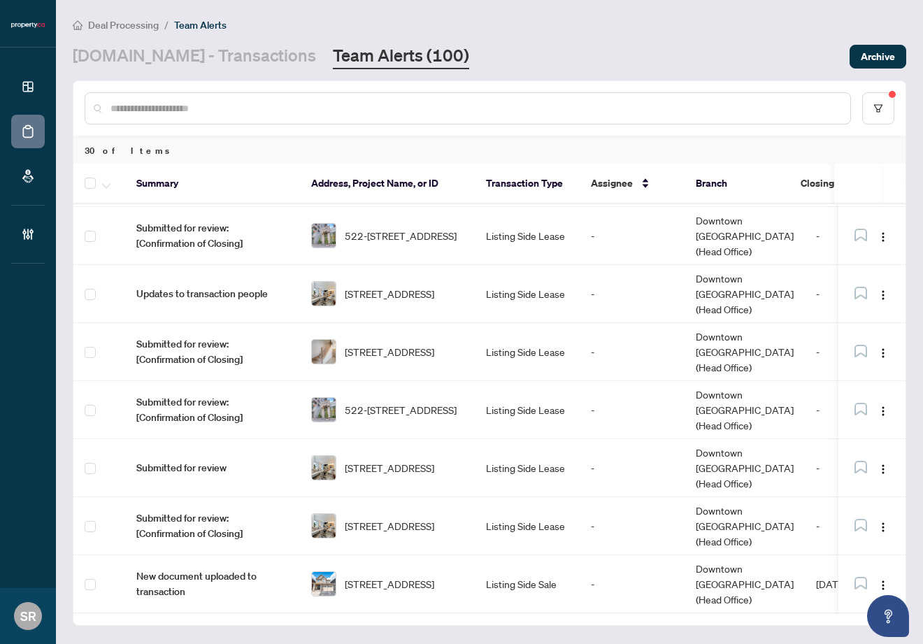
scroll to position [369, 0]
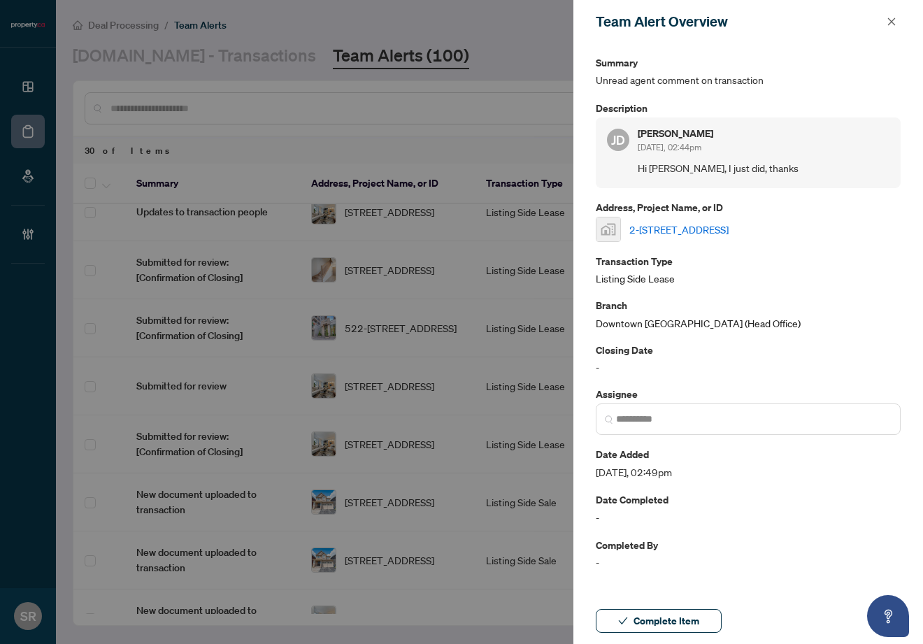
click at [673, 227] on link "2-[STREET_ADDRESS]" at bounding box center [679, 229] width 99 height 15
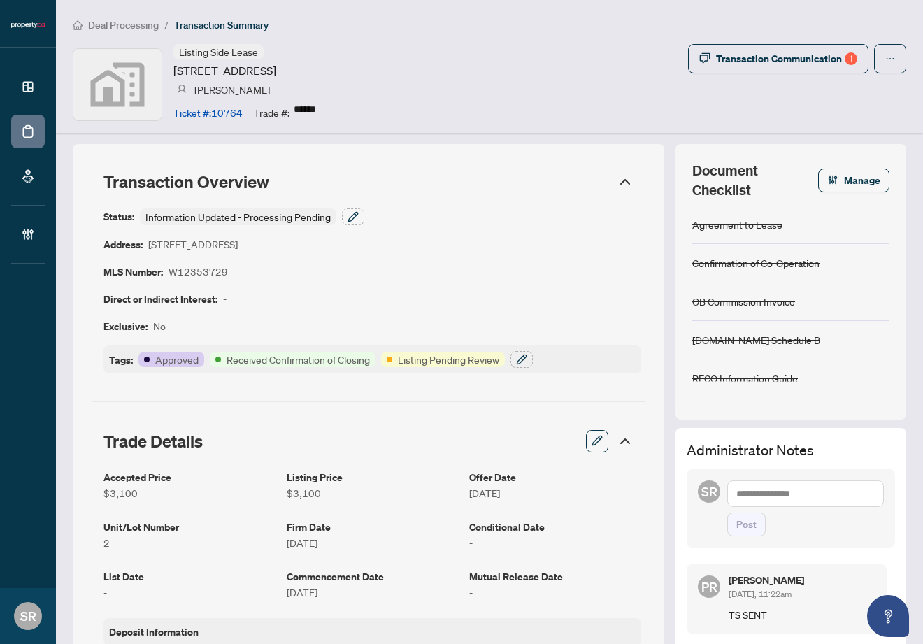
click at [139, 27] on span "Deal Processing" at bounding box center [123, 25] width 71 height 13
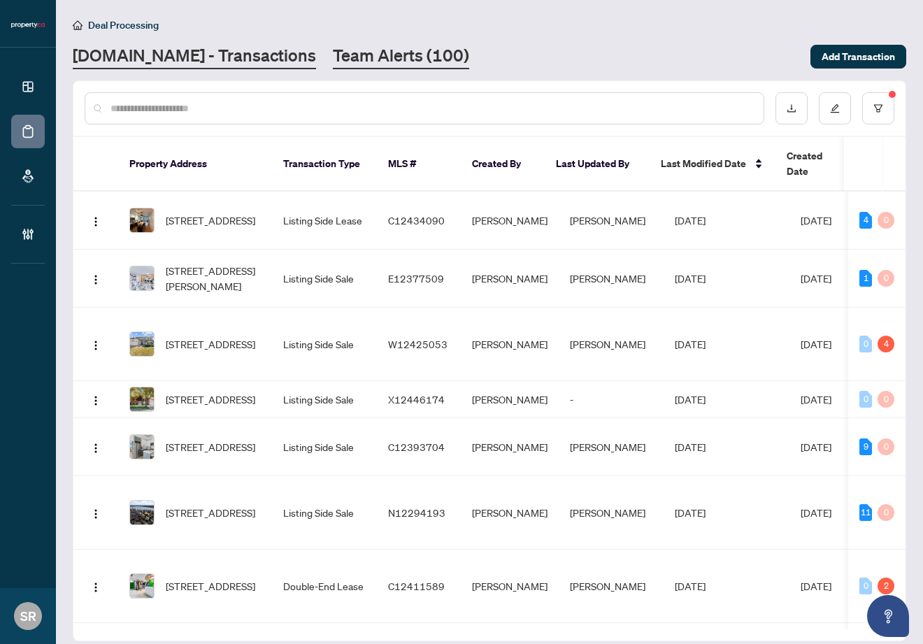
click at [337, 50] on link "Team Alerts (100)" at bounding box center [401, 56] width 136 height 25
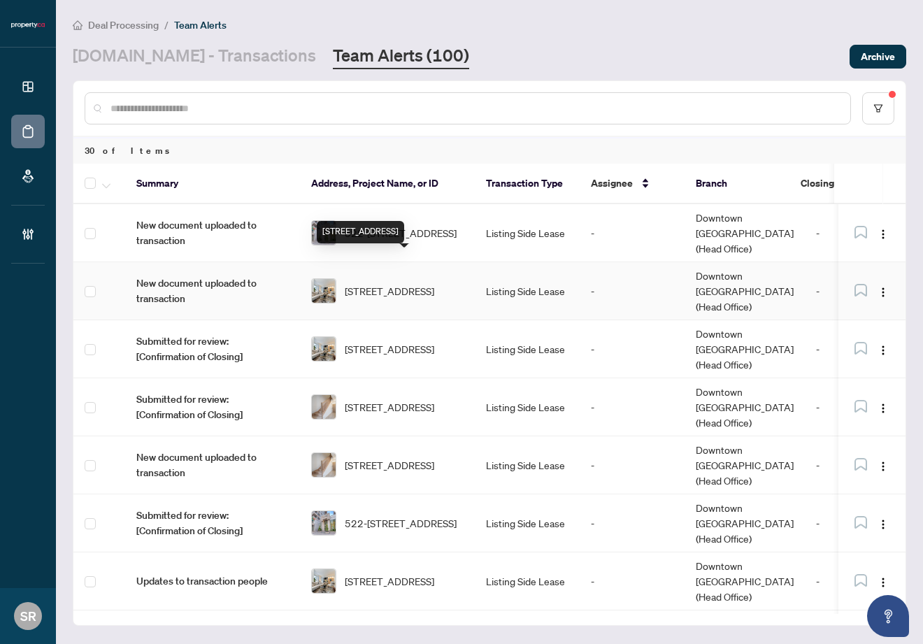
click at [404, 283] on span "[STREET_ADDRESS]" at bounding box center [390, 290] width 90 height 15
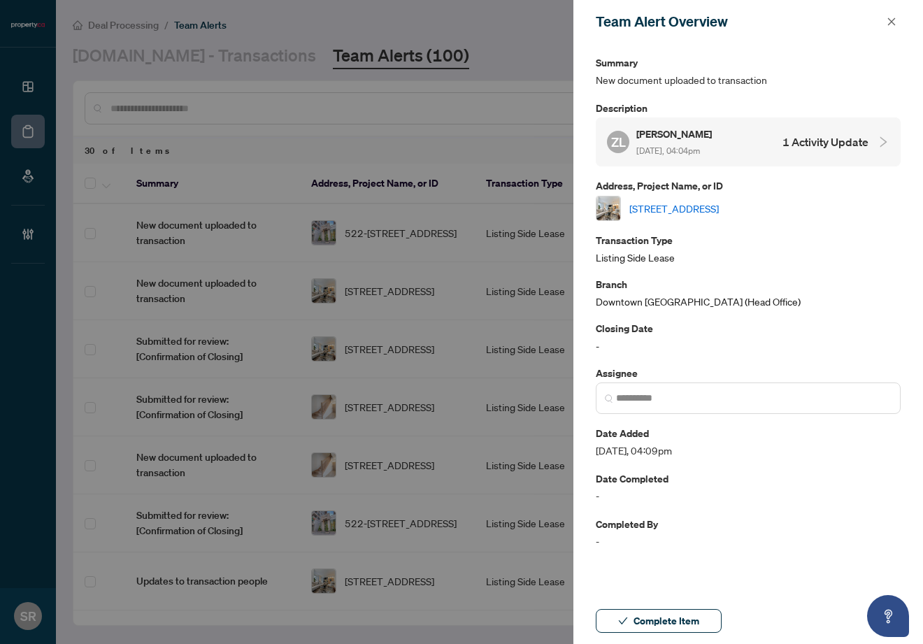
click at [719, 202] on link "[STREET_ADDRESS]" at bounding box center [675, 208] width 90 height 15
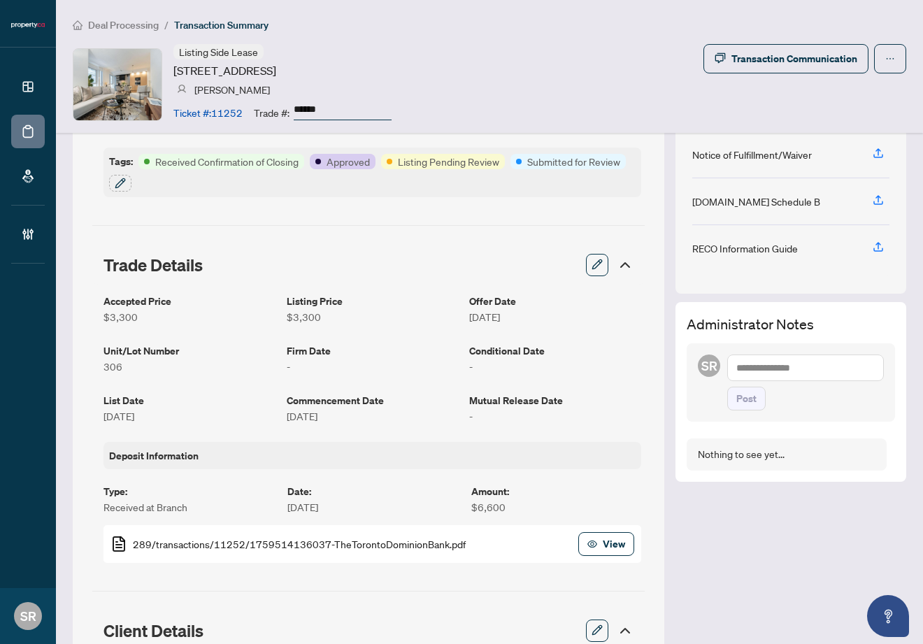
scroll to position [282, 0]
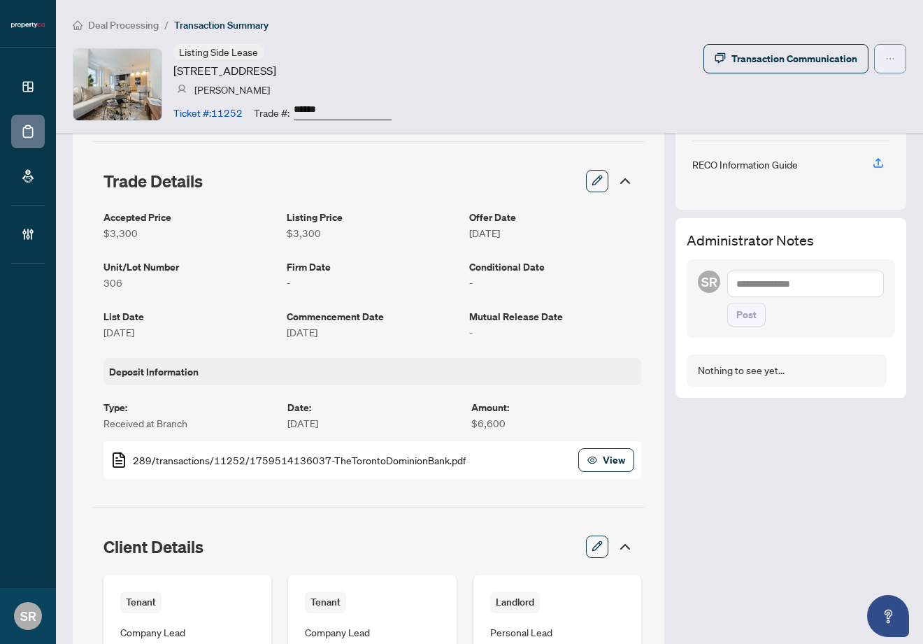
click at [891, 58] on button "button" at bounding box center [890, 58] width 32 height 29
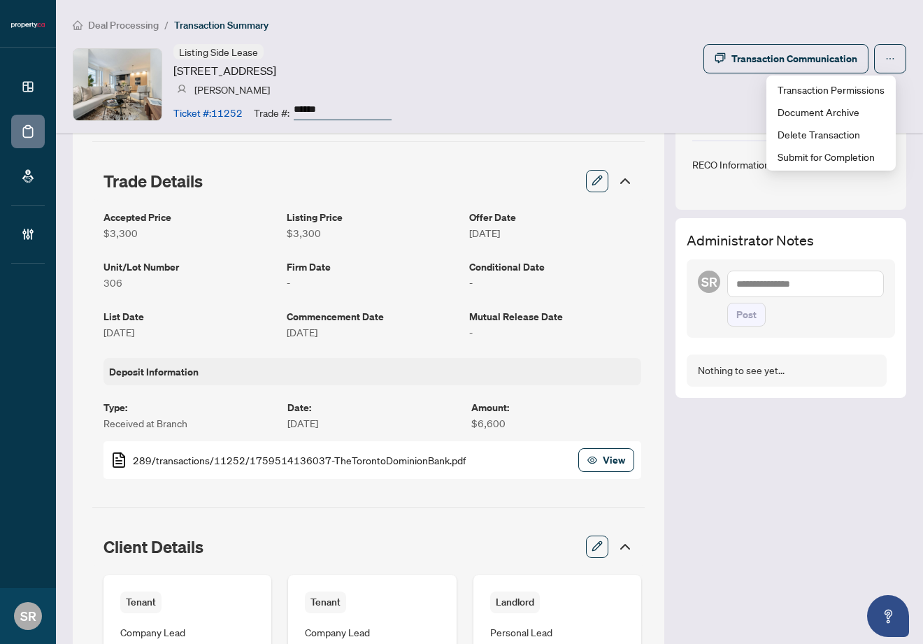
click at [606, 92] on div "Listing Side Lease 70 Temperance St, Toronto, Ontario M5H 0B1, Canada Zach Laha…" at bounding box center [490, 84] width 834 height 80
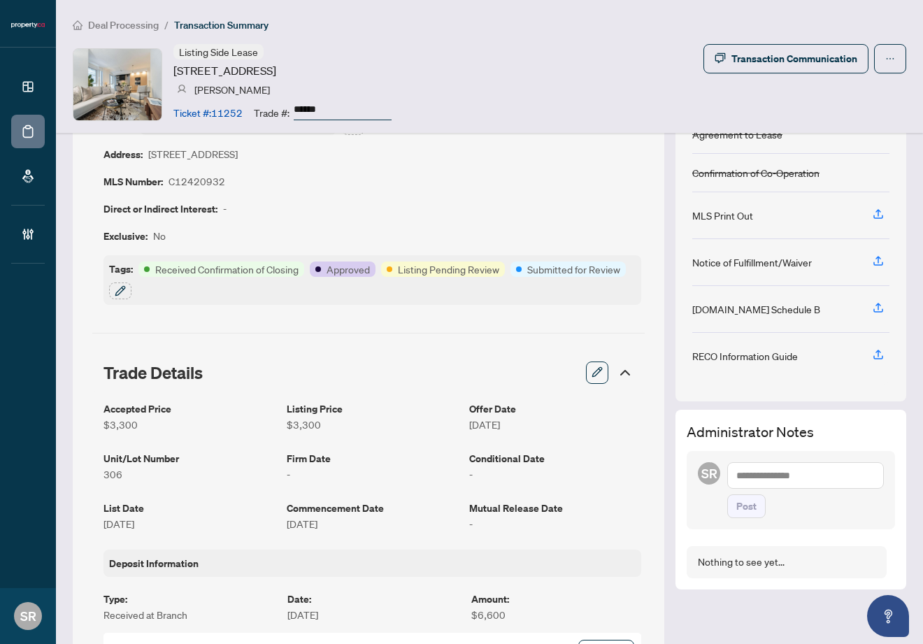
scroll to position [124, 0]
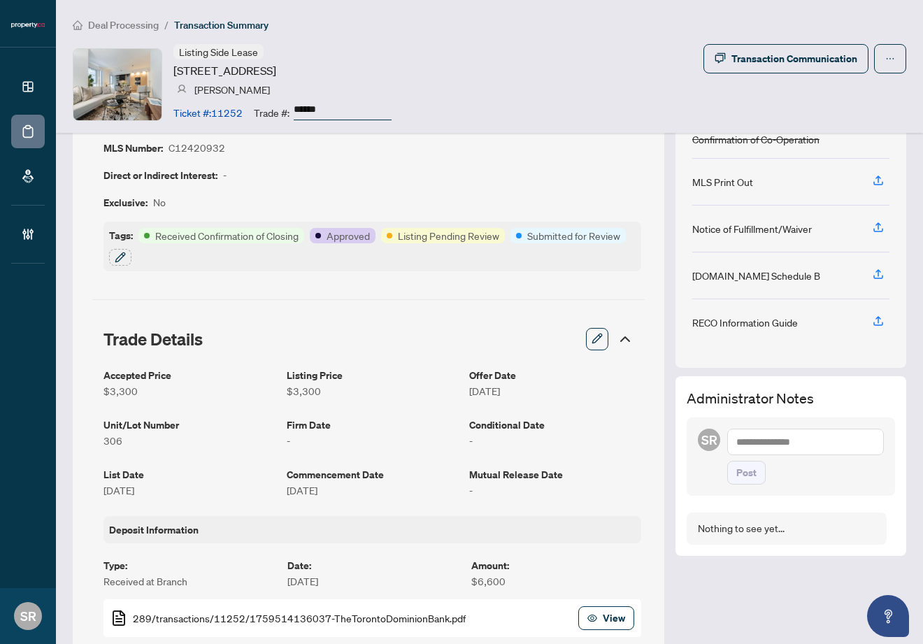
click at [730, 544] on div "Nothing to see yet..." at bounding box center [787, 529] width 200 height 32
